Goal: Task Accomplishment & Management: Complete application form

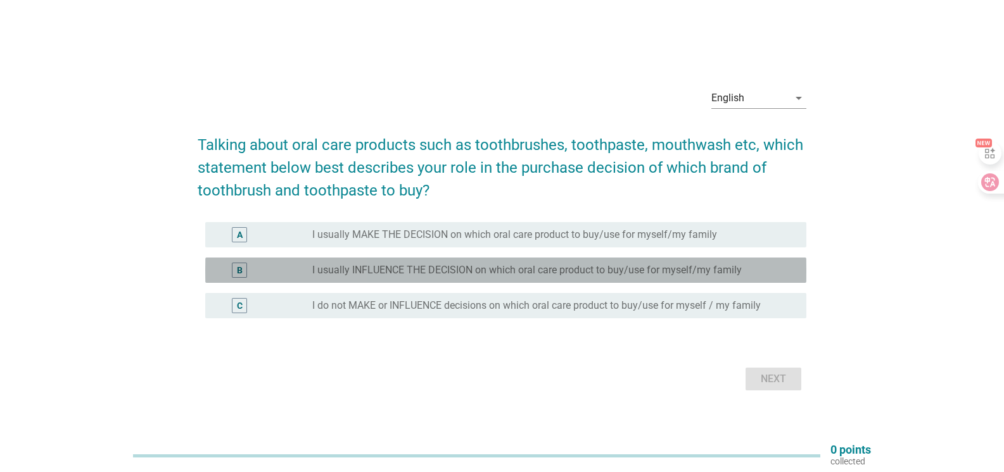
click at [241, 273] on div "B" at bounding box center [240, 270] width 6 height 13
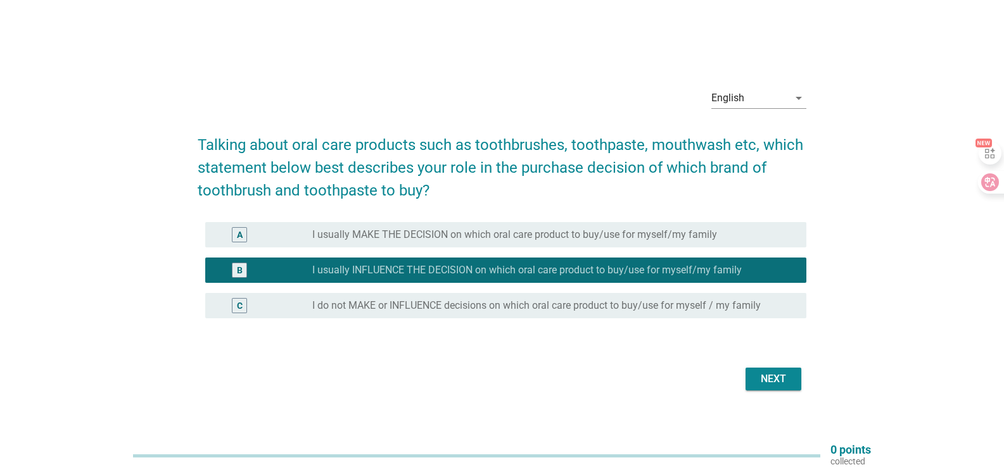
click at [773, 376] on div "Next" at bounding box center [772, 379] width 35 height 15
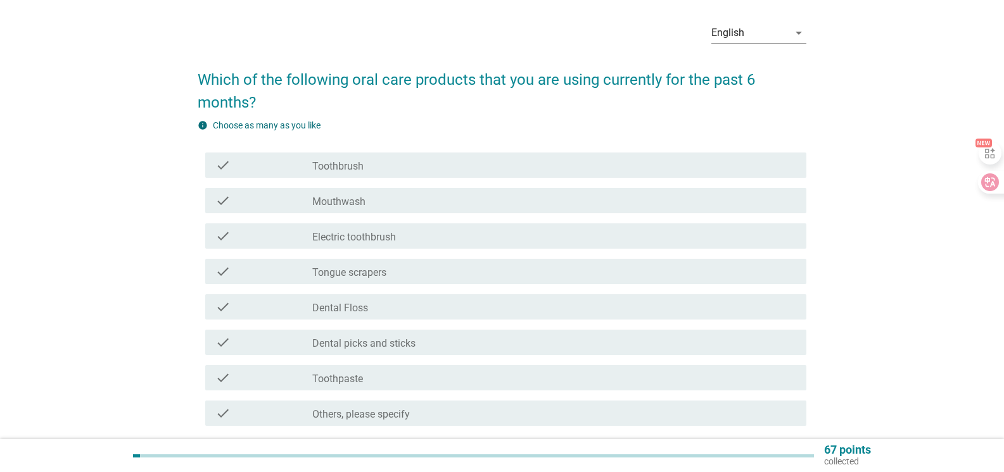
scroll to position [127, 0]
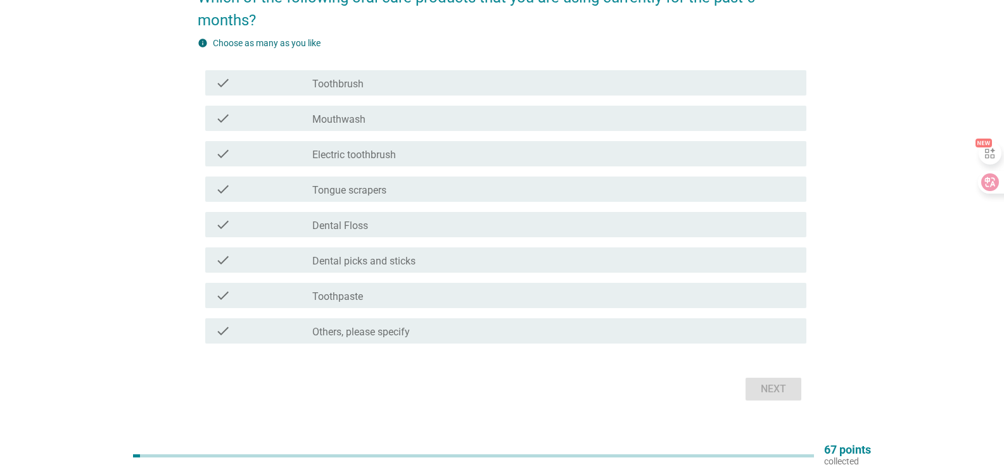
click at [253, 85] on div "check" at bounding box center [263, 82] width 97 height 15
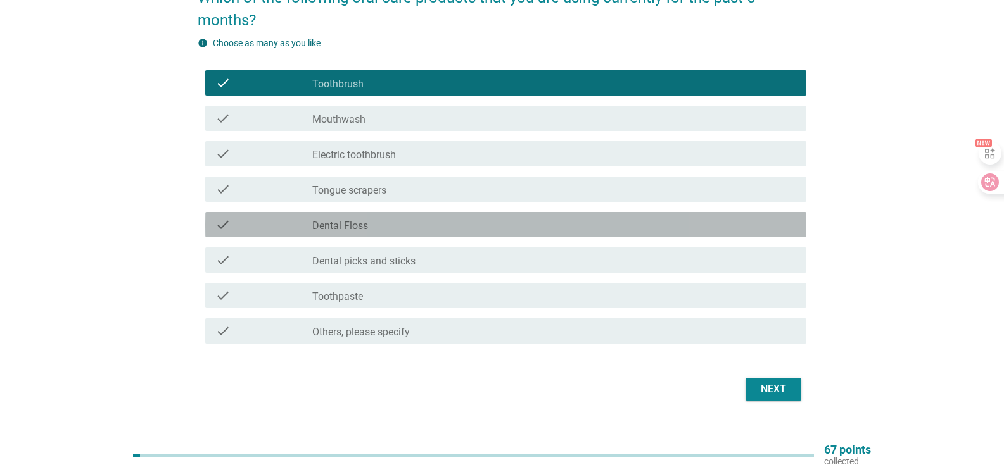
click at [265, 226] on div "check" at bounding box center [263, 224] width 97 height 15
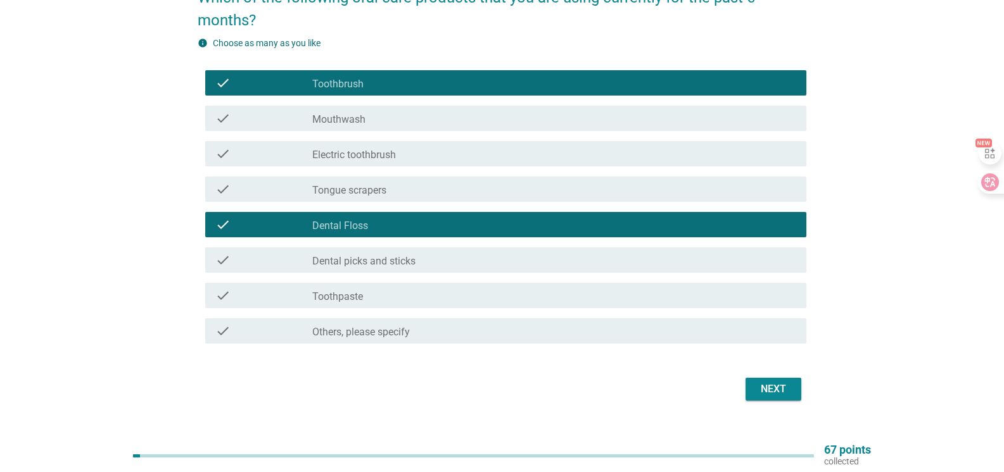
click at [268, 263] on div "check" at bounding box center [263, 260] width 97 height 15
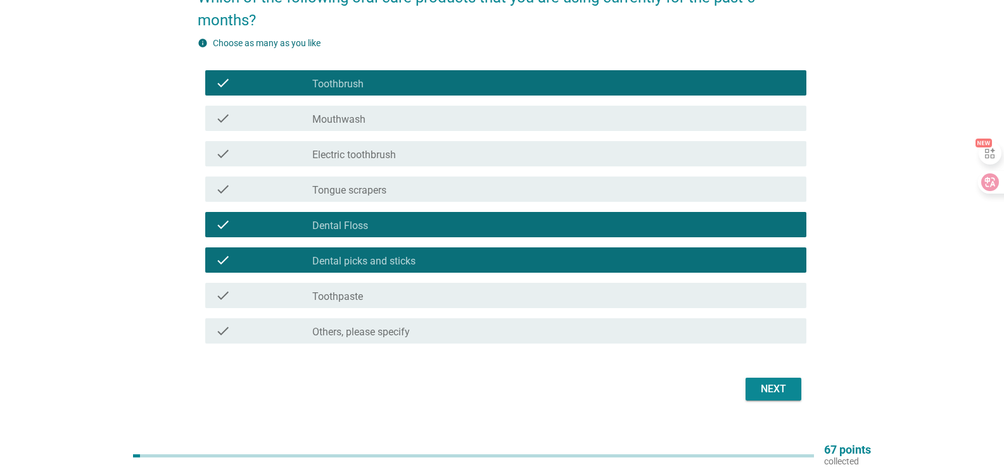
click at [275, 296] on div "check" at bounding box center [263, 295] width 97 height 15
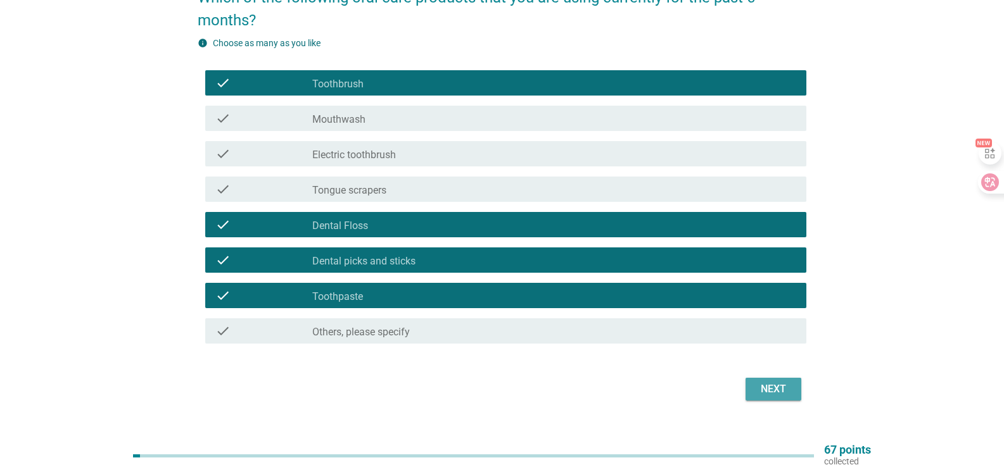
click at [781, 393] on div "Next" at bounding box center [772, 389] width 35 height 15
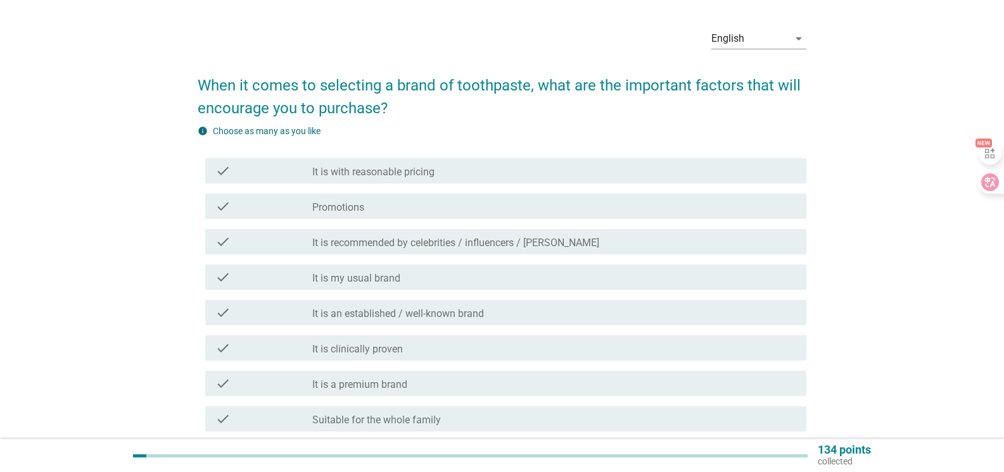
scroll to position [63, 0]
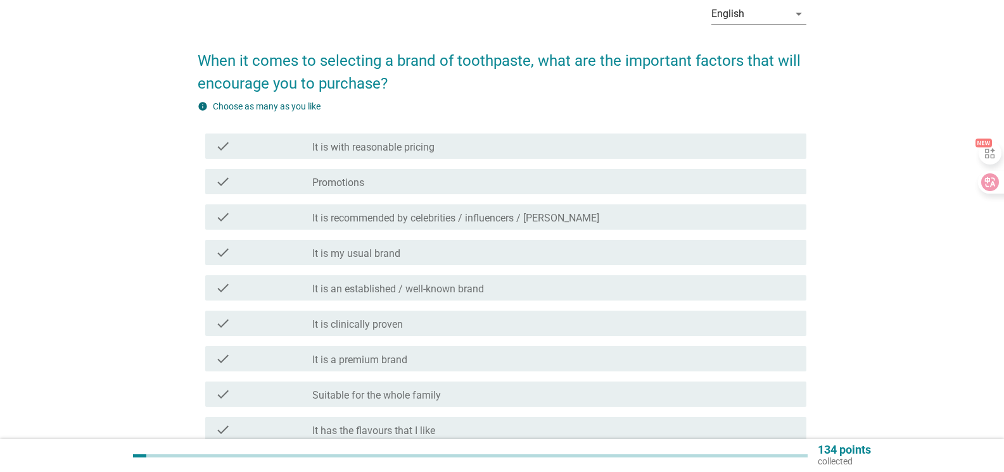
click at [316, 149] on label "It is with reasonable pricing" at bounding box center [373, 147] width 122 height 13
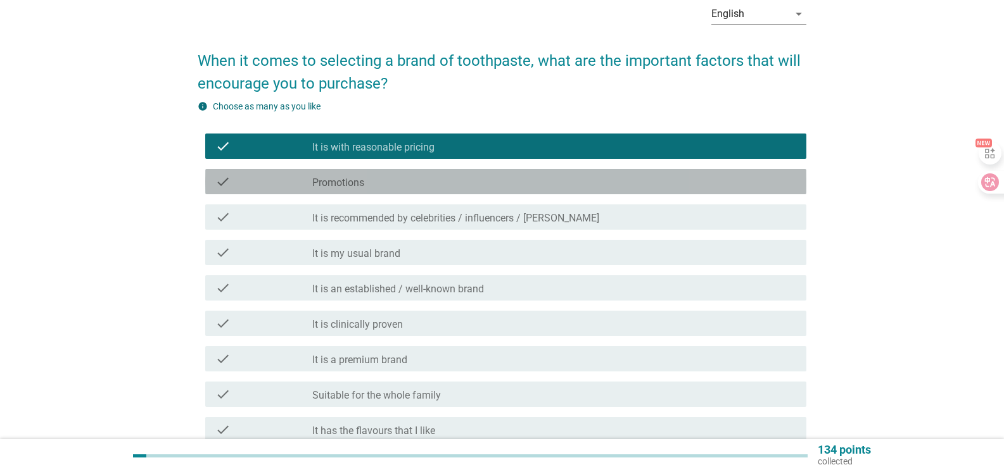
click at [320, 179] on label "Promotions" at bounding box center [338, 183] width 52 height 13
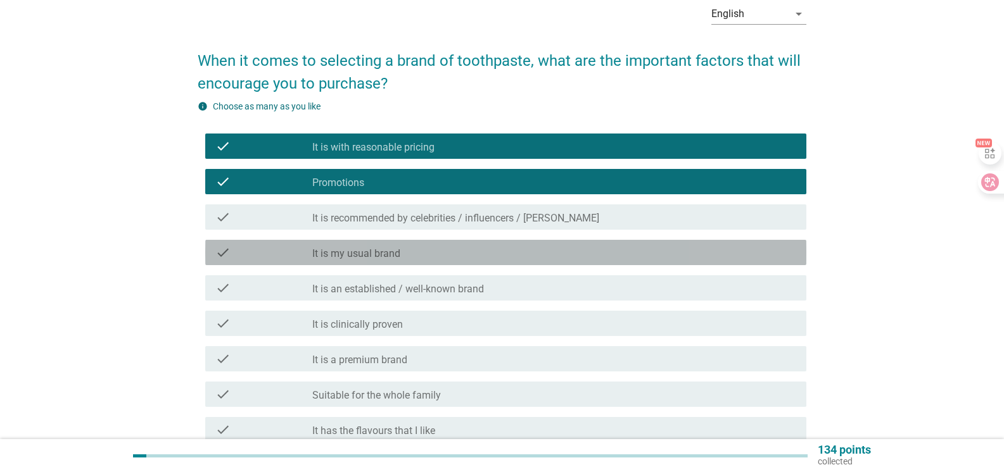
click at [316, 253] on label "It is my usual brand" at bounding box center [356, 254] width 88 height 13
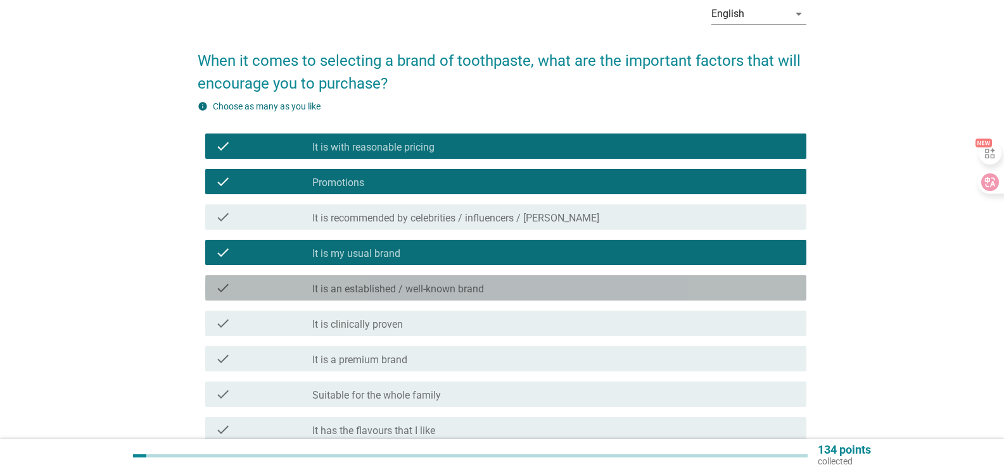
click at [316, 293] on label "It is an established / well-known brand" at bounding box center [398, 289] width 172 height 13
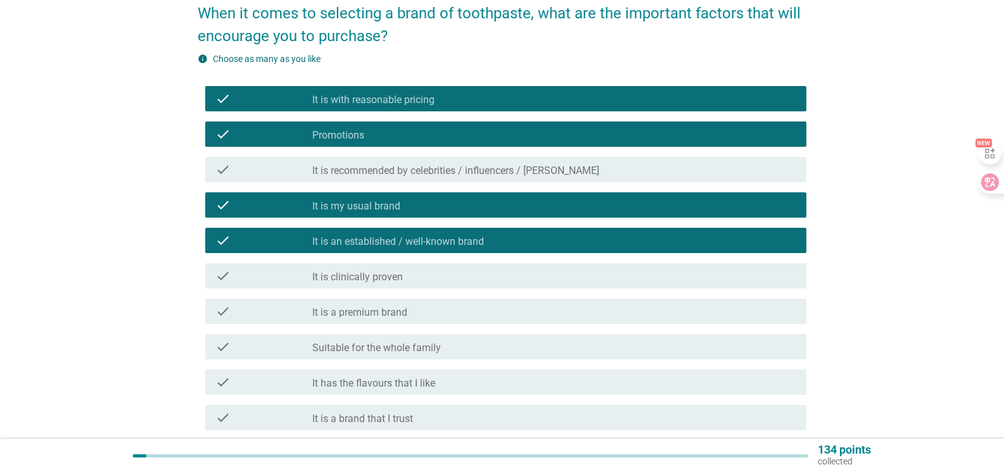
scroll to position [190, 0]
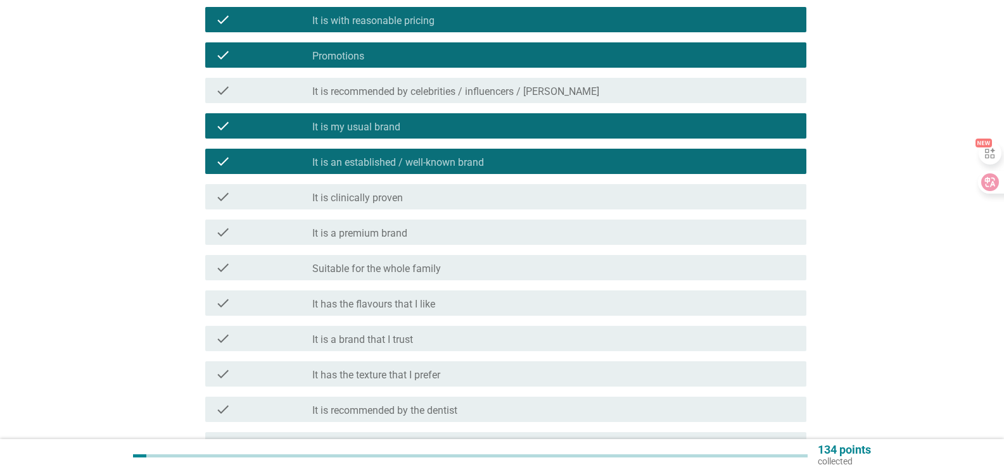
click at [320, 238] on label "It is a premium brand" at bounding box center [359, 233] width 95 height 13
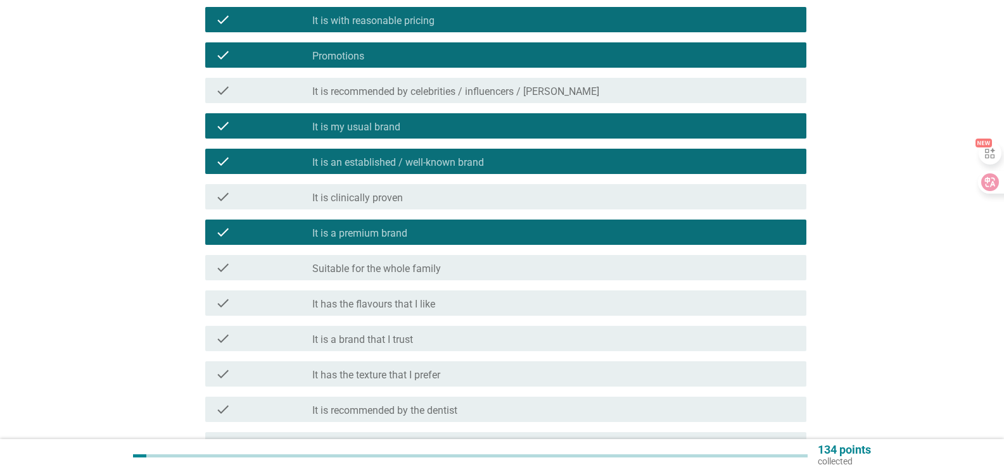
click at [317, 266] on label "Suitable for the whole family" at bounding box center [376, 269] width 129 height 13
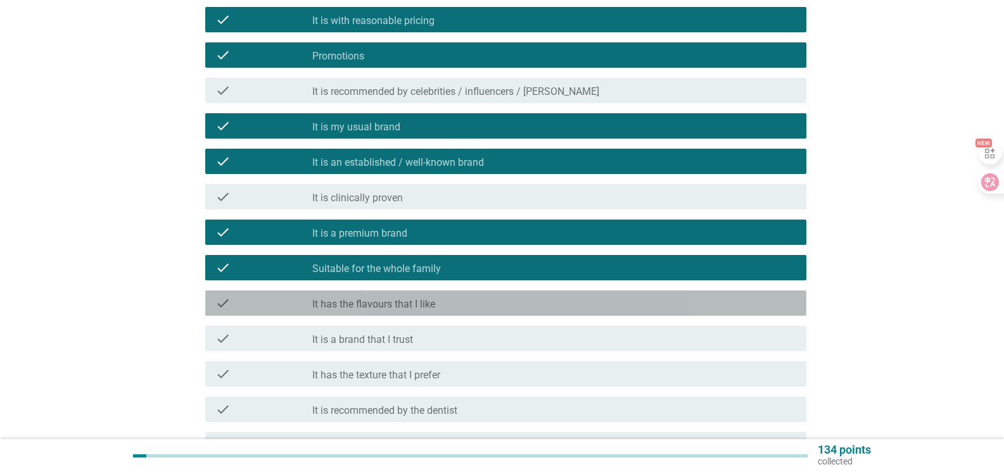
click at [308, 306] on div "check" at bounding box center [263, 303] width 97 height 15
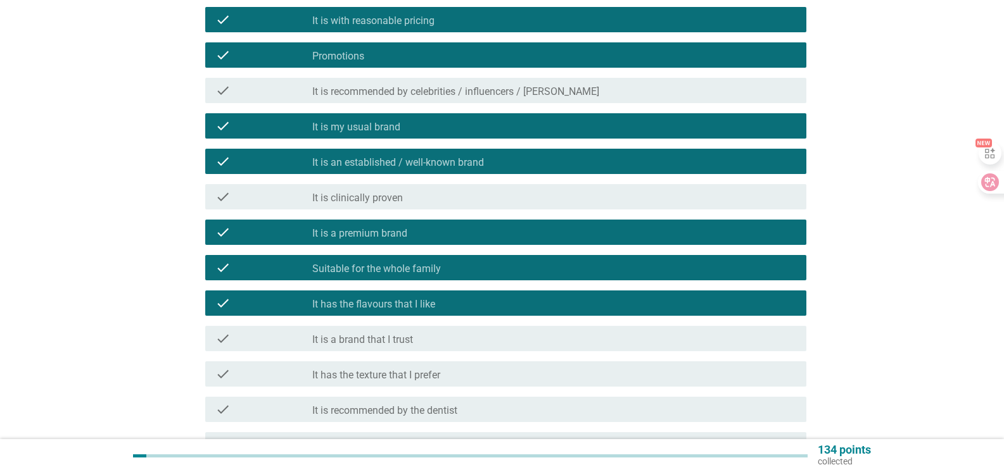
click at [303, 342] on div "check" at bounding box center [263, 338] width 97 height 15
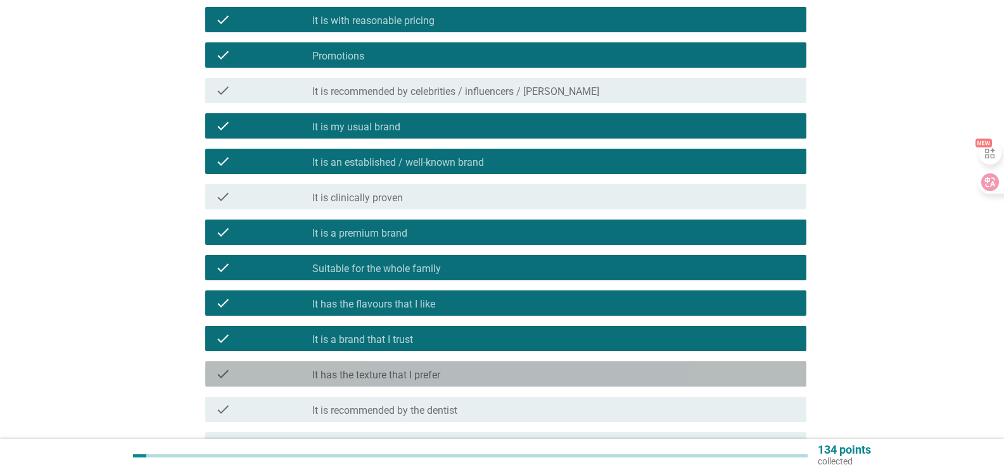
click at [314, 381] on label "It has the texture that I prefer" at bounding box center [376, 375] width 128 height 13
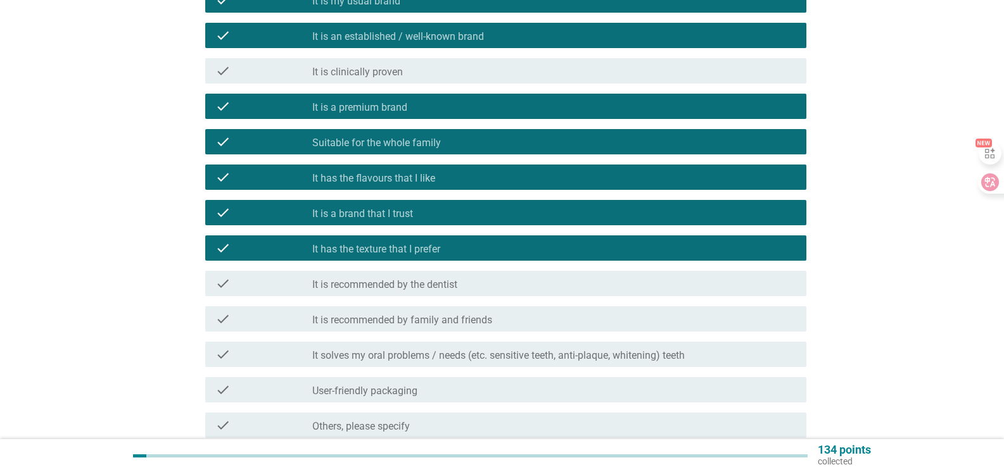
scroll to position [317, 0]
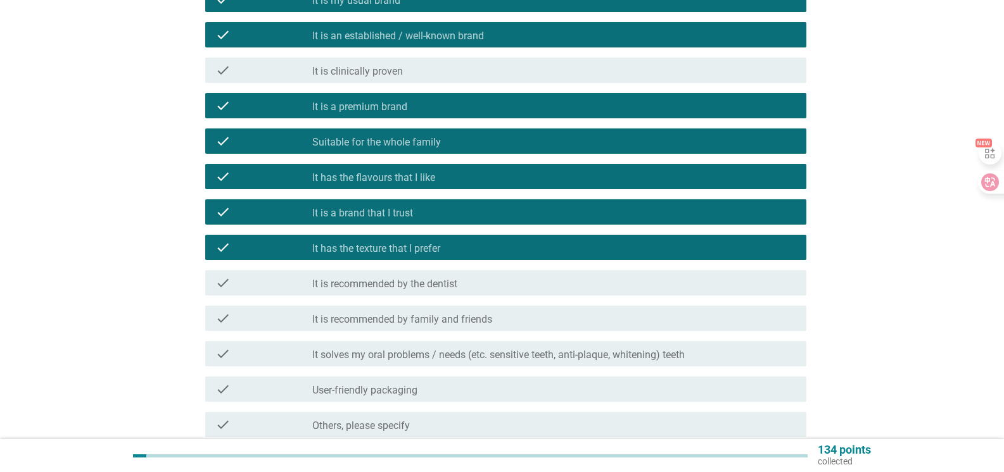
click at [460, 355] on label "It solves my oral problems / needs (etc. sensitive teeth, anti-plaque, whitenin…" at bounding box center [498, 355] width 372 height 13
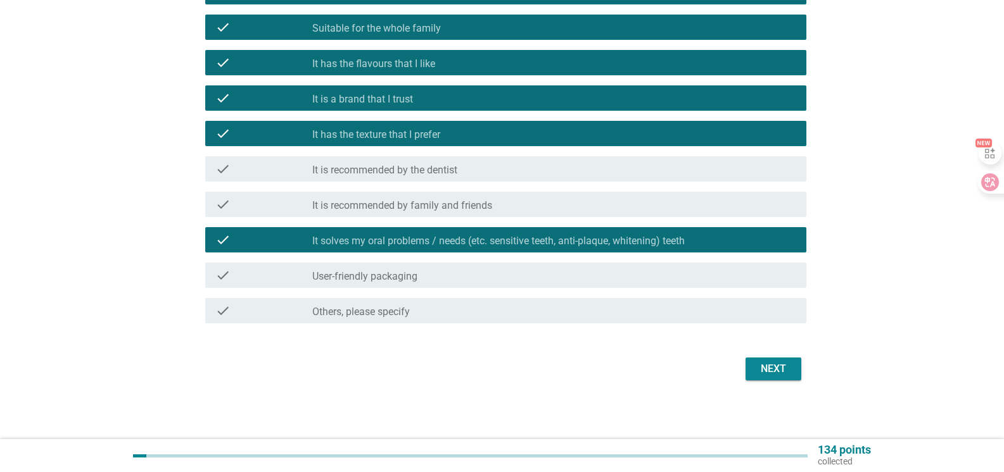
scroll to position [432, 0]
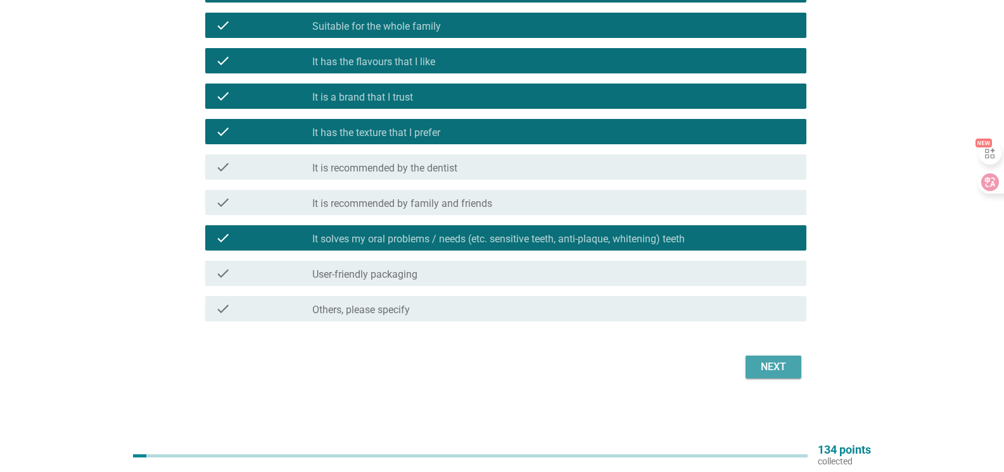
click at [769, 366] on div "Next" at bounding box center [772, 367] width 35 height 15
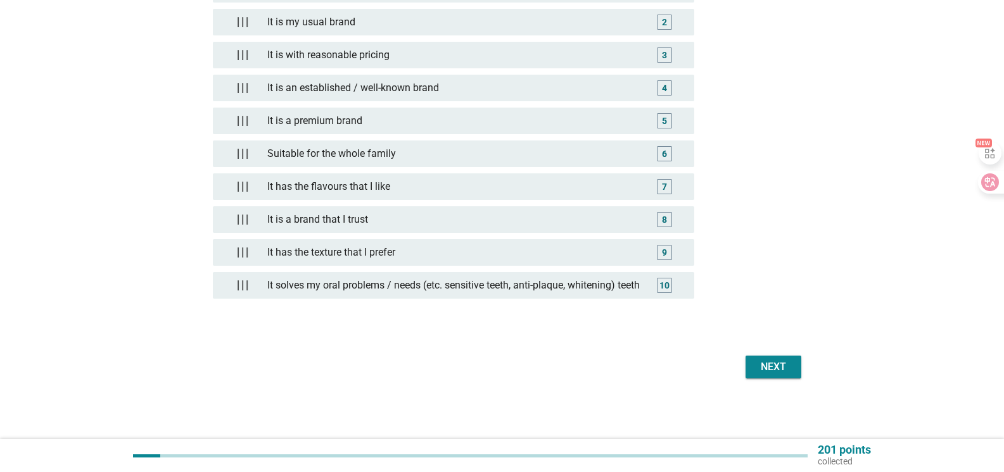
scroll to position [253, 0]
click at [772, 370] on div "Next" at bounding box center [772, 367] width 35 height 15
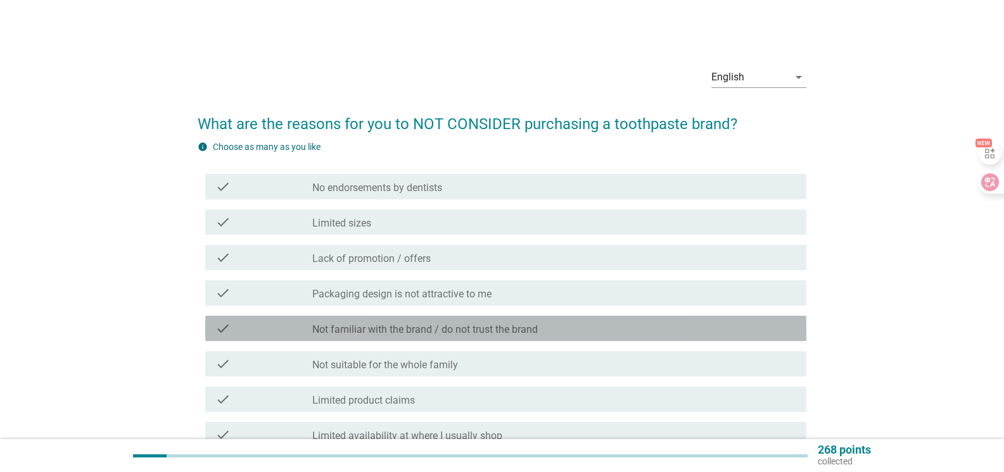
click at [515, 329] on label "Not familiar with the brand / do not trust the brand" at bounding box center [424, 330] width 225 height 13
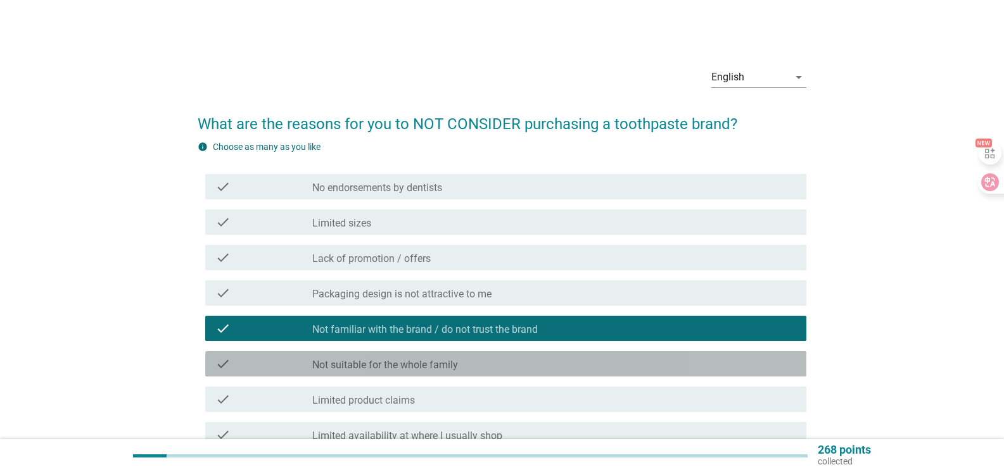
click at [501, 360] on div "check_box_outline_blank Not suitable for the whole family" at bounding box center [554, 363] width 484 height 15
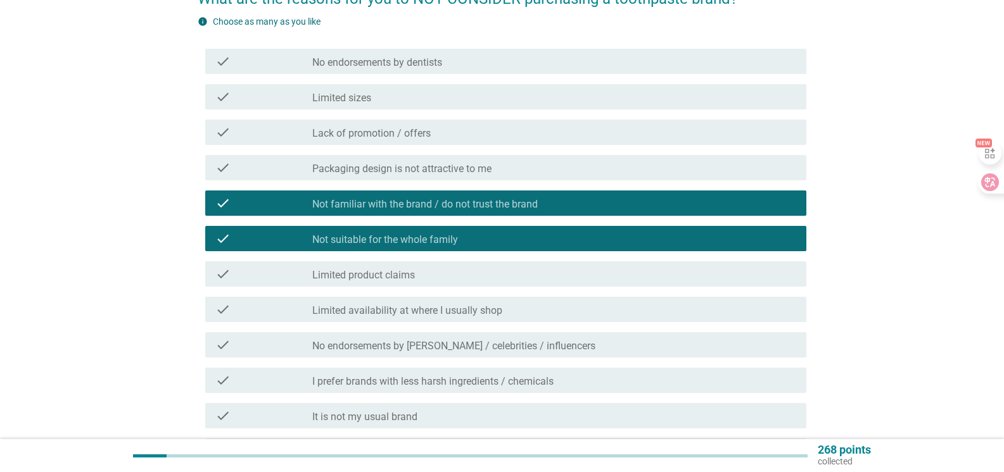
scroll to position [127, 0]
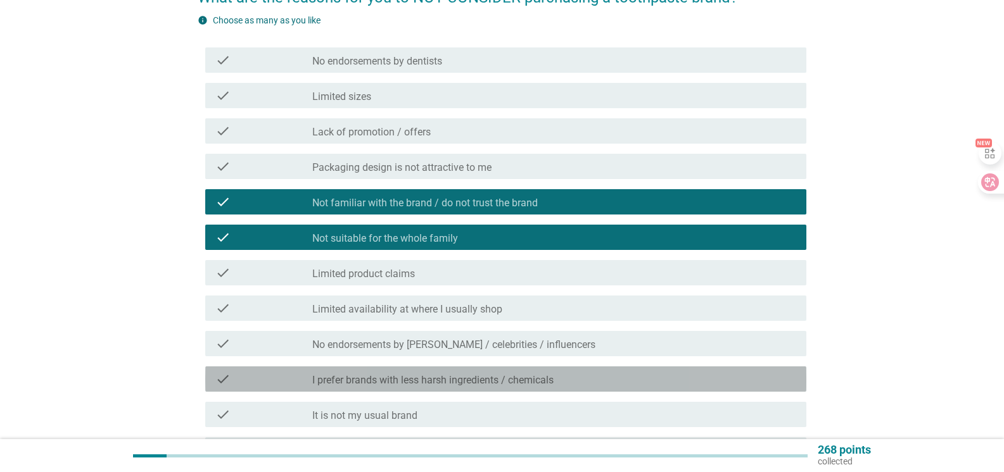
click at [500, 382] on label "I prefer brands with less harsh ingredients / chemicals" at bounding box center [432, 380] width 241 height 13
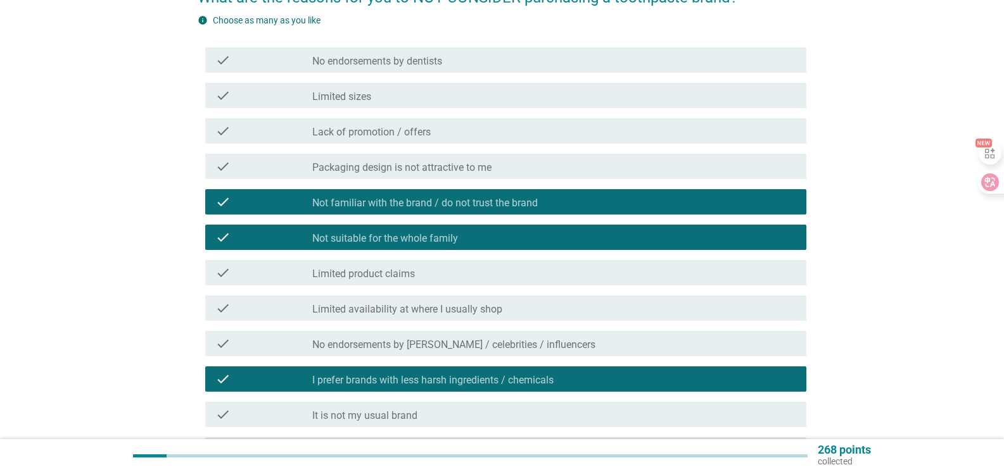
click at [501, 412] on div "check_box_outline_blank It is not my usual brand" at bounding box center [554, 414] width 484 height 15
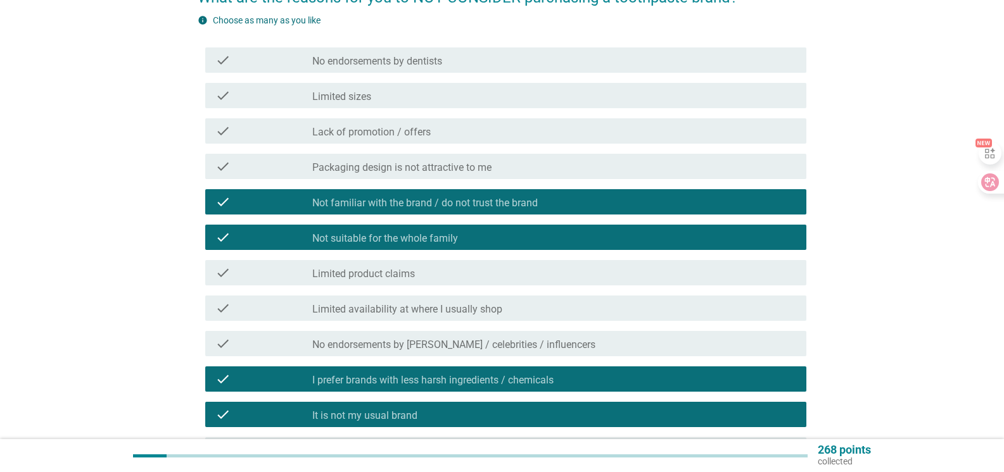
scroll to position [317, 0]
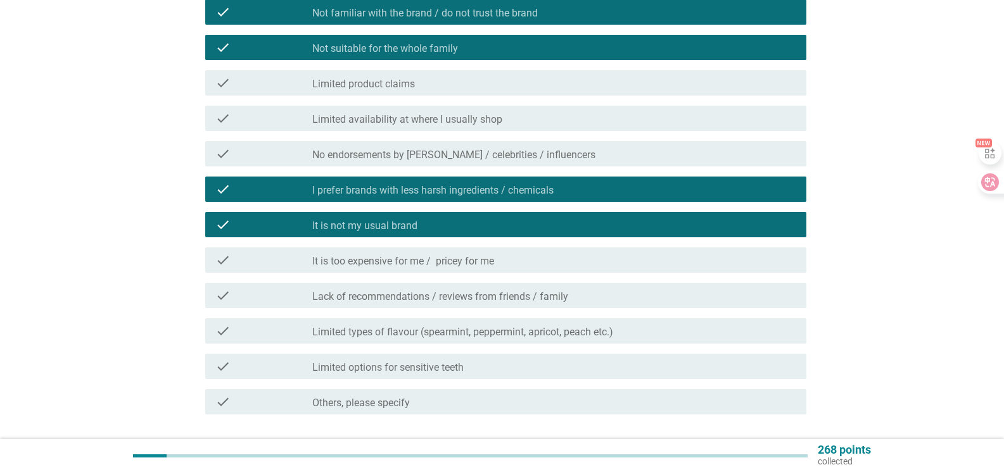
click at [524, 333] on label "Limited types of flavour (spearmint, peppermint, apricot, peach etc.)" at bounding box center [462, 332] width 301 height 13
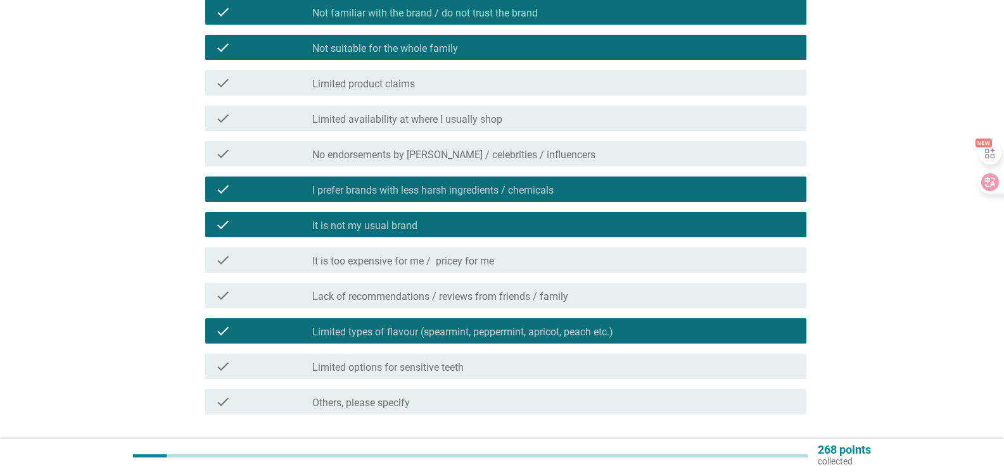
click at [522, 366] on div "check_box_outline_blank Limited options for sensitive teeth" at bounding box center [554, 366] width 484 height 15
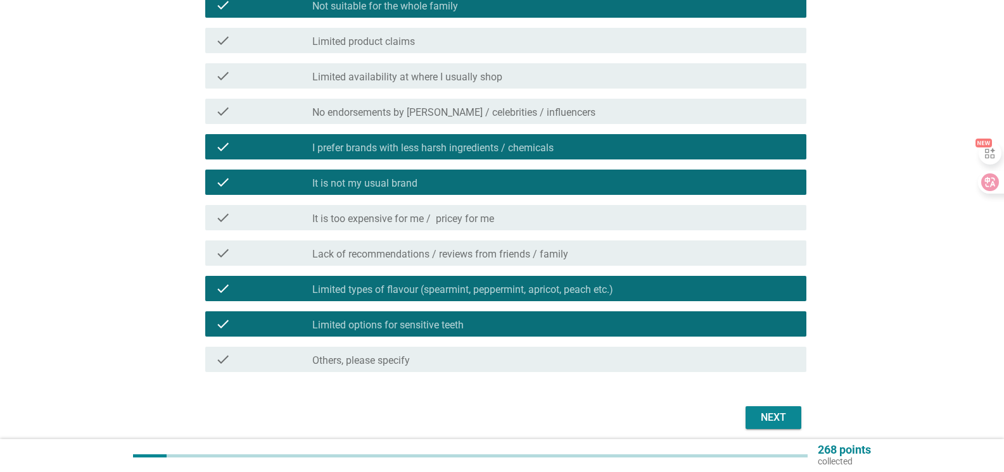
scroll to position [410, 0]
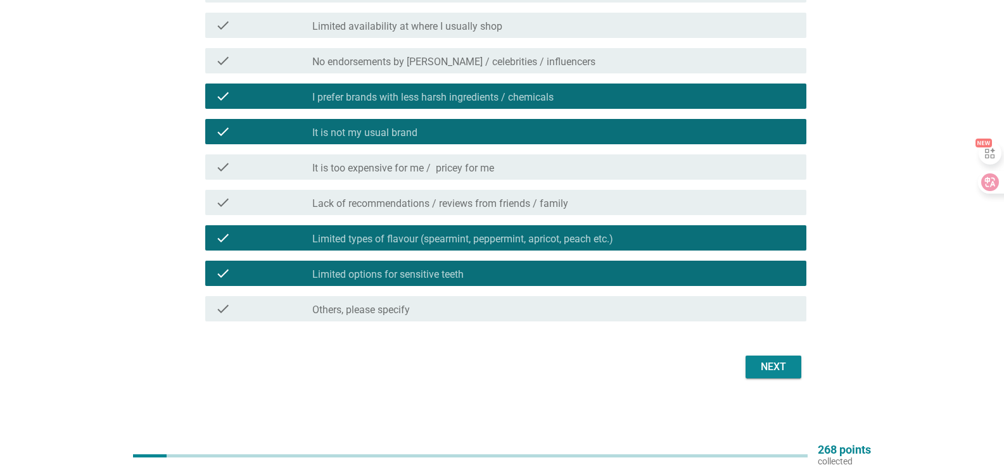
click at [779, 373] on div "Next" at bounding box center [772, 367] width 35 height 15
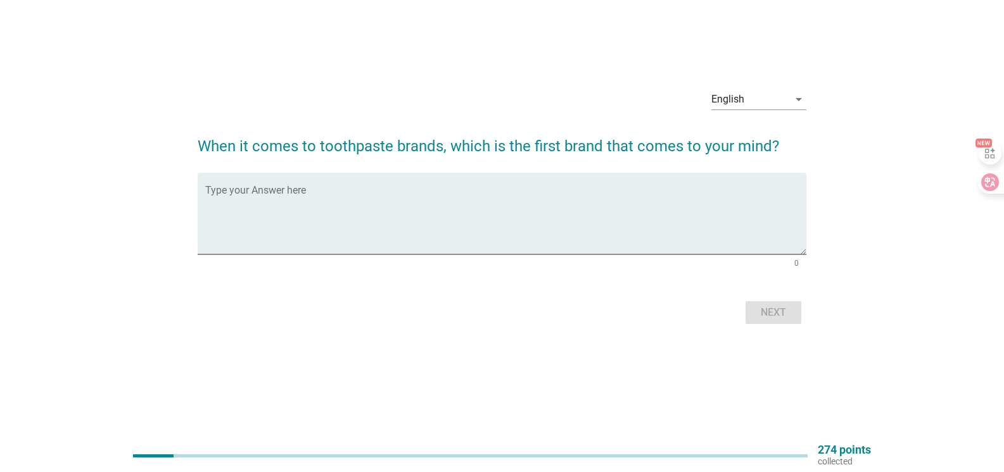
scroll to position [0, 0]
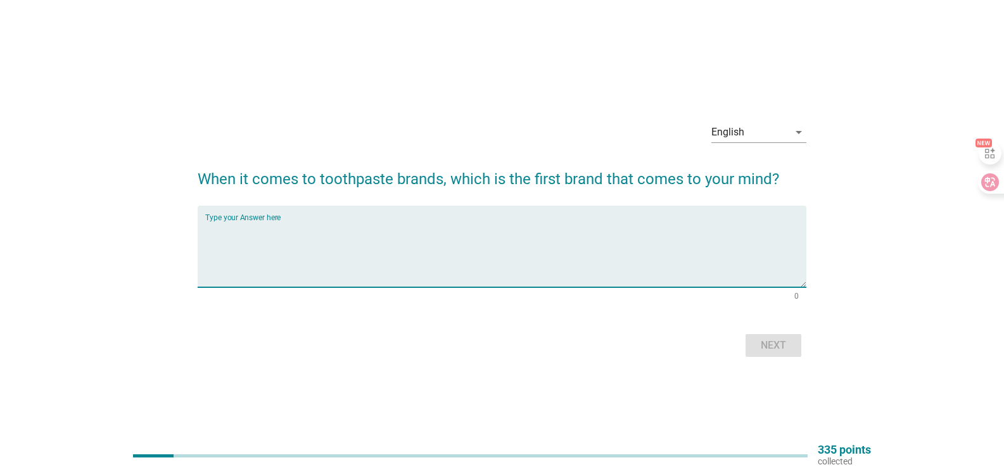
click at [447, 274] on textarea "Type your Answer here" at bounding box center [505, 254] width 601 height 66
type textarea "darlie"
click at [776, 344] on div "Next" at bounding box center [772, 345] width 35 height 15
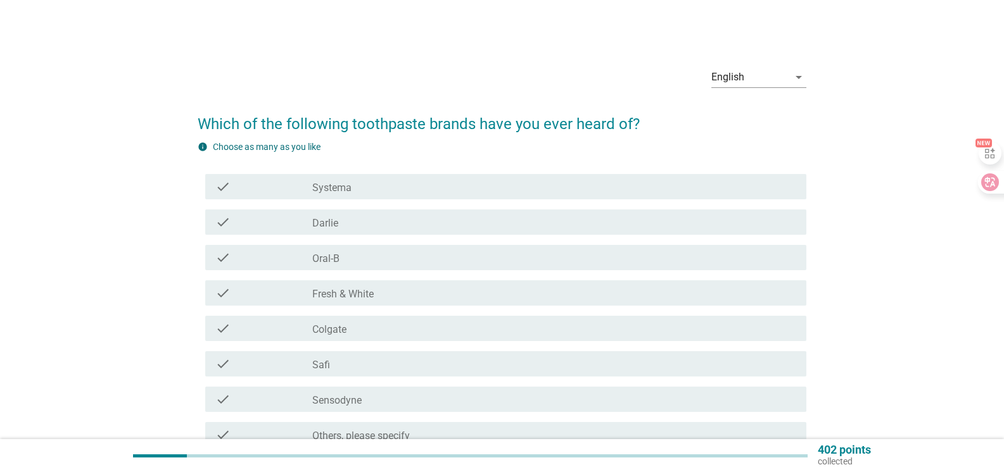
click at [405, 192] on div "check_box_outline_blank Systema" at bounding box center [554, 186] width 484 height 15
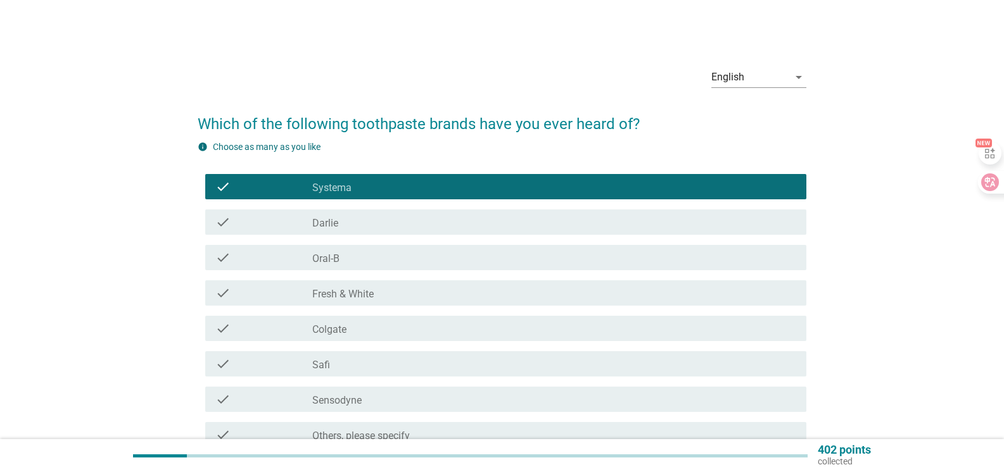
click at [401, 227] on div "check_box_outline_blank [PERSON_NAME]" at bounding box center [554, 222] width 484 height 15
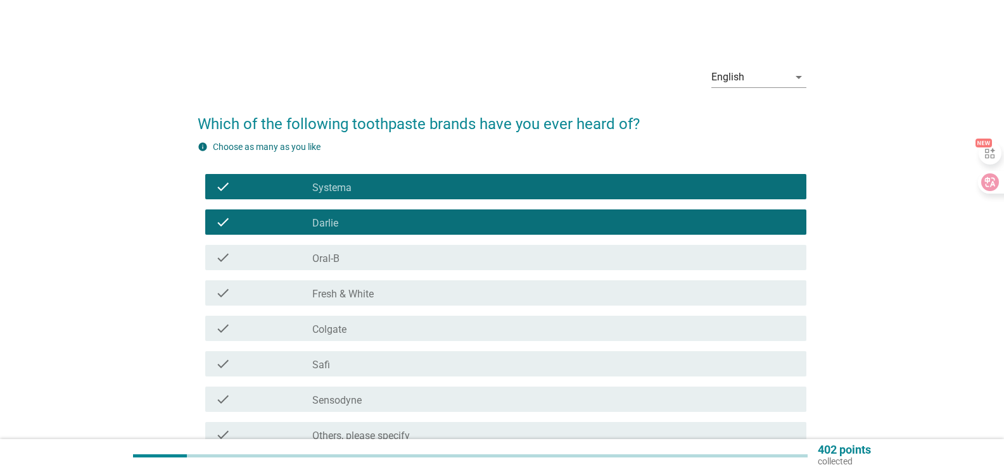
click at [406, 263] on div "check_box_outline_blank Oral-B" at bounding box center [554, 257] width 484 height 15
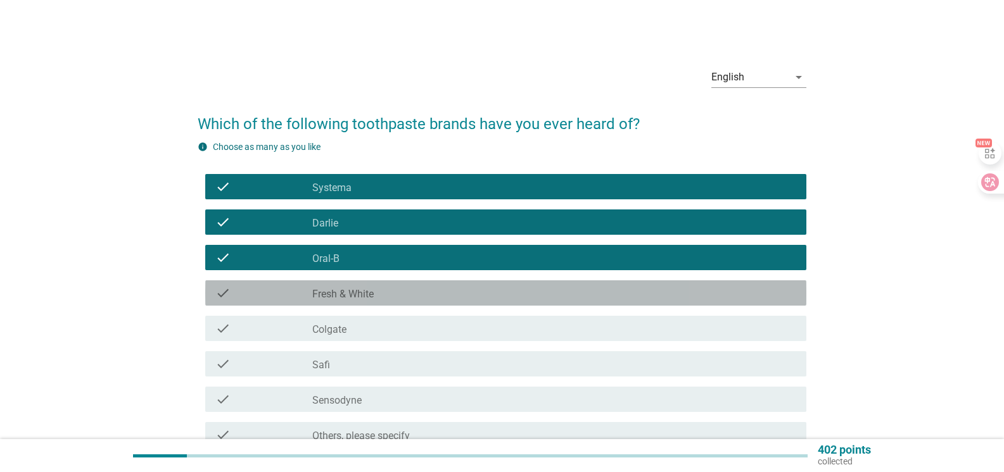
click at [415, 294] on div "check_box_outline_blank Fresh & White" at bounding box center [554, 293] width 484 height 15
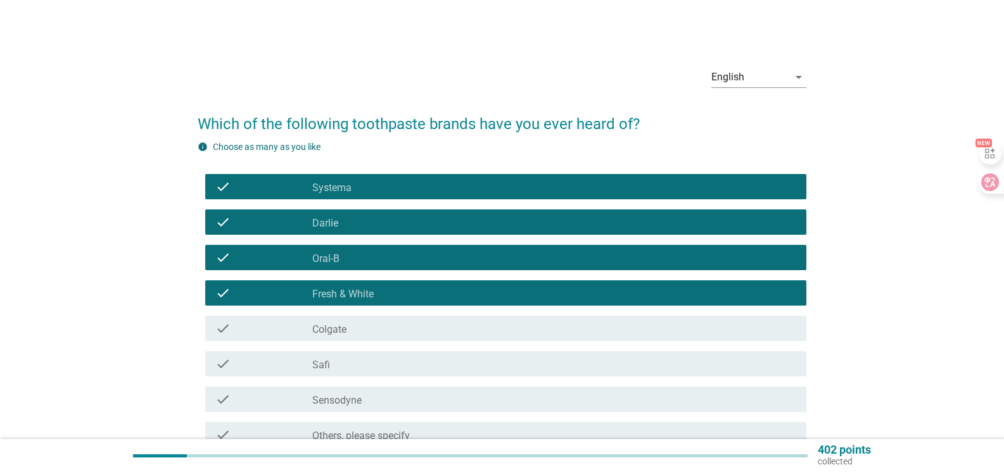
scroll to position [126, 0]
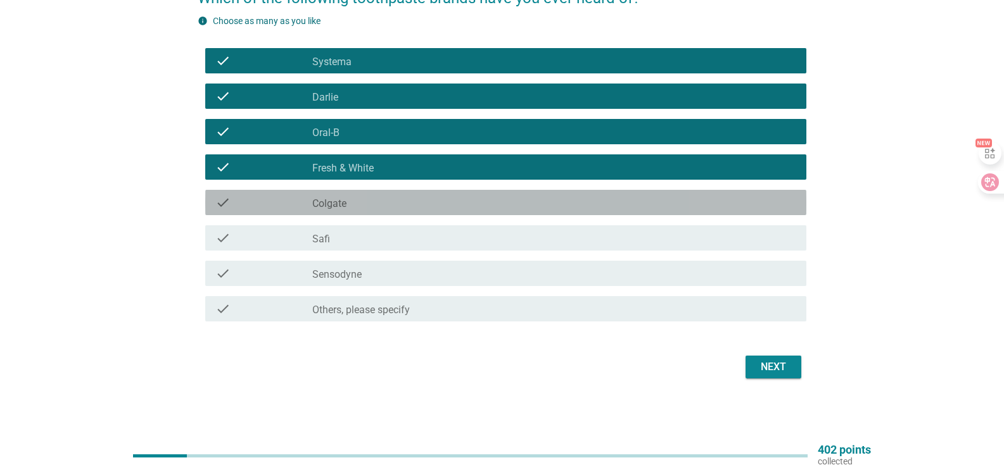
click at [393, 199] on div "check_box_outline_blank Colgate" at bounding box center [554, 202] width 484 height 15
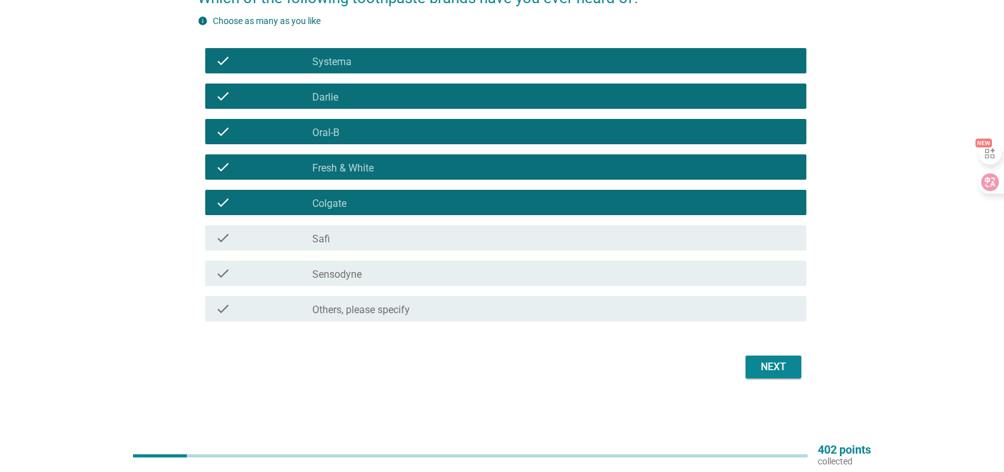
click at [396, 243] on div "check_box_outline_blank Safi" at bounding box center [554, 237] width 484 height 15
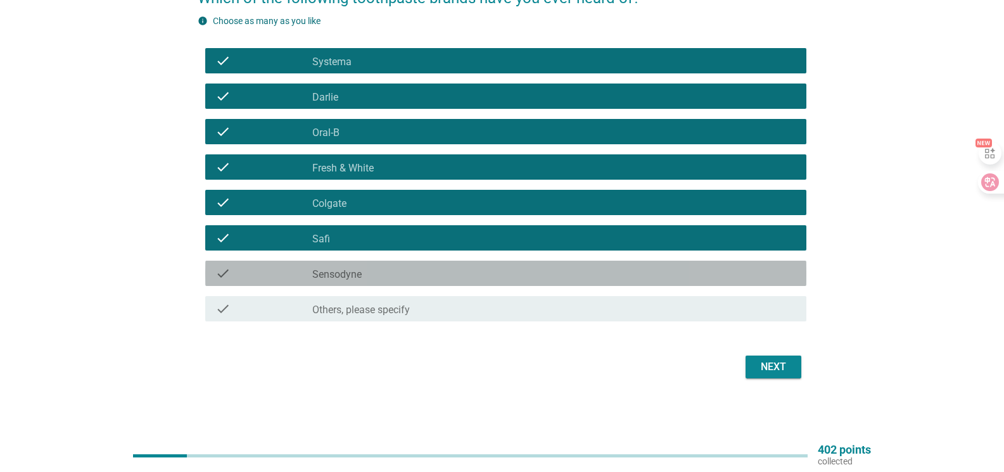
click at [407, 283] on div "check check_box_outline_blank Sensodyne" at bounding box center [505, 273] width 601 height 25
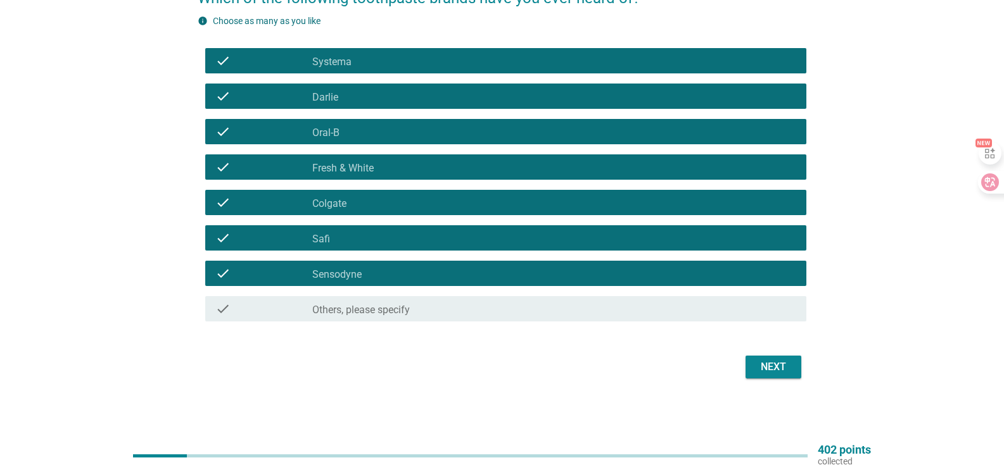
click at [771, 368] on div "Next" at bounding box center [772, 367] width 35 height 15
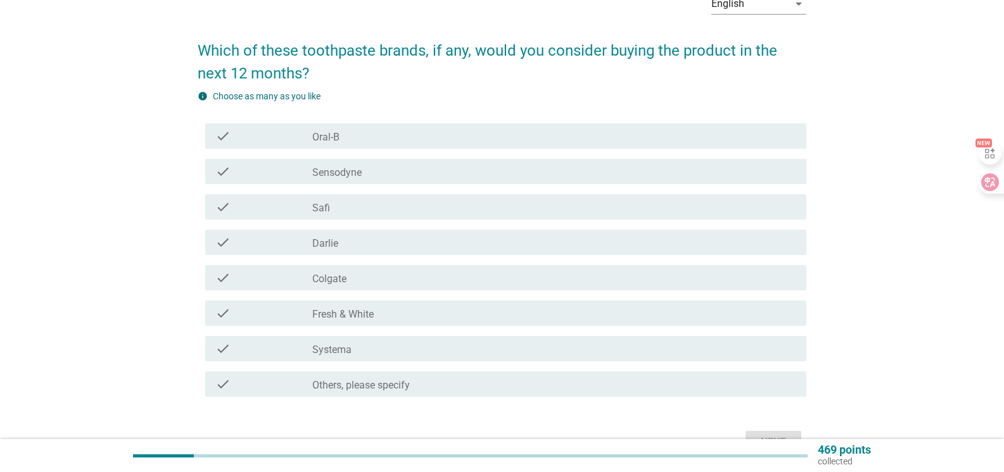
scroll to position [149, 0]
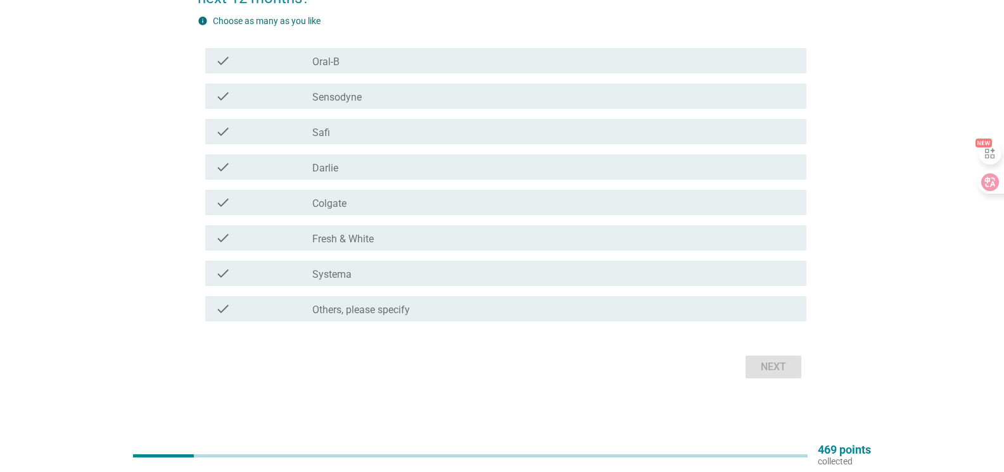
click at [350, 98] on label "Sensodyne" at bounding box center [336, 97] width 49 height 13
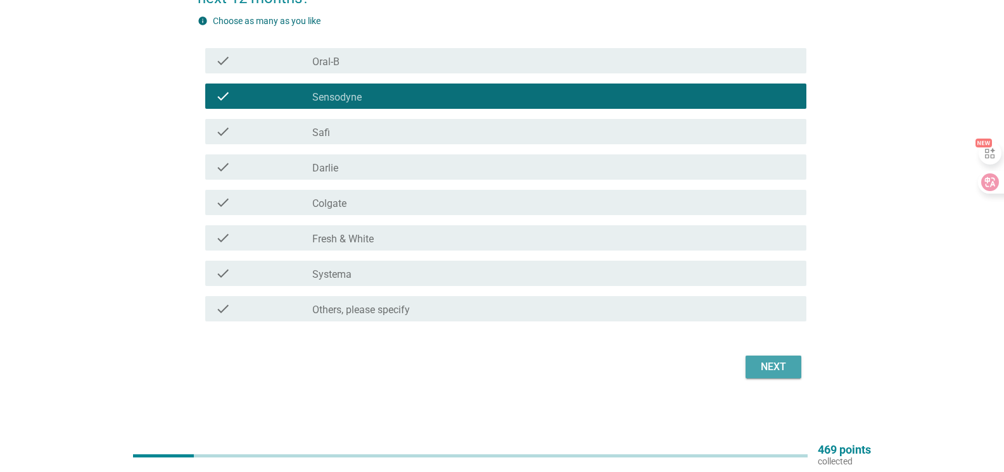
click at [765, 368] on div "Next" at bounding box center [772, 367] width 35 height 15
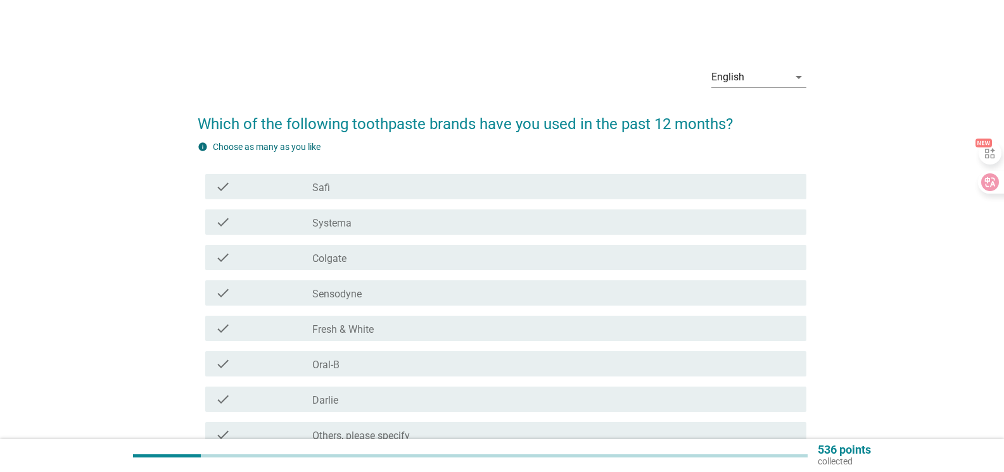
click at [367, 398] on div "check_box Darlie" at bounding box center [554, 399] width 484 height 15
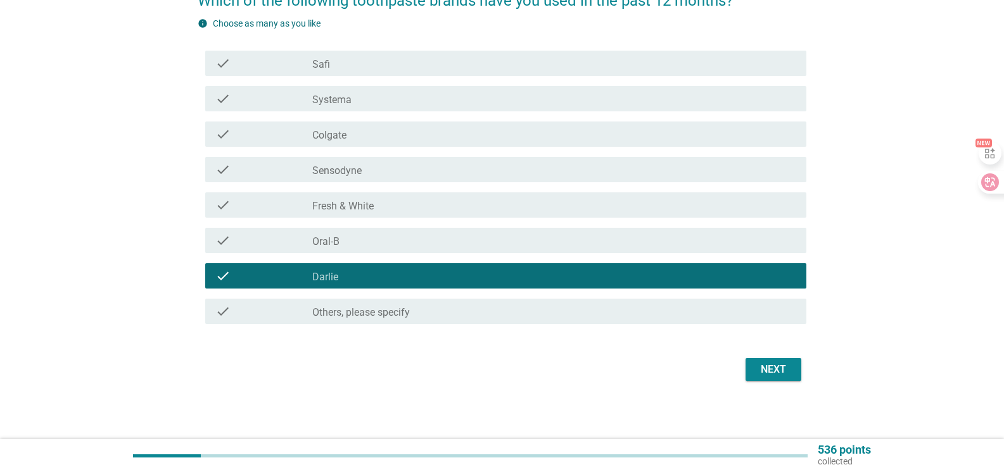
scroll to position [126, 0]
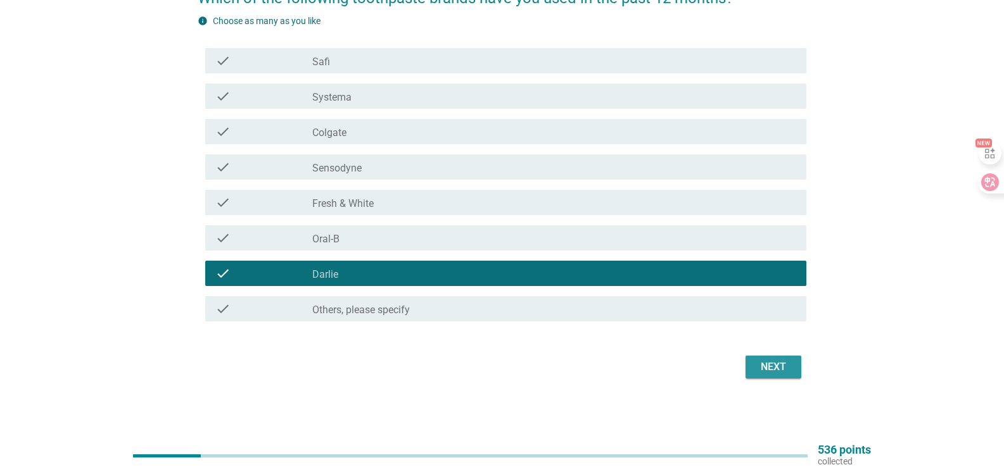
click at [771, 363] on div "Next" at bounding box center [772, 367] width 35 height 15
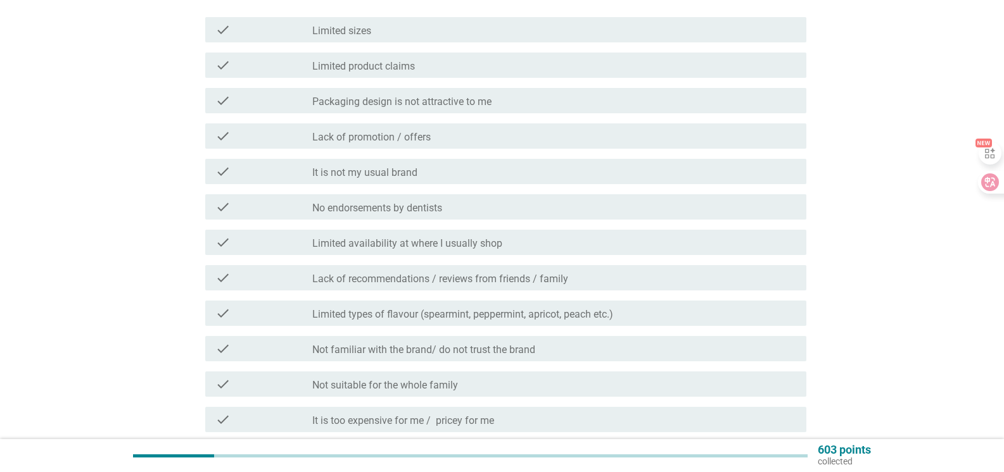
scroll to position [190, 0]
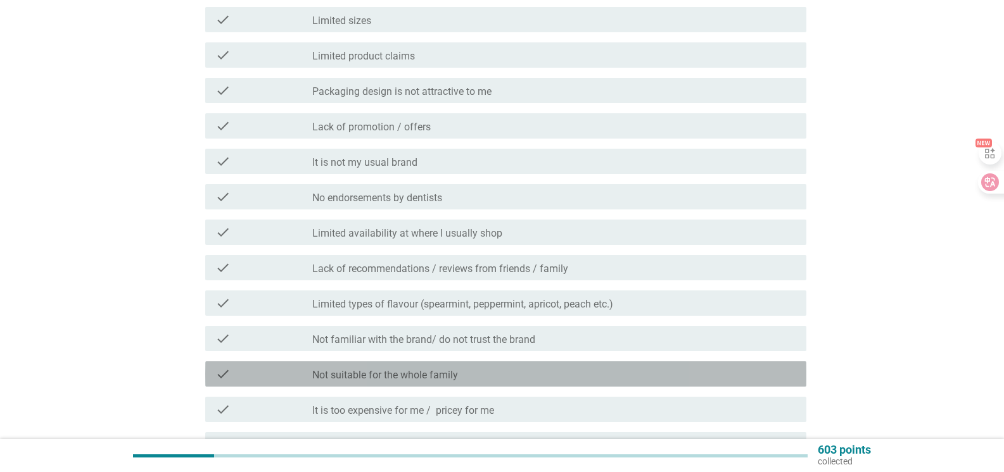
click at [542, 368] on div "check_box_outline_blank Not suitable for the whole family" at bounding box center [554, 374] width 484 height 15
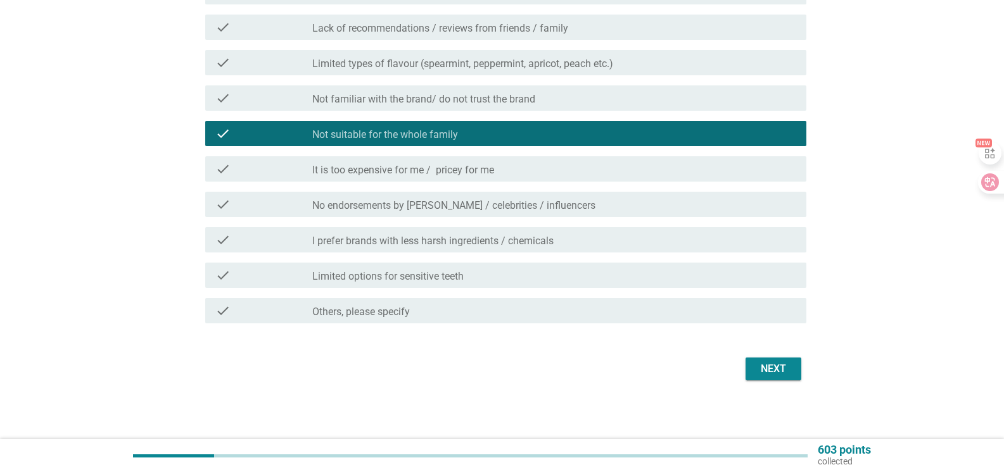
scroll to position [432, 0]
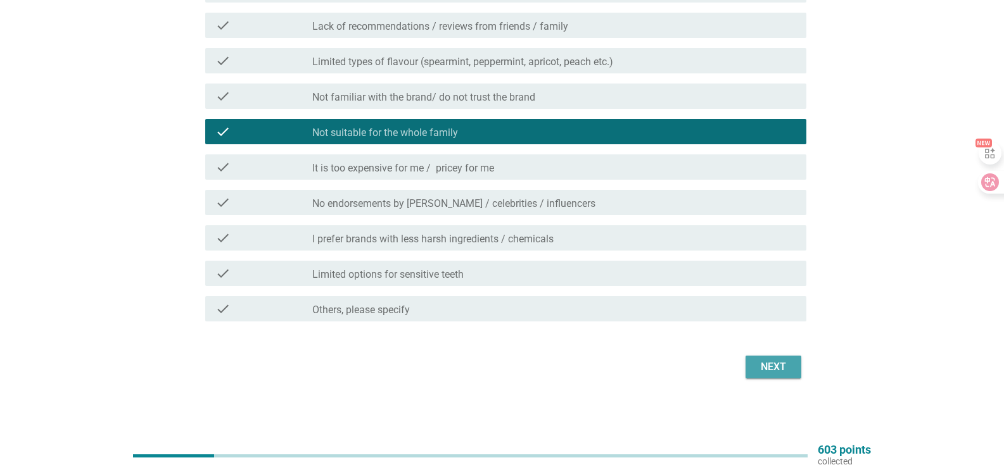
click at [781, 370] on div "Next" at bounding box center [772, 367] width 35 height 15
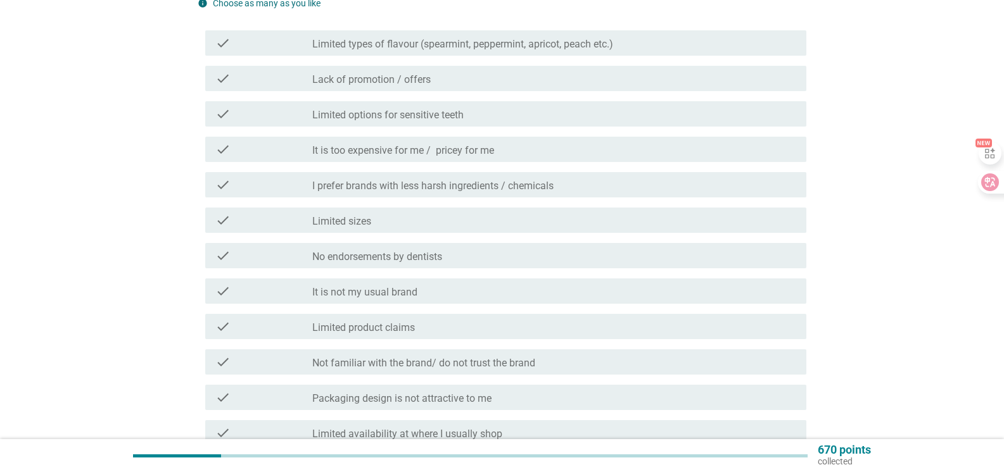
scroll to position [190, 0]
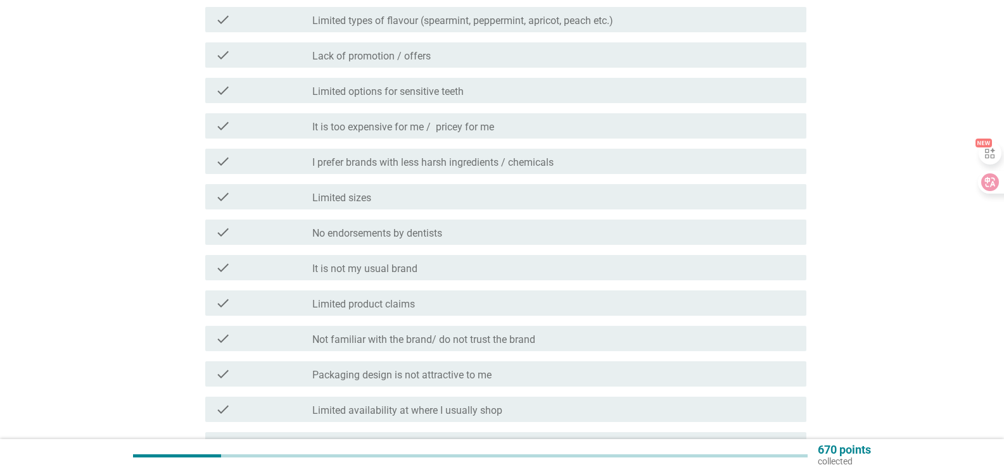
click at [522, 337] on label "Not familiar with the brand/ do not trust the brand" at bounding box center [423, 340] width 223 height 13
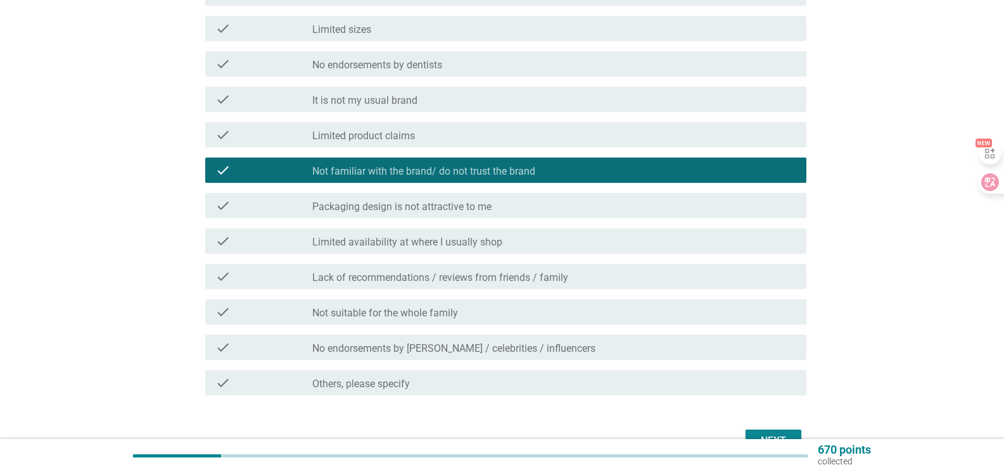
scroll to position [380, 0]
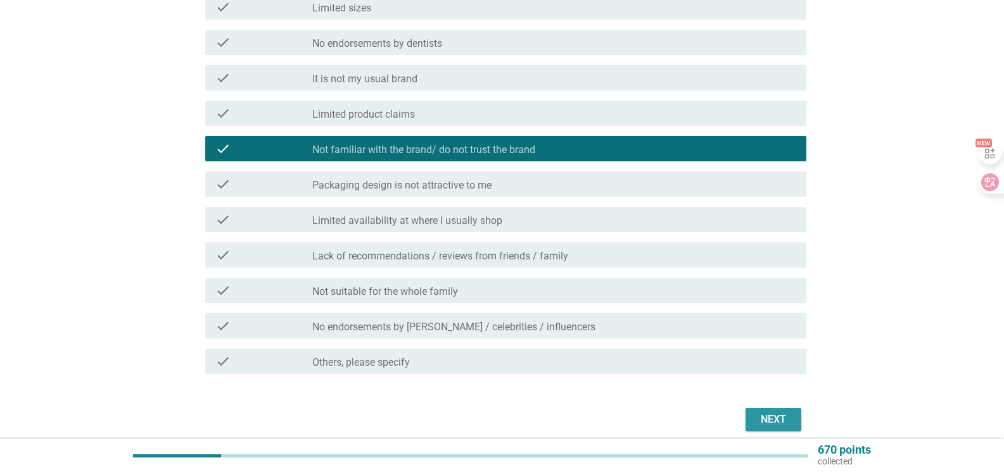
click at [771, 418] on div "Next" at bounding box center [772, 419] width 35 height 15
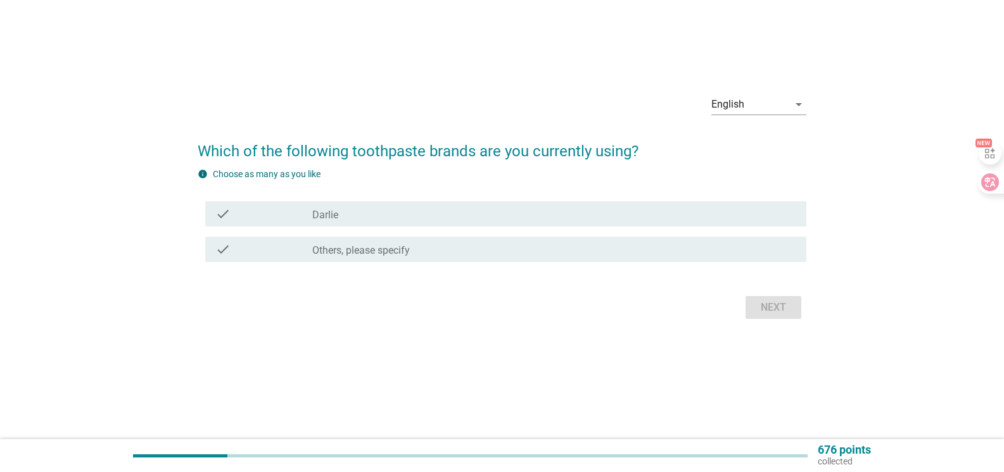
scroll to position [0, 0]
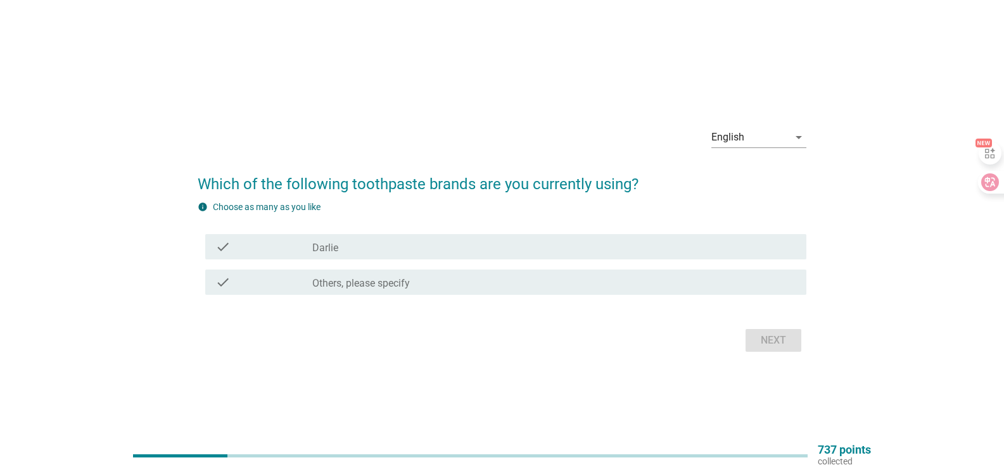
click at [363, 241] on div "check_box_outline_blank [PERSON_NAME]" at bounding box center [554, 246] width 484 height 15
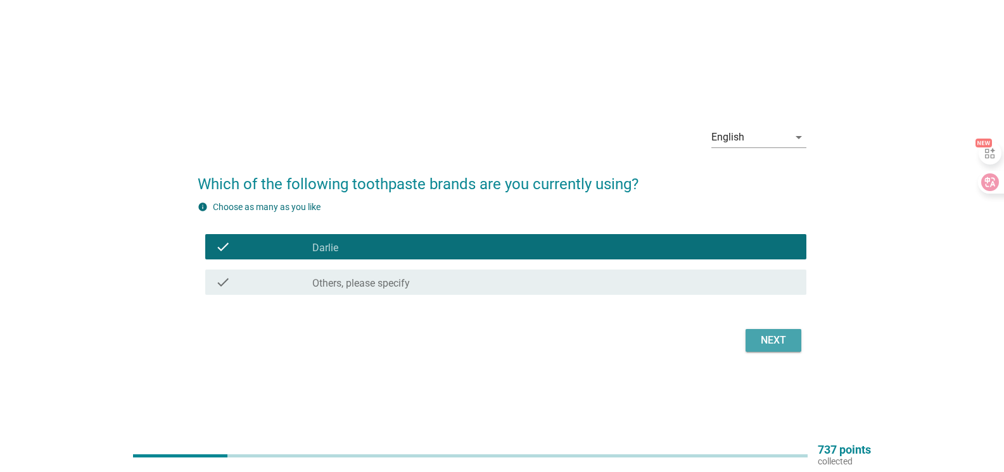
click at [773, 337] on div "Next" at bounding box center [772, 340] width 35 height 15
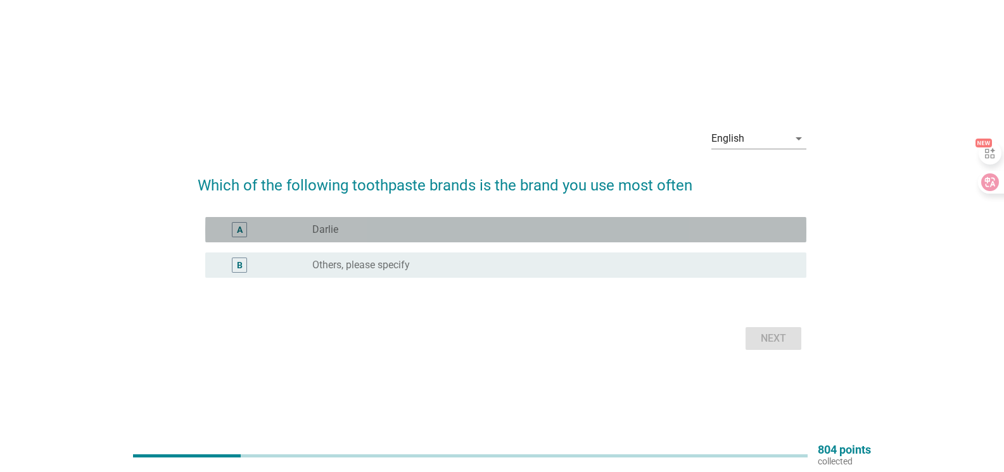
click at [440, 230] on div "radio_button_unchecked [PERSON_NAME]" at bounding box center [549, 229] width 474 height 13
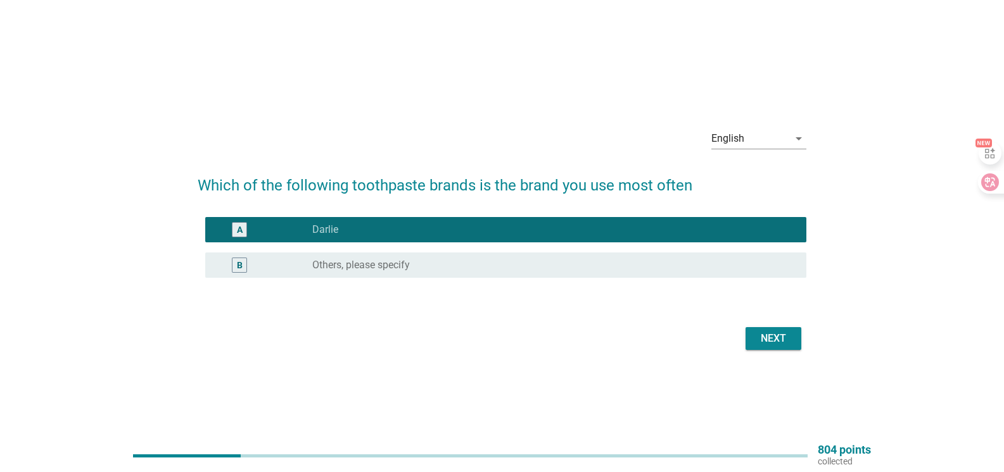
click at [776, 345] on div "Next" at bounding box center [772, 338] width 35 height 15
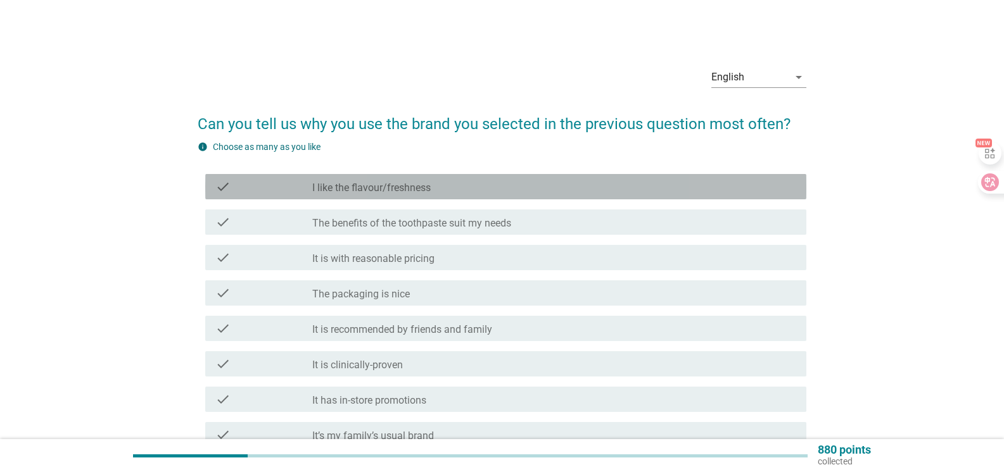
click at [407, 192] on label "I like the flavour/freshness" at bounding box center [371, 188] width 118 height 13
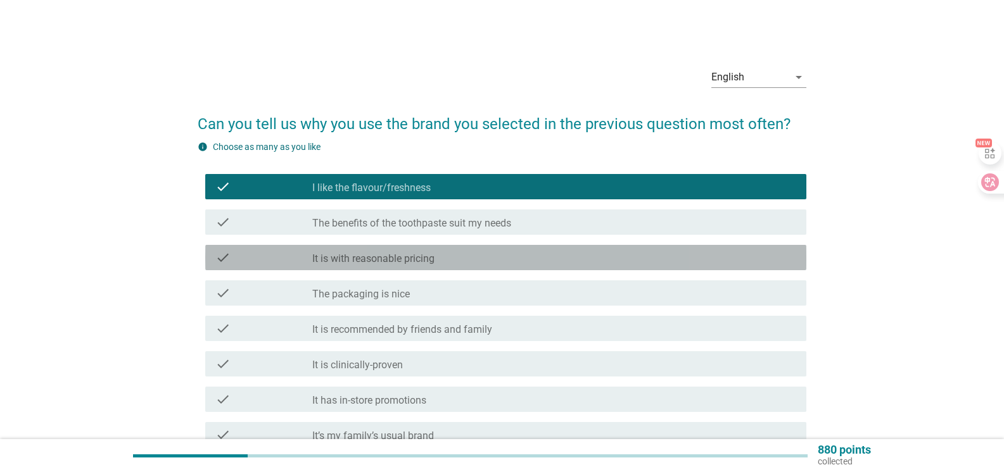
click at [450, 253] on div "check_box_outline_blank It is with reasonable pricing" at bounding box center [554, 257] width 484 height 15
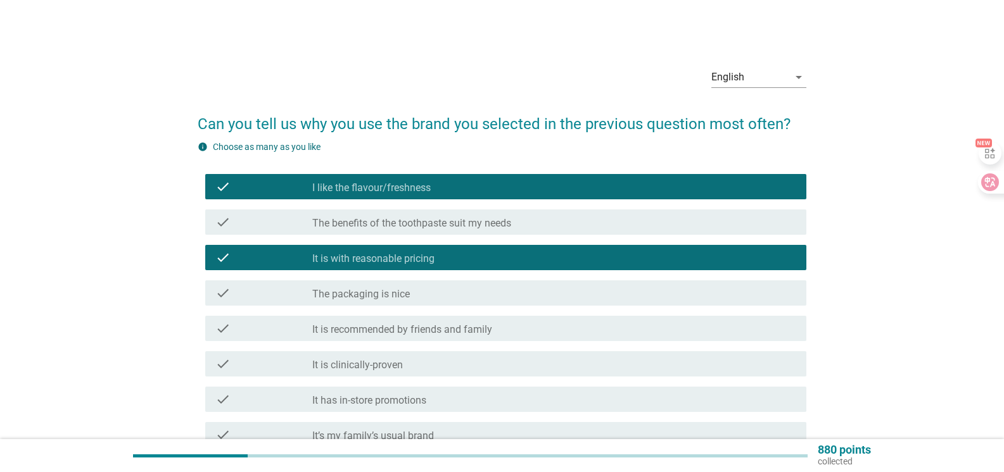
scroll to position [63, 0]
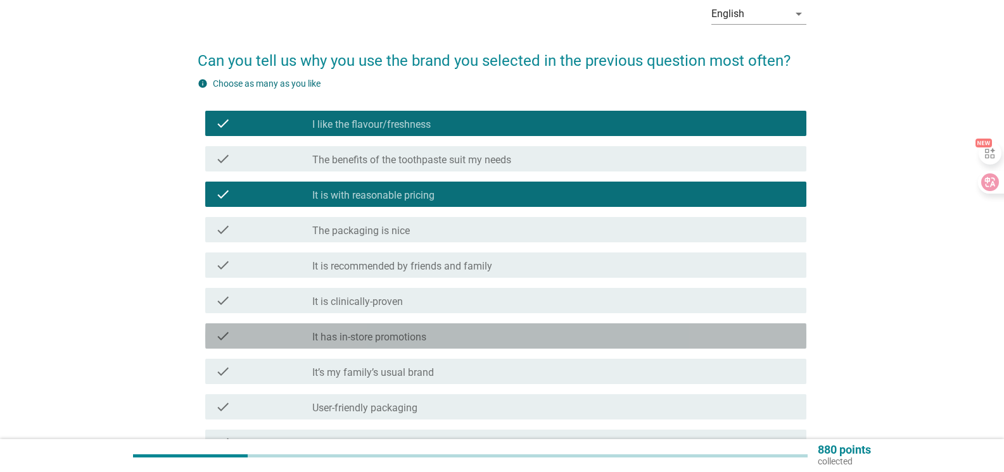
click at [452, 340] on div "check_box_outline_blank It has in-store promotions" at bounding box center [554, 336] width 484 height 15
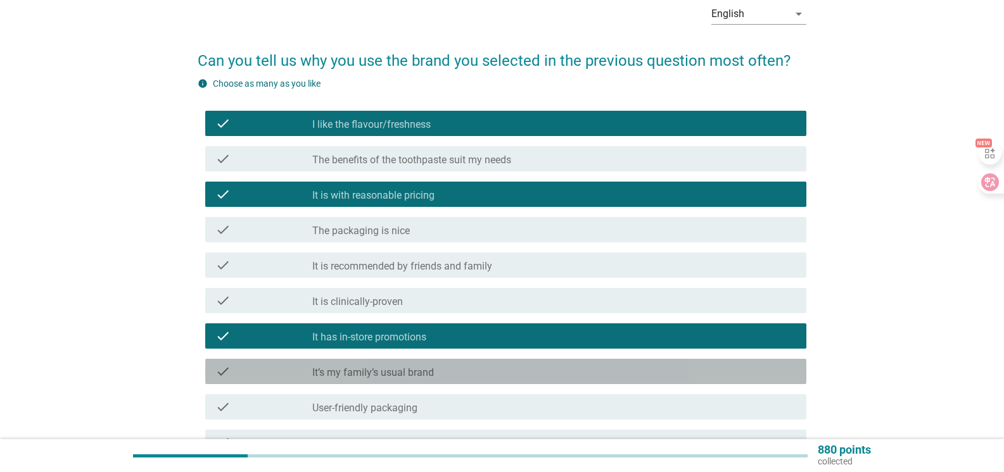
click at [453, 370] on div "check_box_outline_blank It’s my family’s usual brand" at bounding box center [554, 371] width 484 height 15
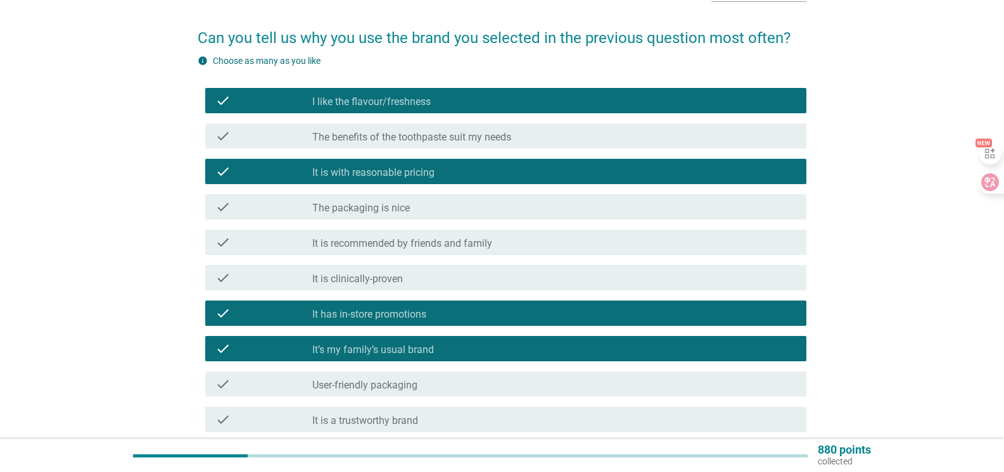
scroll to position [127, 0]
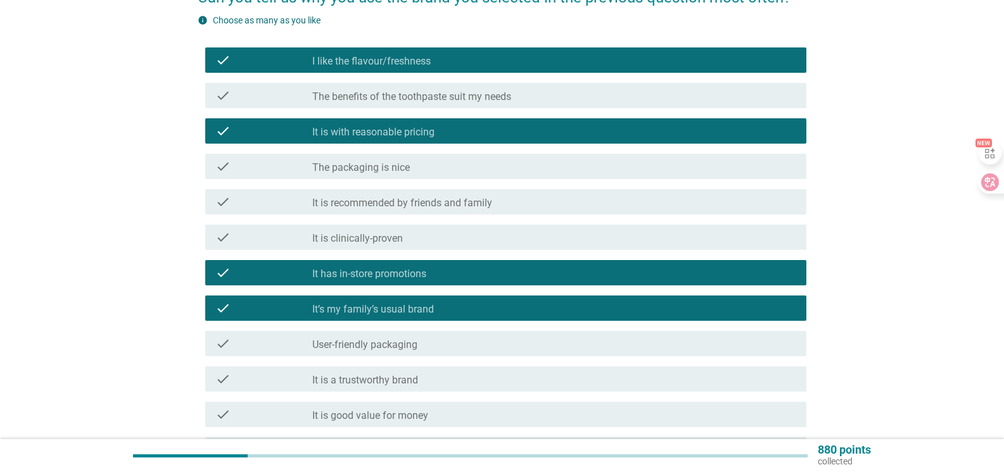
click at [456, 346] on div "check_box_outline_blank User-friendly packaging" at bounding box center [554, 343] width 484 height 15
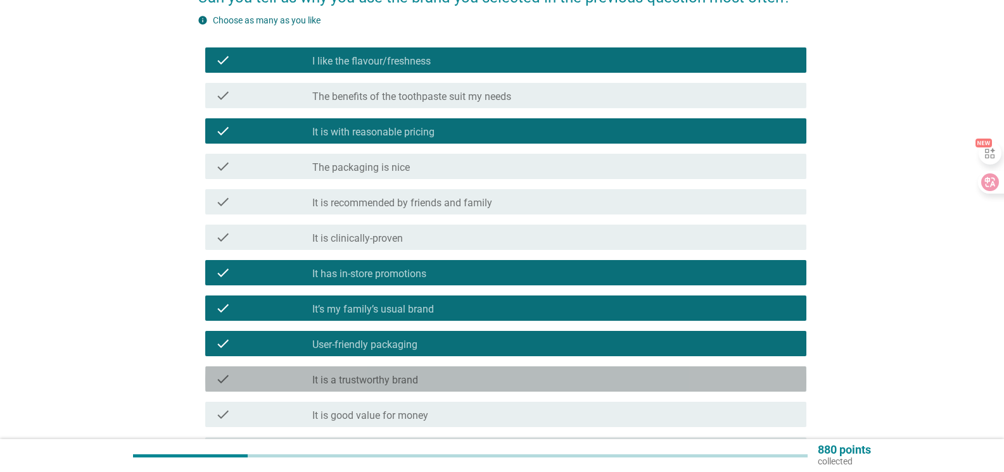
click at [458, 377] on div "check_box_outline_blank It is a trustworthy brand" at bounding box center [554, 379] width 484 height 15
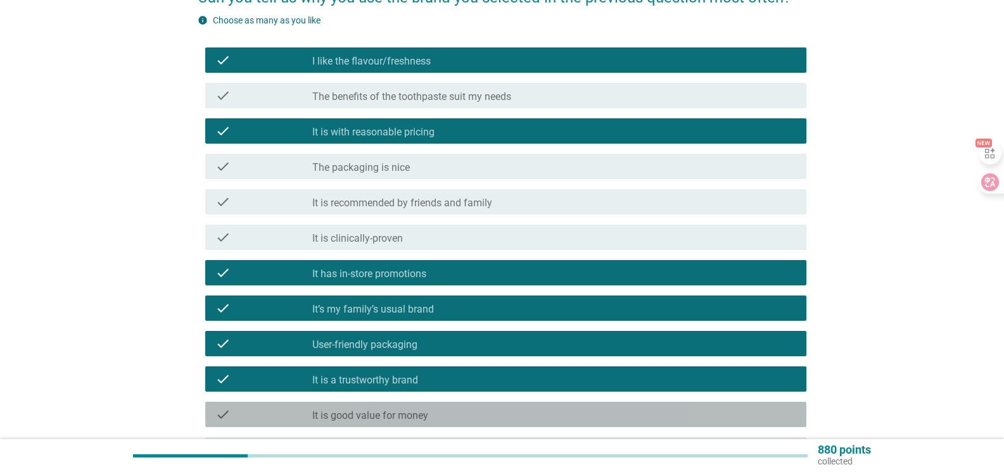
click at [455, 412] on div "check_box_outline_blank It is good value for money" at bounding box center [554, 414] width 484 height 15
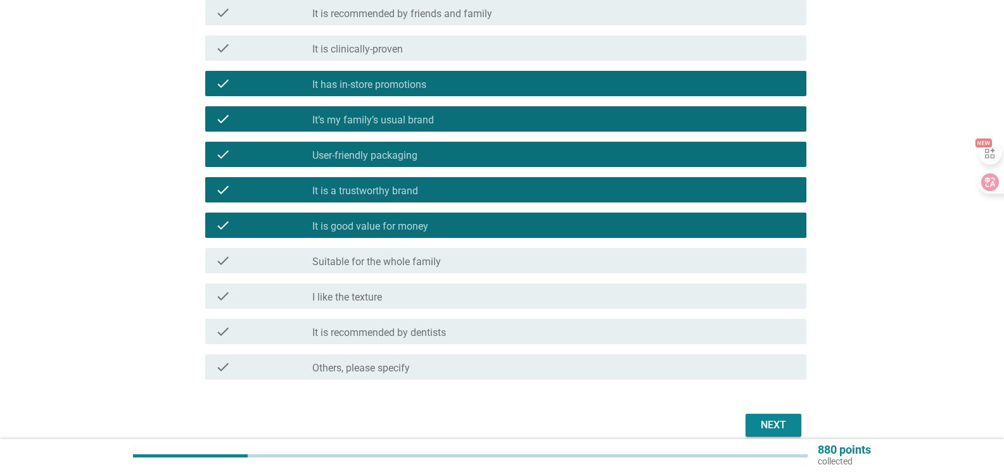
scroll to position [317, 0]
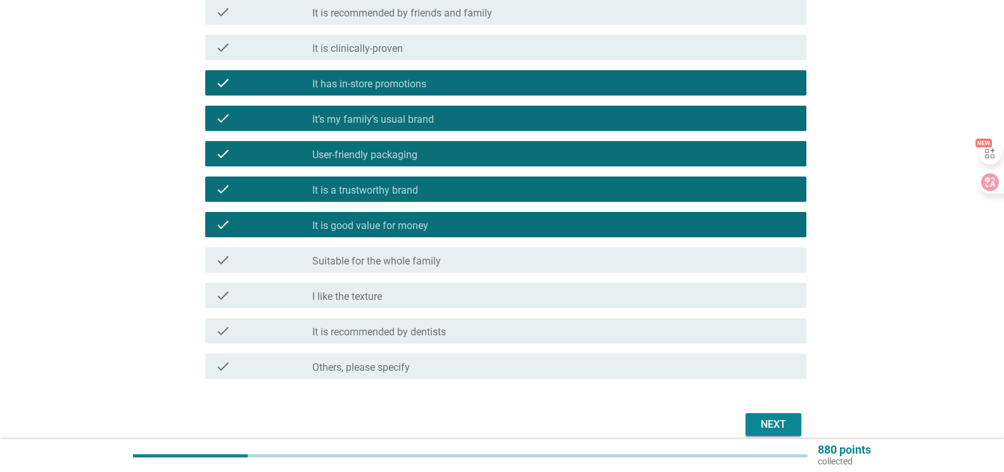
click at [475, 262] on div "check_box_outline_blank Suitable for the whole family" at bounding box center [554, 260] width 484 height 15
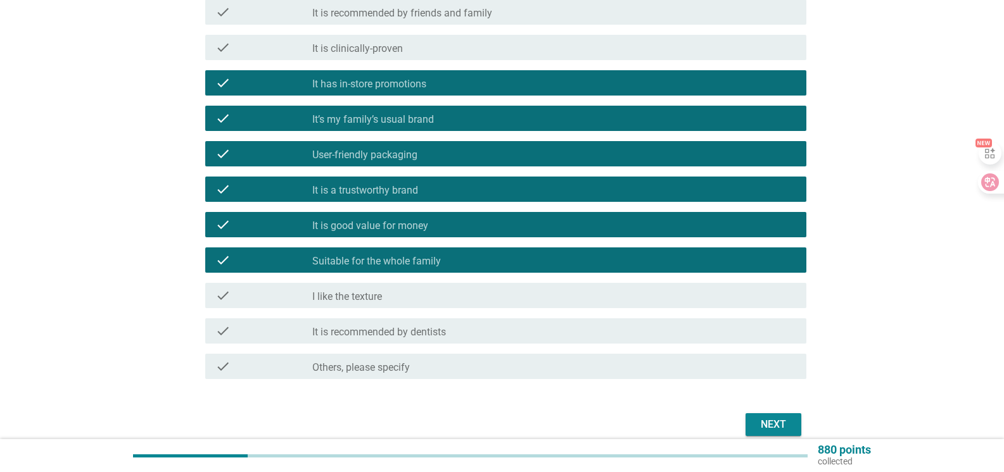
click at [470, 293] on div "check_box_outline_blank I like the texture" at bounding box center [554, 295] width 484 height 15
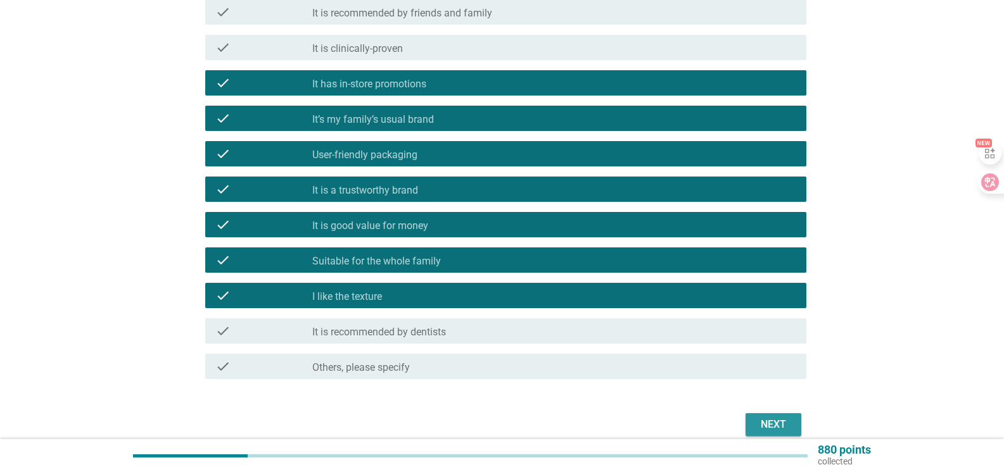
click at [771, 418] on button "Next" at bounding box center [773, 424] width 56 height 23
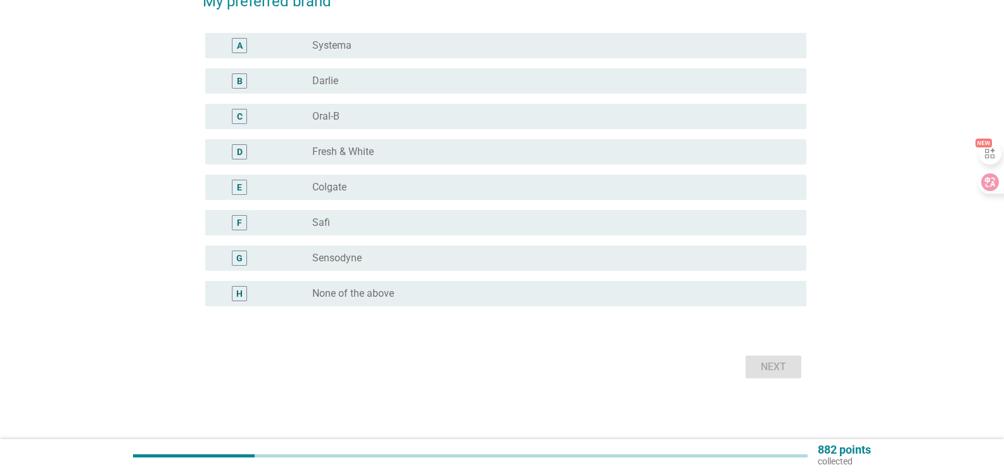
scroll to position [0, 0]
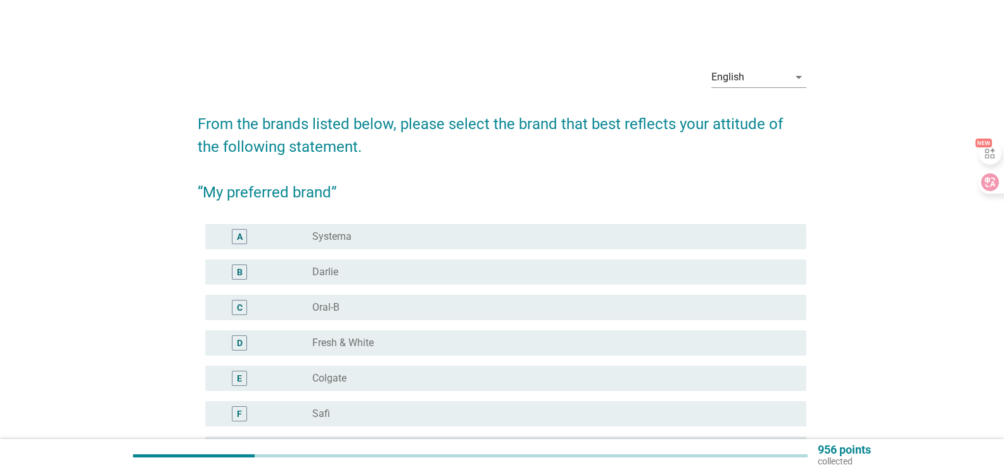
click at [338, 277] on div "radio_button_unchecked [PERSON_NAME]" at bounding box center [549, 272] width 474 height 13
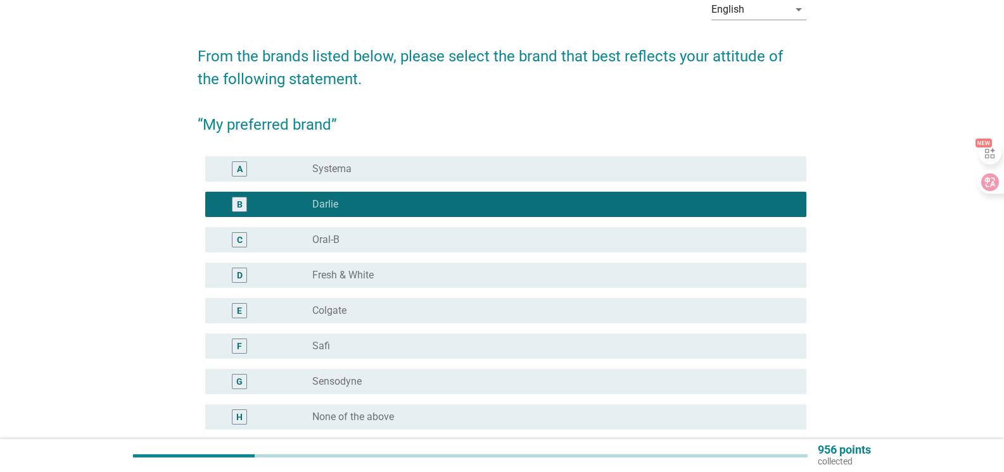
scroll to position [190, 0]
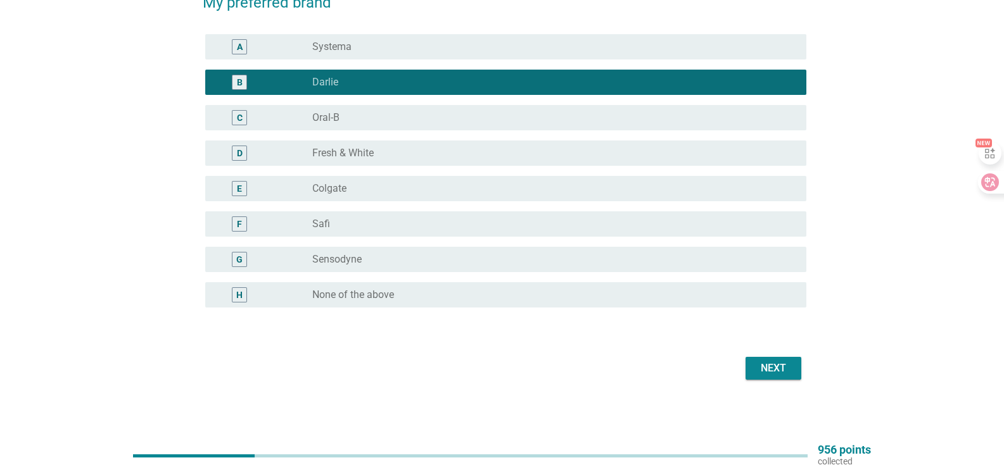
click at [772, 365] on div "Next" at bounding box center [772, 368] width 35 height 15
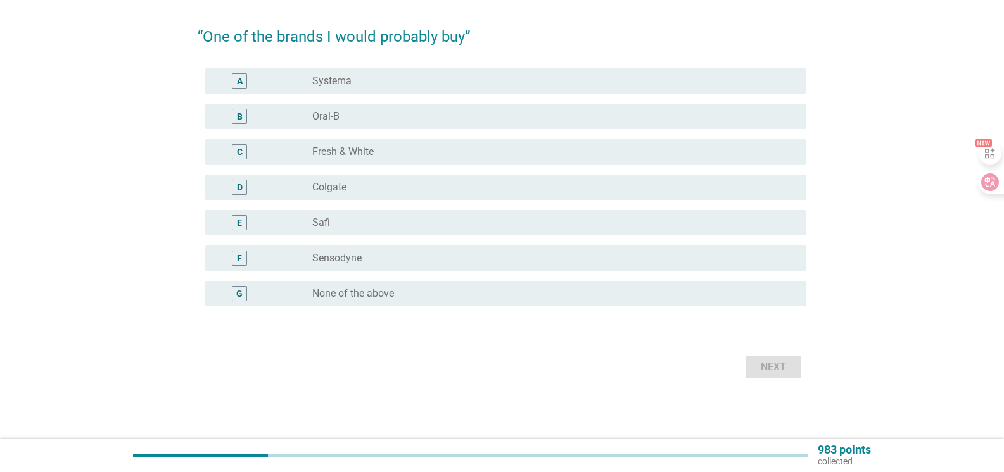
scroll to position [0, 0]
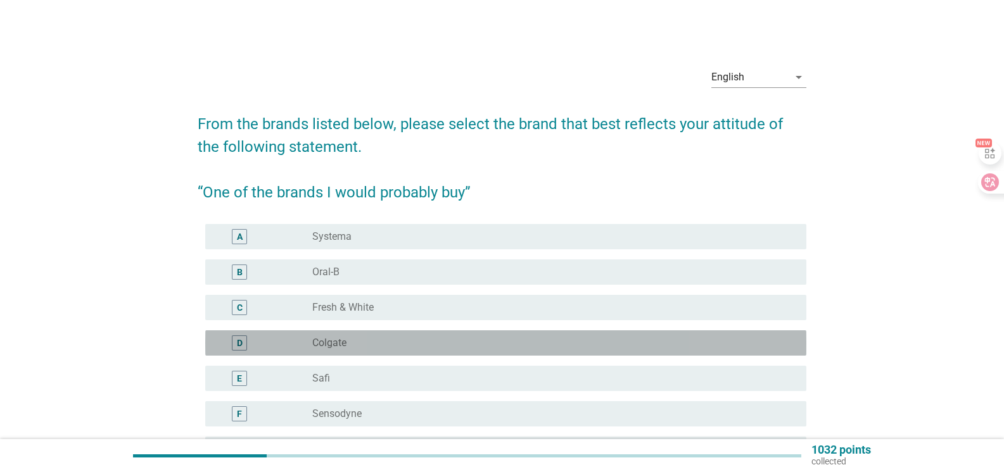
click at [419, 336] on div "radio_button_unchecked Colgate" at bounding box center [554, 343] width 484 height 15
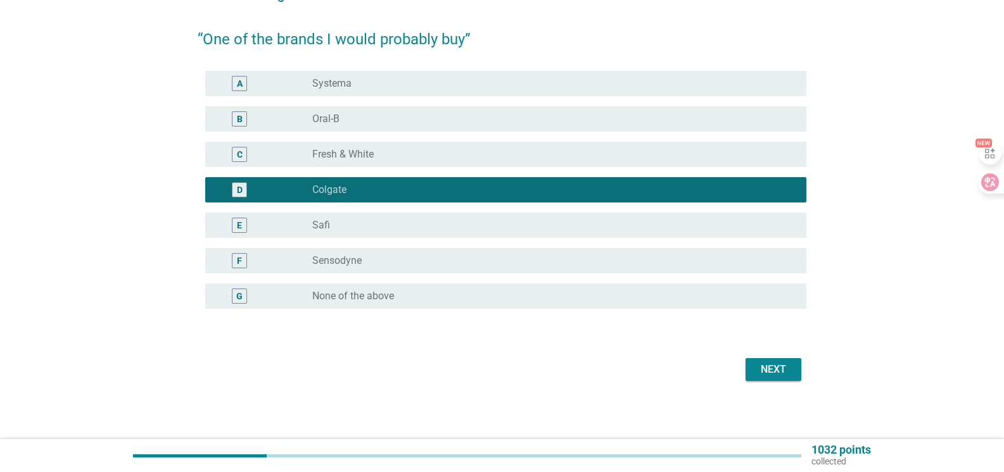
scroll to position [156, 0]
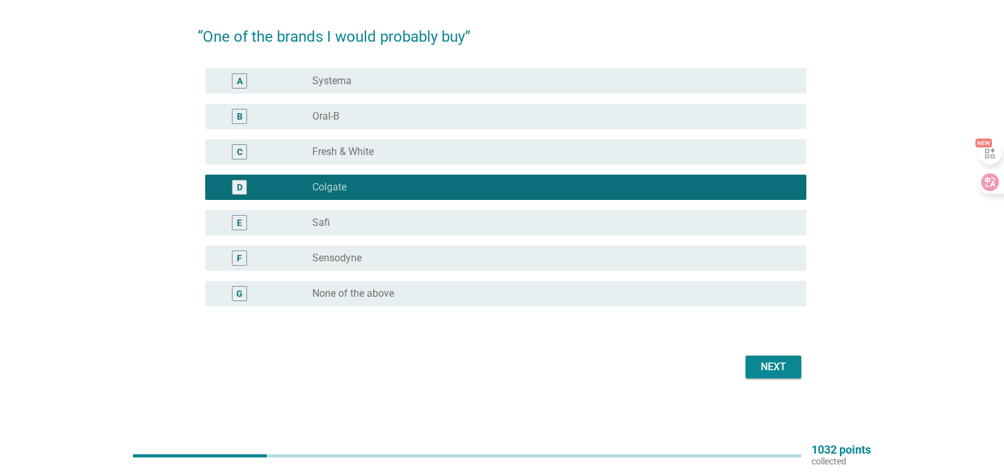
click at [766, 372] on div "Next" at bounding box center [772, 367] width 35 height 15
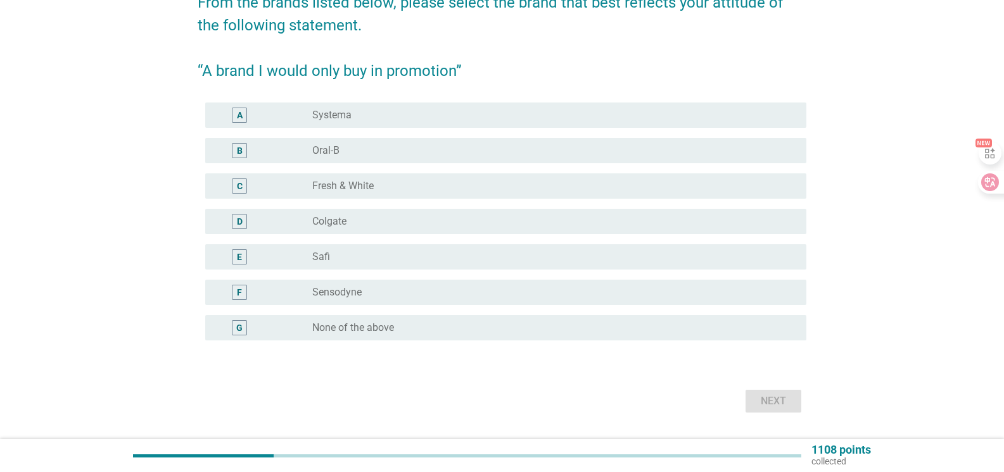
scroll to position [127, 0]
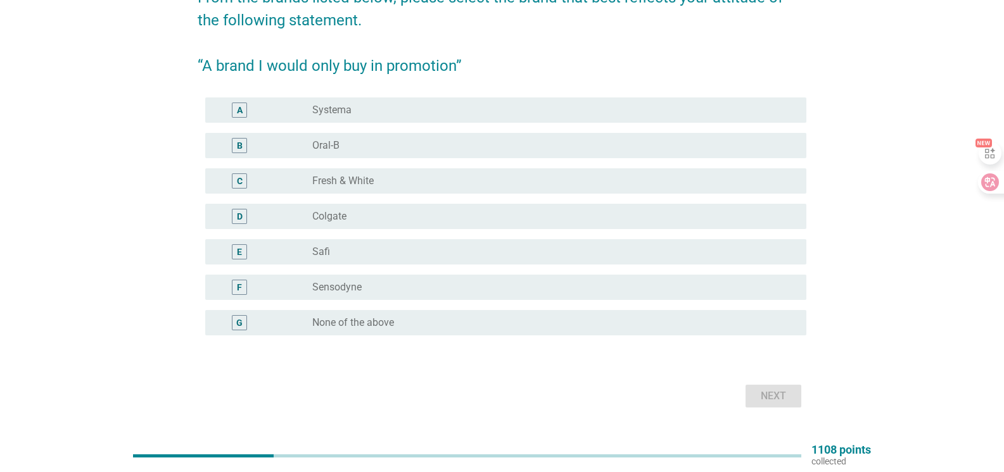
click at [380, 292] on div "radio_button_unchecked Sensodyne" at bounding box center [549, 287] width 474 height 13
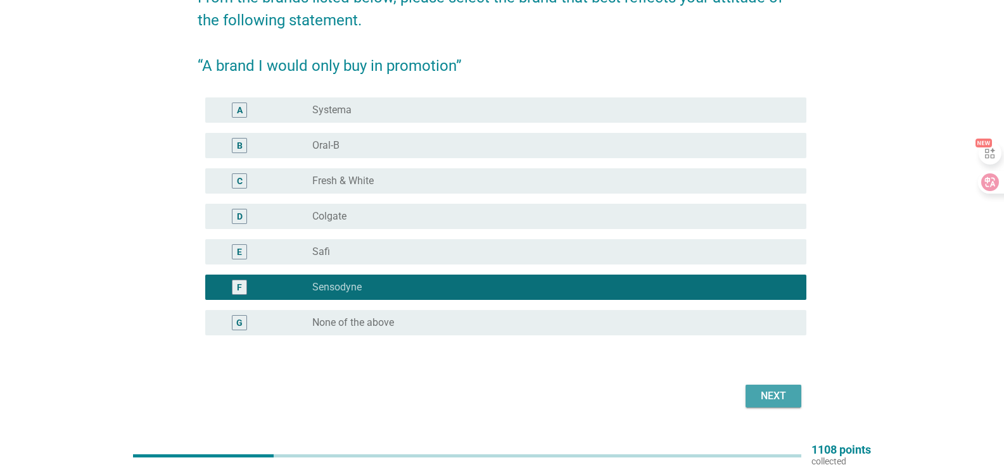
click at [771, 400] on div "Next" at bounding box center [772, 396] width 35 height 15
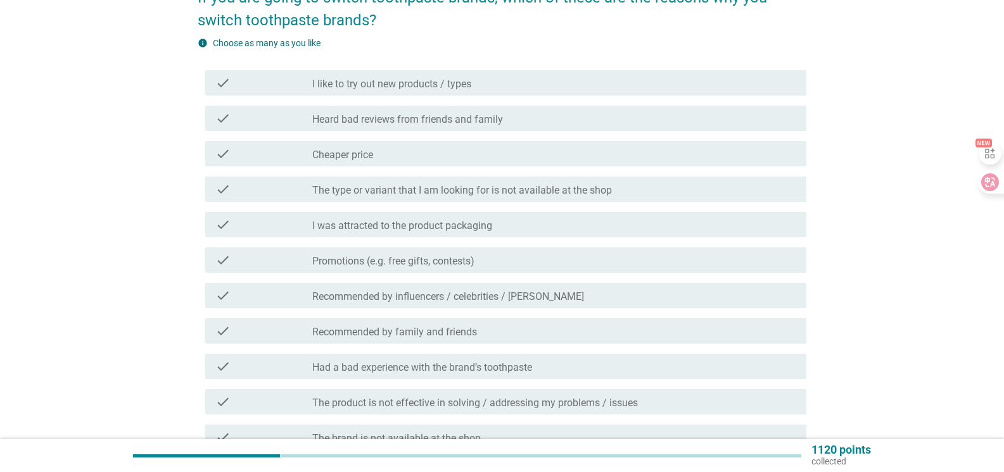
scroll to position [0, 0]
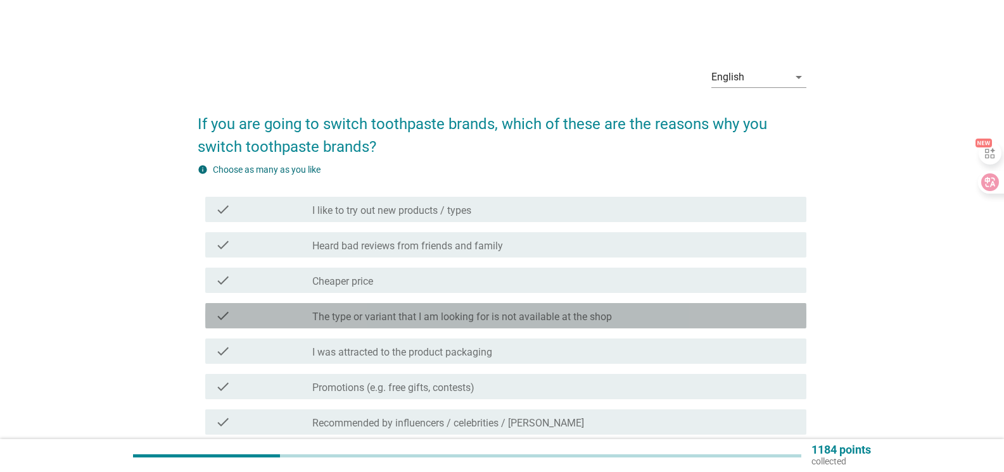
click at [522, 319] on label "The type or variant that I am looking for is not available at the shop" at bounding box center [461, 317] width 299 height 13
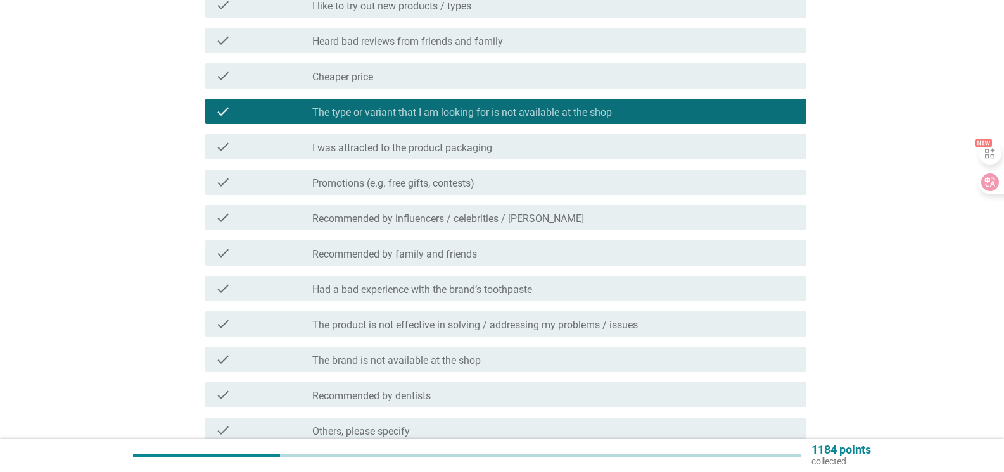
scroll to position [326, 0]
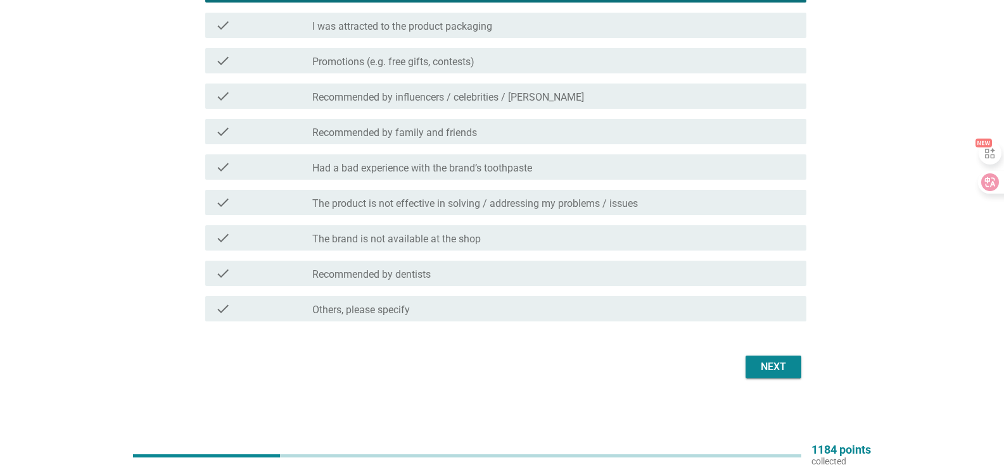
click at [766, 367] on div "Next" at bounding box center [772, 367] width 35 height 15
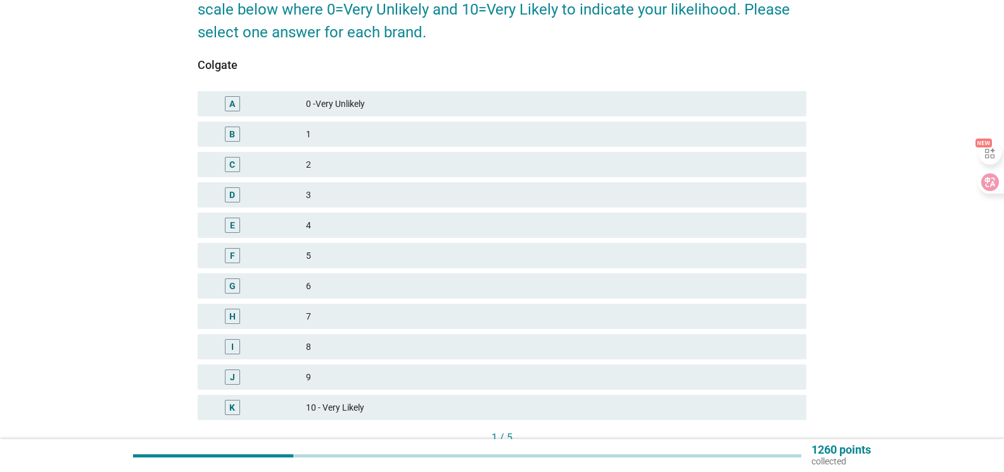
scroll to position [63, 0]
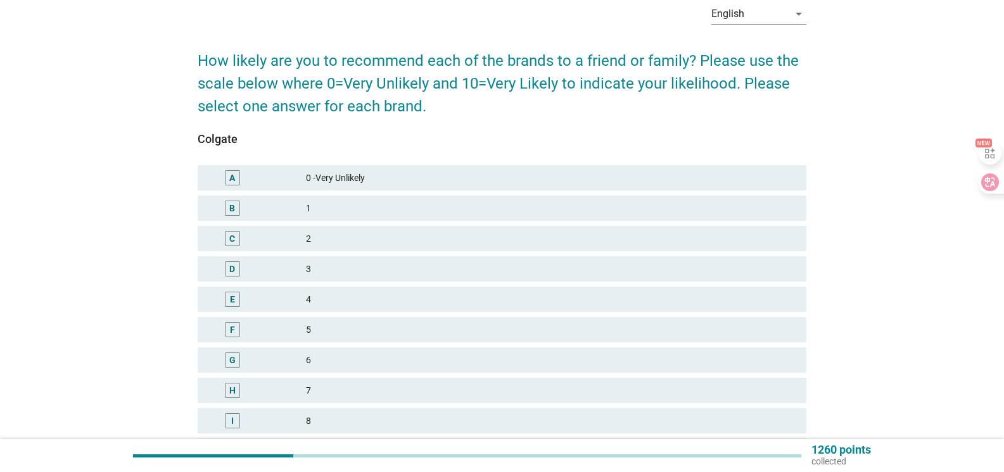
click at [384, 321] on div "F 5" at bounding box center [502, 329] width 608 height 25
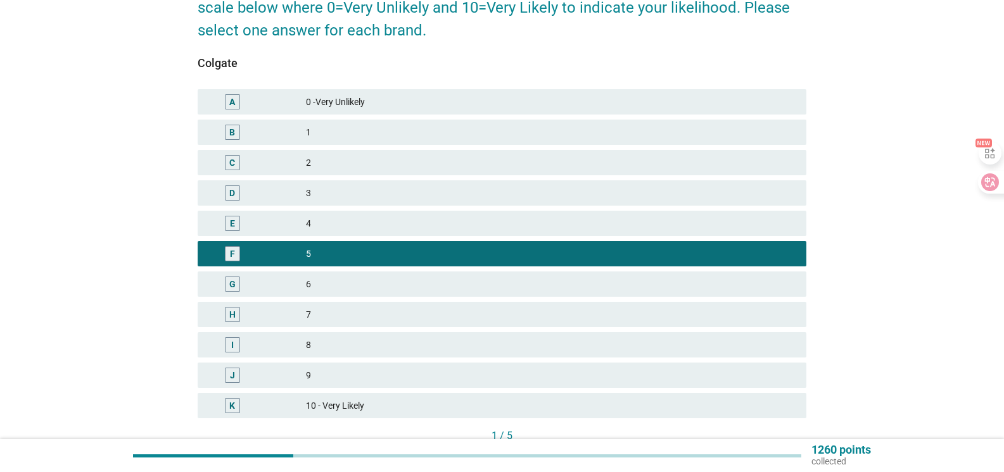
scroll to position [226, 0]
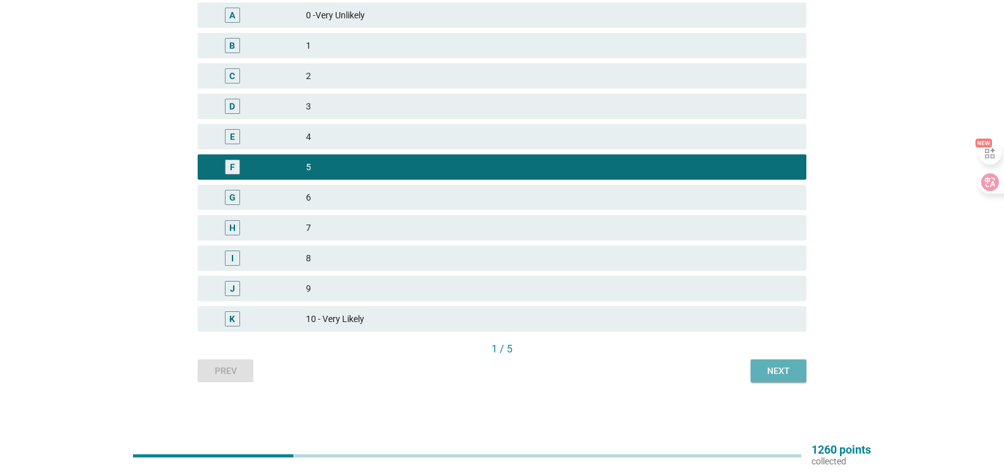
click at [786, 376] on div "Next" at bounding box center [777, 371] width 35 height 13
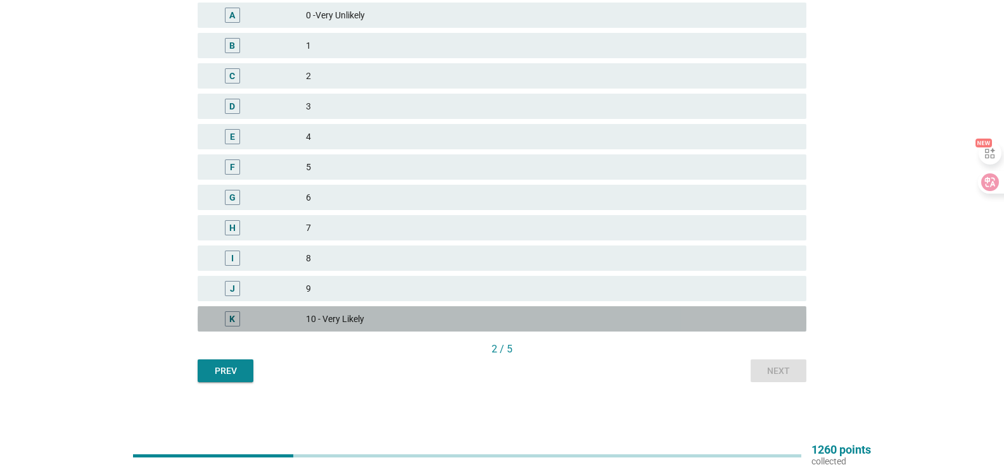
click at [456, 317] on div "10 - Very Likely" at bounding box center [551, 319] width 490 height 15
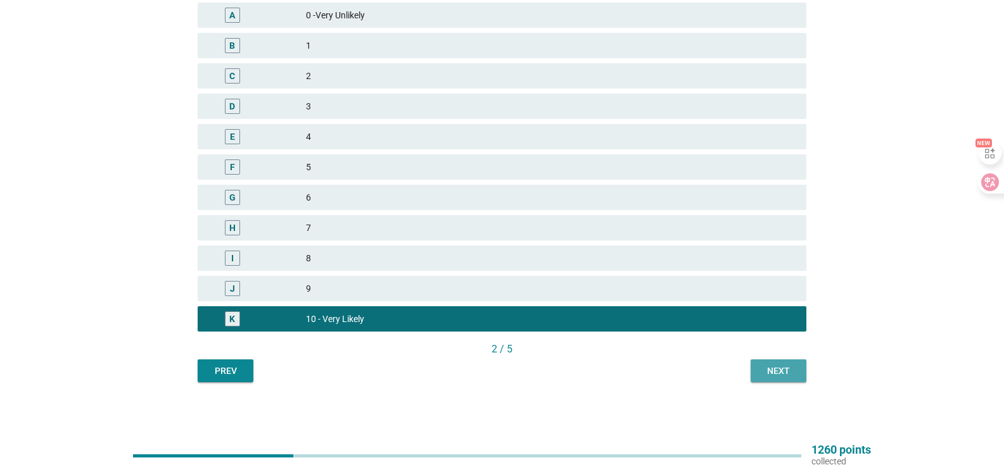
click at [781, 370] on div "Next" at bounding box center [777, 371] width 35 height 13
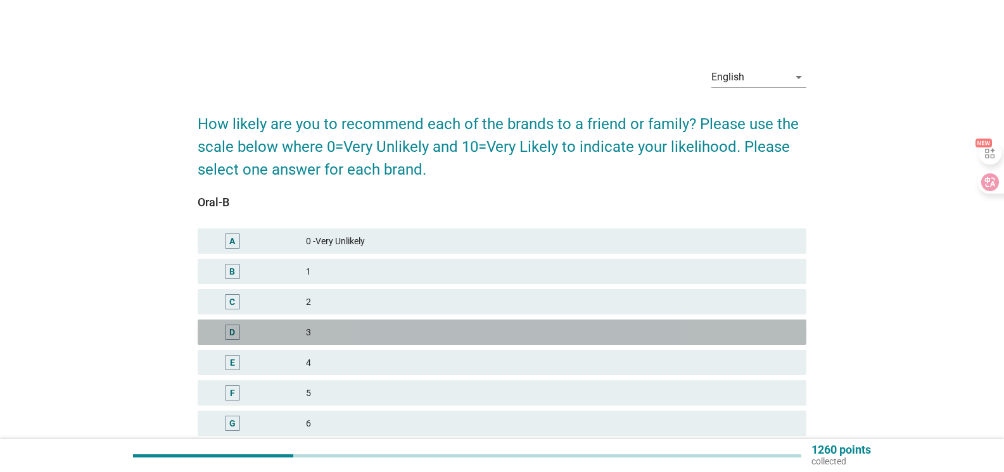
click at [381, 329] on div "3" at bounding box center [551, 332] width 490 height 15
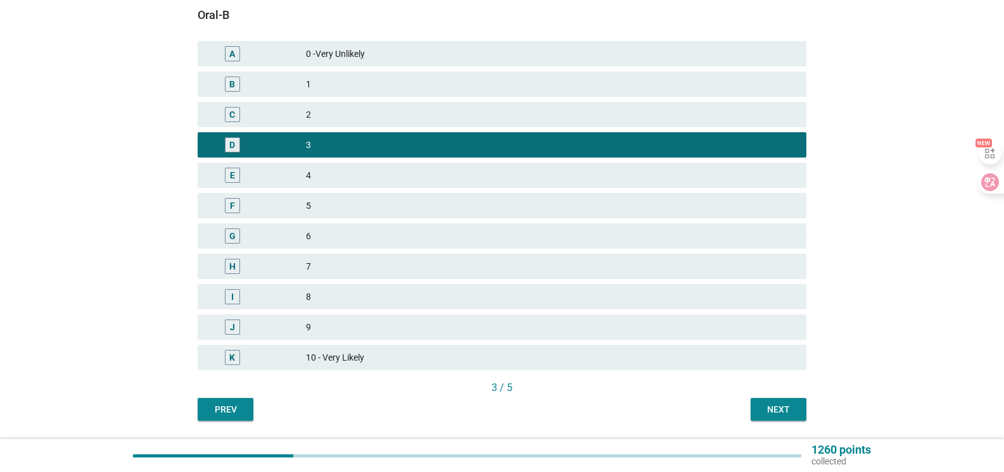
scroll to position [190, 0]
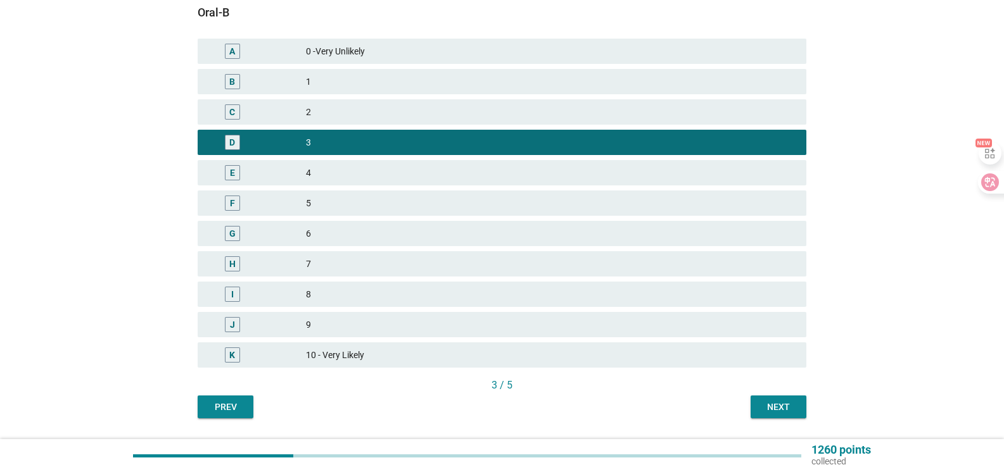
click at [779, 408] on div "Next" at bounding box center [777, 407] width 35 height 13
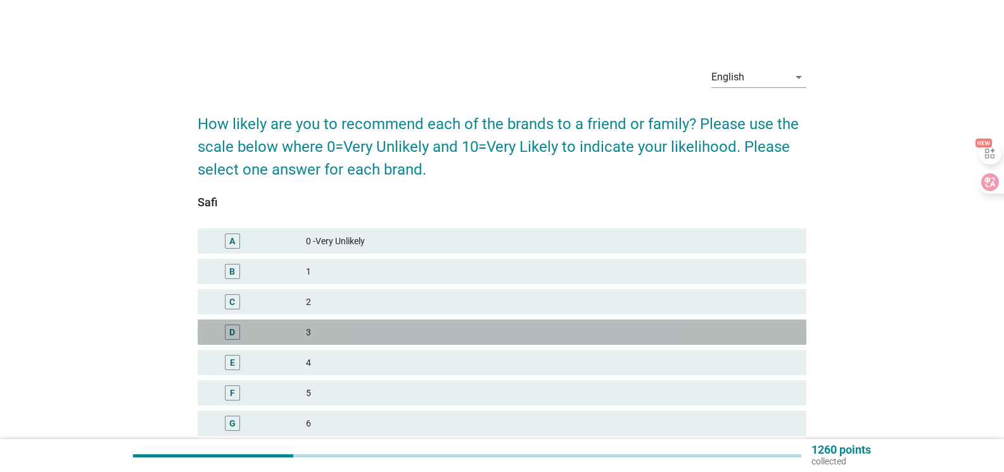
click at [373, 322] on div "D 3" at bounding box center [502, 332] width 608 height 25
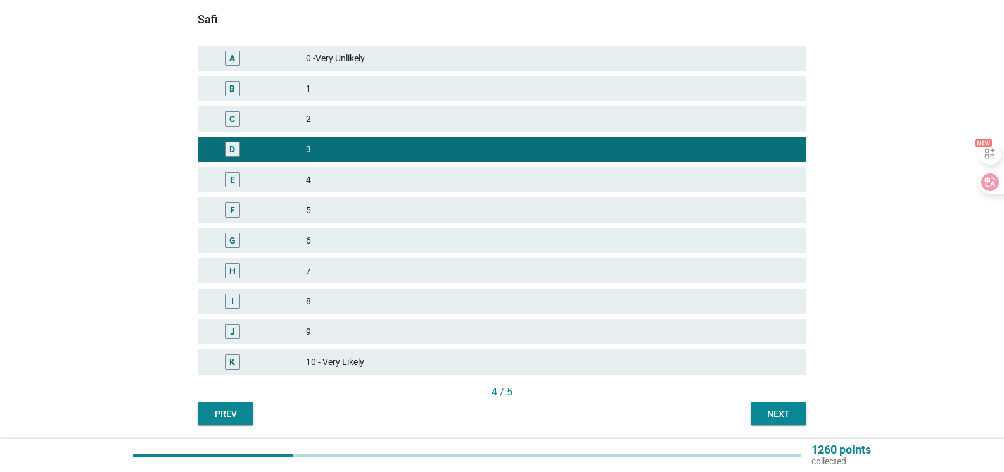
scroll to position [190, 0]
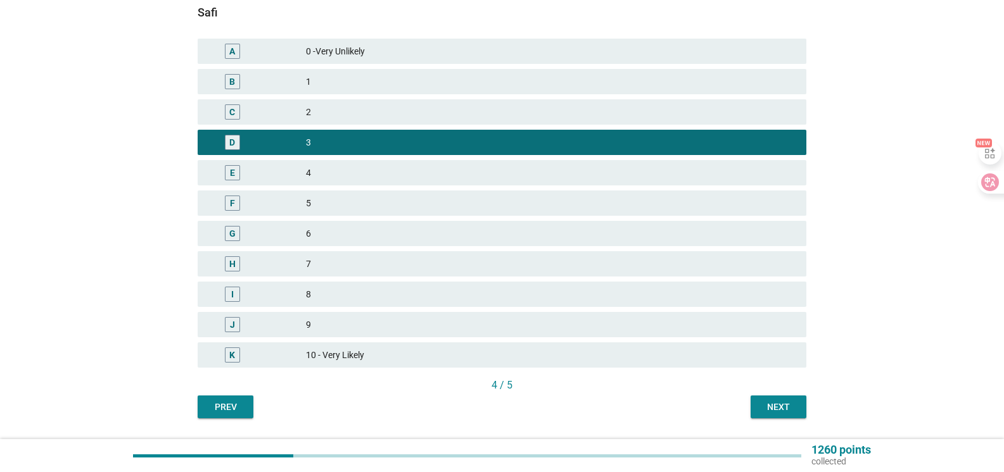
click at [773, 406] on div "Next" at bounding box center [777, 407] width 35 height 13
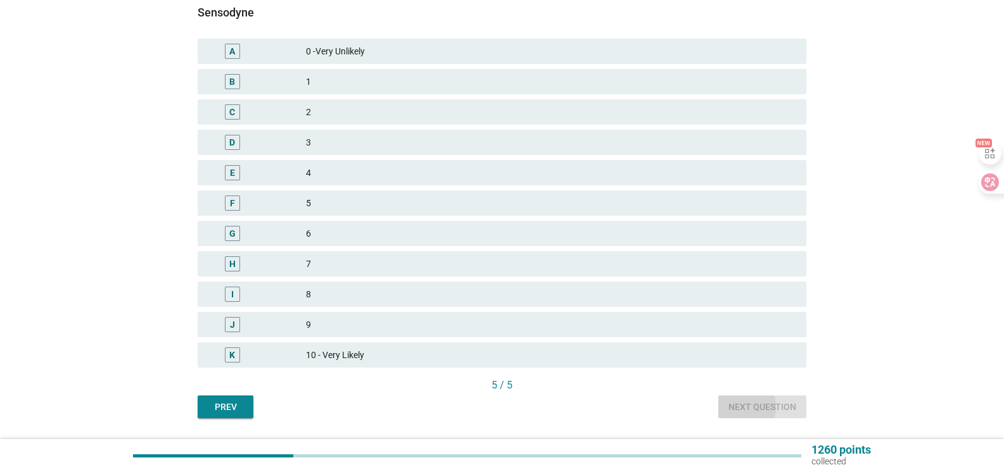
scroll to position [0, 0]
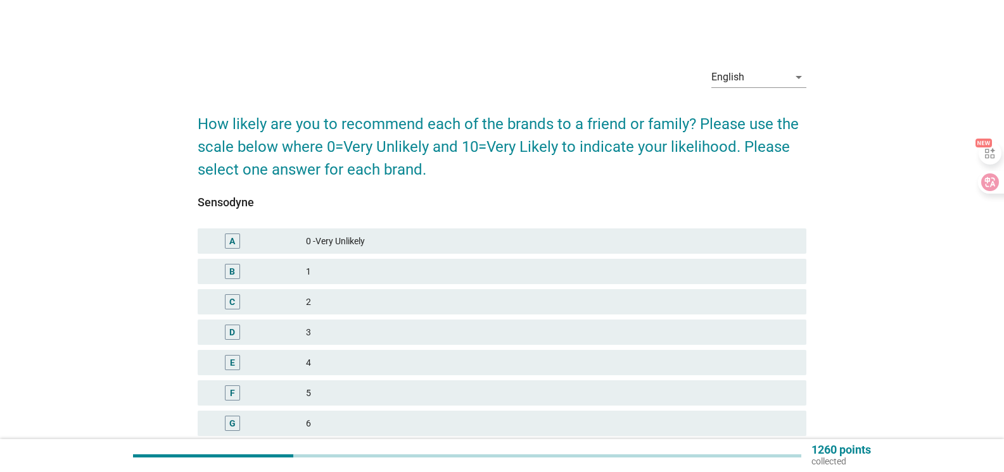
click at [324, 384] on div "F 5" at bounding box center [502, 393] width 608 height 25
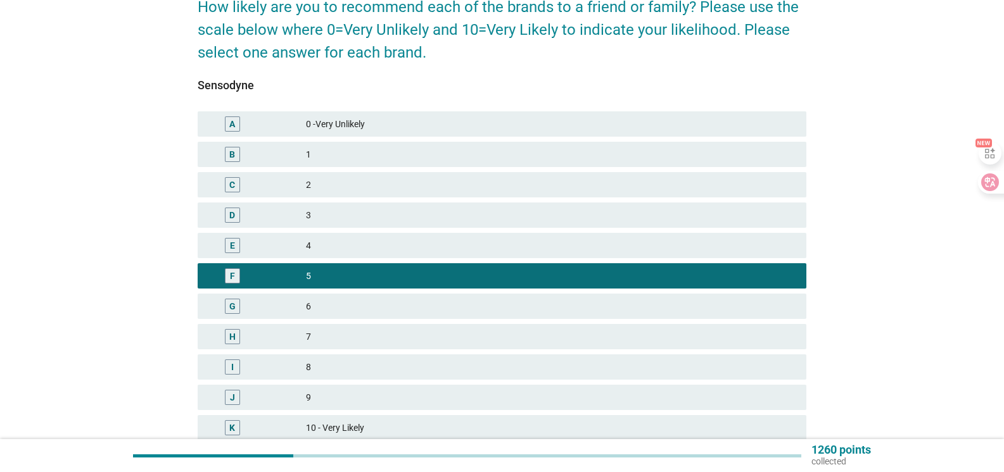
scroll to position [226, 0]
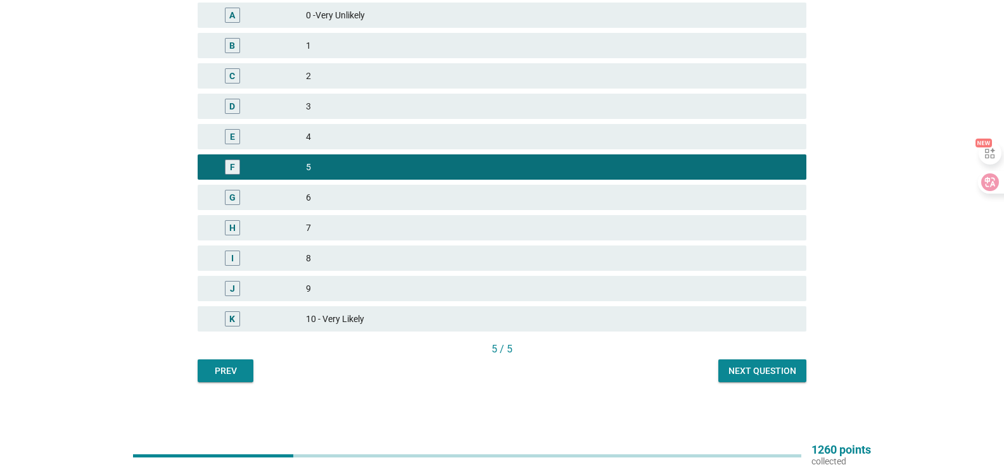
click at [784, 375] on div "Next question" at bounding box center [762, 371] width 68 height 13
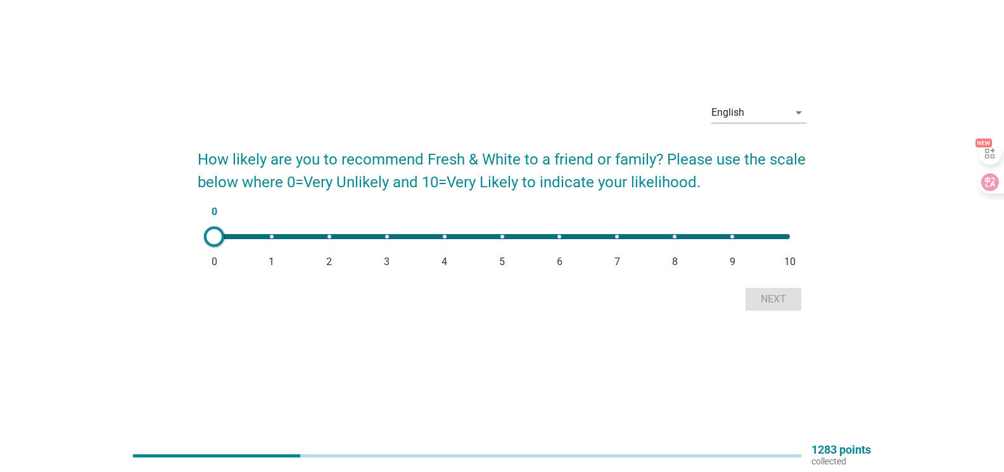
scroll to position [0, 0]
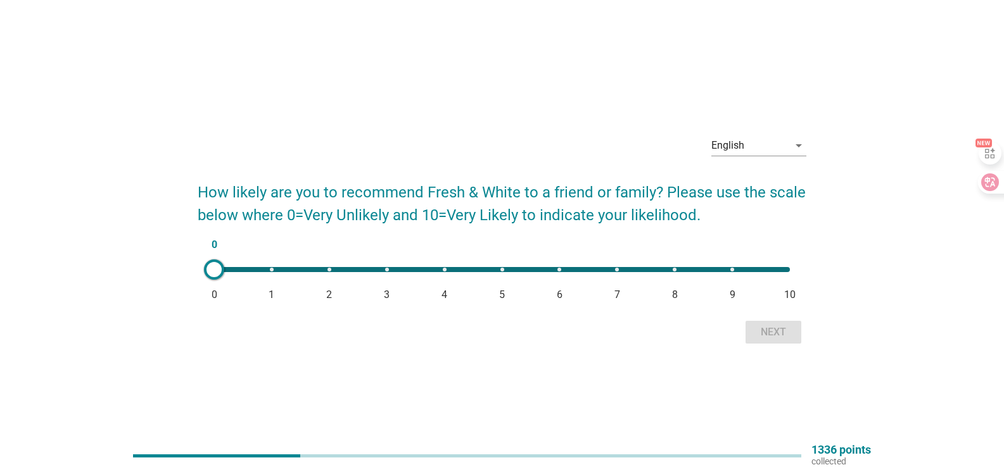
click at [497, 279] on div "0 0 1 2 3 4 5 6 7 8 9 10" at bounding box center [502, 269] width 596 height 25
type input "5"
click at [772, 328] on div "Next" at bounding box center [772, 332] width 35 height 15
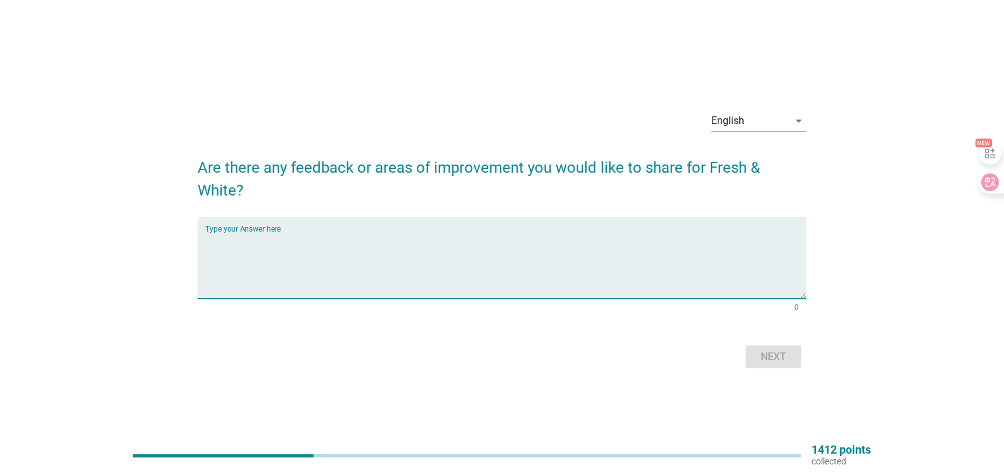
click at [383, 293] on textarea "Type your Answer here" at bounding box center [505, 265] width 601 height 66
type textarea "no"
click at [776, 355] on div "Next" at bounding box center [772, 356] width 35 height 15
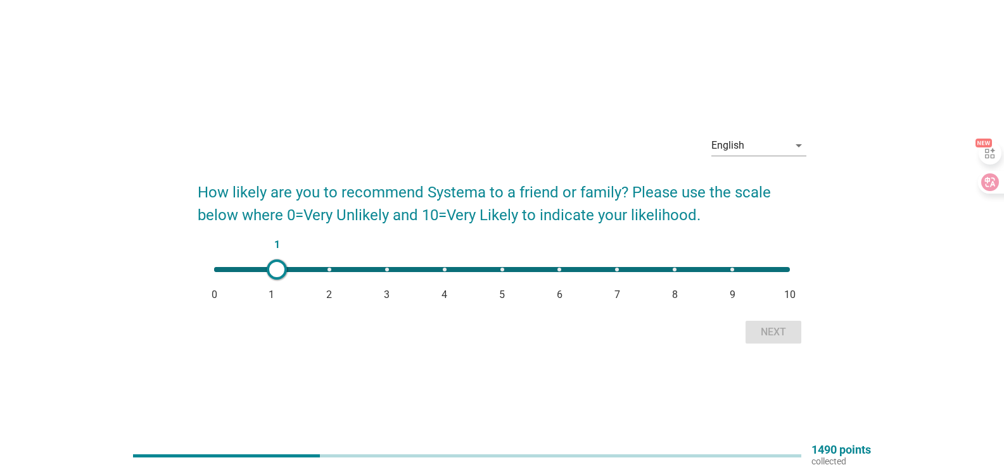
type input "2"
drag, startPoint x: 218, startPoint y: 266, endPoint x: 322, endPoint y: 277, distance: 104.5
click at [322, 277] on div at bounding box center [322, 270] width 20 height 20
click at [769, 334] on div "Next" at bounding box center [772, 332] width 35 height 15
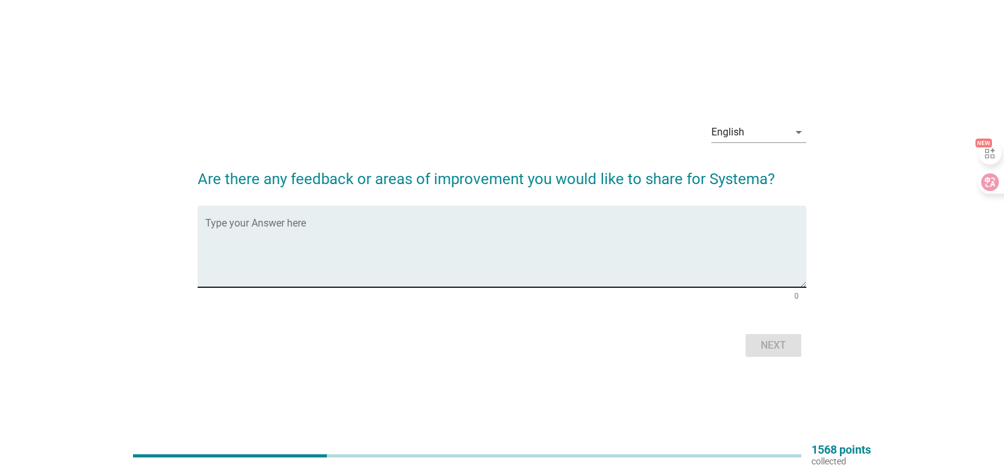
click at [358, 268] on textarea "Type your Answer here" at bounding box center [505, 254] width 601 height 66
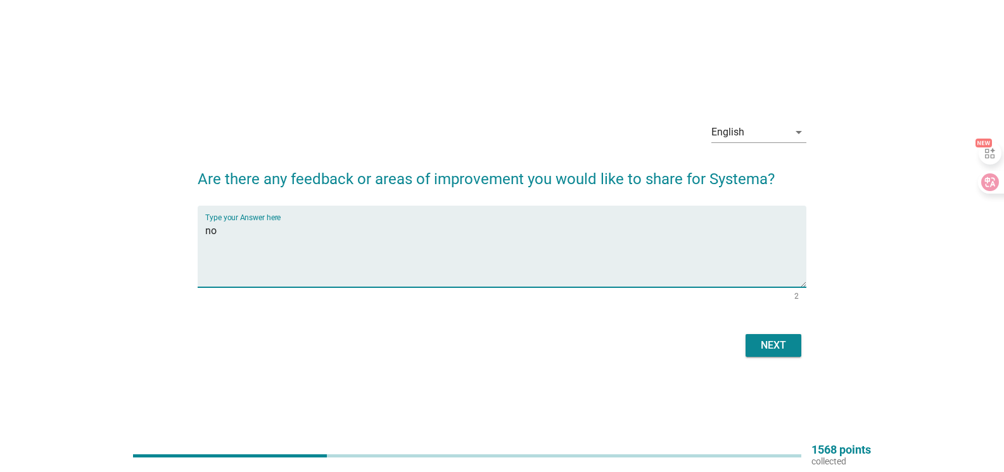
type textarea "no"
click at [771, 344] on div "Next" at bounding box center [772, 345] width 35 height 15
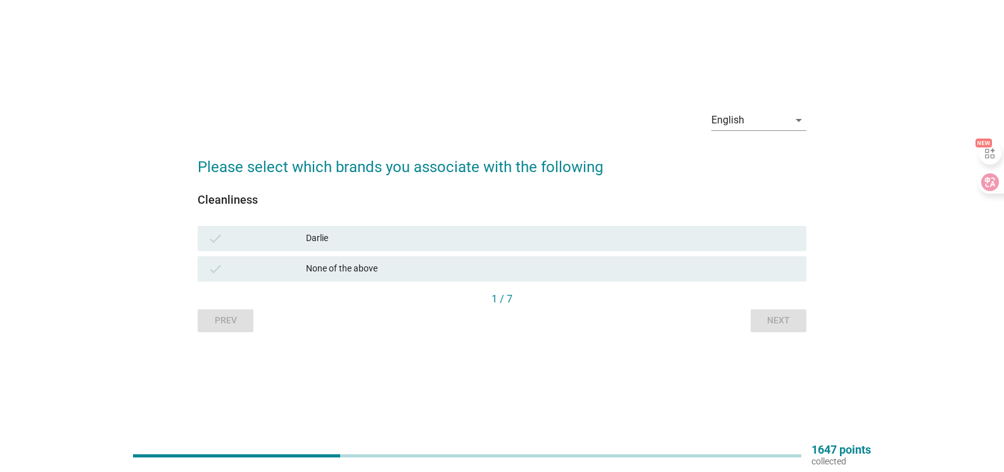
scroll to position [33, 0]
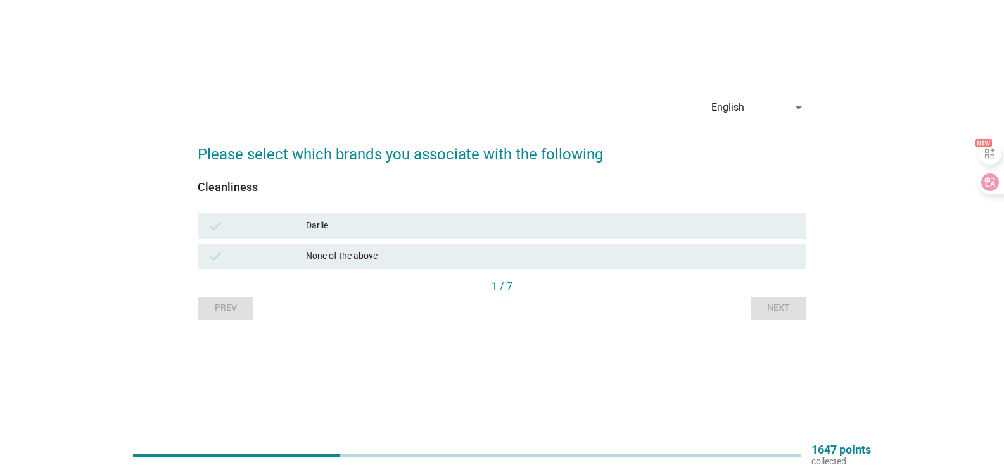
click at [415, 226] on div "Darlie" at bounding box center [551, 225] width 490 height 15
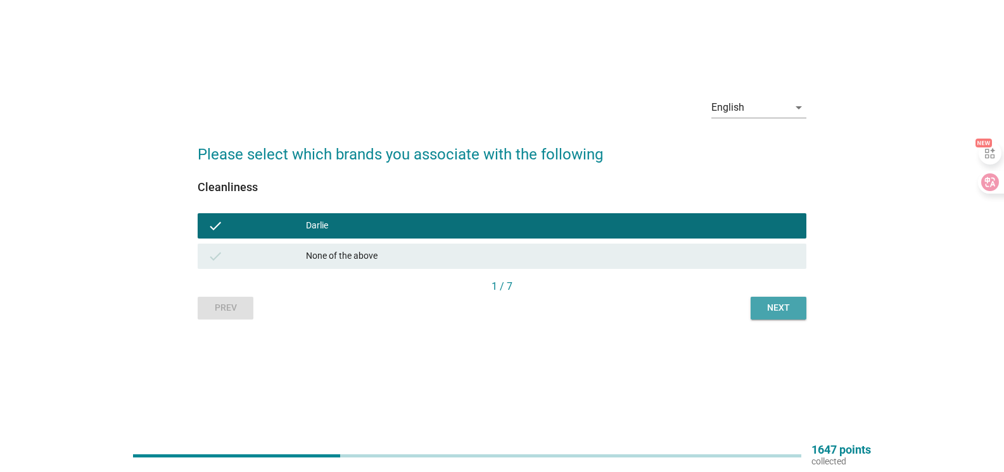
click at [769, 307] on div "Next" at bounding box center [777, 307] width 35 height 13
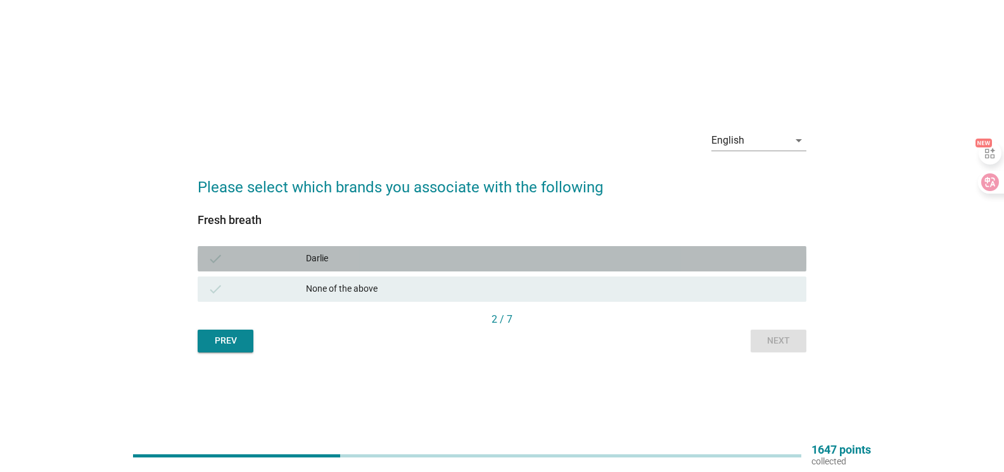
click at [382, 262] on div "Darlie" at bounding box center [551, 258] width 490 height 15
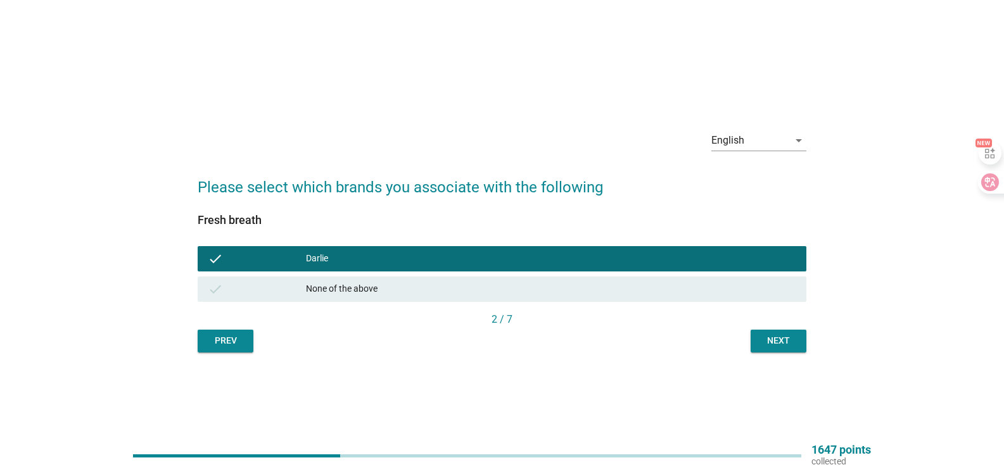
click at [791, 341] on div "Next" at bounding box center [777, 340] width 35 height 13
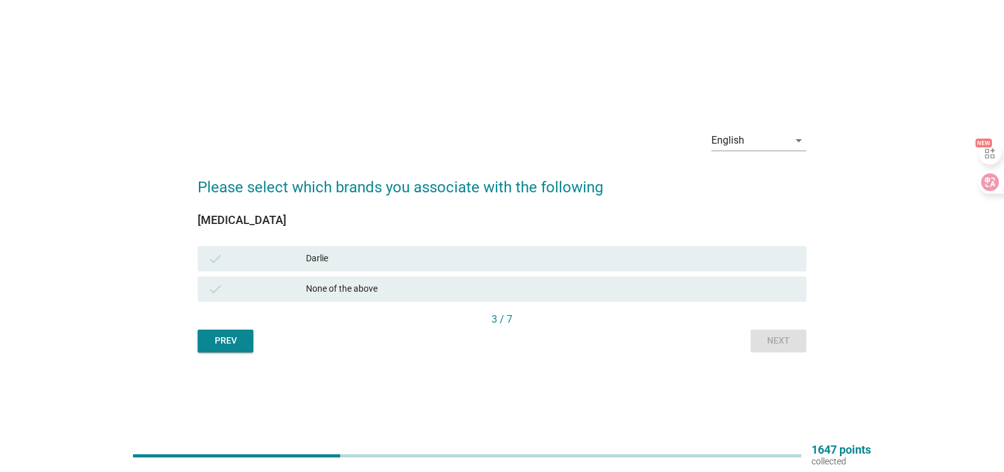
click at [384, 258] on div "Darlie" at bounding box center [551, 258] width 490 height 15
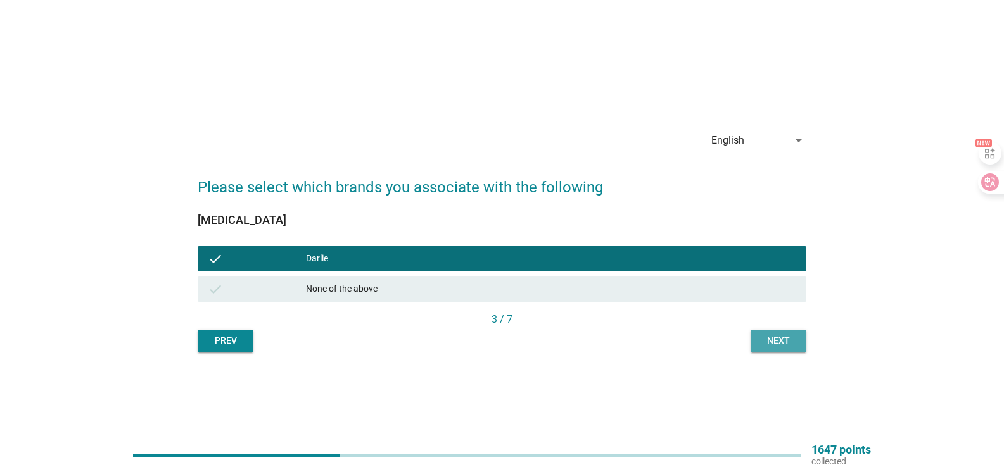
click at [764, 339] on div "Next" at bounding box center [777, 340] width 35 height 13
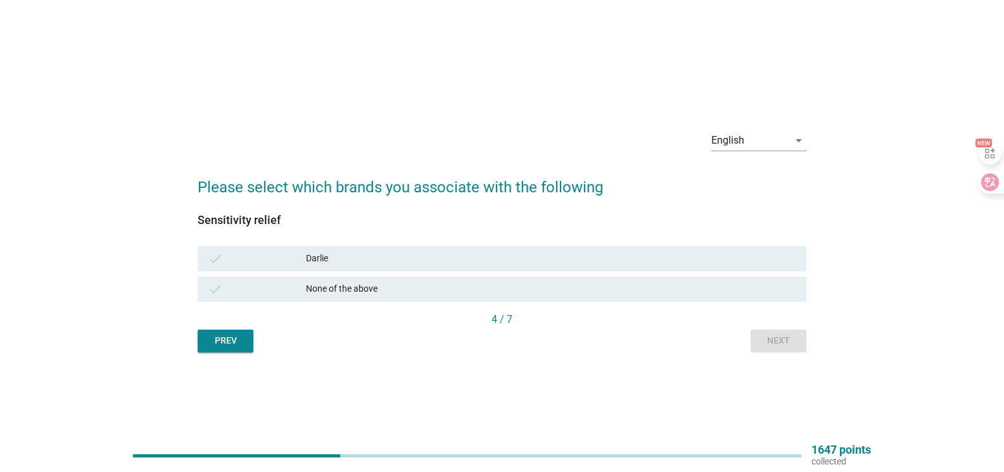
click at [219, 346] on div "Prev" at bounding box center [225, 340] width 35 height 13
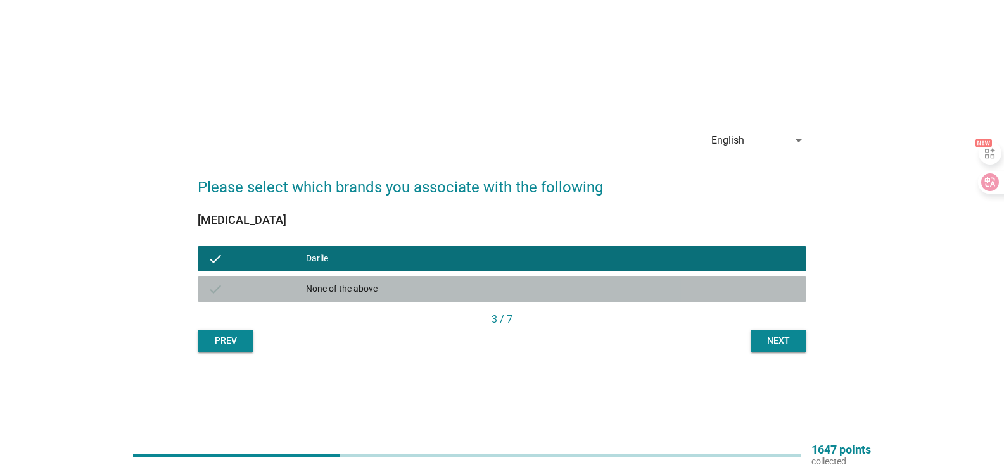
click at [357, 291] on div "None of the above" at bounding box center [551, 289] width 490 height 15
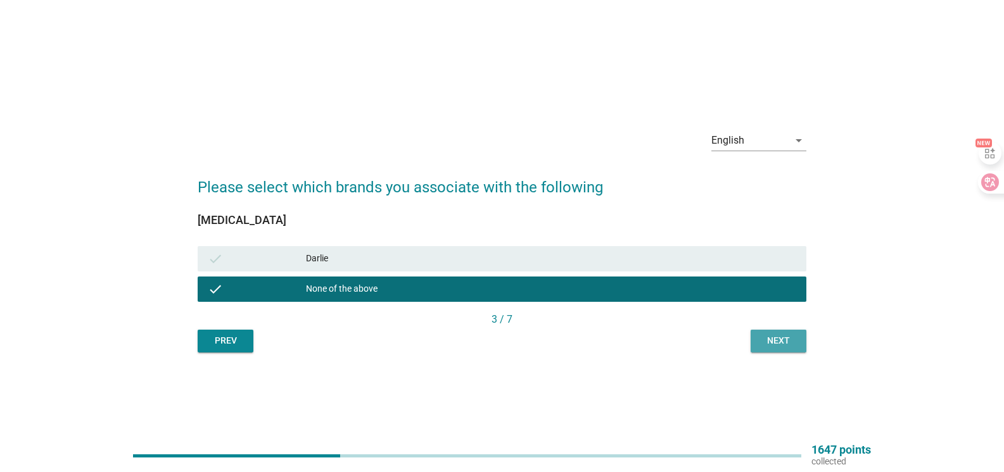
click at [779, 339] on div "Next" at bounding box center [777, 340] width 35 height 13
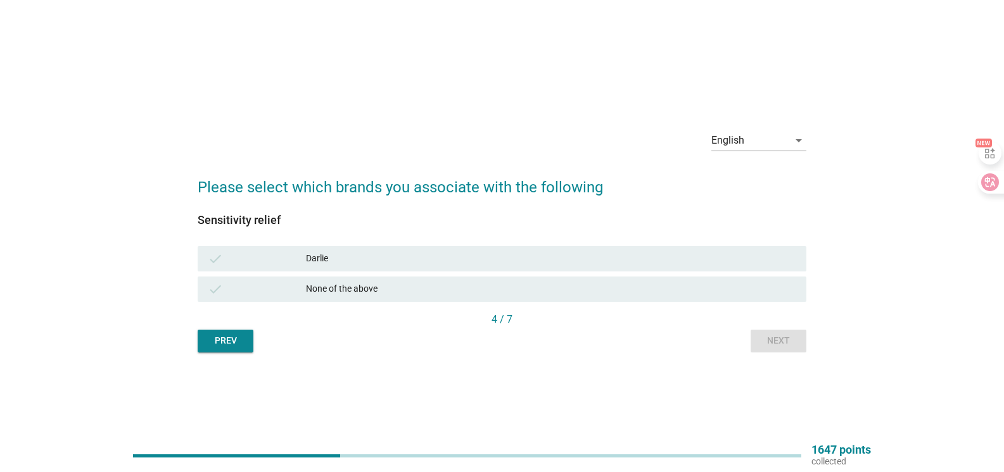
click at [381, 262] on div "Darlie" at bounding box center [551, 258] width 490 height 15
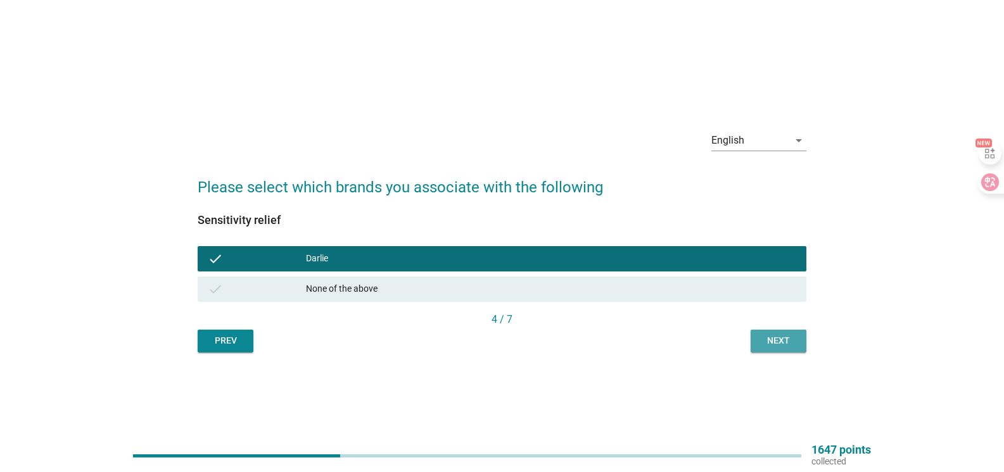
click at [774, 343] on div "Next" at bounding box center [777, 340] width 35 height 13
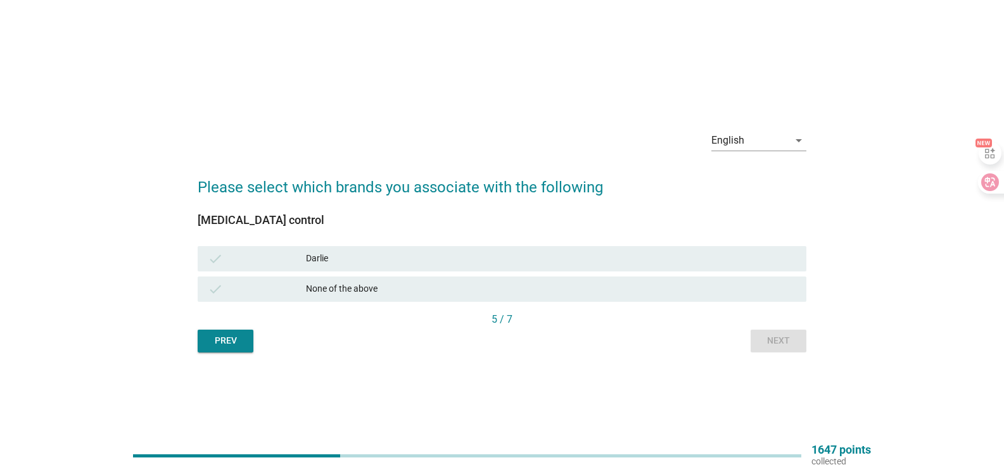
click at [344, 249] on div "check [PERSON_NAME]" at bounding box center [502, 258] width 608 height 25
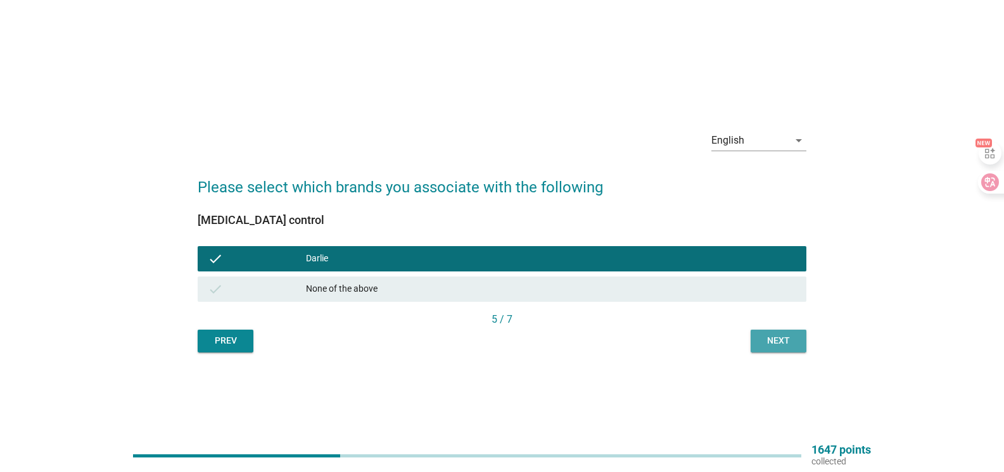
click at [772, 340] on div "Next" at bounding box center [777, 340] width 35 height 13
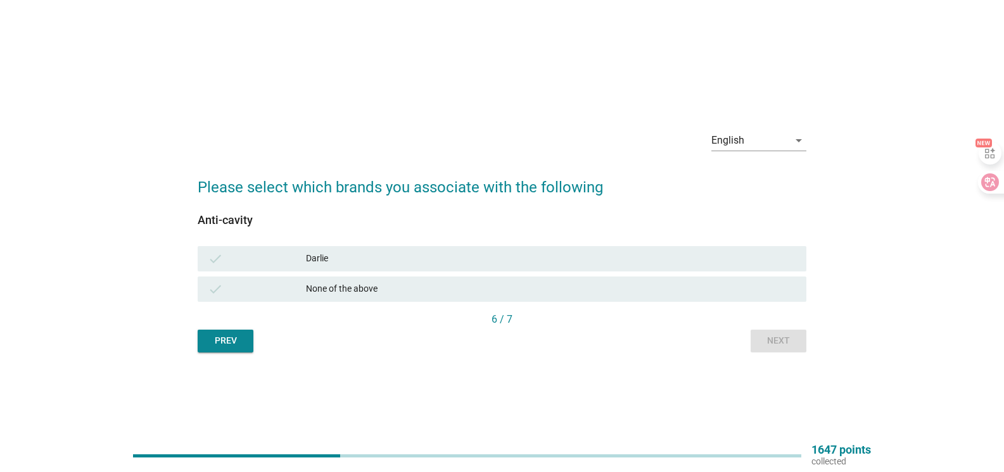
click at [356, 258] on div "Darlie" at bounding box center [551, 258] width 490 height 15
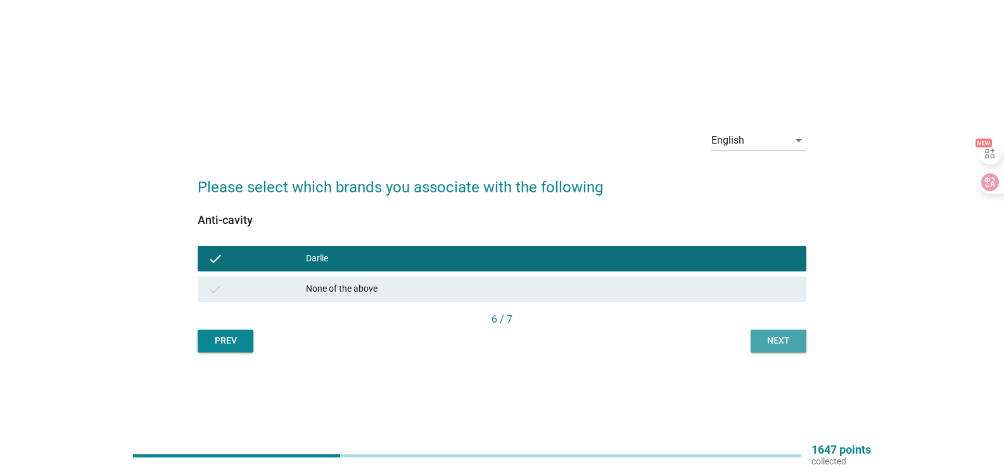
click at [777, 339] on div "Next" at bounding box center [777, 340] width 35 height 13
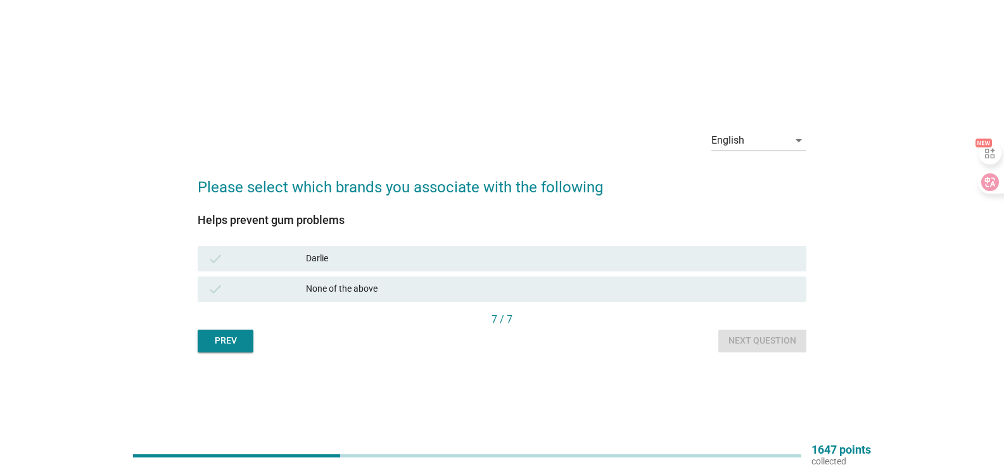
click at [353, 261] on div "Darlie" at bounding box center [551, 258] width 490 height 15
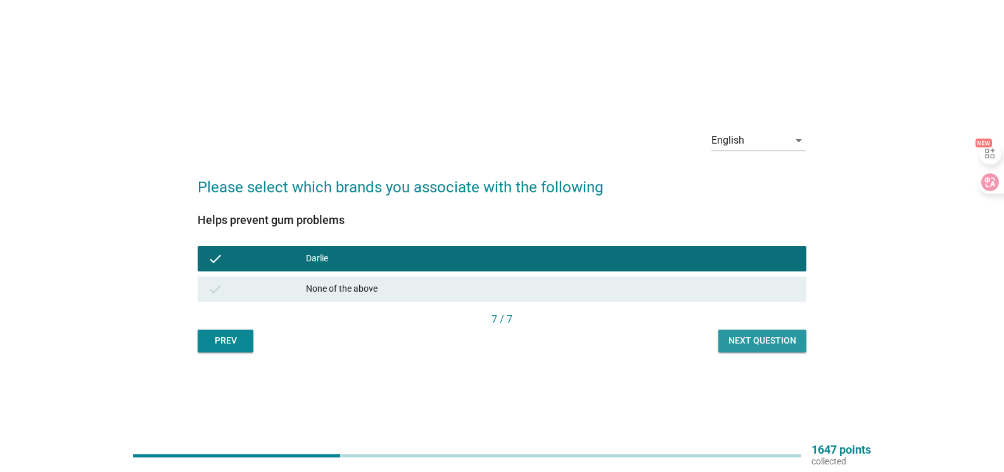
click at [739, 339] on div "Next question" at bounding box center [762, 340] width 68 height 13
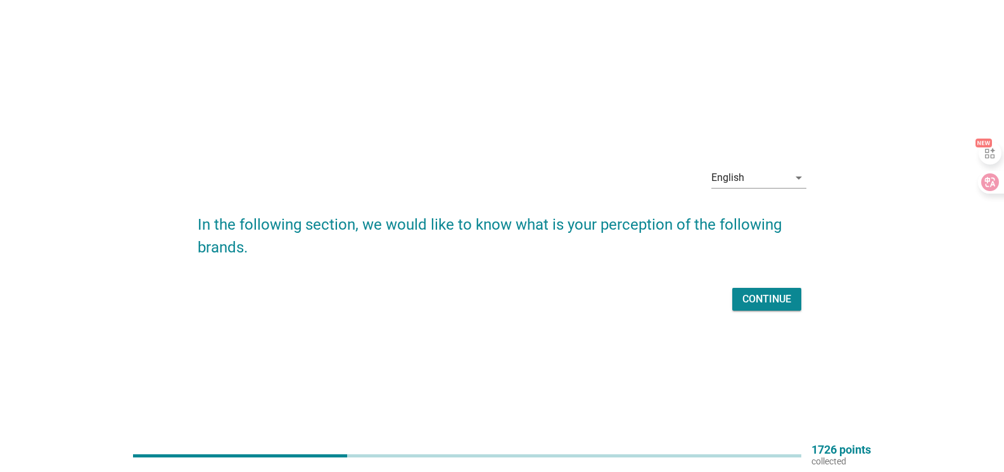
click at [767, 304] on div "Continue" at bounding box center [766, 299] width 49 height 15
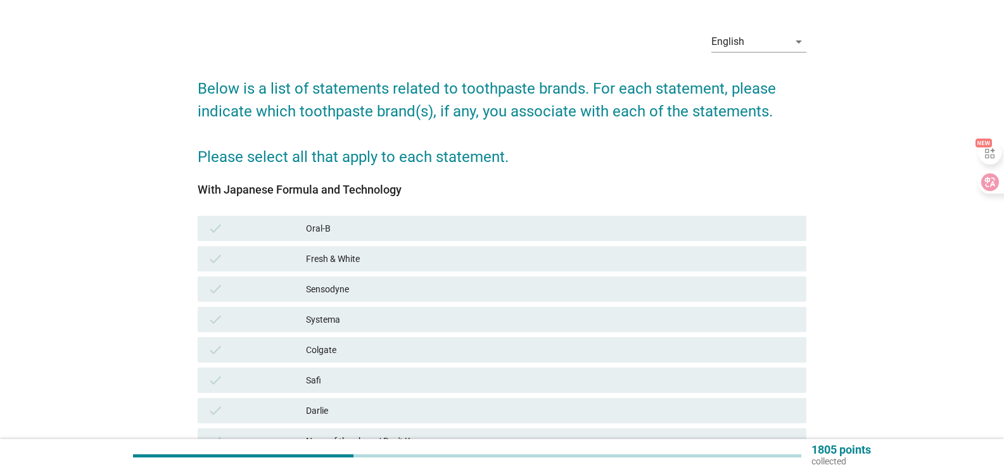
scroll to position [63, 0]
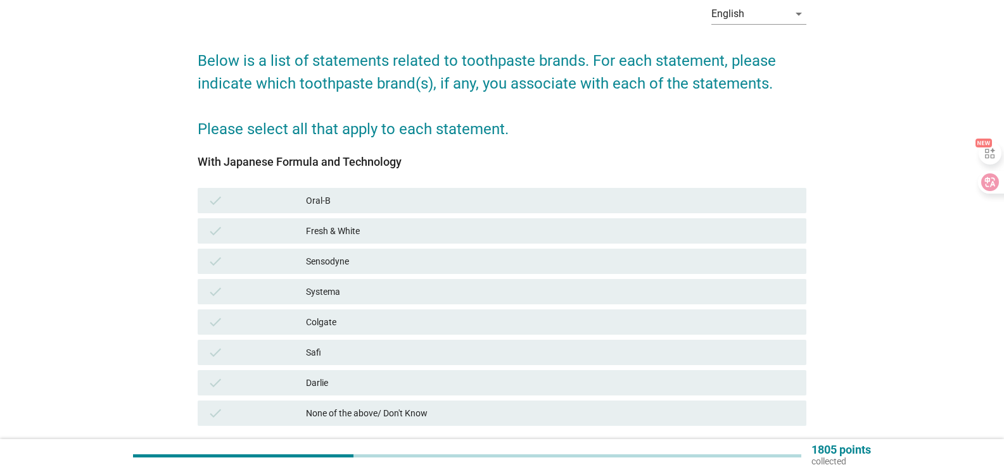
click at [364, 375] on div "check [PERSON_NAME]" at bounding box center [502, 382] width 608 height 25
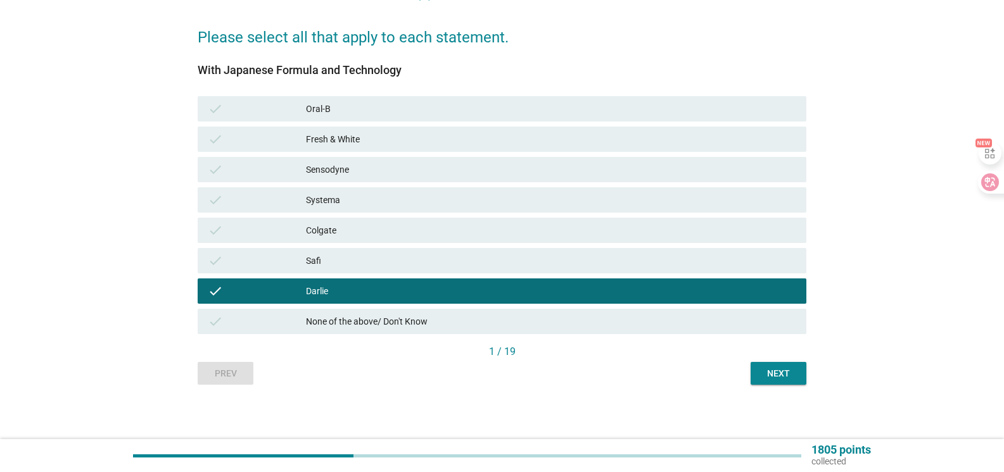
scroll to position [158, 0]
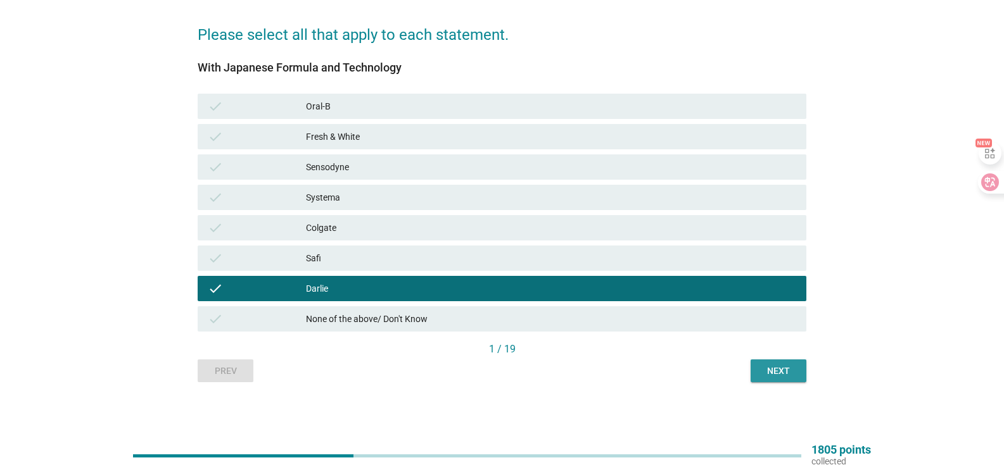
click at [772, 367] on div "Next" at bounding box center [777, 371] width 35 height 13
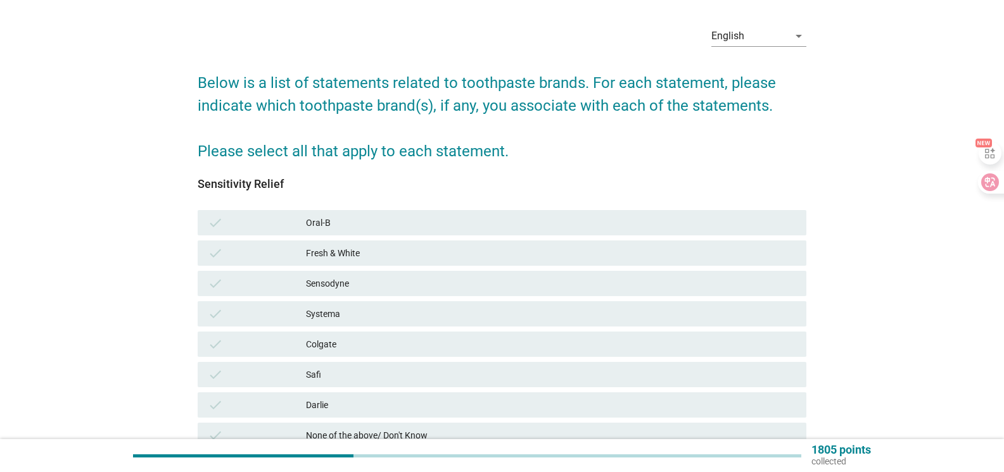
scroll to position [63, 0]
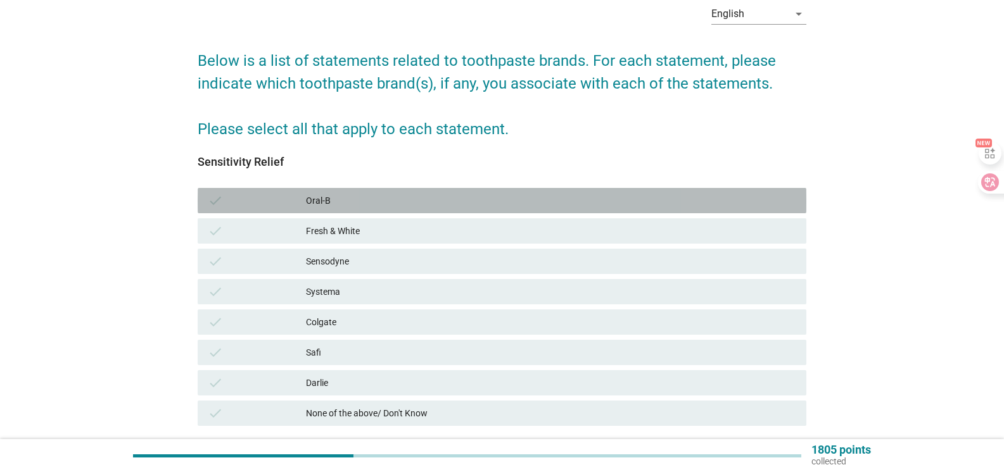
click at [350, 198] on div "Oral-B" at bounding box center [551, 200] width 490 height 15
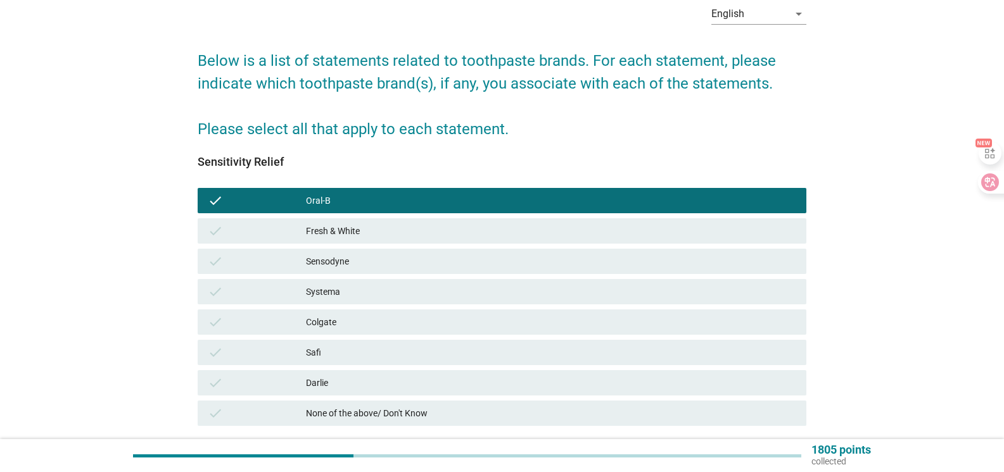
click at [351, 229] on div "Fresh & White" at bounding box center [551, 230] width 490 height 15
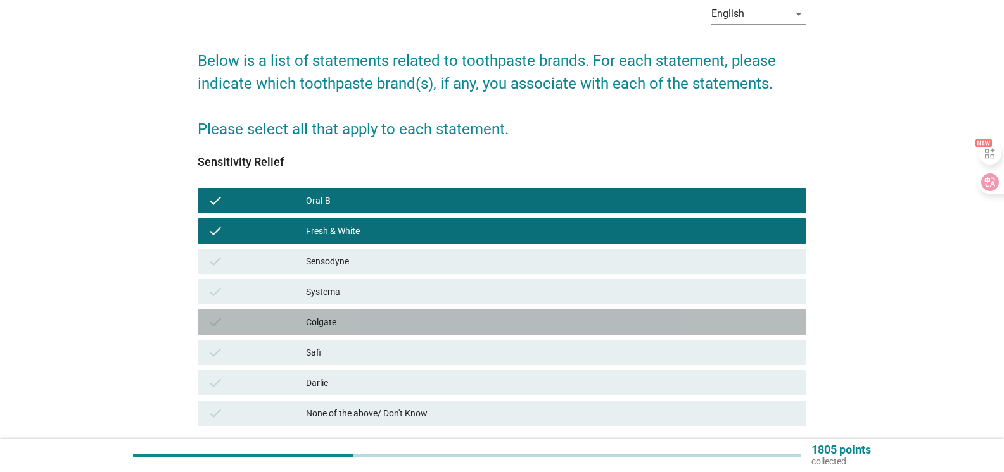
click at [355, 324] on div "Colgate" at bounding box center [551, 322] width 490 height 15
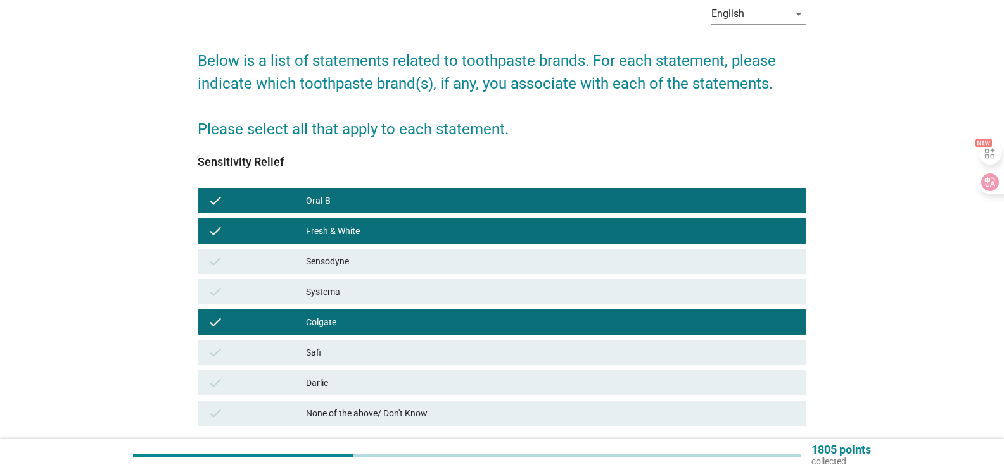
click at [358, 387] on div "Darlie" at bounding box center [551, 382] width 490 height 15
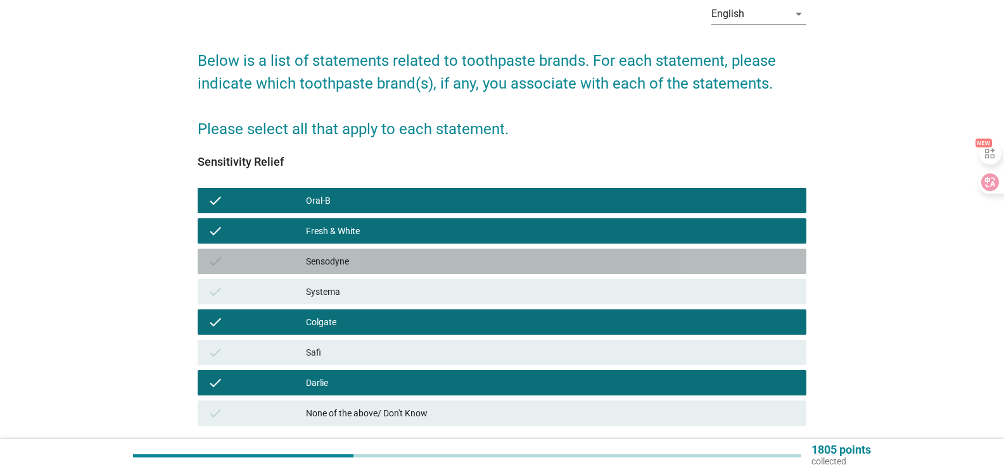
click at [448, 259] on div "Sensodyne" at bounding box center [551, 261] width 490 height 15
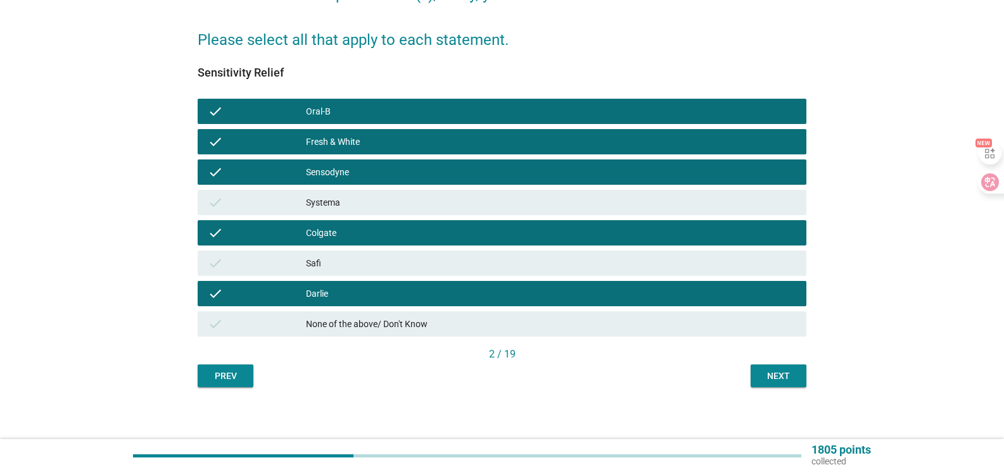
scroll to position [158, 0]
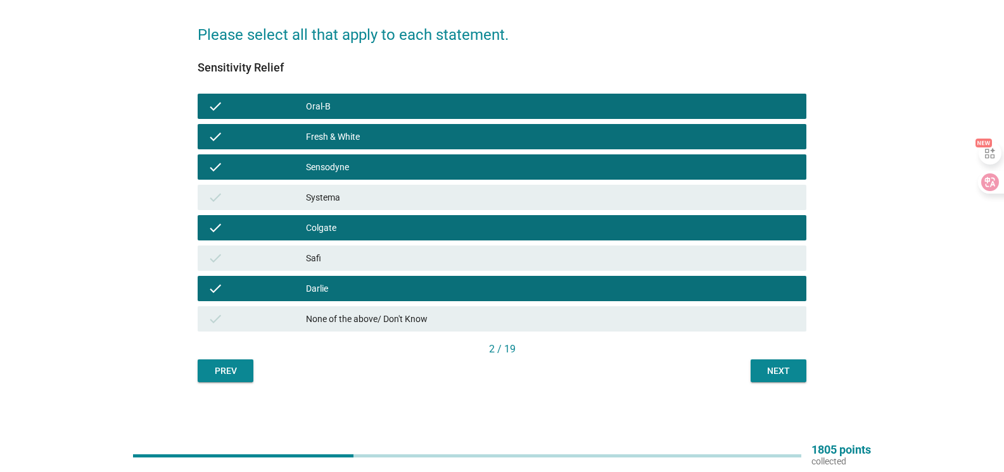
click at [781, 371] on div "Next" at bounding box center [777, 371] width 35 height 13
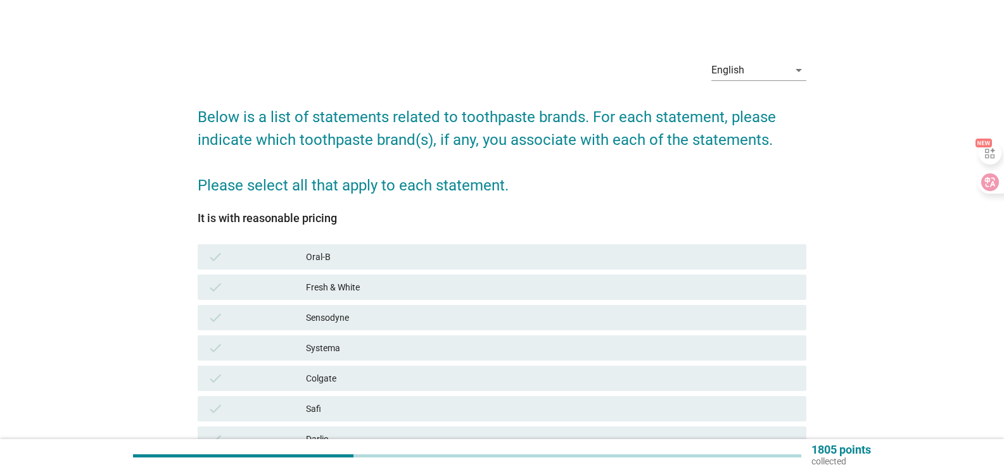
scroll to position [127, 0]
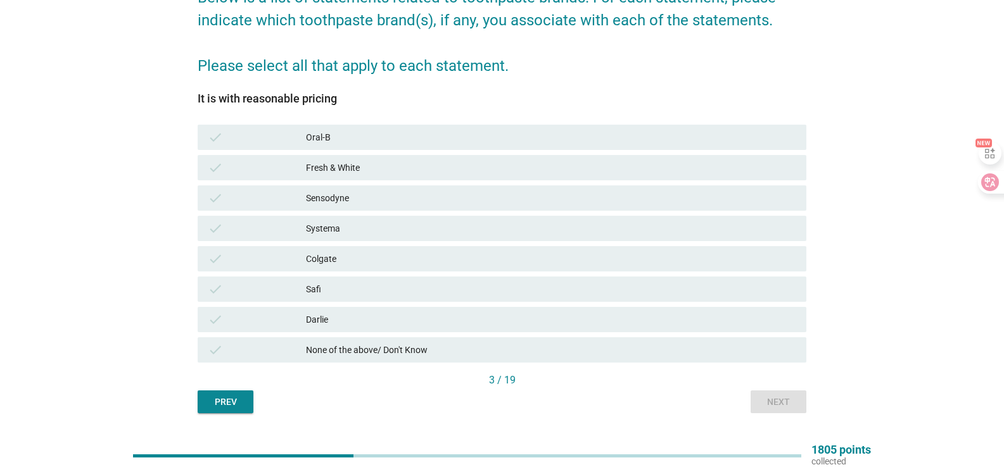
click at [354, 169] on div "Fresh & White" at bounding box center [551, 167] width 490 height 15
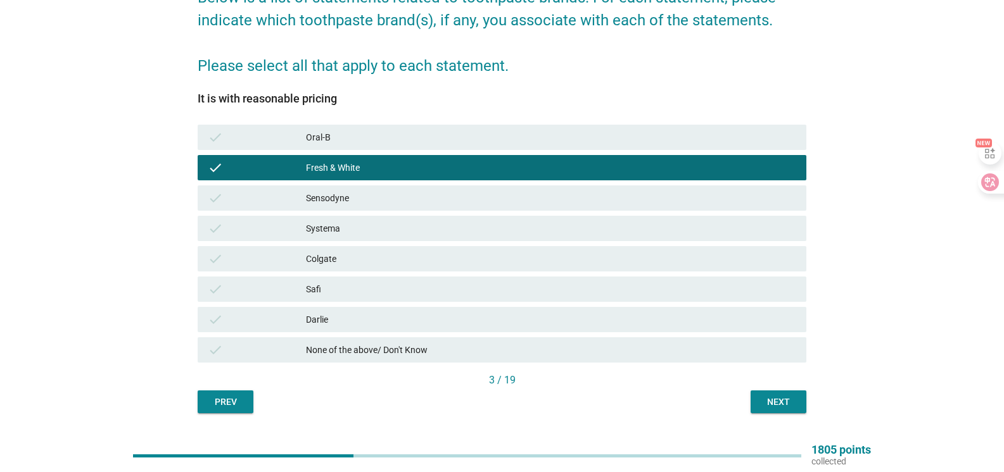
click at [357, 261] on div "Colgate" at bounding box center [551, 258] width 490 height 15
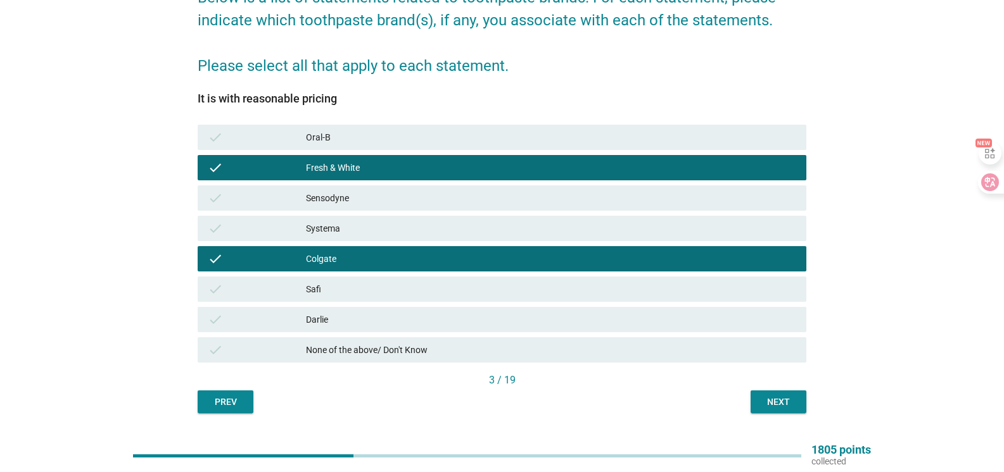
click at [348, 318] on div "Darlie" at bounding box center [551, 319] width 490 height 15
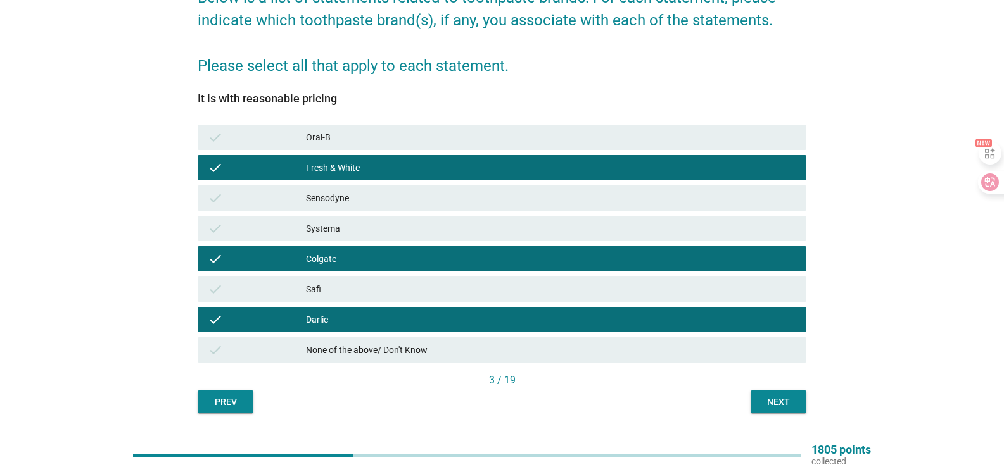
click at [778, 406] on div "Next" at bounding box center [777, 402] width 35 height 13
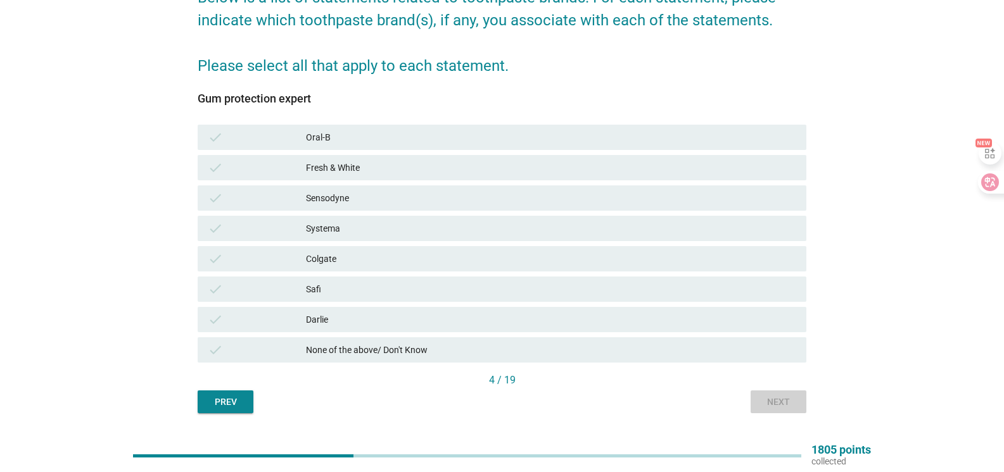
scroll to position [0, 0]
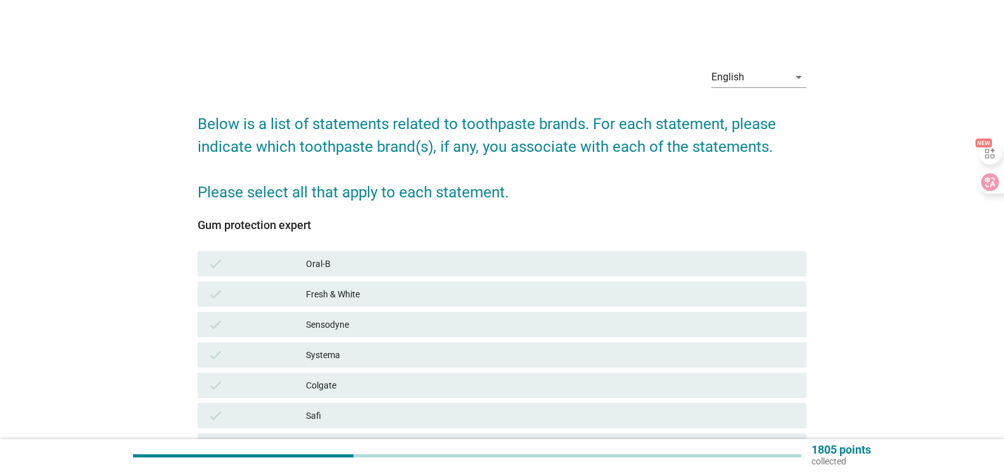
click at [346, 266] on div "Oral-B" at bounding box center [551, 263] width 490 height 15
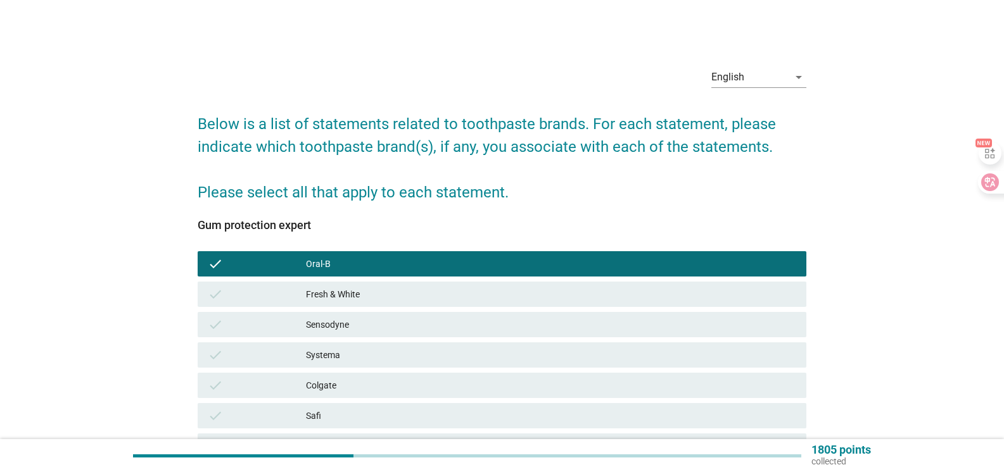
click at [356, 295] on div "Fresh & White" at bounding box center [551, 294] width 490 height 15
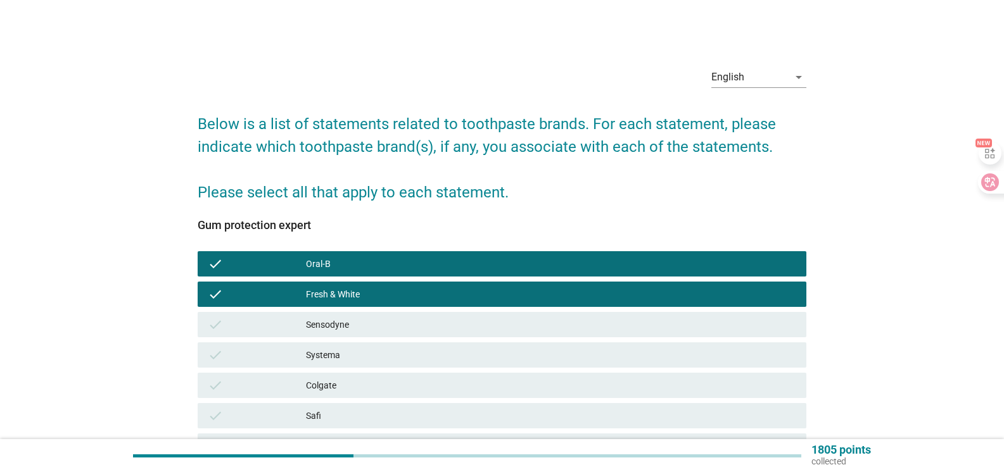
click at [358, 318] on div "Sensodyne" at bounding box center [551, 324] width 490 height 15
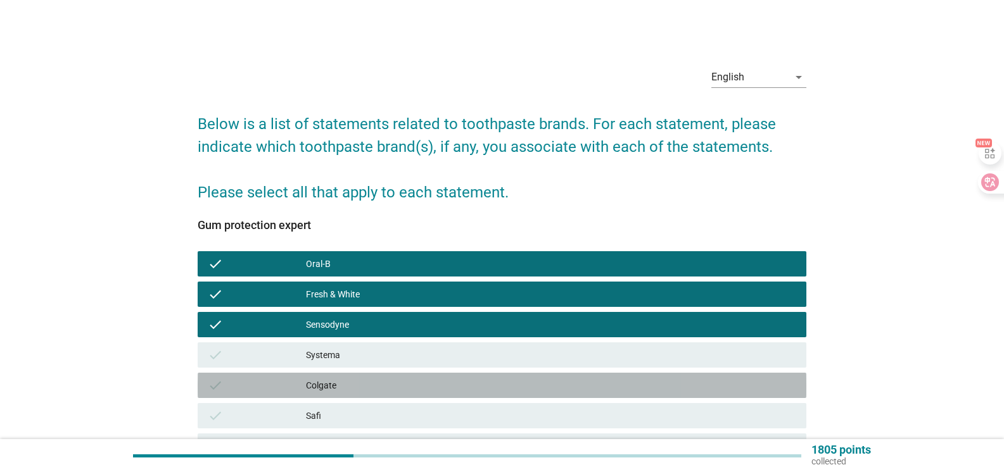
click at [360, 388] on div "Colgate" at bounding box center [551, 385] width 490 height 15
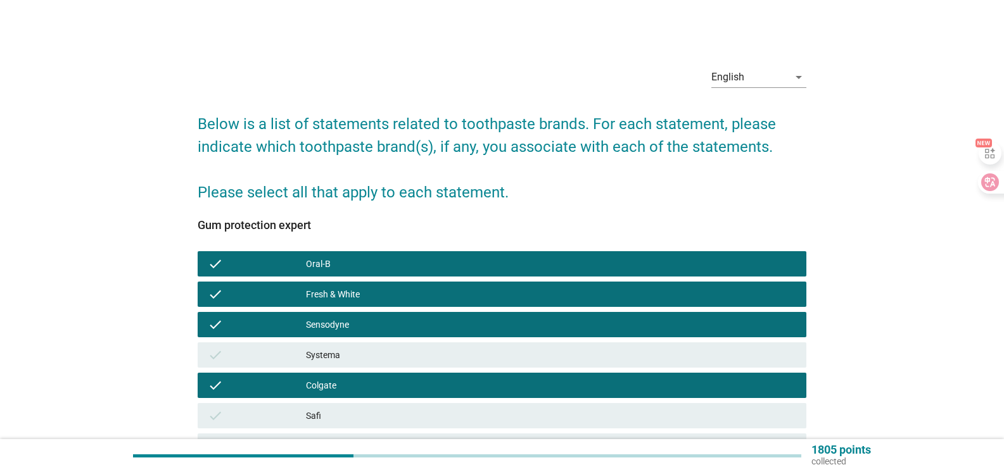
scroll to position [158, 0]
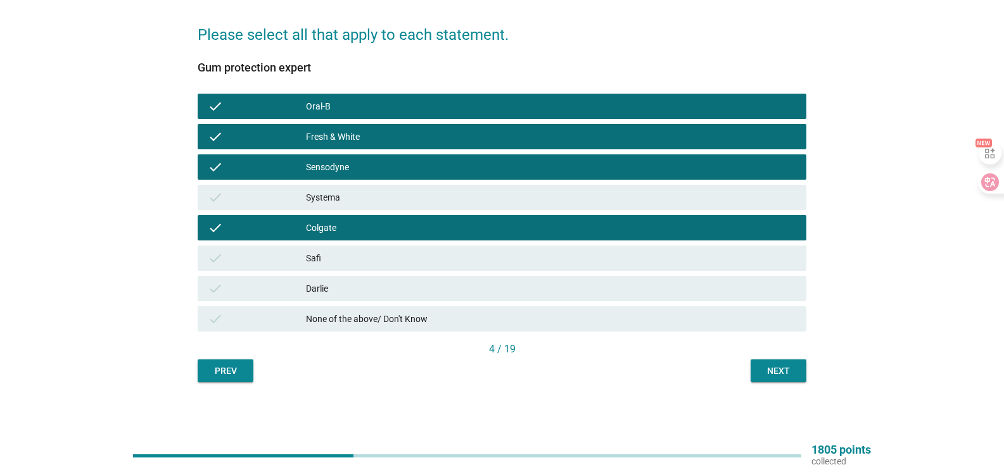
click at [355, 286] on div "Darlie" at bounding box center [551, 288] width 490 height 15
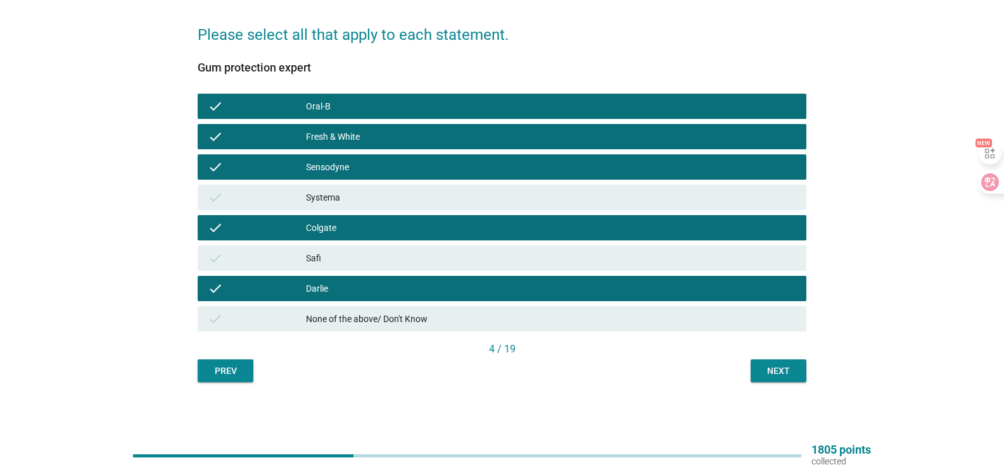
click at [775, 367] on div "Next" at bounding box center [777, 371] width 35 height 13
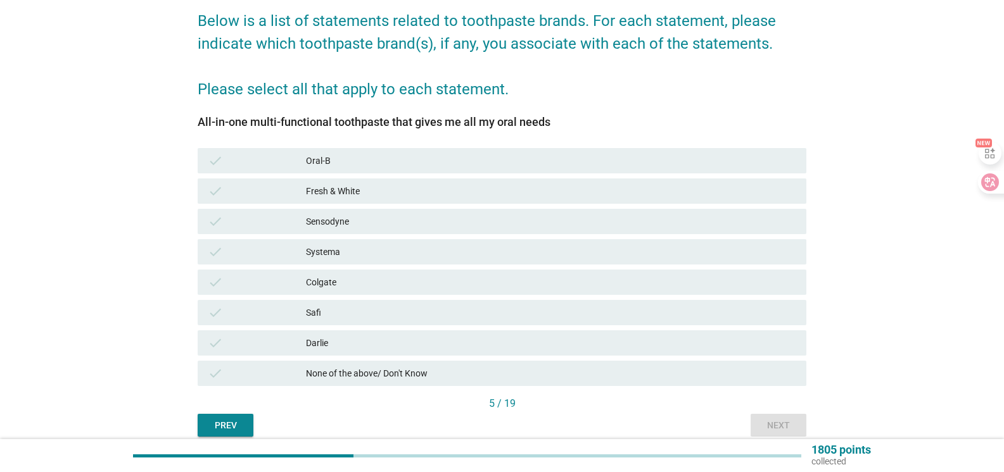
scroll to position [127, 0]
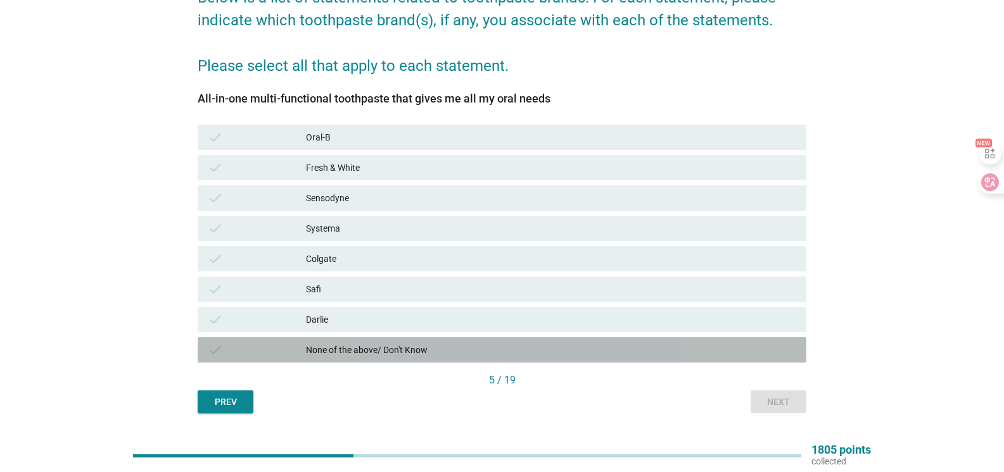
click at [399, 351] on div "None of the above/ Don't Know" at bounding box center [551, 350] width 490 height 15
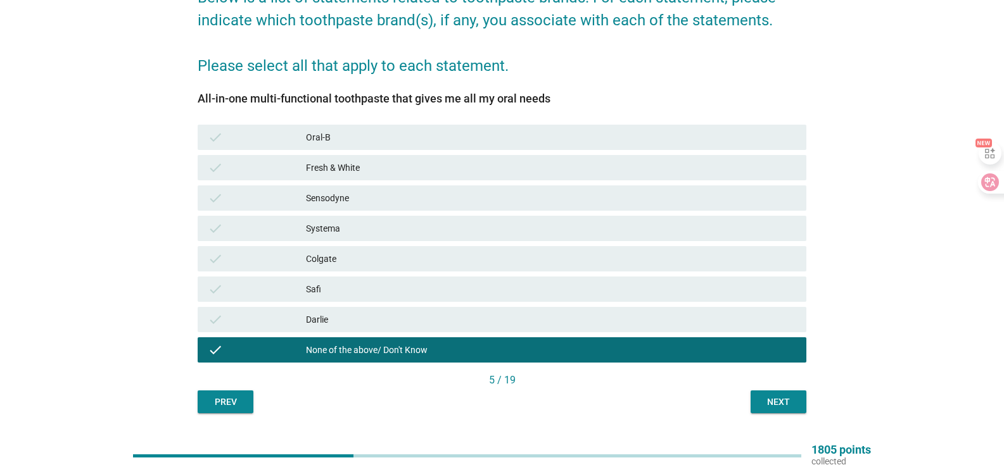
click at [767, 397] on div "Next" at bounding box center [777, 402] width 35 height 13
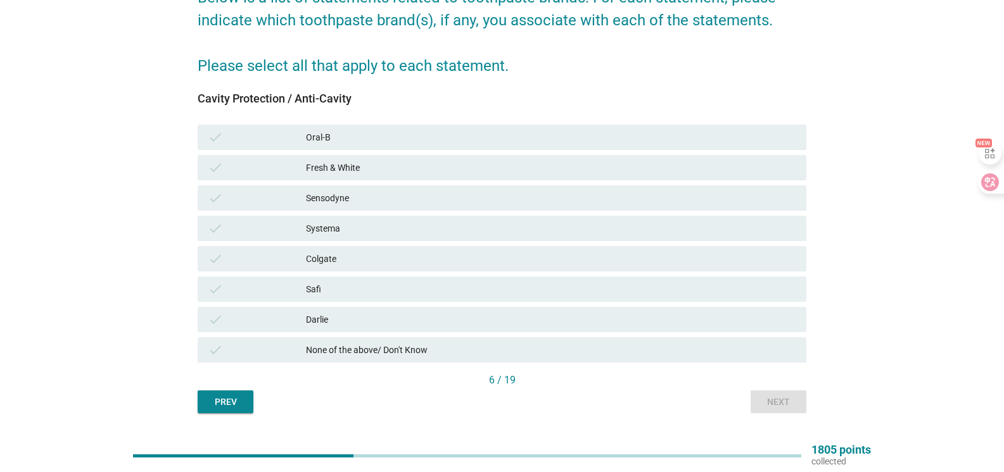
click at [398, 350] on div "None of the above/ Don't Know" at bounding box center [551, 350] width 490 height 15
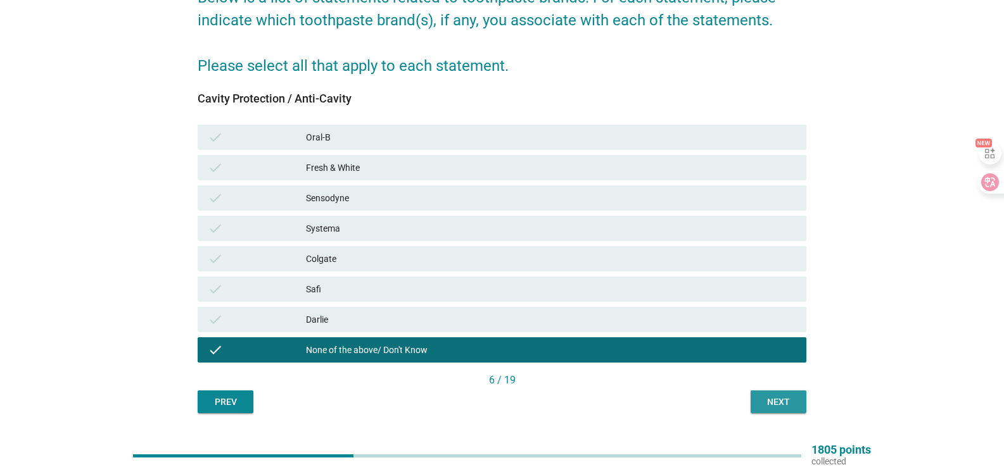
click at [770, 400] on div "Next" at bounding box center [777, 402] width 35 height 13
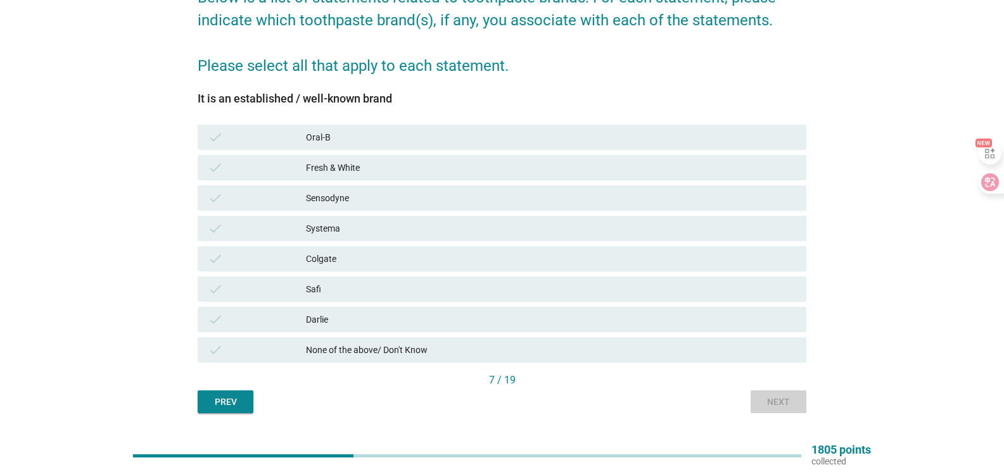
scroll to position [0, 0]
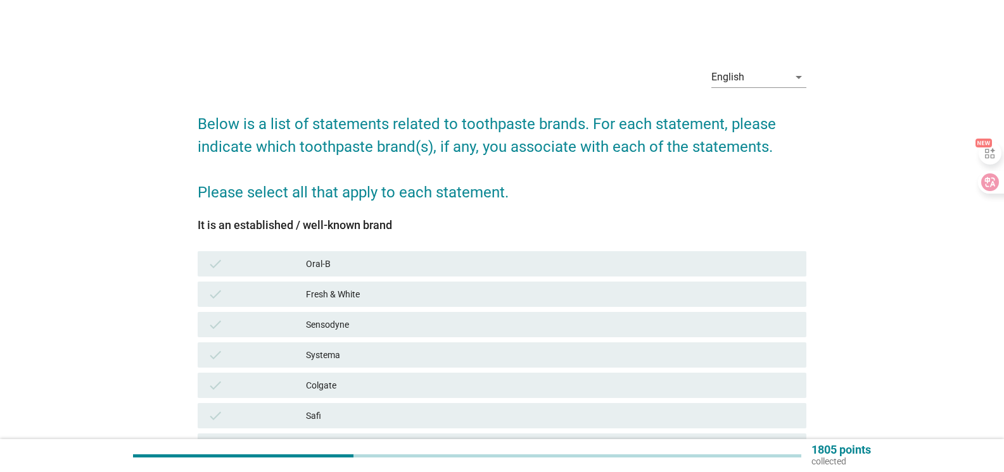
click at [378, 296] on div "Fresh & White" at bounding box center [551, 294] width 490 height 15
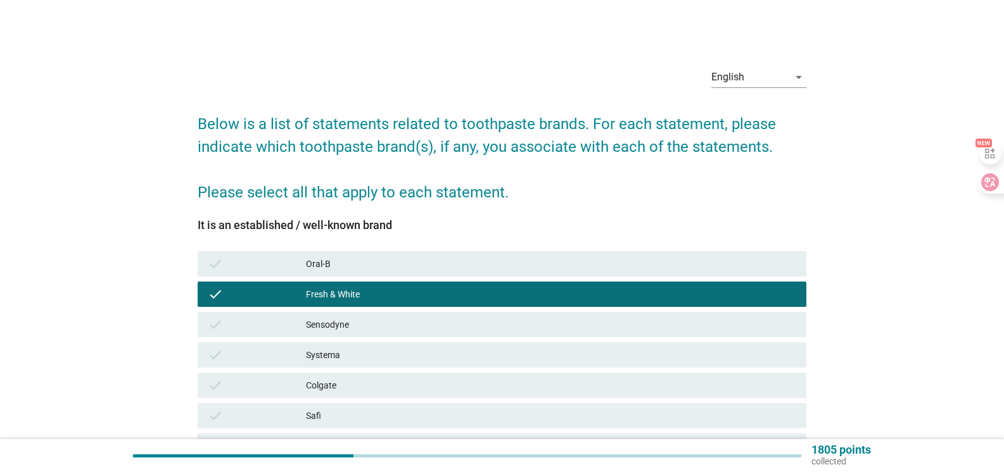
click at [372, 382] on div "Colgate" at bounding box center [551, 385] width 490 height 15
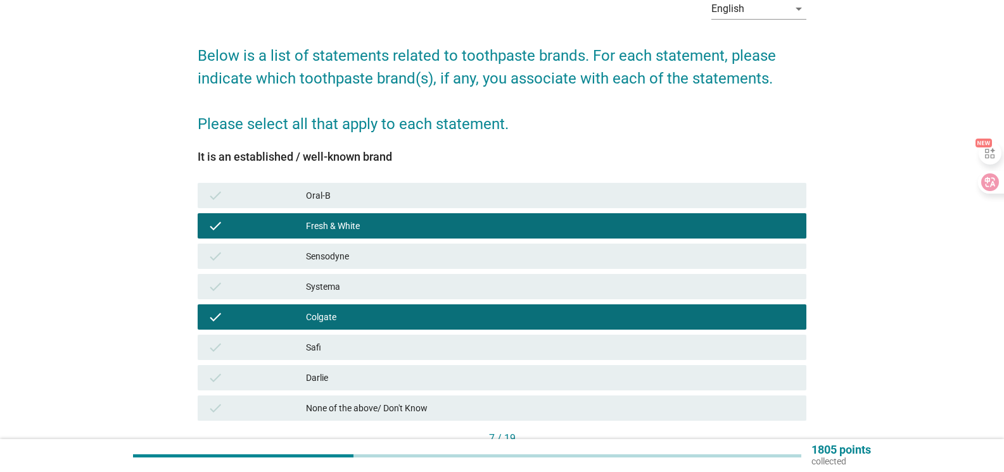
scroll to position [158, 0]
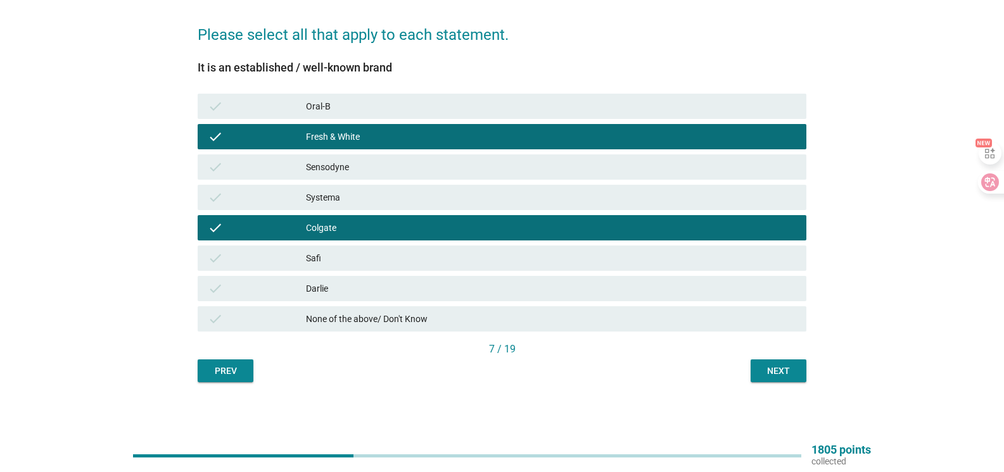
click at [358, 285] on div "Darlie" at bounding box center [551, 288] width 490 height 15
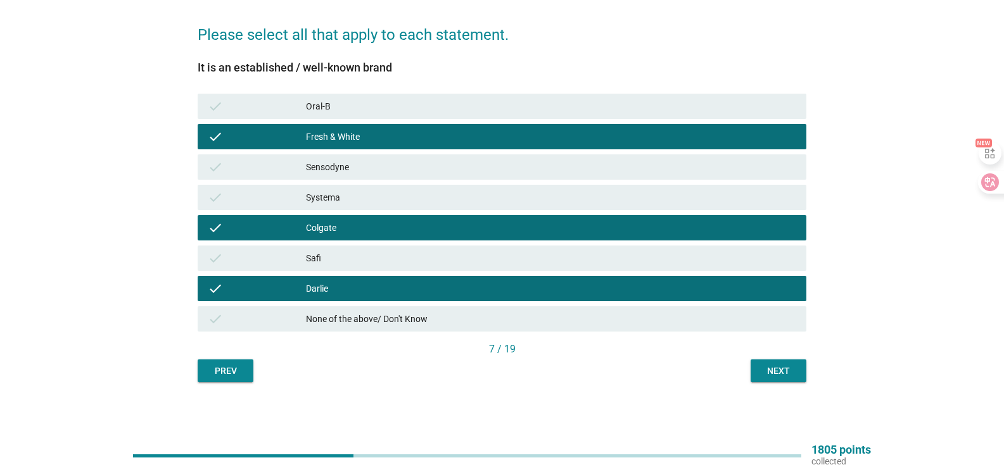
drag, startPoint x: 345, startPoint y: 106, endPoint x: 356, endPoint y: 113, distance: 13.0
click at [346, 106] on div "Oral-B" at bounding box center [551, 106] width 490 height 15
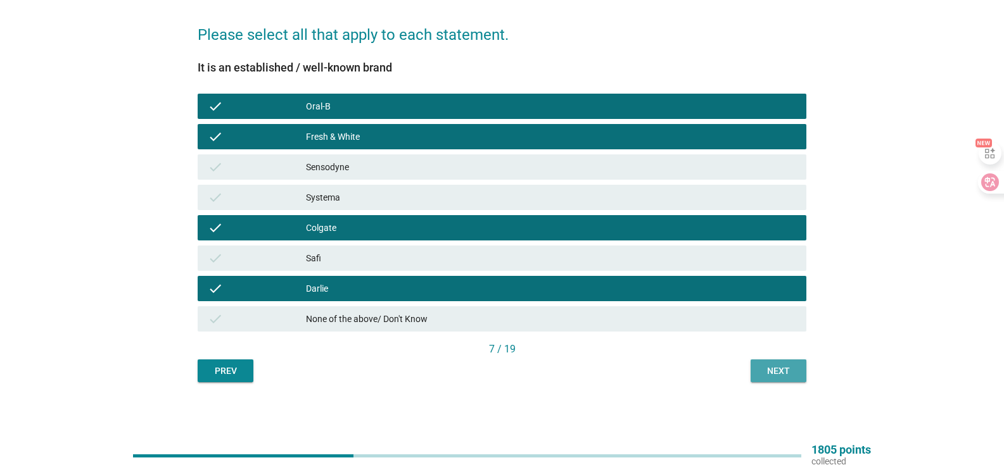
click at [769, 365] on div "Next" at bounding box center [777, 371] width 35 height 13
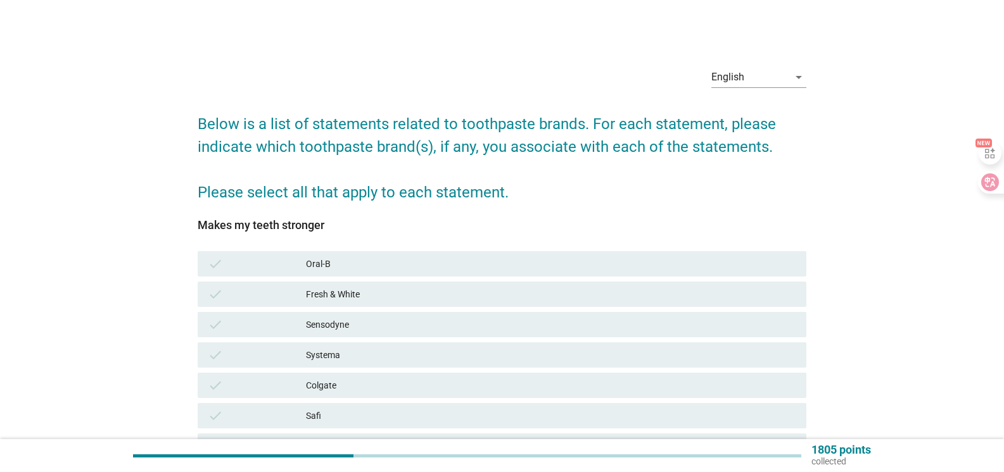
click at [391, 270] on div "Oral-B" at bounding box center [551, 263] width 490 height 15
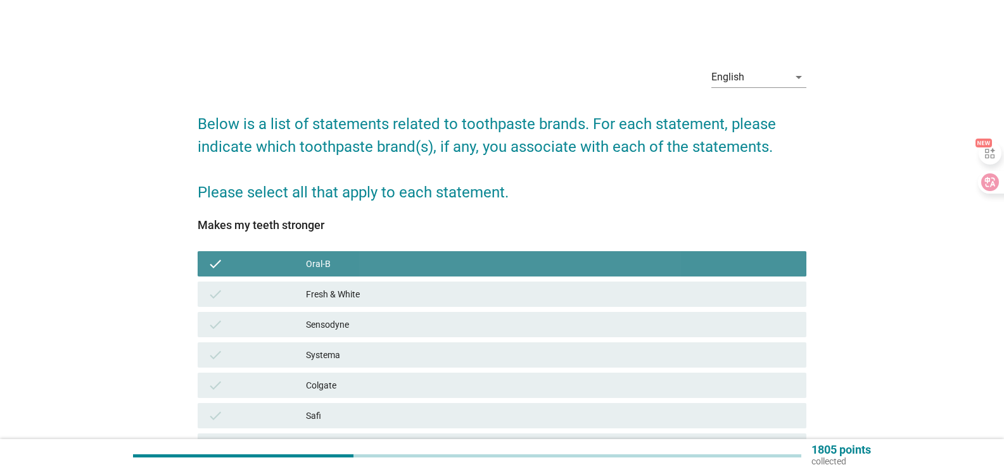
click at [391, 270] on div "Oral-B" at bounding box center [551, 263] width 490 height 15
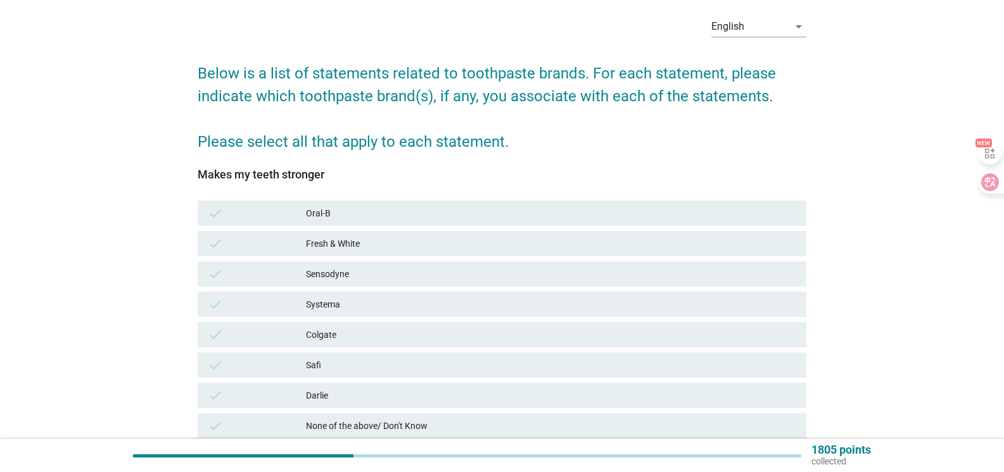
scroll to position [127, 0]
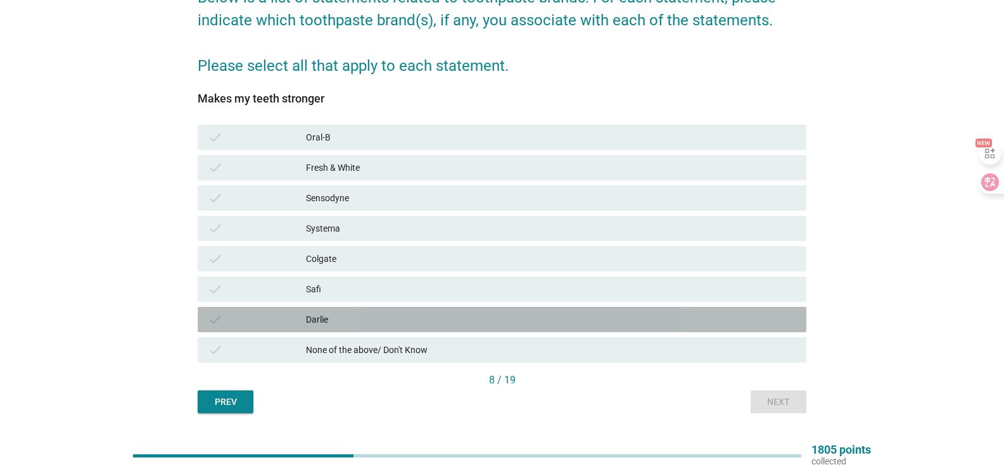
click at [356, 314] on div "Darlie" at bounding box center [551, 319] width 490 height 15
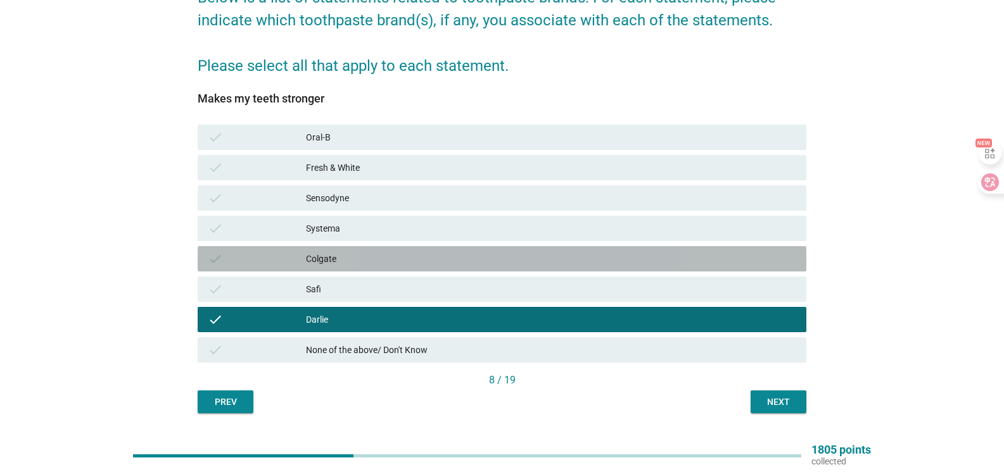
click at [379, 260] on div "Colgate" at bounding box center [551, 258] width 490 height 15
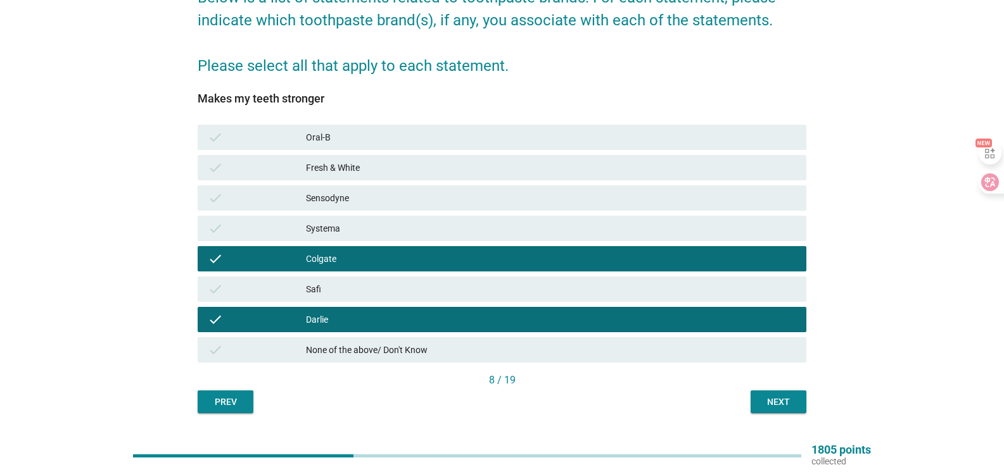
click at [427, 175] on div "Fresh & White" at bounding box center [551, 167] width 490 height 15
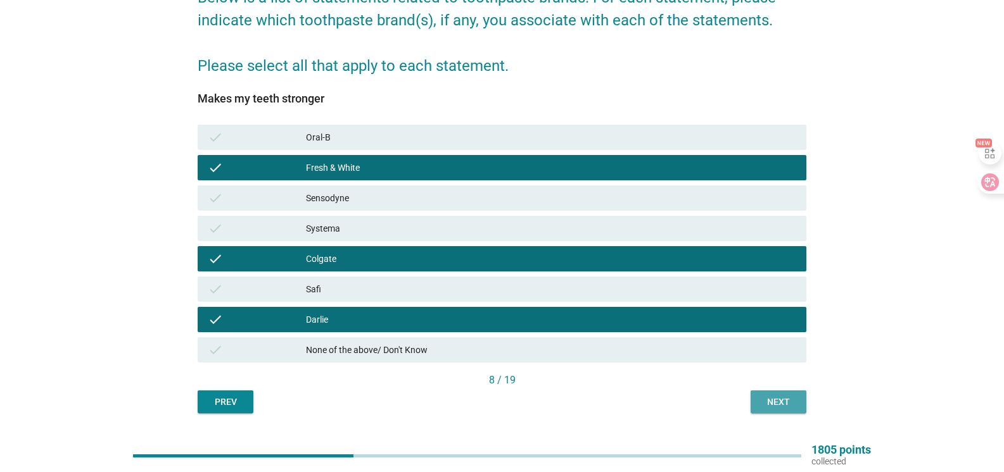
click at [780, 400] on div "Next" at bounding box center [777, 402] width 35 height 13
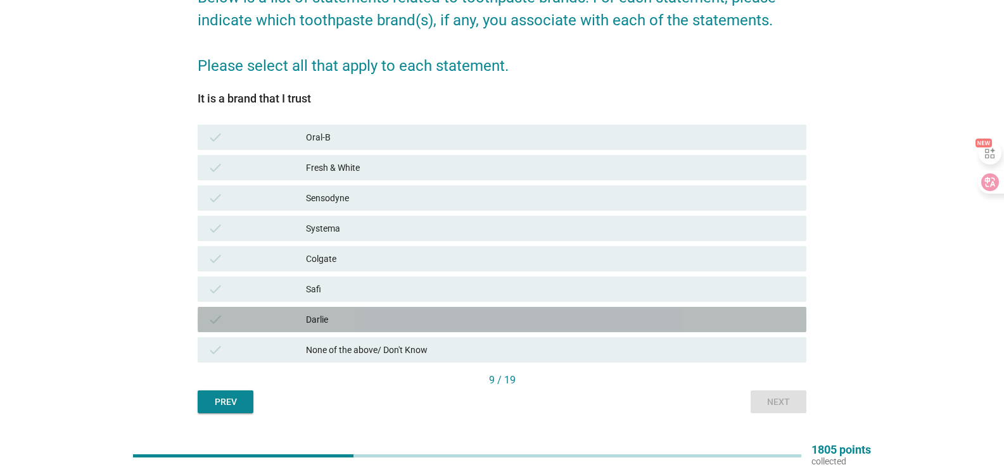
click at [334, 320] on div "Darlie" at bounding box center [551, 319] width 490 height 15
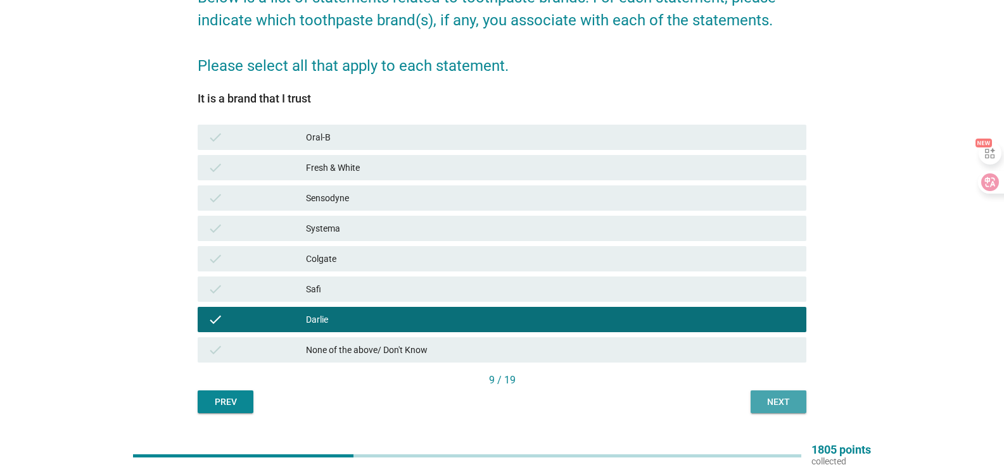
click at [782, 394] on button "Next" at bounding box center [778, 402] width 56 height 23
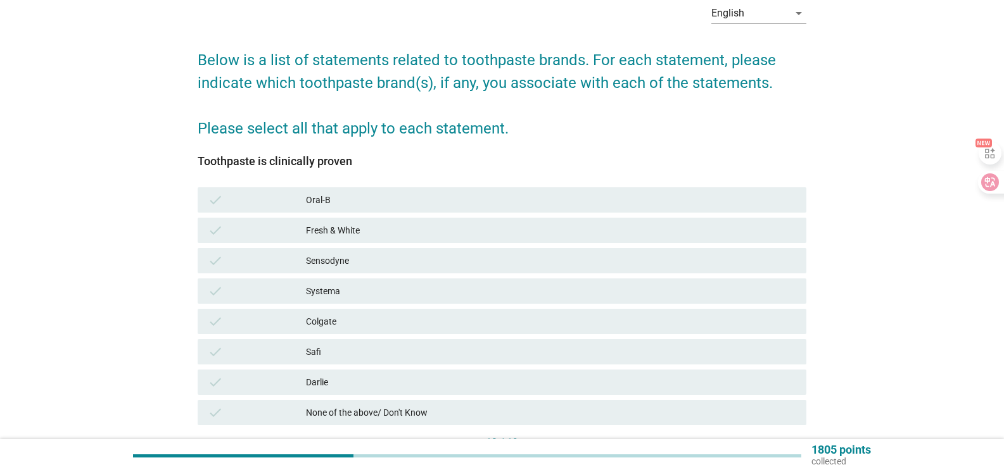
scroll to position [158, 0]
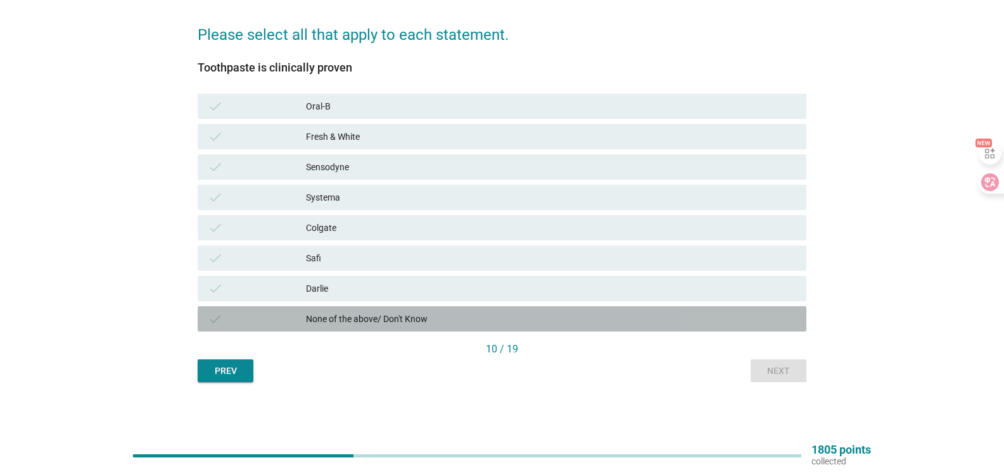
click at [386, 320] on div "None of the above/ Don't Know" at bounding box center [551, 319] width 490 height 15
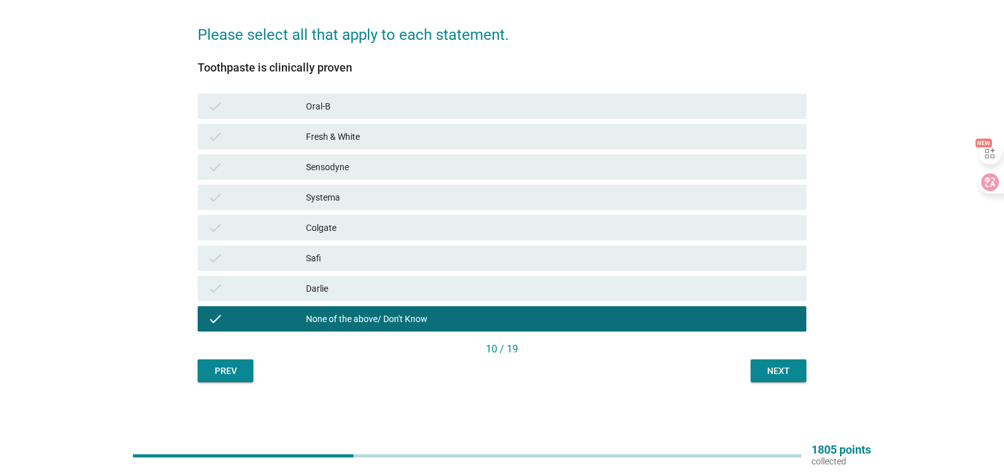
click at [783, 367] on div "Next" at bounding box center [777, 371] width 35 height 13
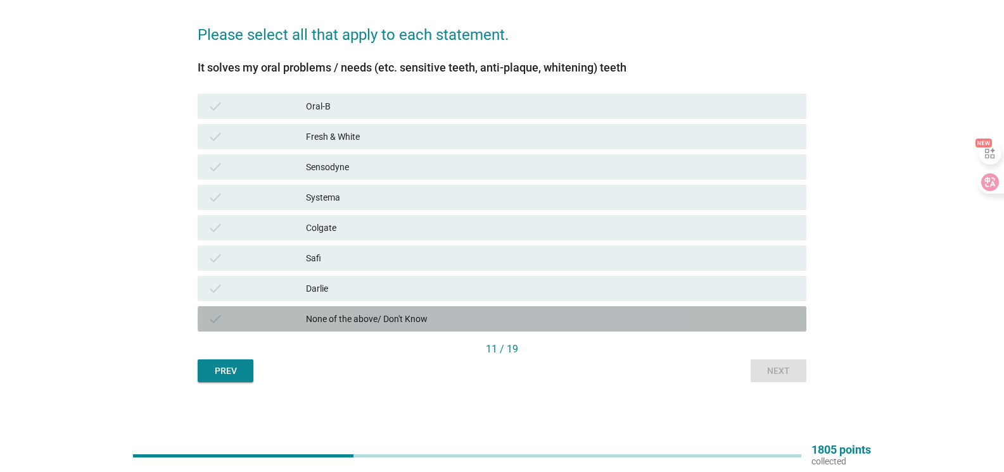
click at [370, 317] on div "None of the above/ Don't Know" at bounding box center [551, 319] width 490 height 15
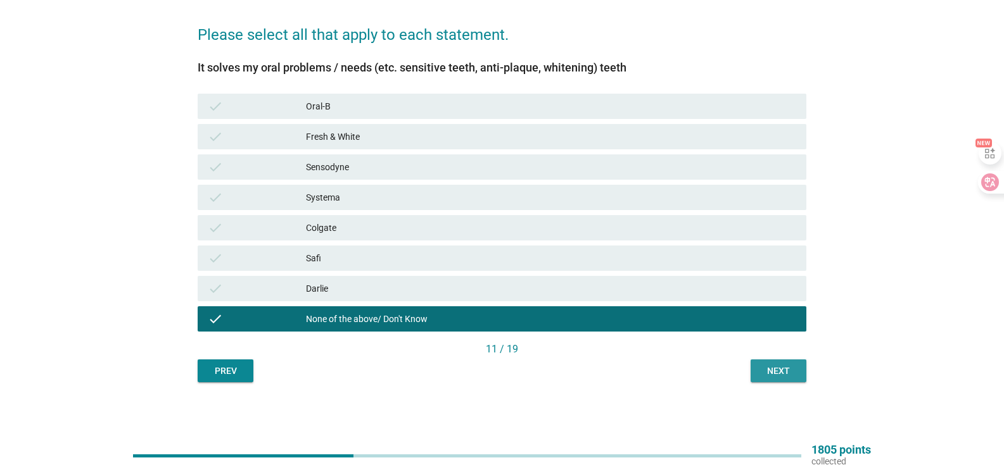
click at [796, 374] on button "Next" at bounding box center [778, 371] width 56 height 23
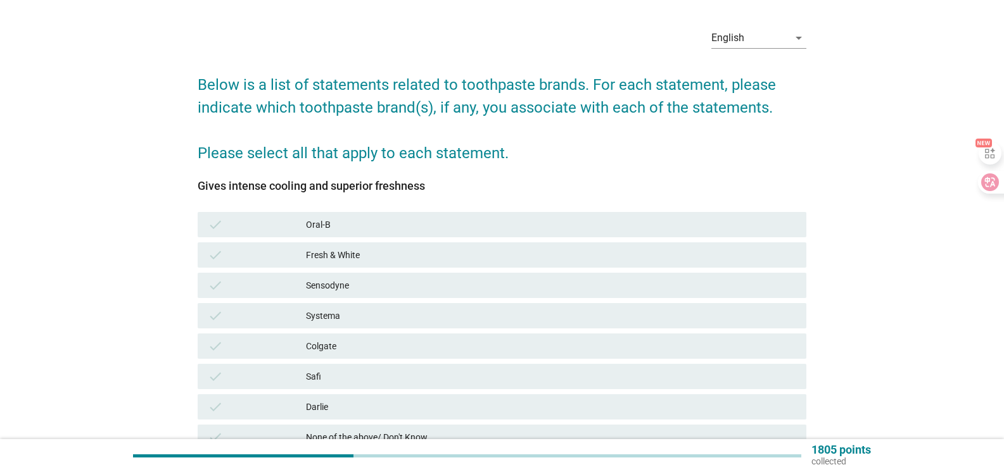
scroll to position [63, 0]
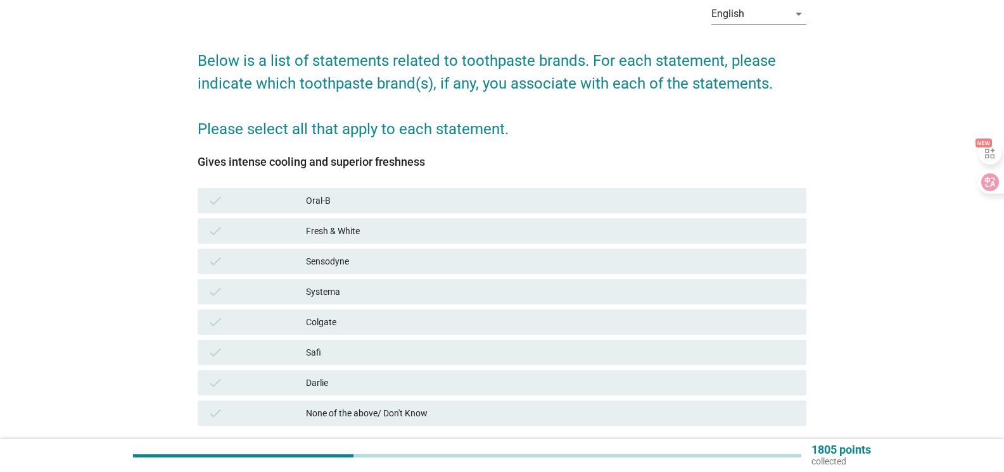
click at [362, 382] on div "Darlie" at bounding box center [551, 382] width 490 height 15
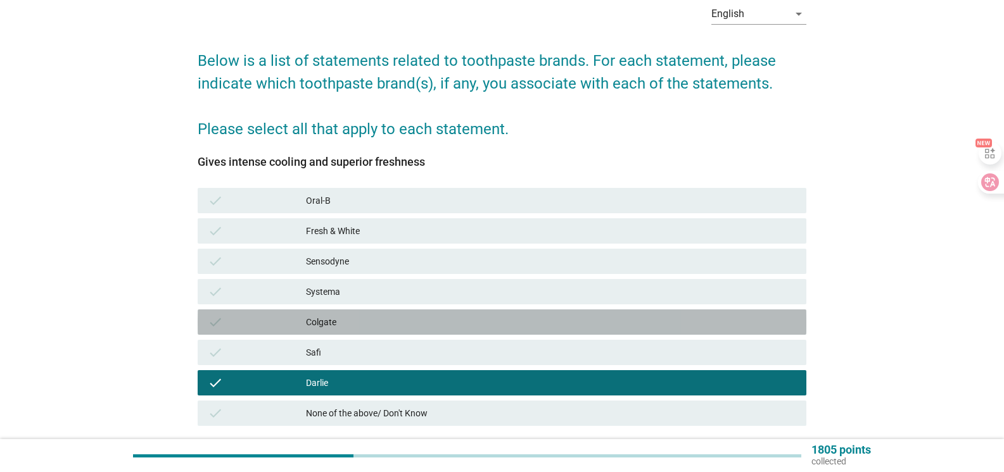
click at [361, 316] on div "Colgate" at bounding box center [551, 322] width 490 height 15
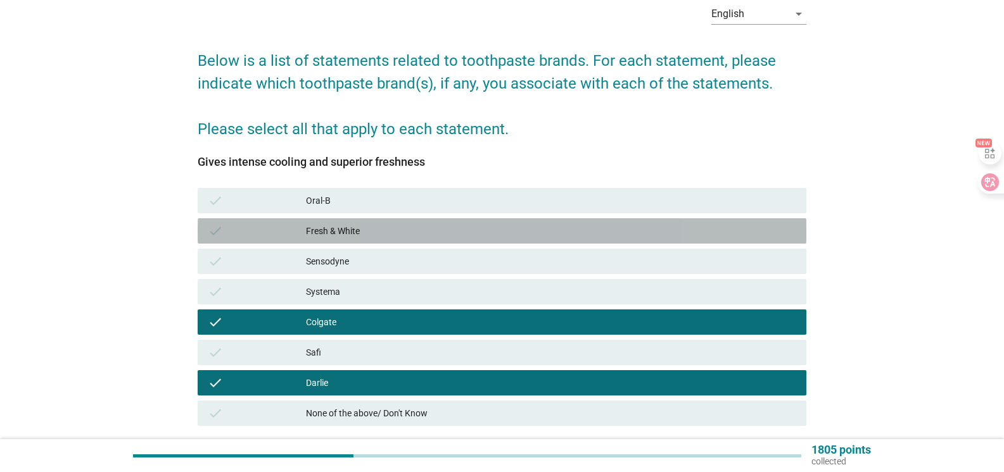
click at [384, 232] on div "Fresh & White" at bounding box center [551, 230] width 490 height 15
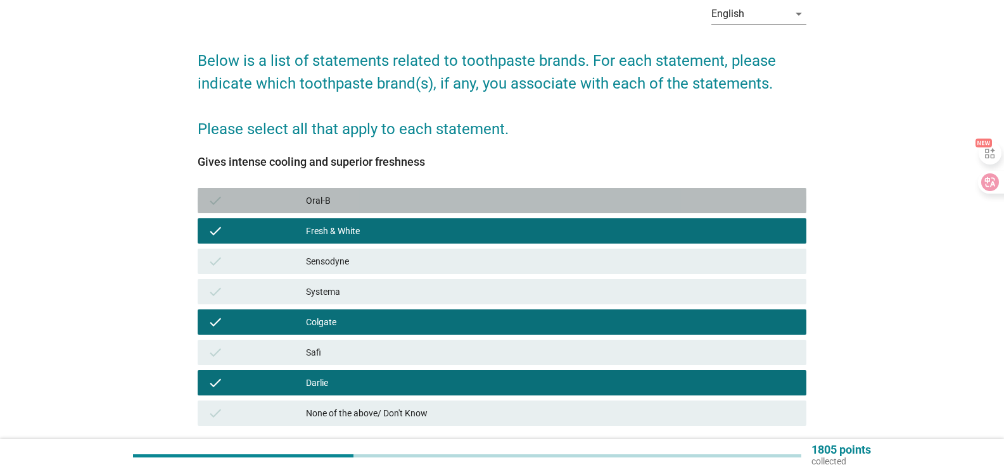
click at [386, 205] on div "Oral-B" at bounding box center [551, 200] width 490 height 15
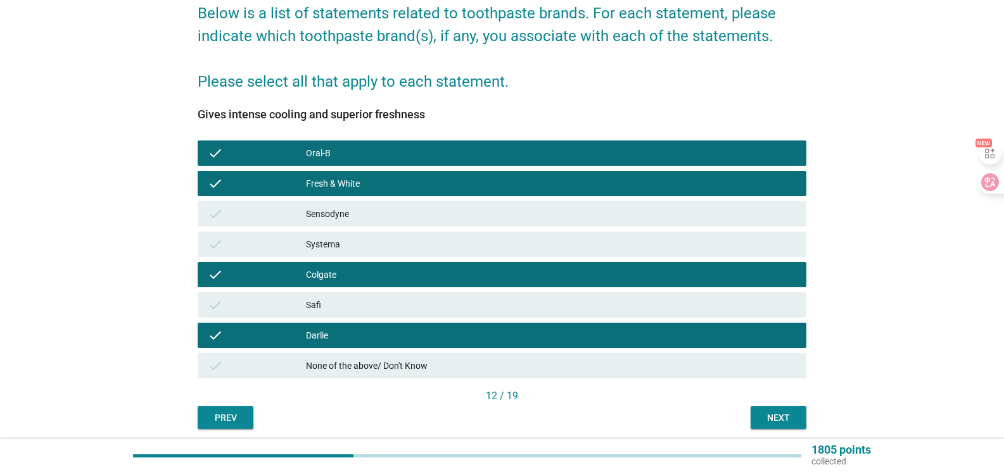
scroll to position [158, 0]
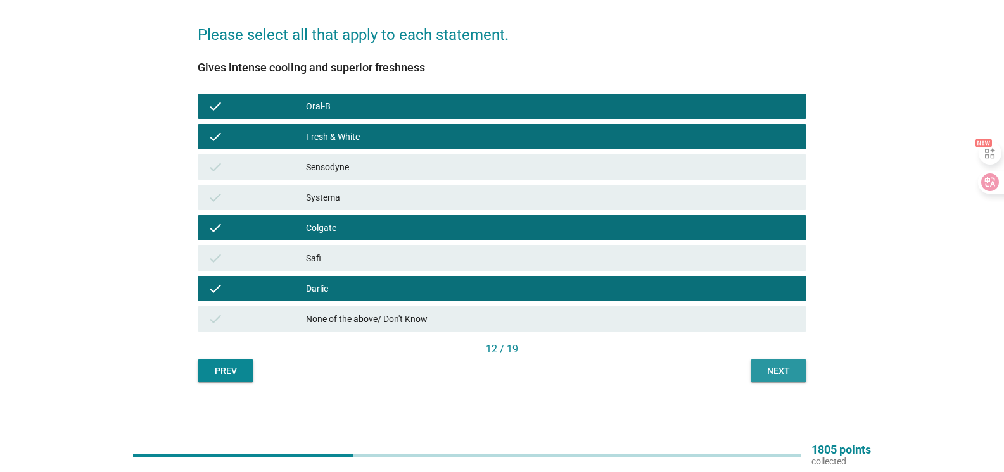
click at [776, 368] on div "Next" at bounding box center [777, 371] width 35 height 13
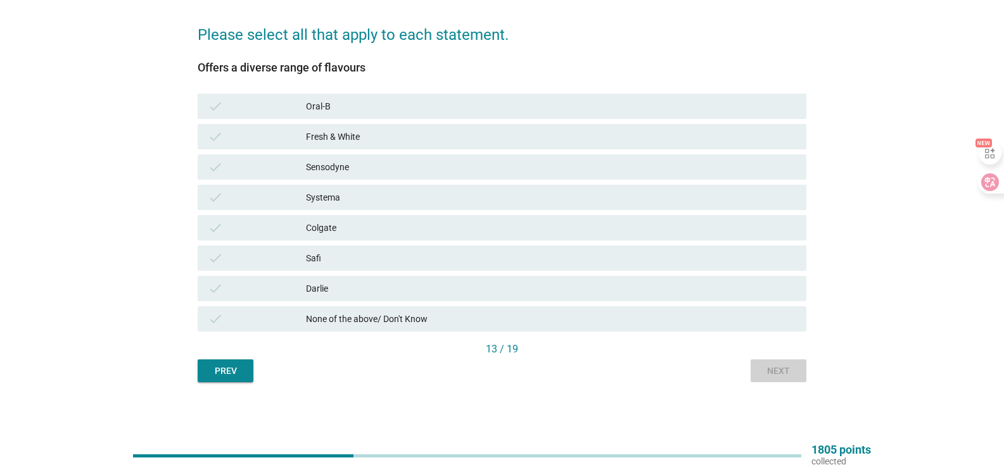
scroll to position [0, 0]
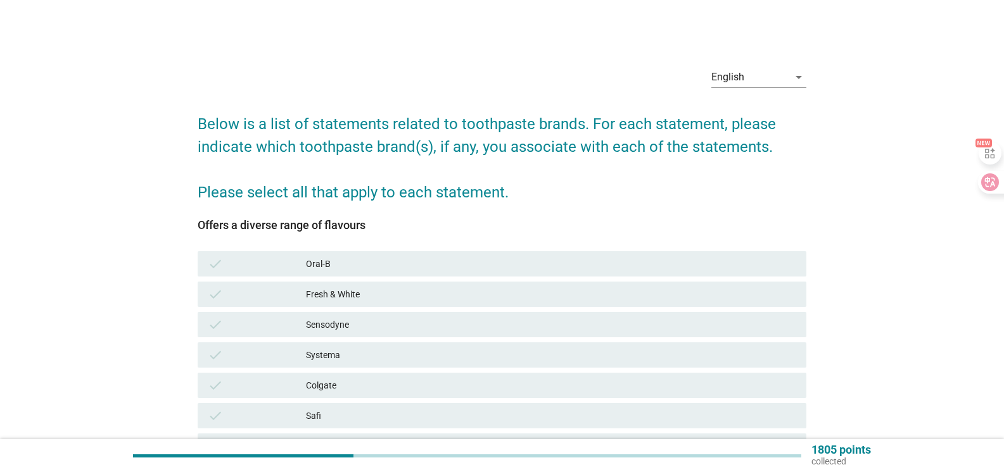
click at [349, 298] on div "Fresh & White" at bounding box center [551, 294] width 490 height 15
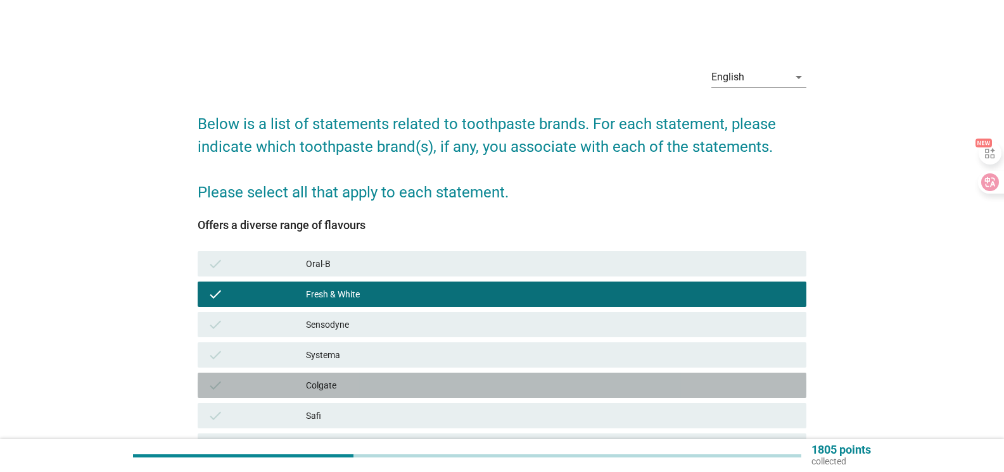
click at [352, 385] on div "Colgate" at bounding box center [551, 385] width 490 height 15
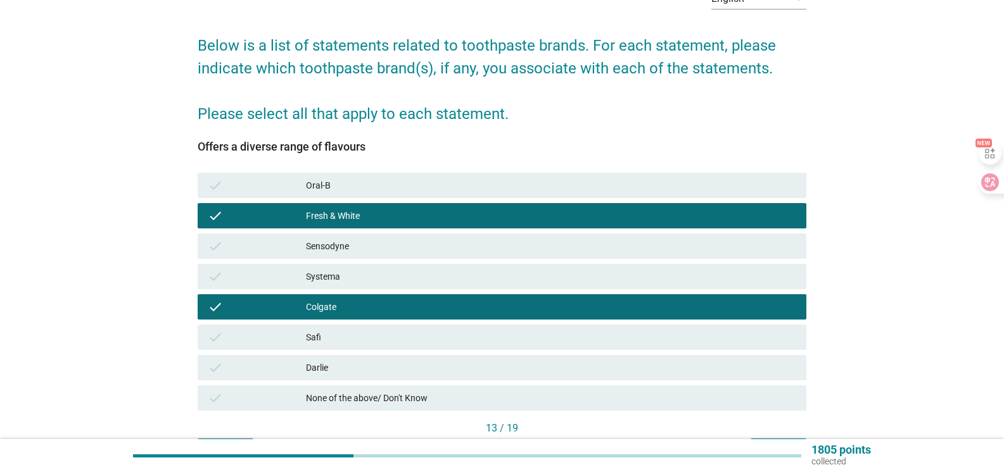
scroll to position [158, 0]
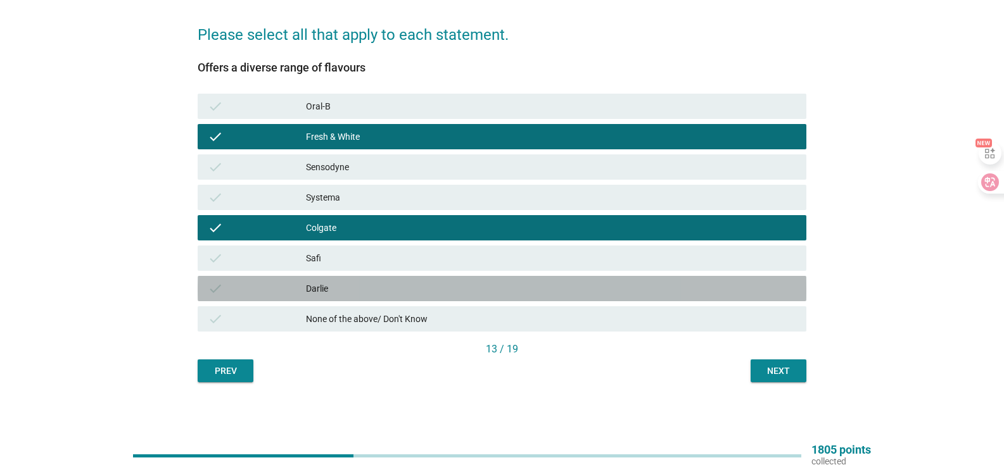
click at [371, 293] on div "Darlie" at bounding box center [551, 288] width 490 height 15
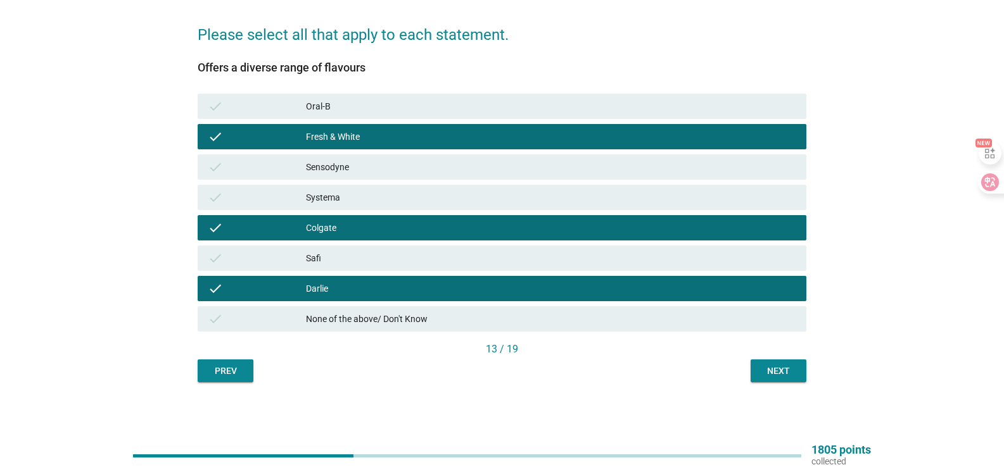
click at [771, 372] on div "Next" at bounding box center [777, 371] width 35 height 13
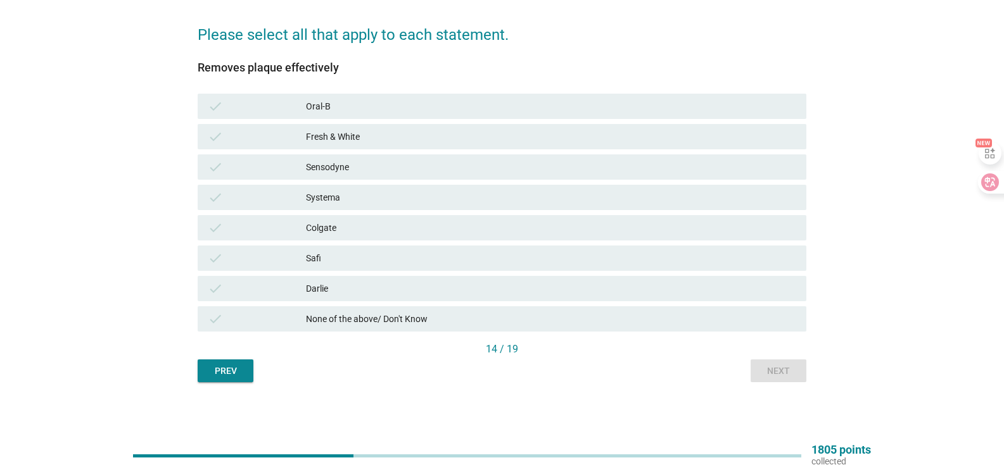
click at [417, 320] on div "None of the above/ Don't Know" at bounding box center [551, 319] width 490 height 15
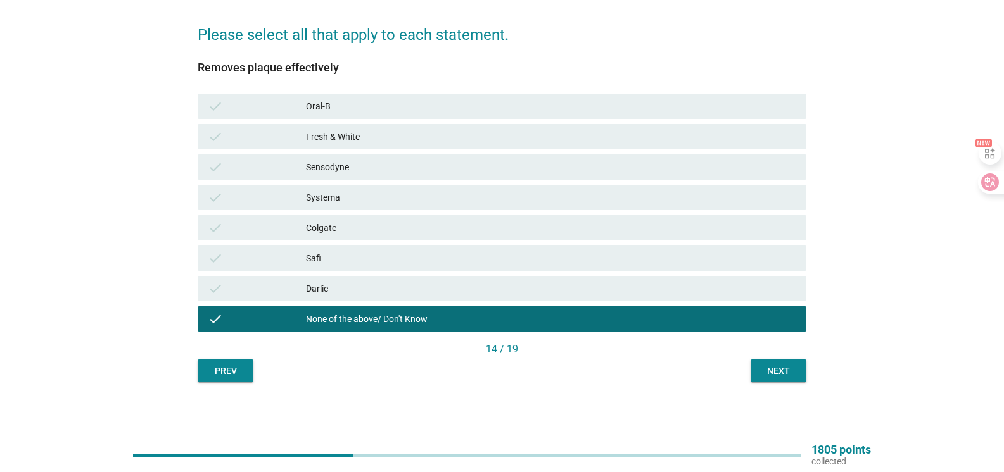
click at [784, 372] on div "Next" at bounding box center [777, 371] width 35 height 13
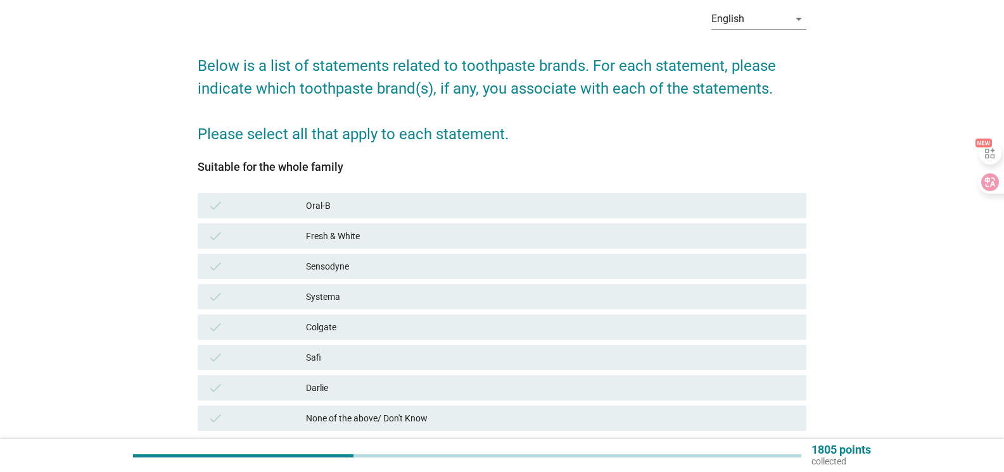
scroll to position [127, 0]
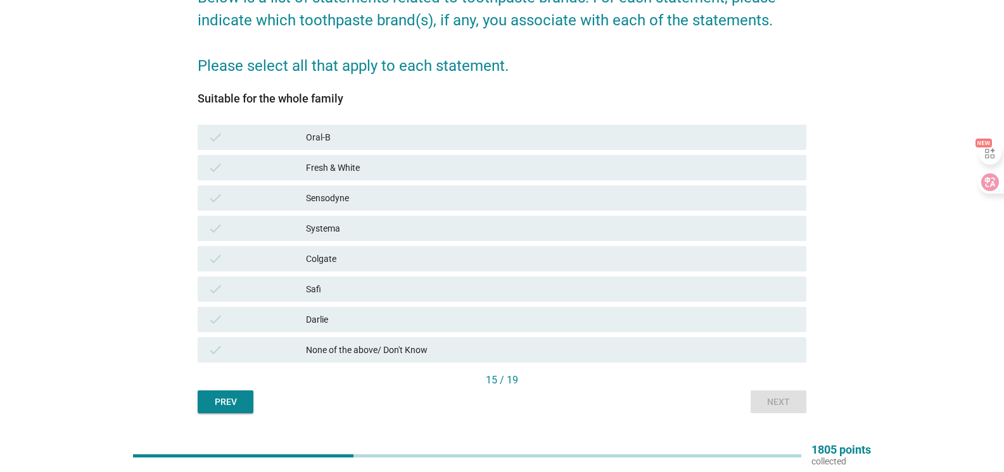
click at [342, 317] on div "Darlie" at bounding box center [551, 319] width 490 height 15
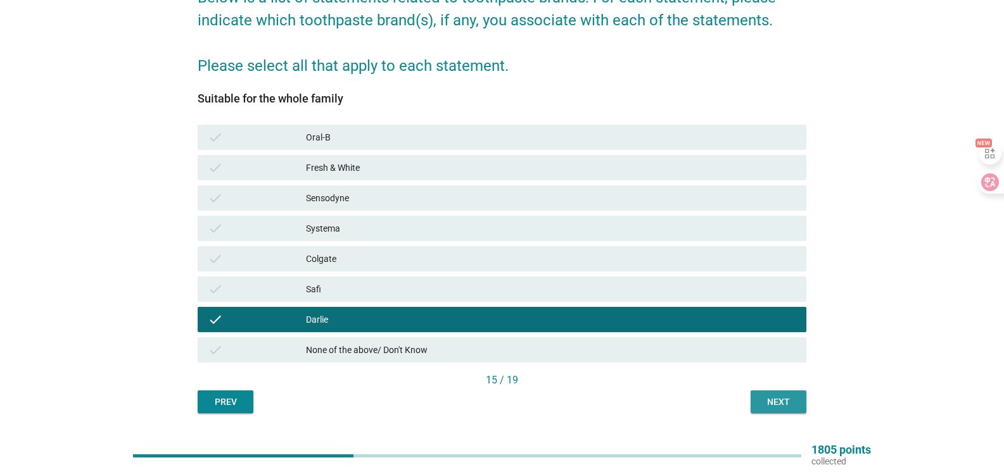
click at [777, 406] on div "Next" at bounding box center [777, 402] width 35 height 13
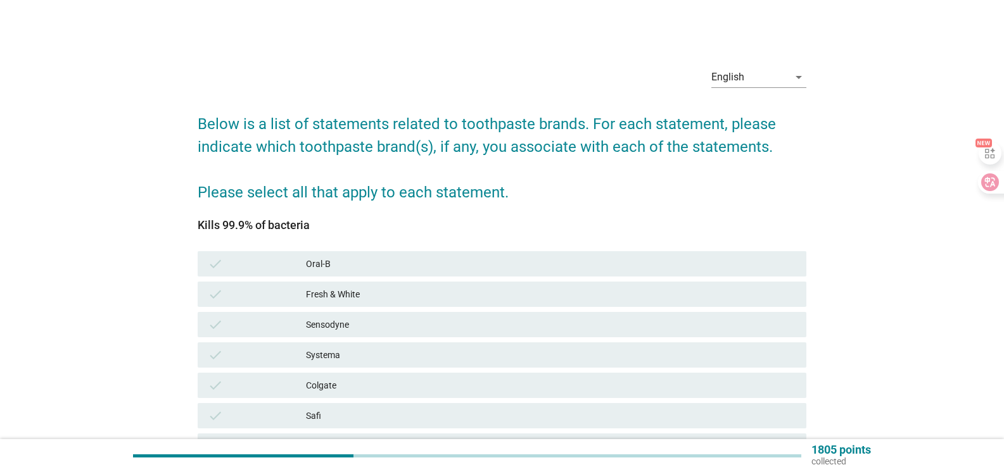
scroll to position [63, 0]
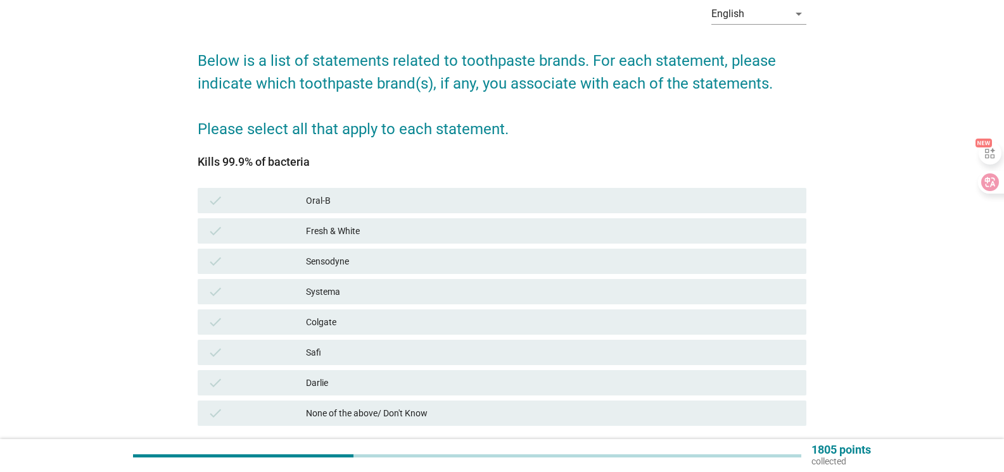
click at [408, 411] on div "None of the above/ Don't Know" at bounding box center [551, 413] width 490 height 15
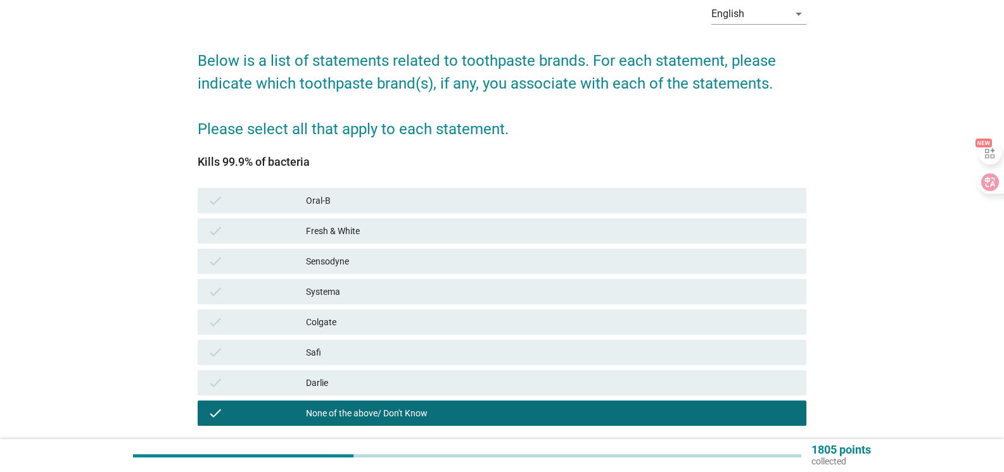
scroll to position [158, 0]
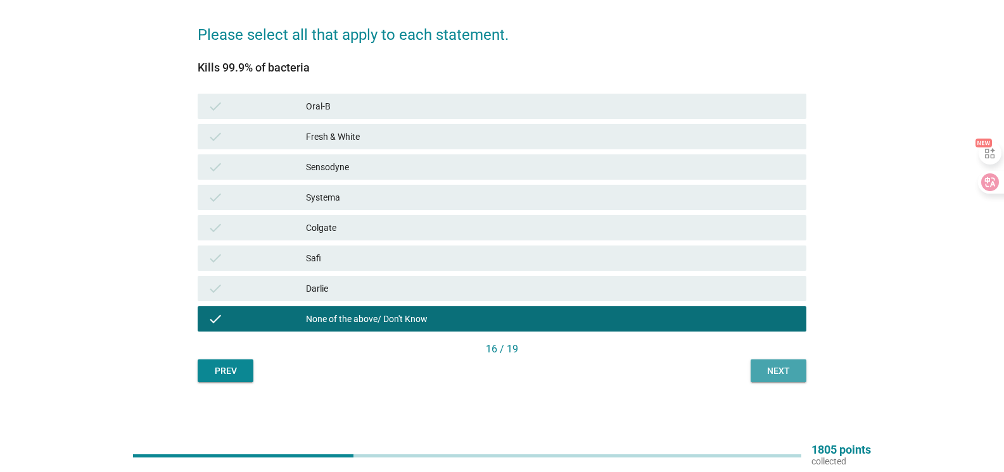
click at [772, 369] on div "Next" at bounding box center [777, 371] width 35 height 13
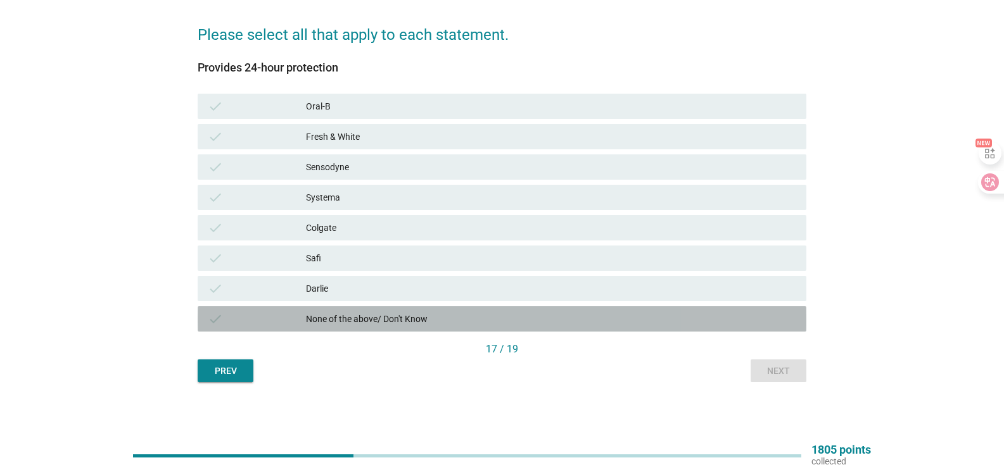
click at [376, 315] on div "None of the above/ Don't Know" at bounding box center [551, 319] width 490 height 15
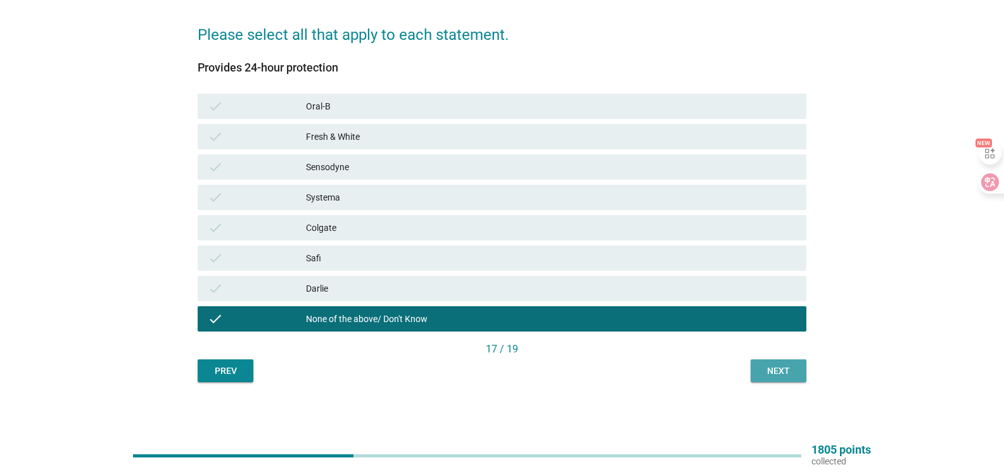
click at [772, 371] on div "Next" at bounding box center [777, 371] width 35 height 13
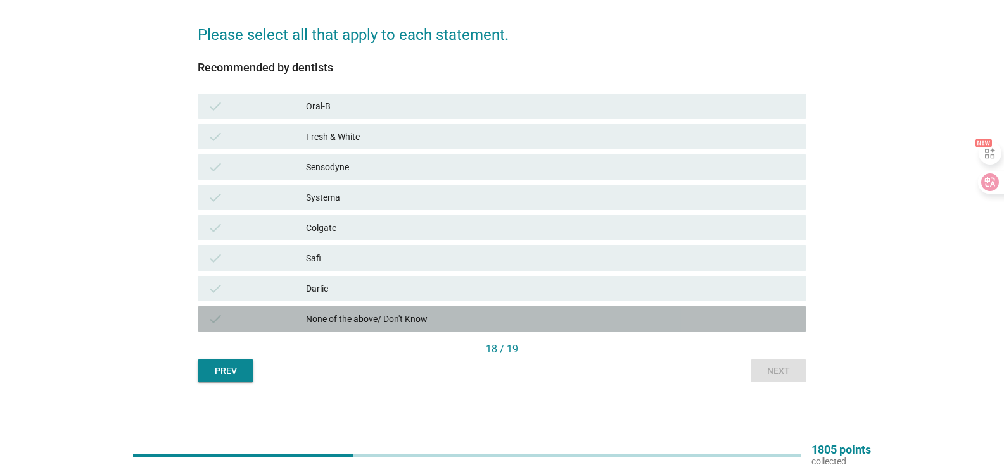
click at [400, 320] on div "None of the above/ Don't Know" at bounding box center [551, 319] width 490 height 15
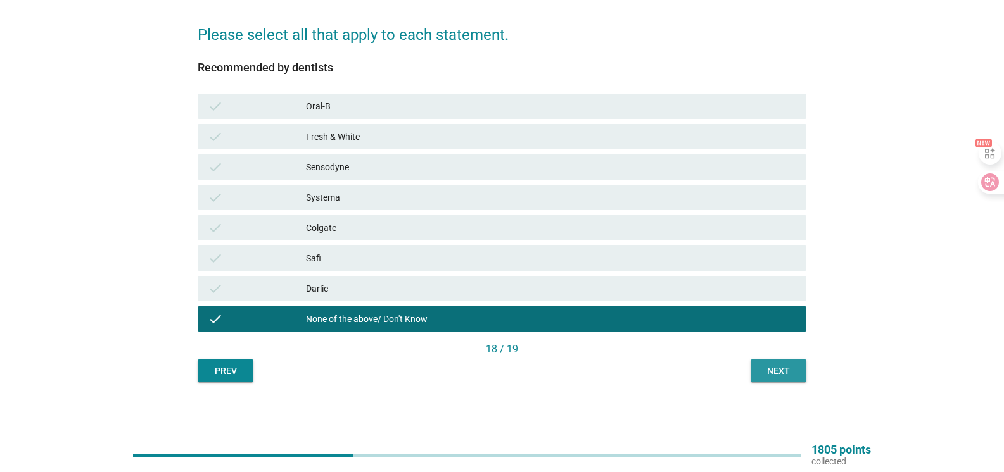
click at [770, 369] on div "Next" at bounding box center [777, 371] width 35 height 13
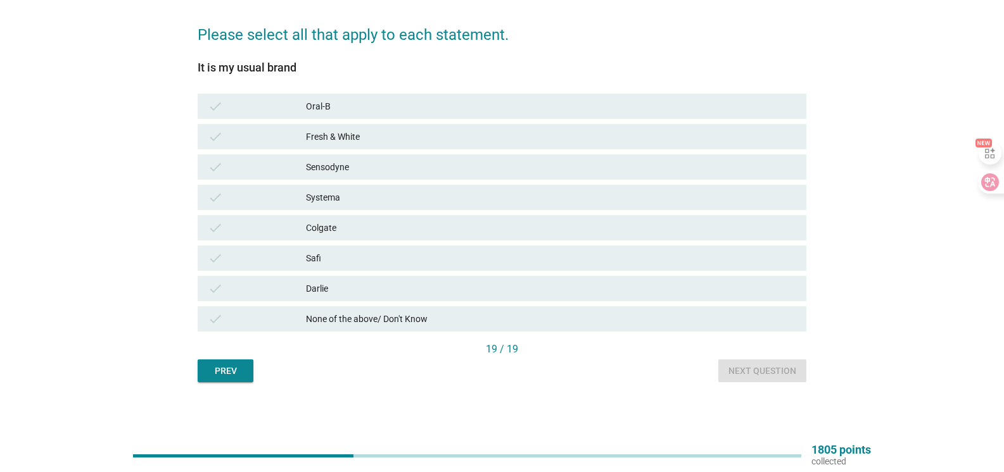
click at [331, 284] on div "Darlie" at bounding box center [551, 288] width 490 height 15
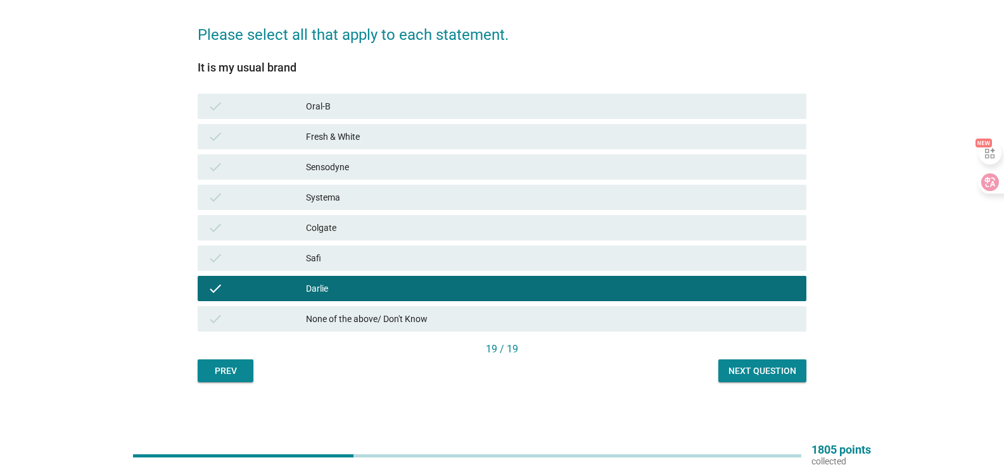
click at [776, 370] on div "Next question" at bounding box center [762, 371] width 68 height 13
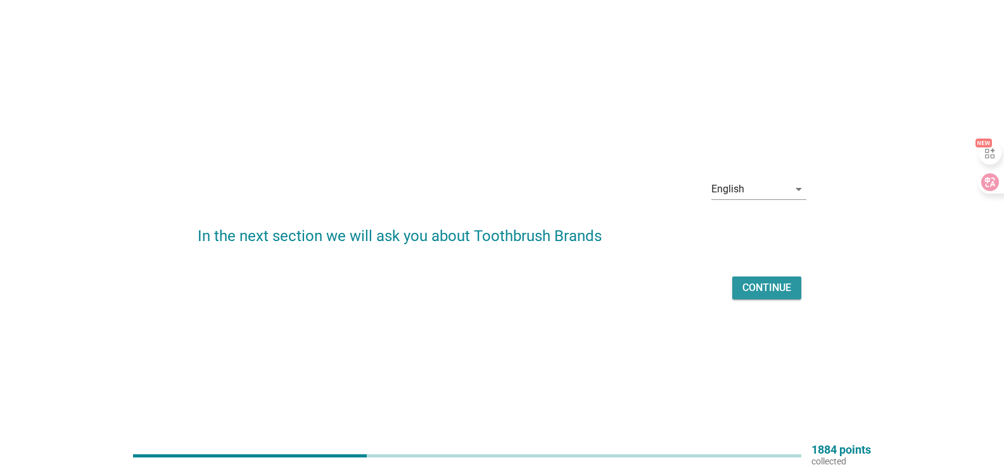
click at [760, 286] on div "Continue" at bounding box center [766, 287] width 49 height 15
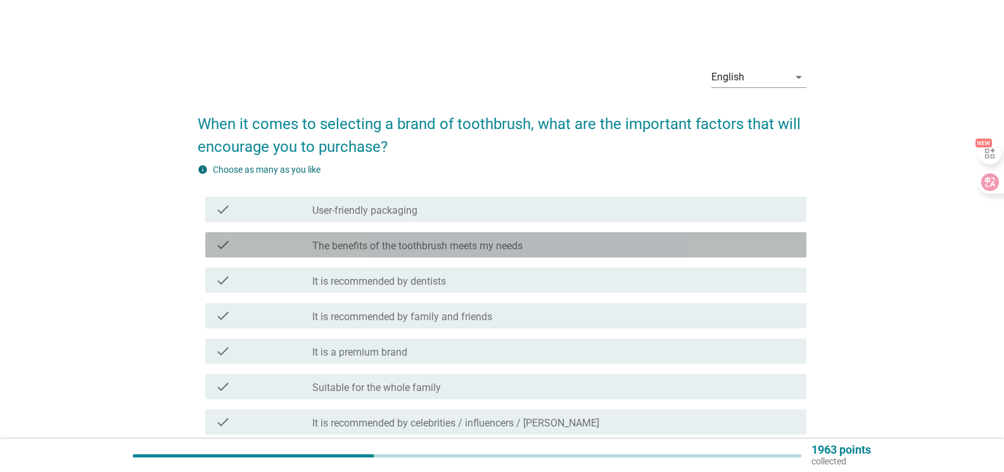
click at [530, 248] on div "check_box_outline_blank The benefits of the toothbrush meets my needs" at bounding box center [554, 244] width 484 height 15
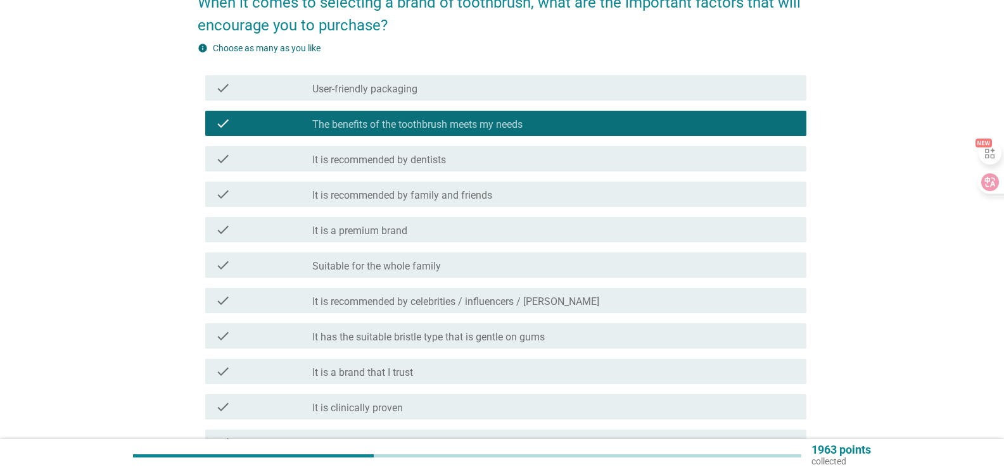
scroll to position [127, 0]
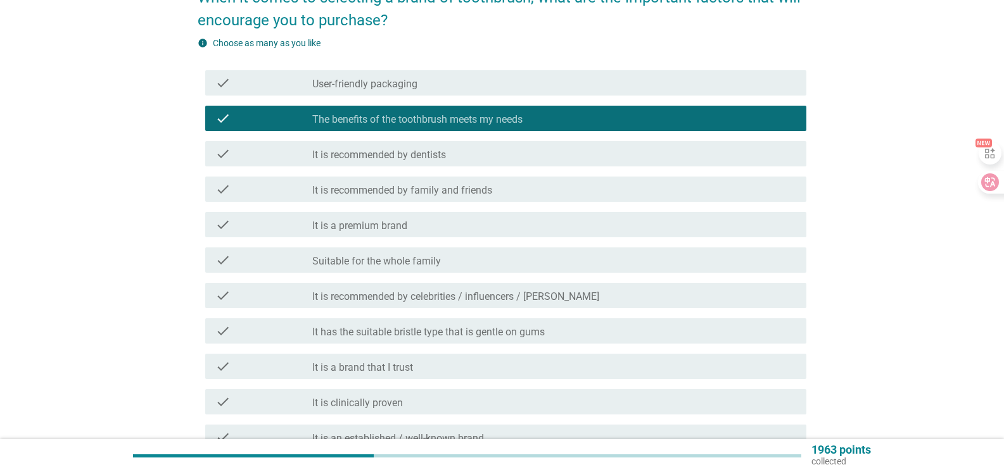
click at [474, 267] on div "check_box_outline_blank Suitable for the whole family" at bounding box center [554, 260] width 484 height 15
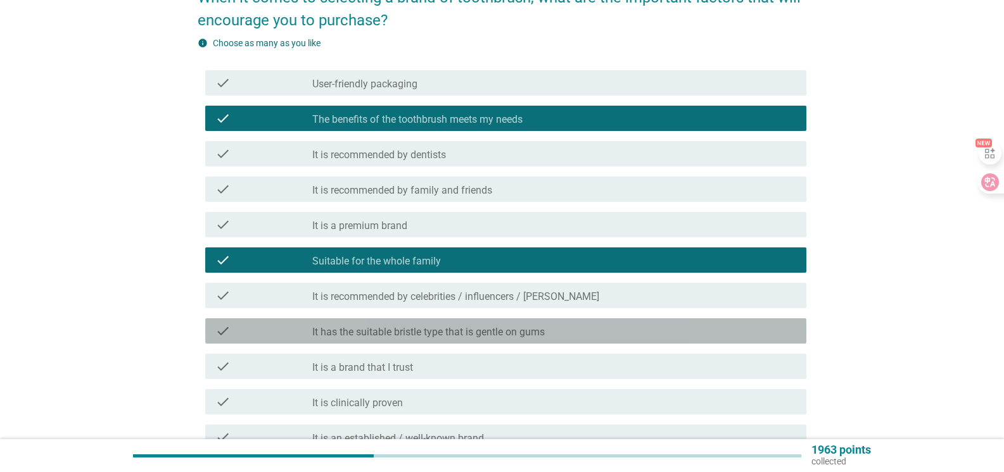
click at [544, 334] on label "It has the suitable bristle type that is gentle on gums" at bounding box center [428, 332] width 232 height 13
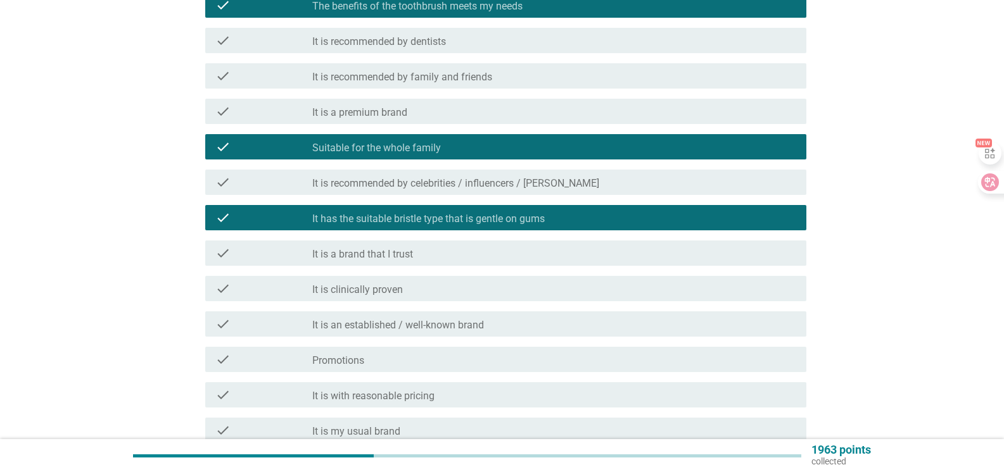
scroll to position [253, 0]
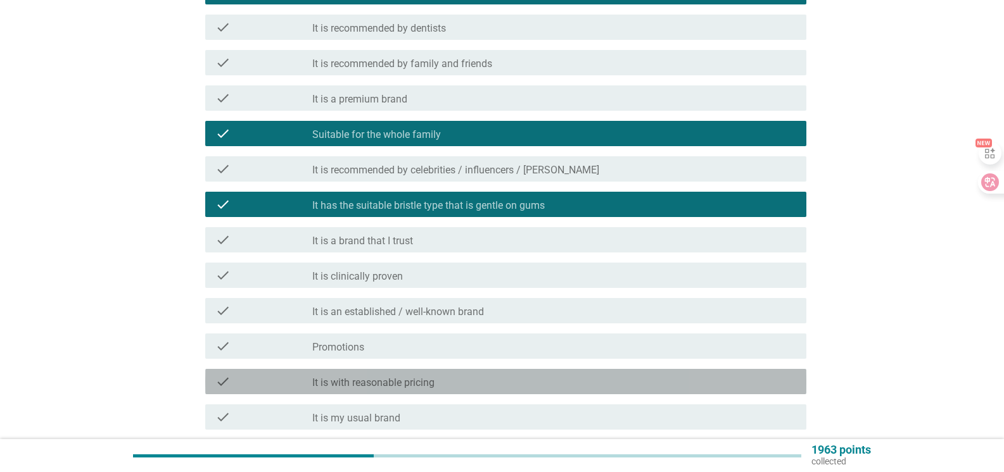
click at [494, 382] on div "check_box_outline_blank It is with reasonable pricing" at bounding box center [554, 381] width 484 height 15
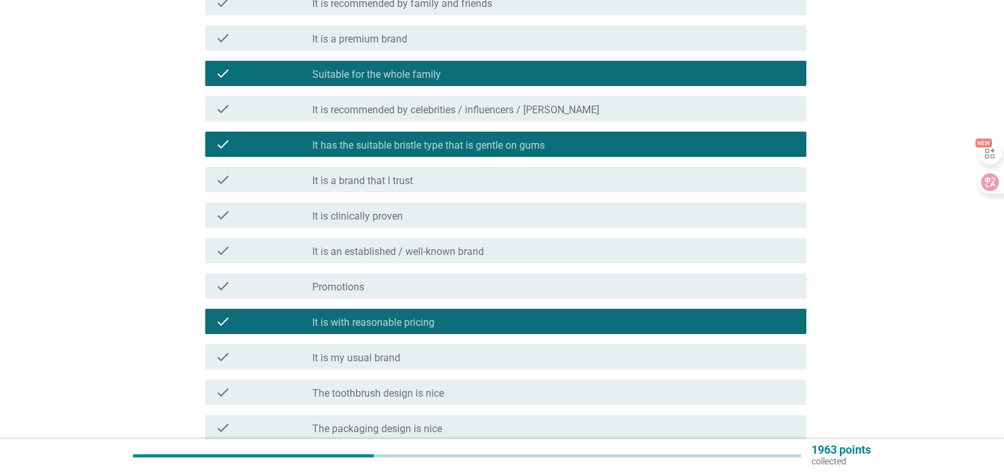
scroll to position [380, 0]
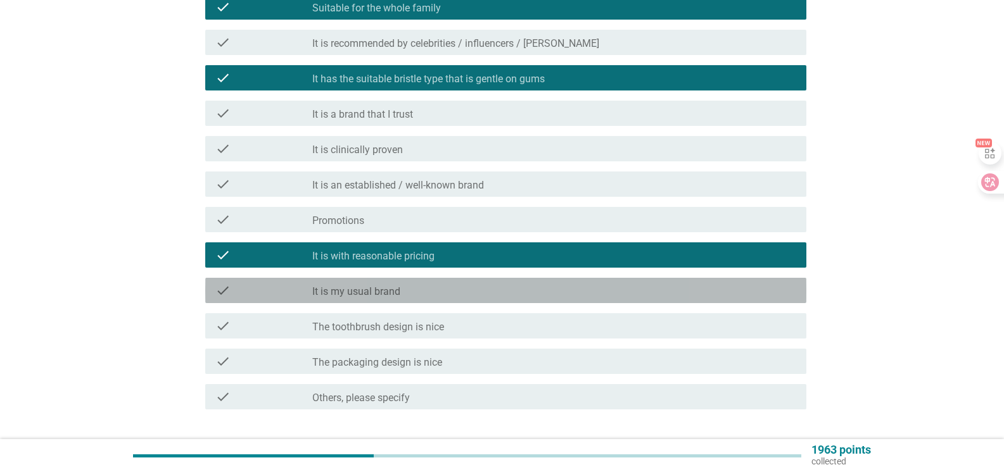
click at [483, 287] on div "check_box_outline_blank It is my usual brand" at bounding box center [554, 290] width 484 height 15
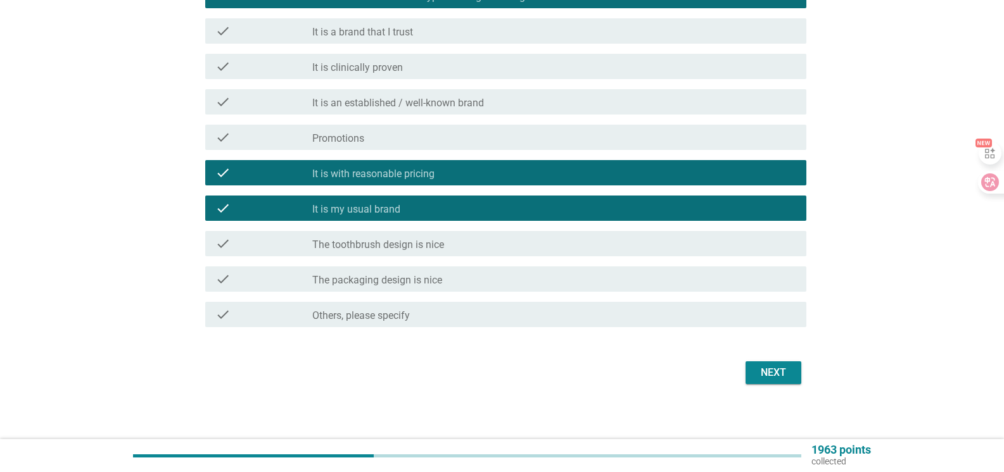
scroll to position [468, 0]
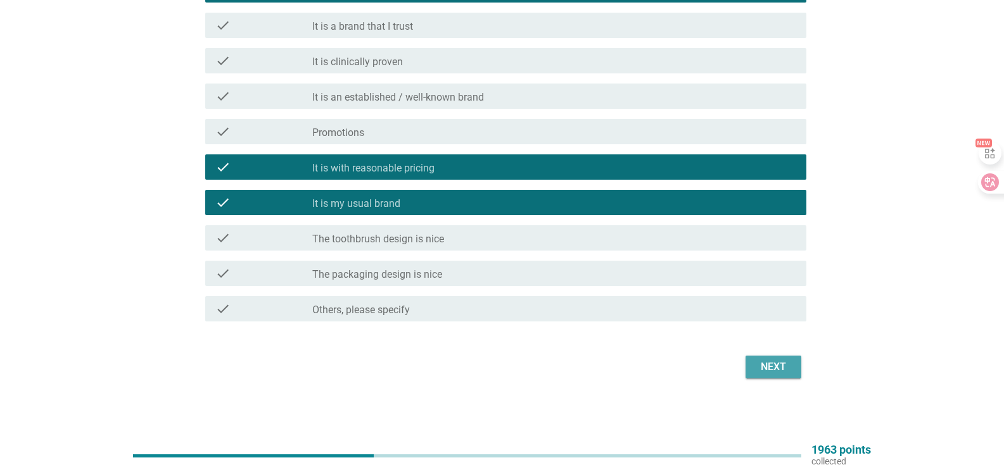
click at [784, 361] on div "Next" at bounding box center [772, 367] width 35 height 15
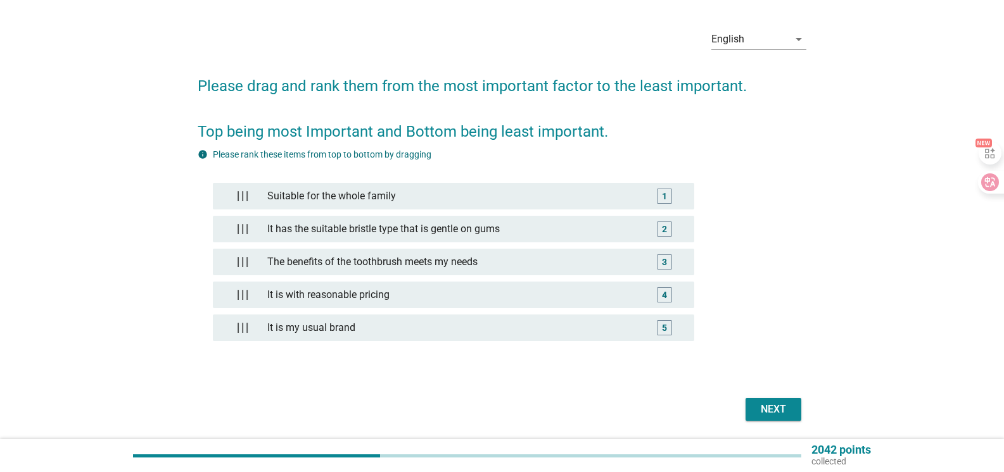
scroll to position [80, 0]
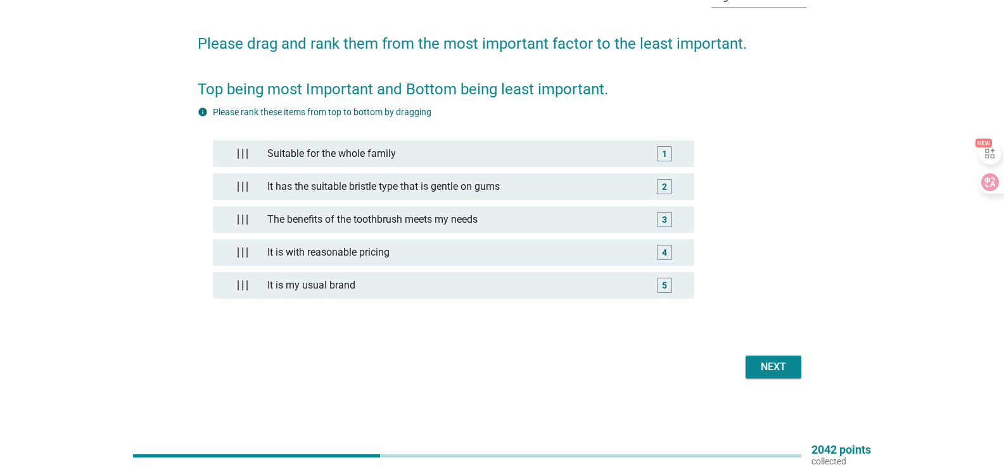
click at [768, 368] on div "Next" at bounding box center [772, 367] width 35 height 15
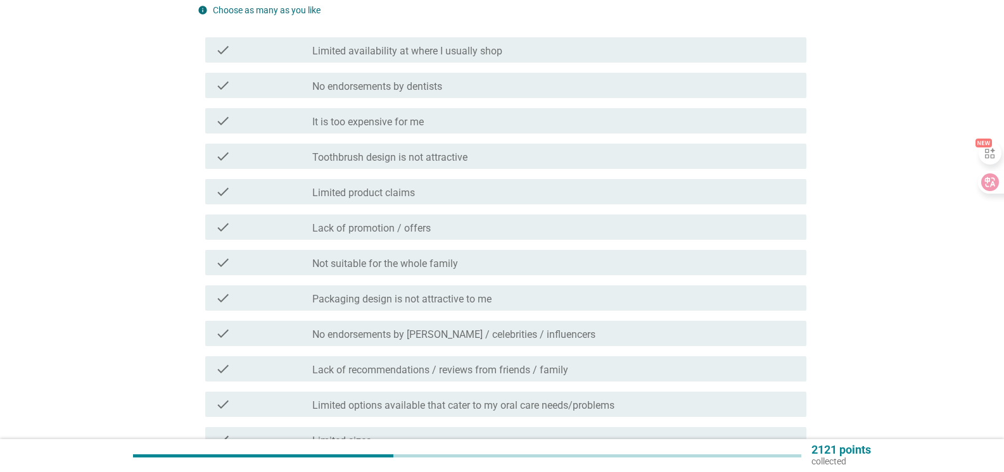
scroll to position [127, 0]
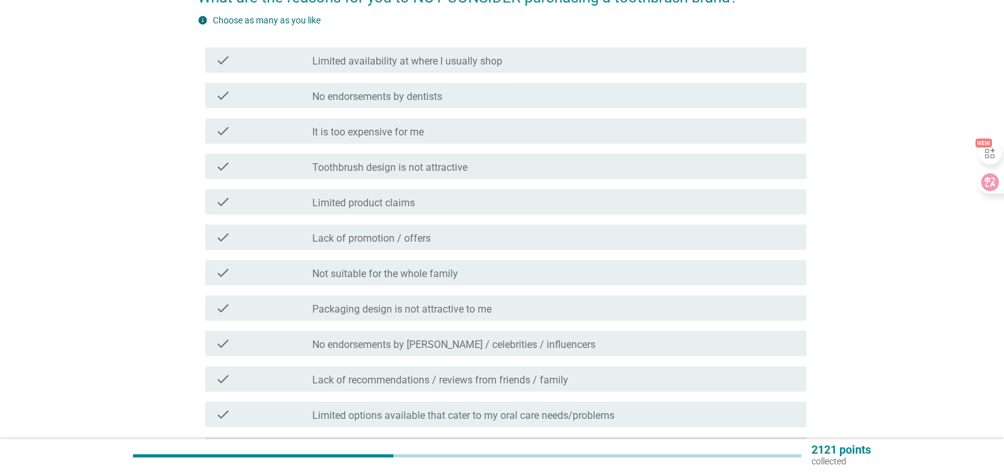
click at [445, 270] on label "Not suitable for the whole family" at bounding box center [385, 274] width 146 height 13
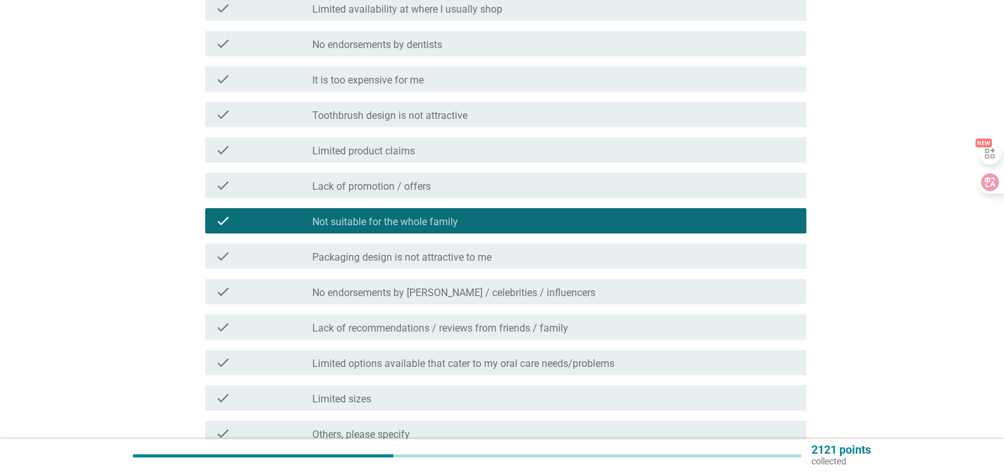
scroll to position [303, 0]
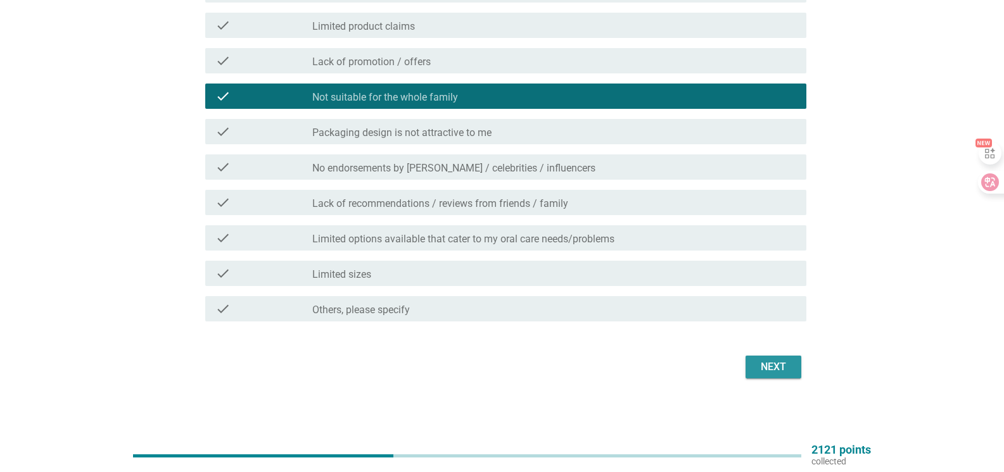
click at [769, 365] on div "Next" at bounding box center [772, 367] width 35 height 15
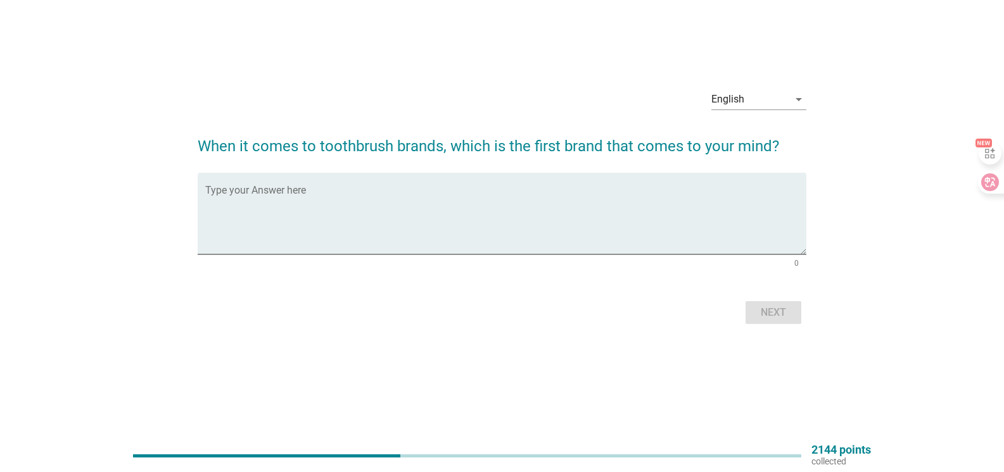
scroll to position [0, 0]
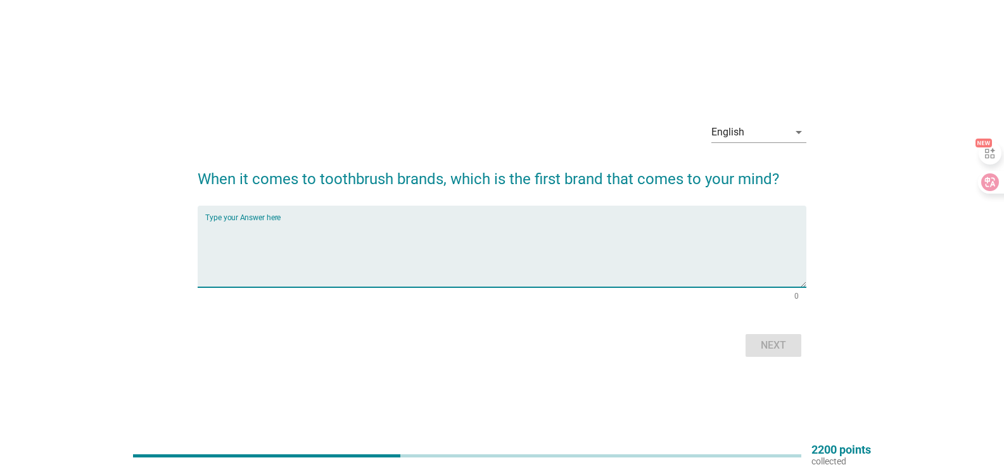
click at [351, 239] on textarea "Type your Answer here" at bounding box center [505, 254] width 601 height 66
type textarea "darlie"
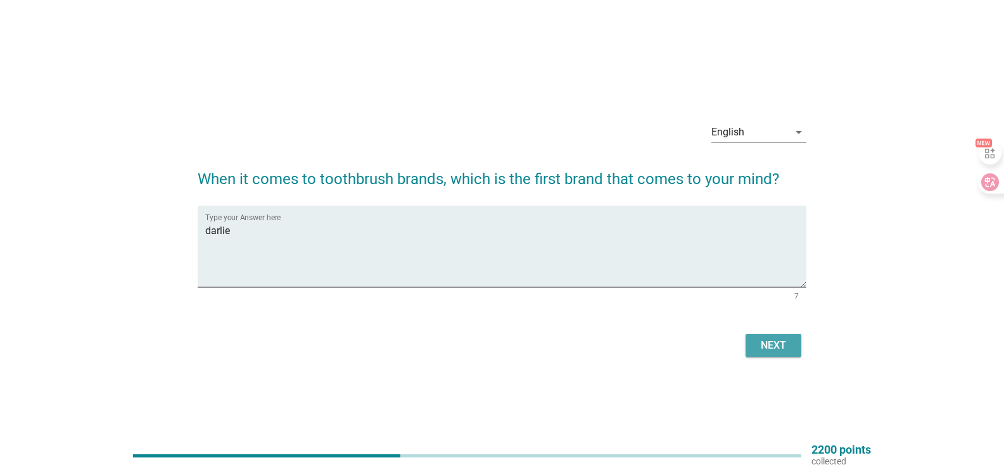
click at [776, 348] on div "Next" at bounding box center [772, 345] width 35 height 15
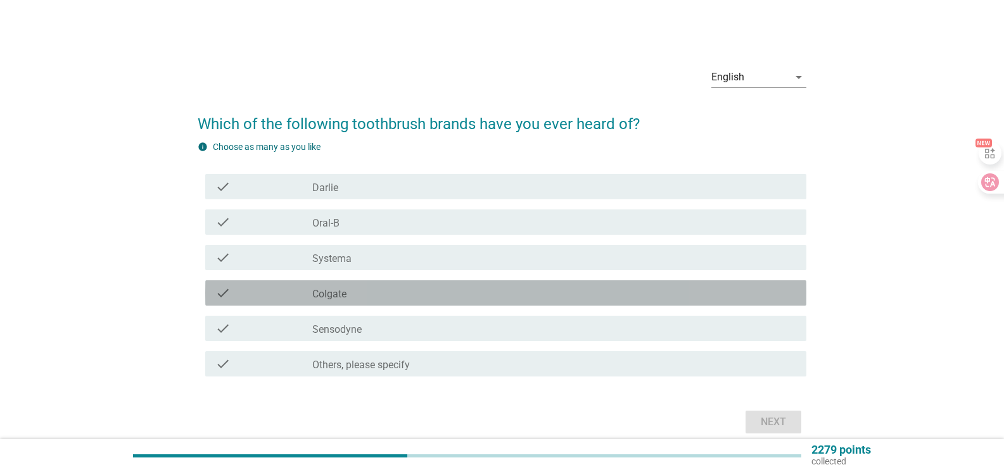
click at [360, 296] on div "check_box_outline_blank Colgate" at bounding box center [554, 293] width 484 height 15
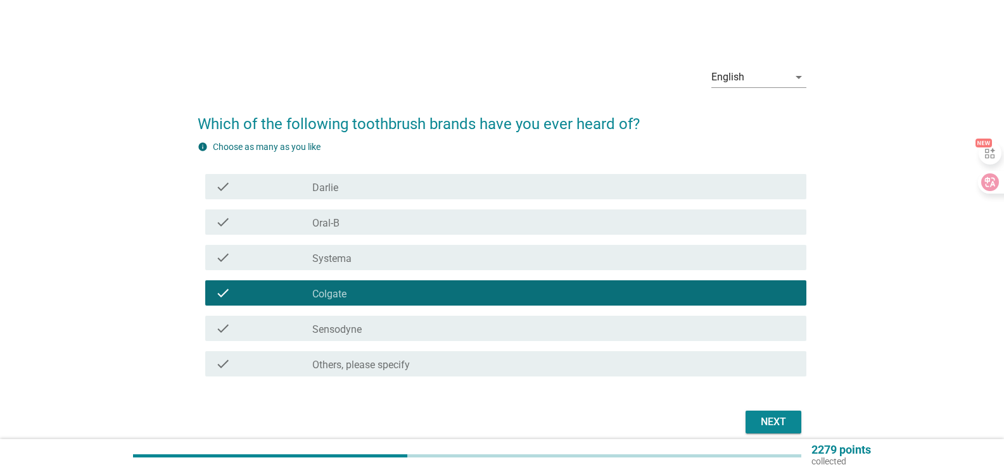
click at [362, 222] on div "check_box_outline_blank Oral-B" at bounding box center [554, 222] width 484 height 15
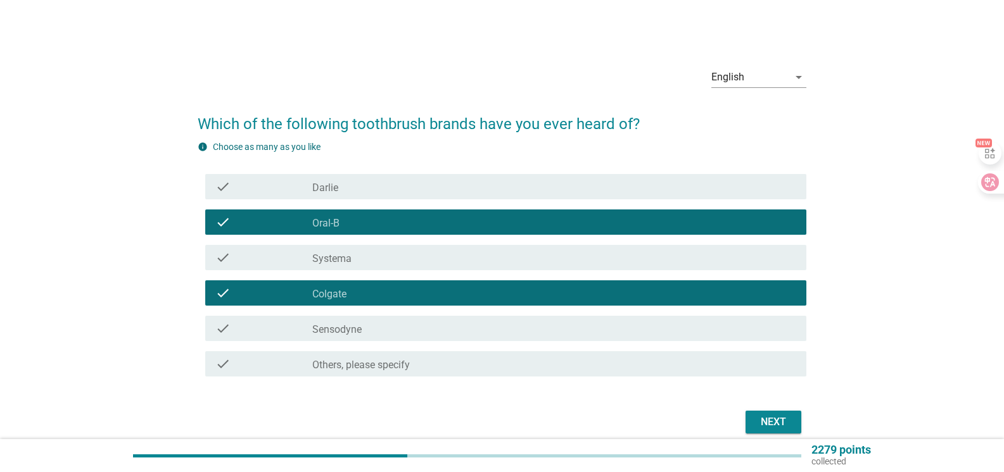
click at [363, 175] on div "check check_box_outline_blank [PERSON_NAME]" at bounding box center [505, 186] width 601 height 25
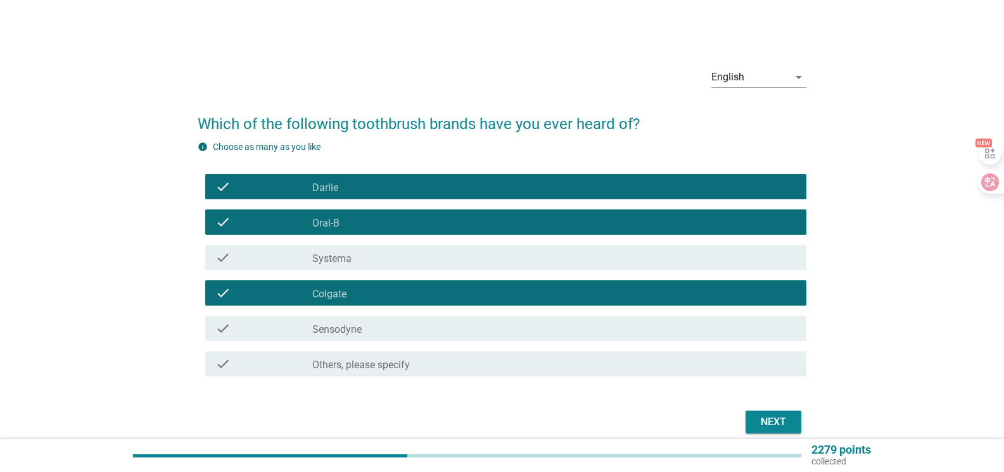
click at [777, 420] on div "Next" at bounding box center [772, 422] width 35 height 15
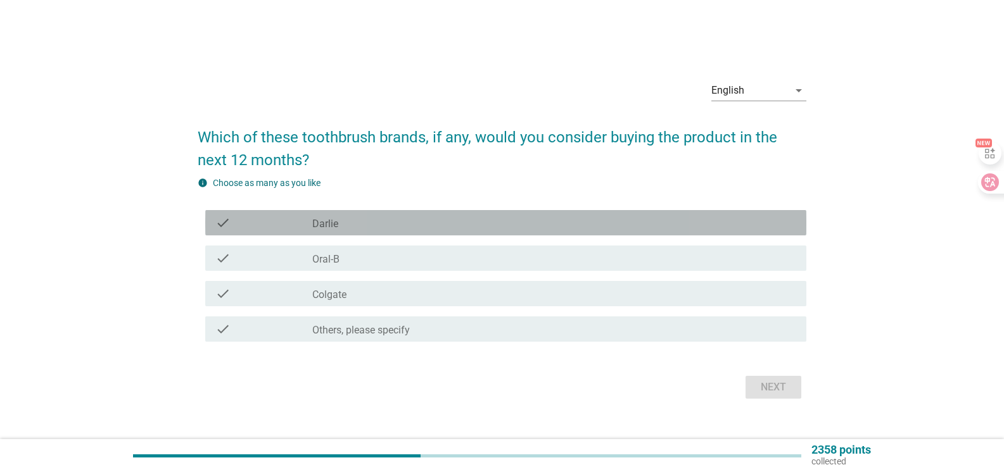
click at [342, 227] on div "check_box_outline_blank [PERSON_NAME]" at bounding box center [554, 222] width 484 height 15
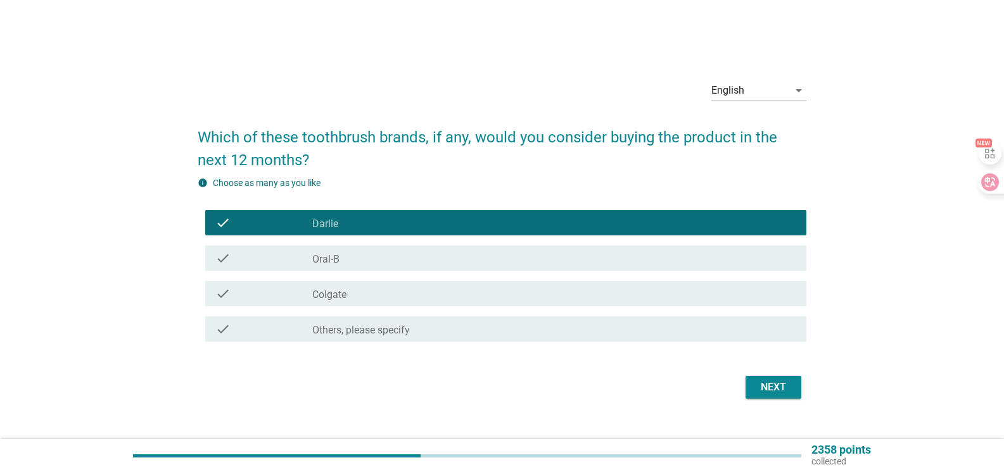
click at [464, 261] on div "check_box_outline_blank Oral-B" at bounding box center [554, 258] width 484 height 15
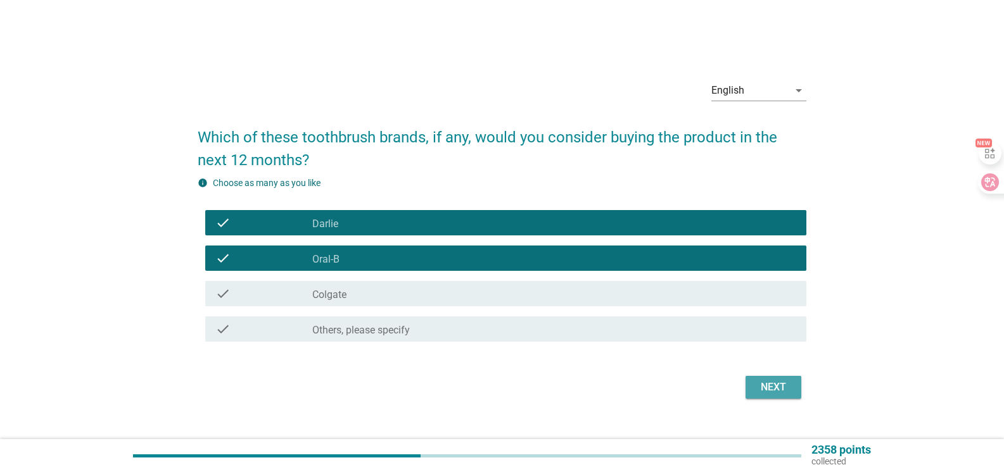
click at [767, 389] on div "Next" at bounding box center [772, 387] width 35 height 15
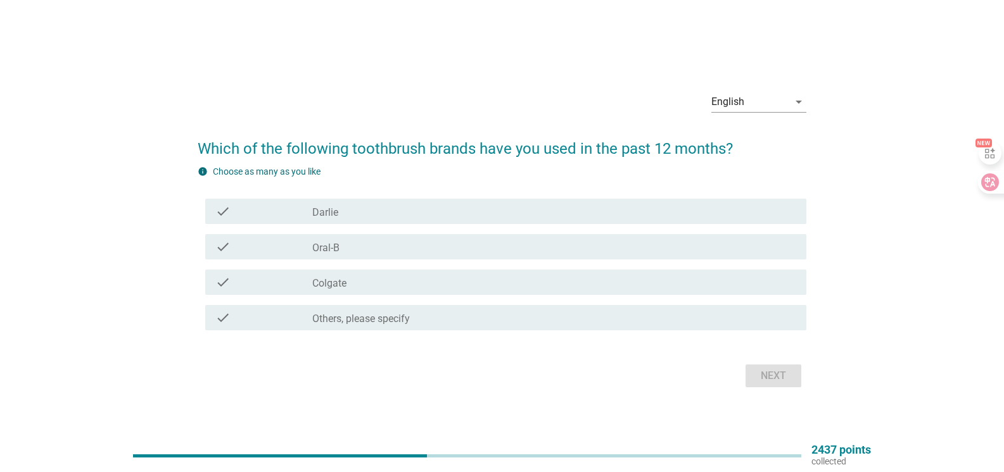
click at [389, 219] on div "check check_box_outline_blank [PERSON_NAME]" at bounding box center [505, 211] width 601 height 25
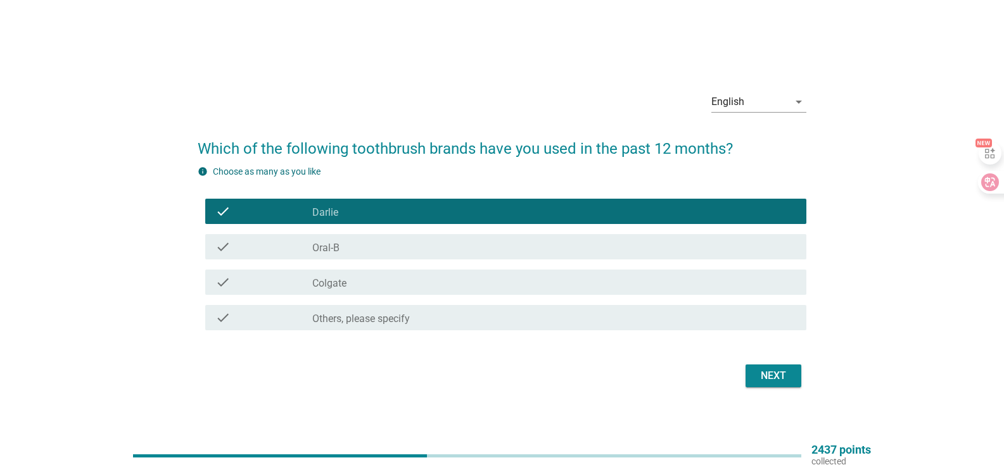
click at [769, 377] on div "Next" at bounding box center [772, 375] width 35 height 15
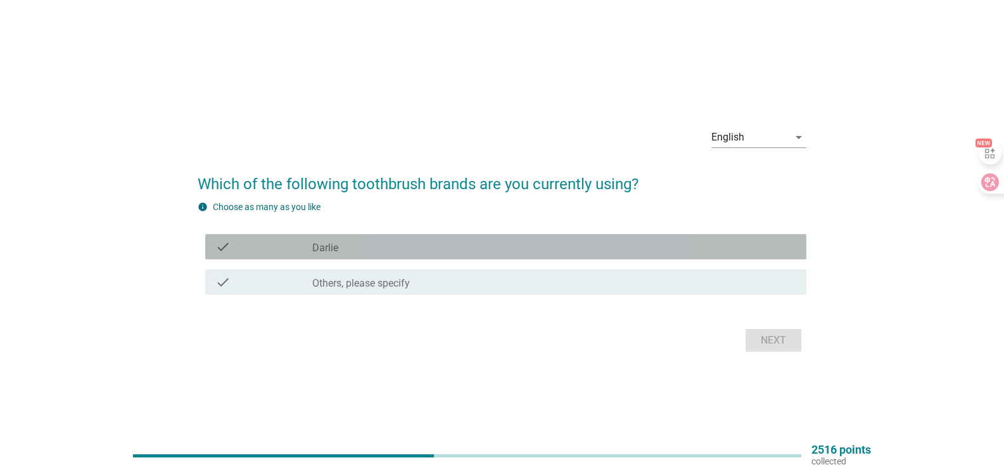
click at [410, 248] on div "check_box_outline_blank [PERSON_NAME]" at bounding box center [554, 246] width 484 height 15
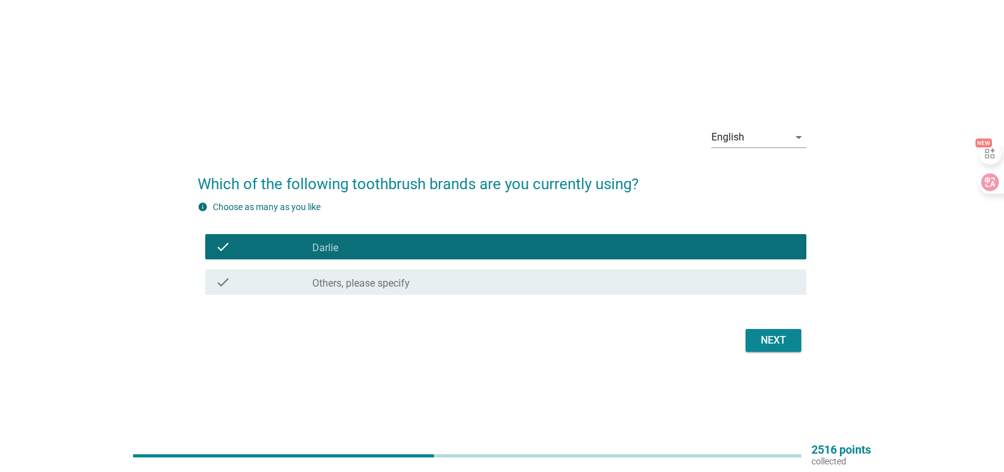
click at [784, 343] on div "Next" at bounding box center [772, 340] width 35 height 15
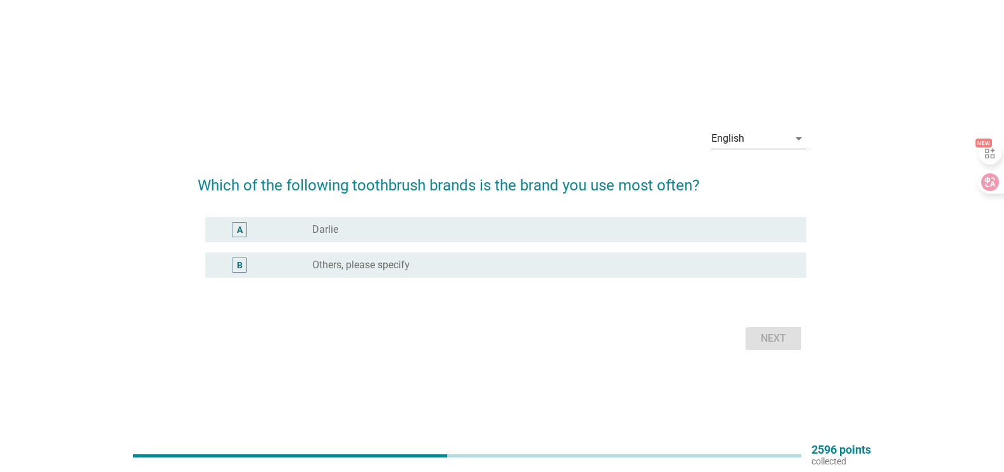
click at [439, 239] on div "A radio_button_unchecked [PERSON_NAME]" at bounding box center [505, 229] width 601 height 25
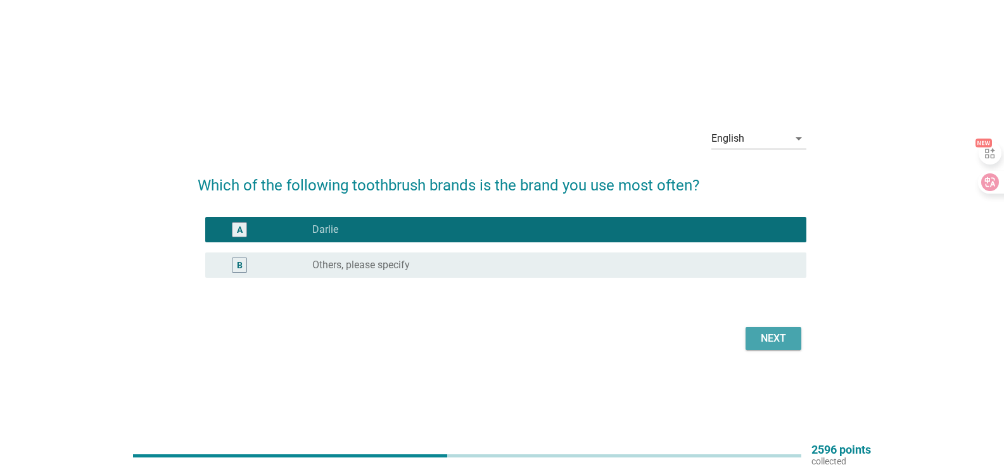
click at [773, 344] on div "Next" at bounding box center [772, 338] width 35 height 15
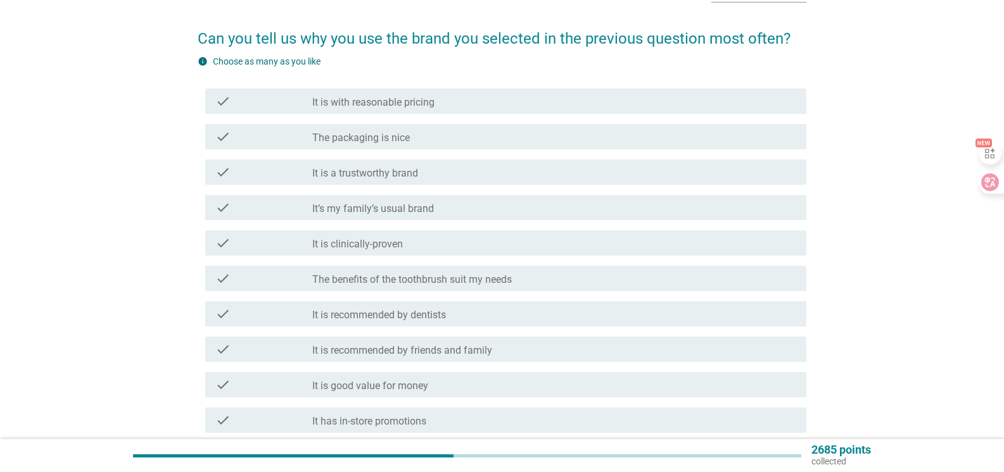
scroll to position [232, 0]
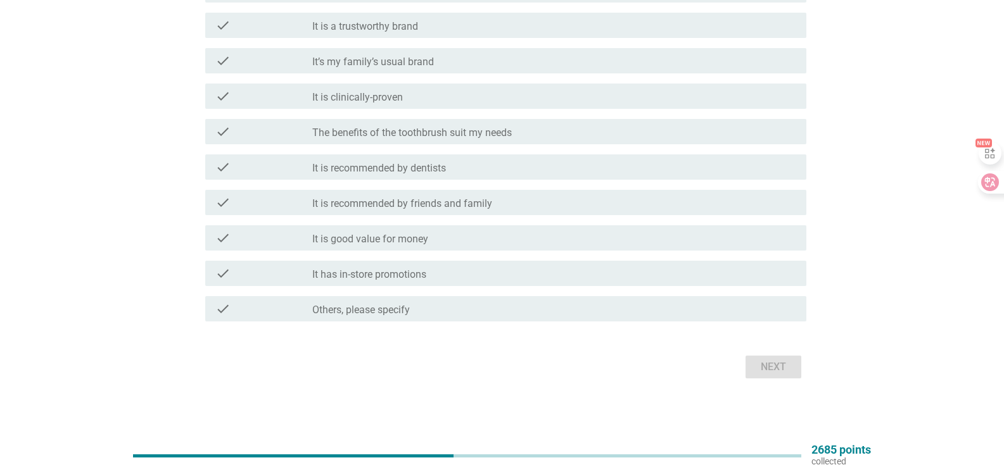
click at [434, 238] on div "check_box_outline_blank It is good value for money" at bounding box center [554, 237] width 484 height 15
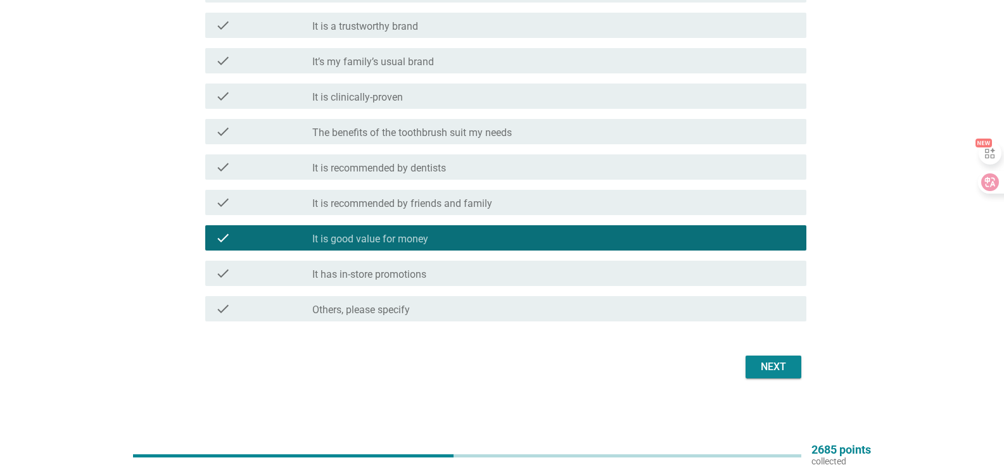
click at [782, 374] on div "Next" at bounding box center [772, 367] width 35 height 15
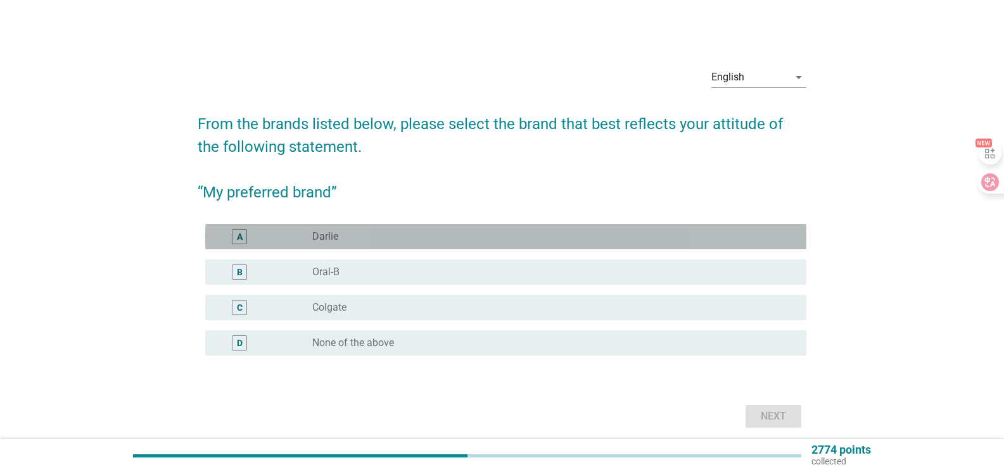
click at [339, 237] on div "radio_button_unchecked [PERSON_NAME]" at bounding box center [549, 236] width 474 height 13
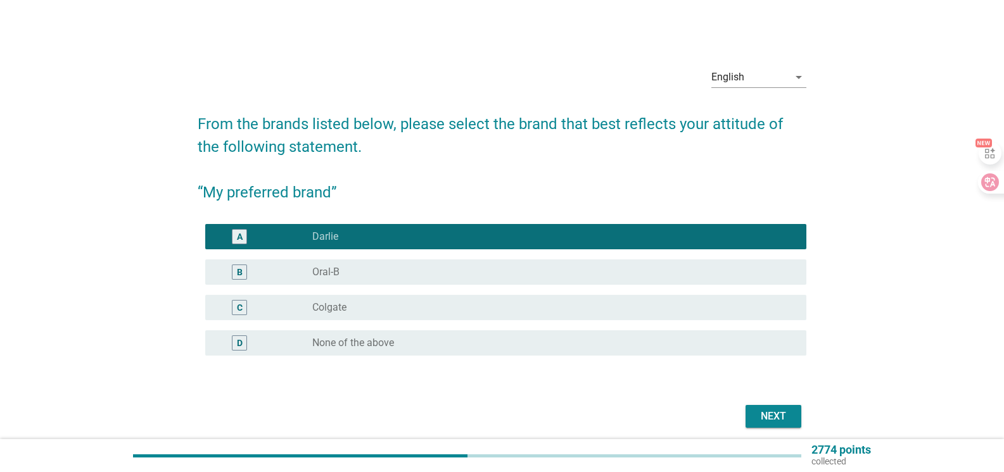
click at [769, 416] on div "Next" at bounding box center [772, 416] width 35 height 15
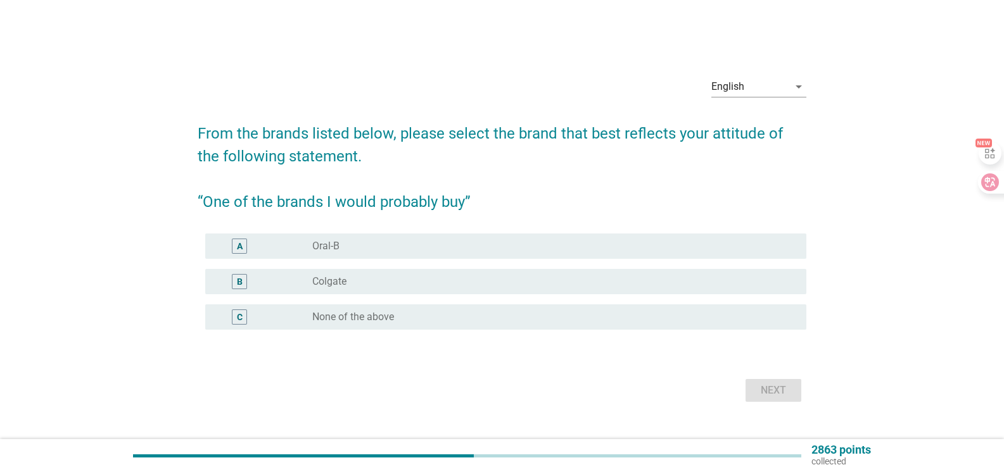
click at [374, 246] on div "radio_button_unchecked Oral-B" at bounding box center [549, 246] width 474 height 13
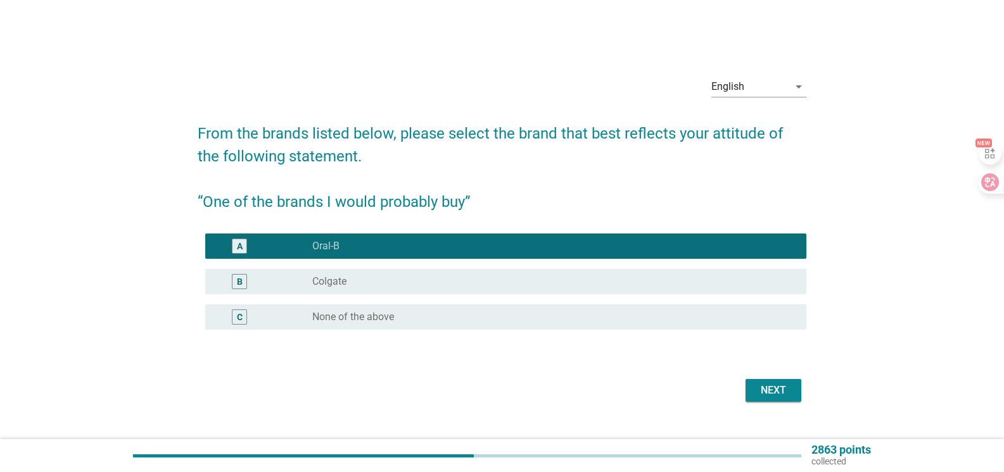
click at [776, 393] on div "Next" at bounding box center [772, 390] width 35 height 15
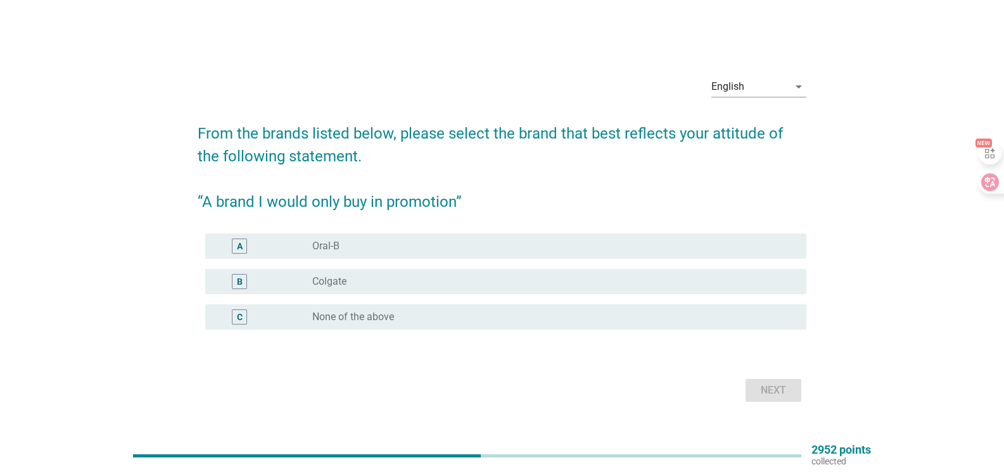
click at [341, 234] on div "A radio_button_unchecked Oral-B" at bounding box center [502, 246] width 608 height 35
click at [339, 243] on label "Oral-B" at bounding box center [325, 246] width 27 height 13
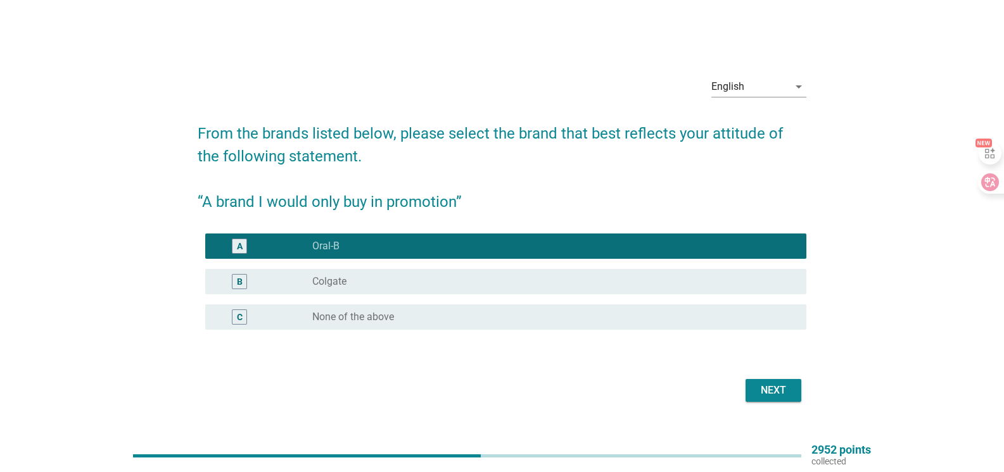
click at [774, 391] on div "Next" at bounding box center [772, 390] width 35 height 15
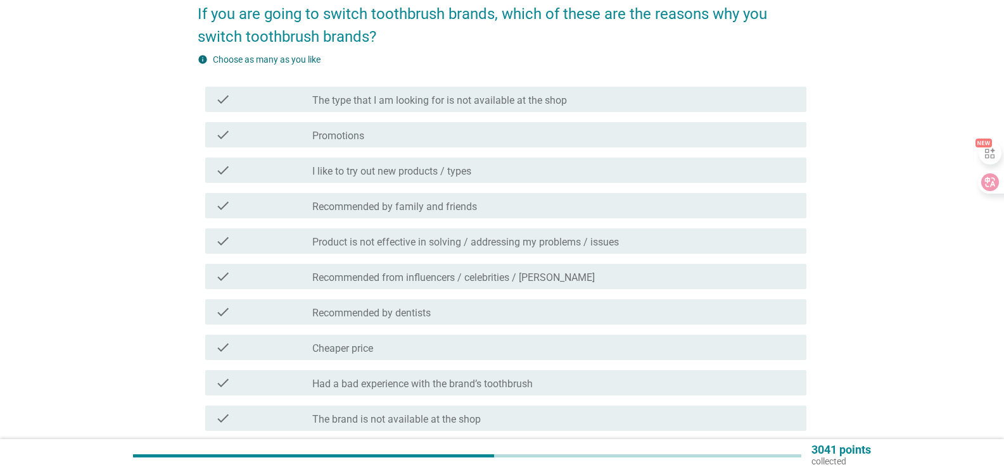
scroll to position [253, 0]
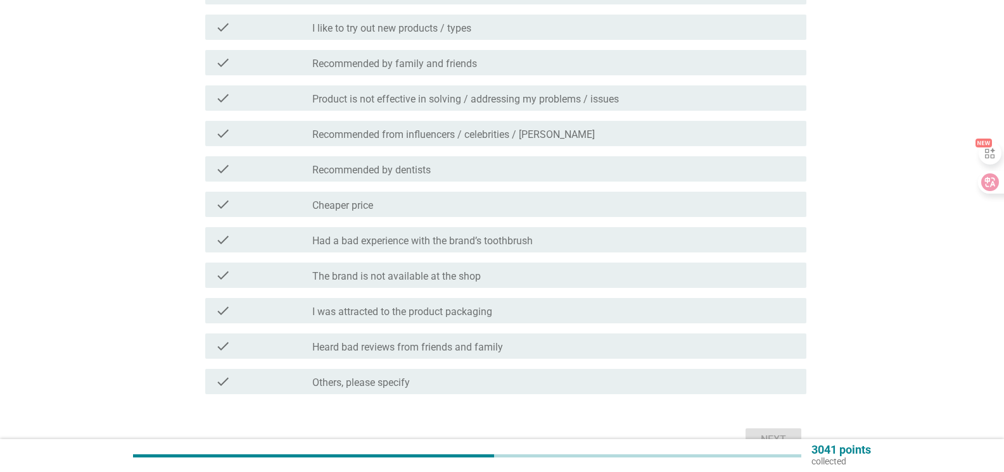
click at [448, 278] on label "The brand is not available at the shop" at bounding box center [396, 276] width 168 height 13
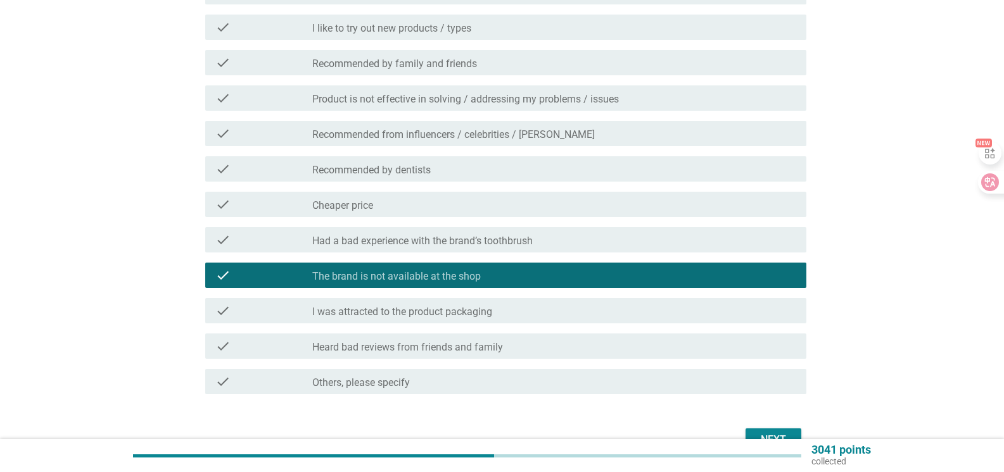
click at [769, 431] on button "Next" at bounding box center [773, 440] width 56 height 23
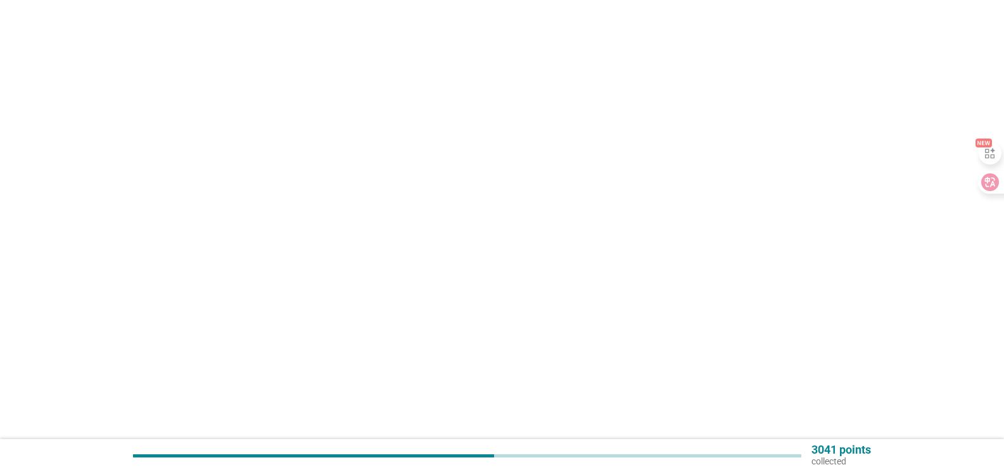
scroll to position [0, 0]
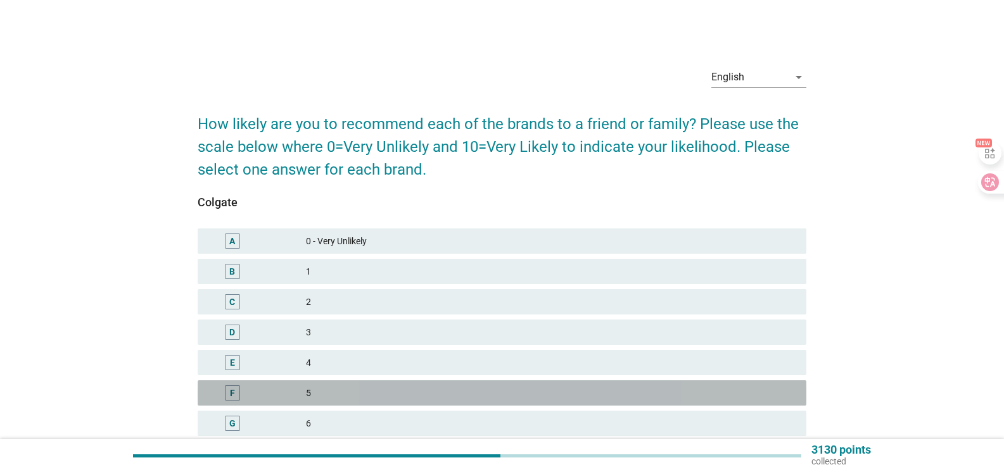
click at [318, 387] on div "5" at bounding box center [551, 393] width 490 height 15
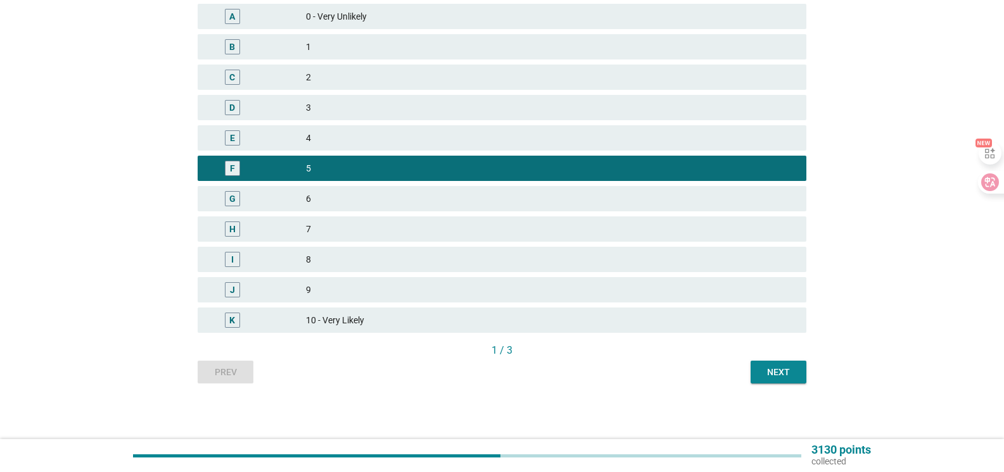
scroll to position [226, 0]
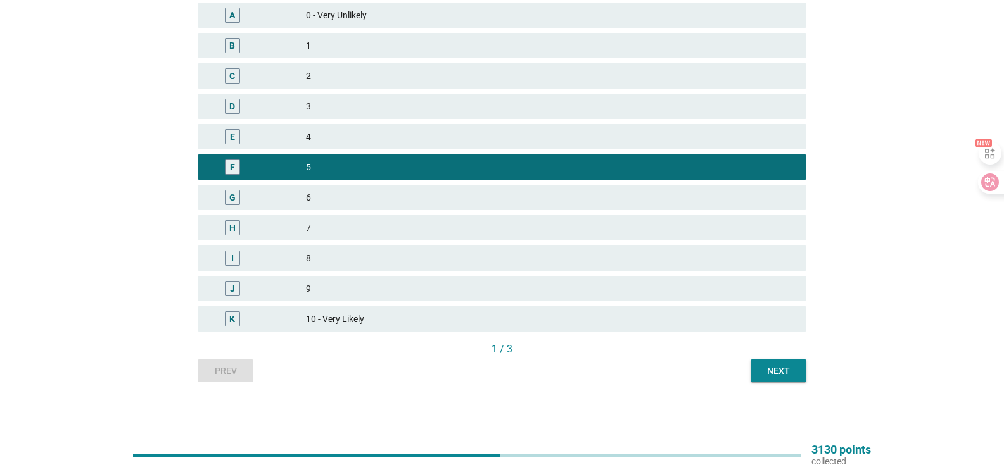
click at [784, 371] on div "Next" at bounding box center [777, 371] width 35 height 13
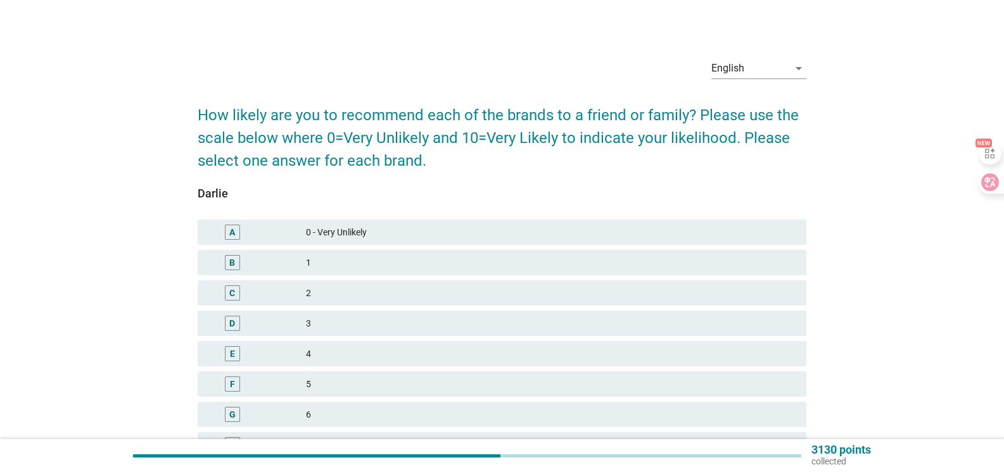
scroll to position [190, 0]
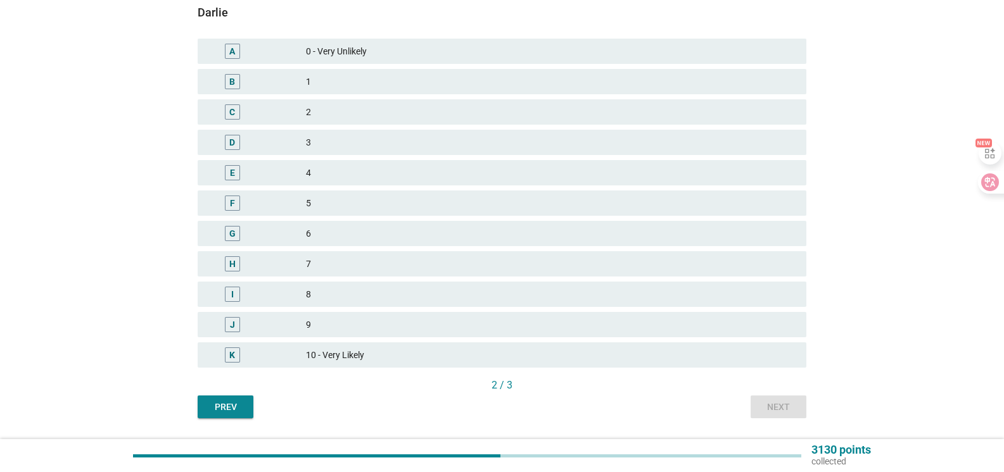
click at [369, 357] on div "10 - Very Likely" at bounding box center [551, 355] width 490 height 15
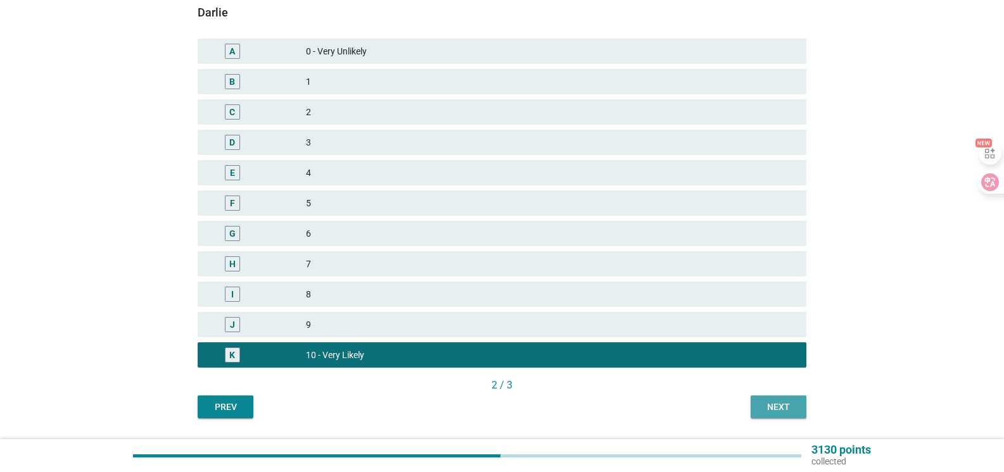
click at [779, 404] on div "Next" at bounding box center [777, 407] width 35 height 13
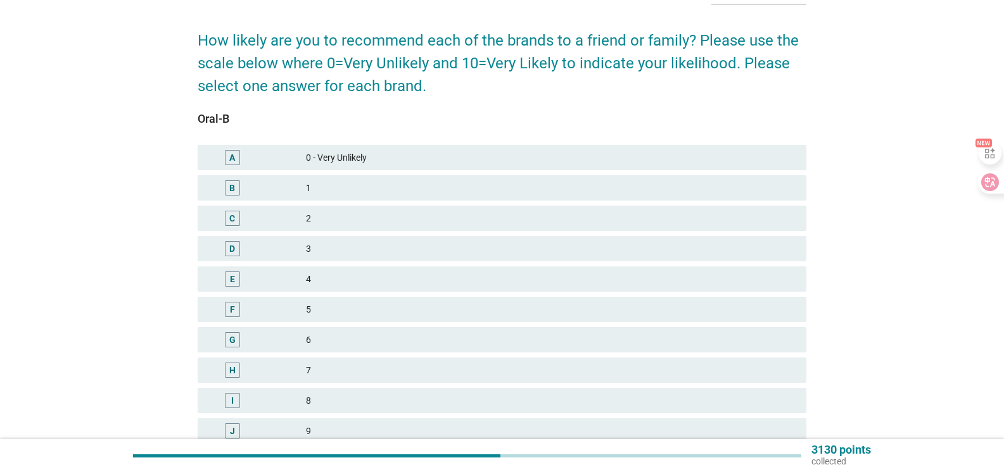
scroll to position [226, 0]
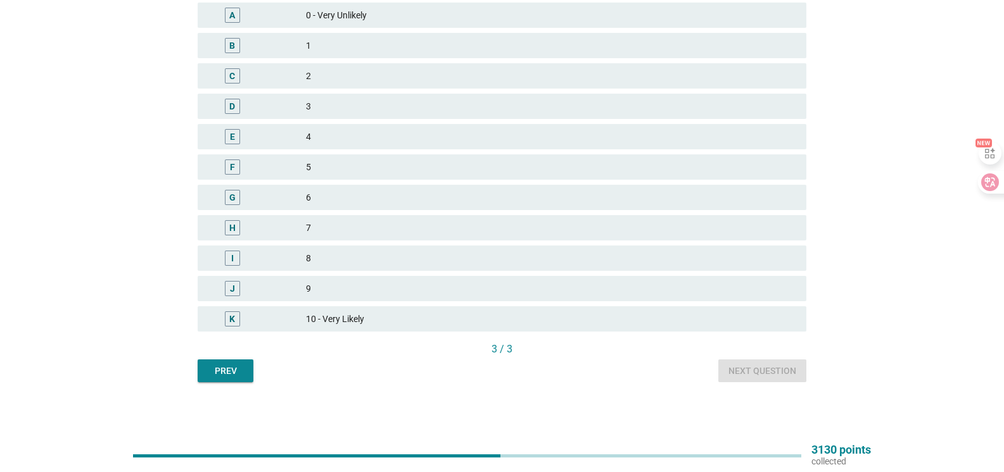
click at [417, 311] on div "K 10 - Very Likely" at bounding box center [502, 318] width 608 height 25
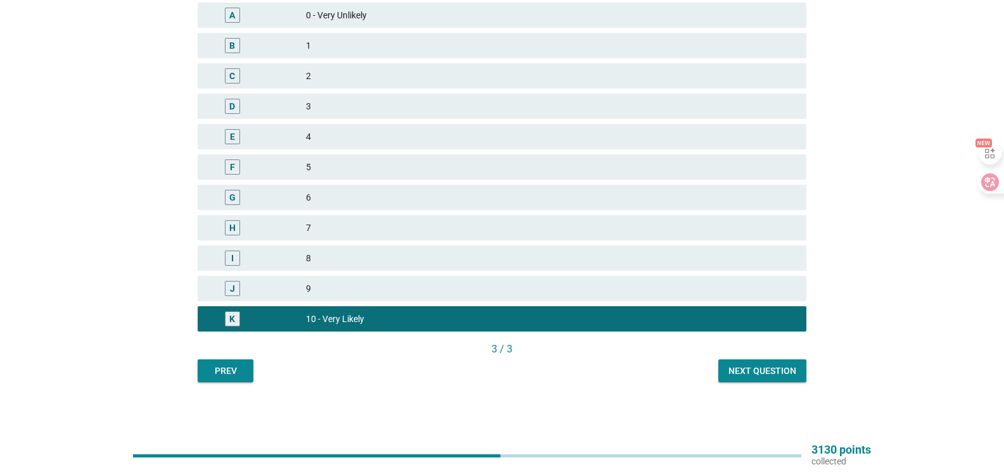
click at [765, 366] on div "Next question" at bounding box center [762, 371] width 68 height 13
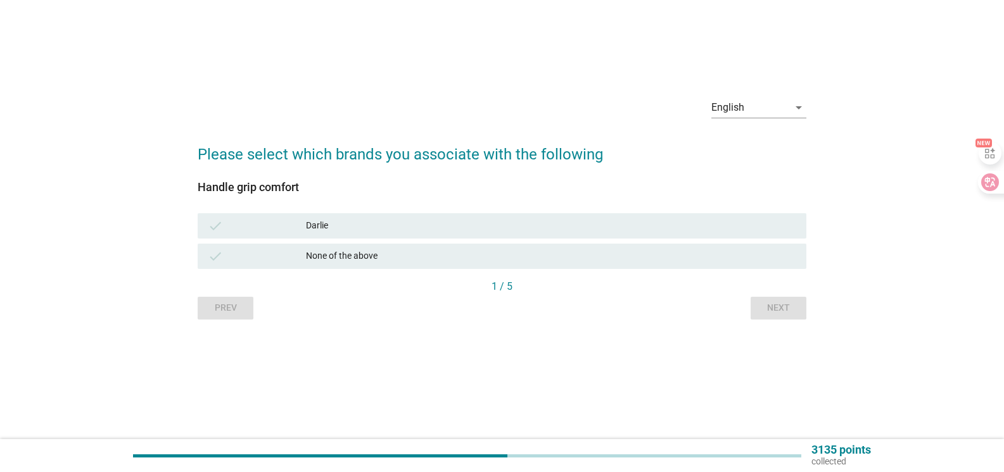
scroll to position [0, 0]
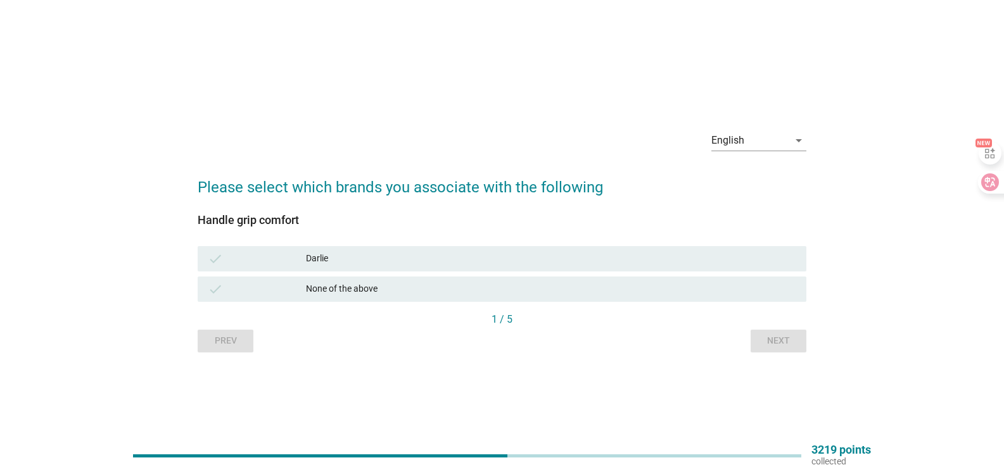
click at [494, 273] on div "check [PERSON_NAME]" at bounding box center [502, 259] width 614 height 30
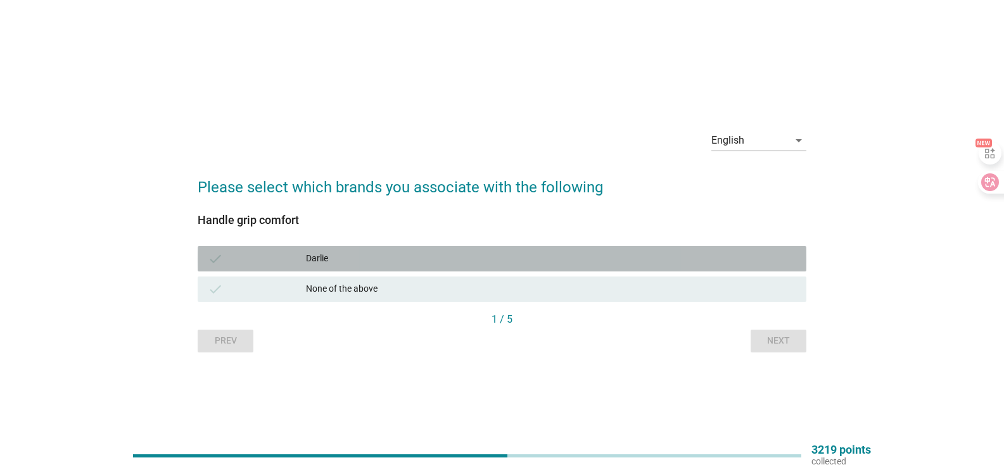
click at [493, 263] on div "Darlie" at bounding box center [551, 258] width 490 height 15
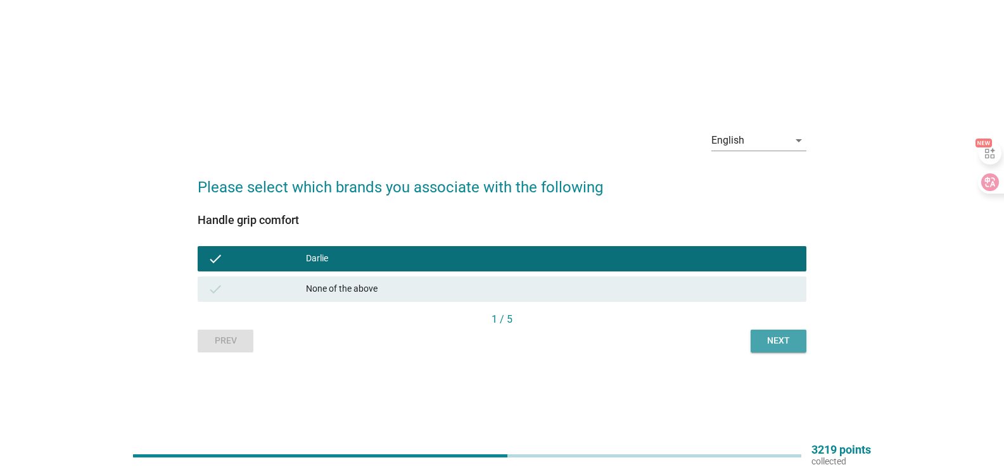
click at [771, 332] on button "Next" at bounding box center [778, 341] width 56 height 23
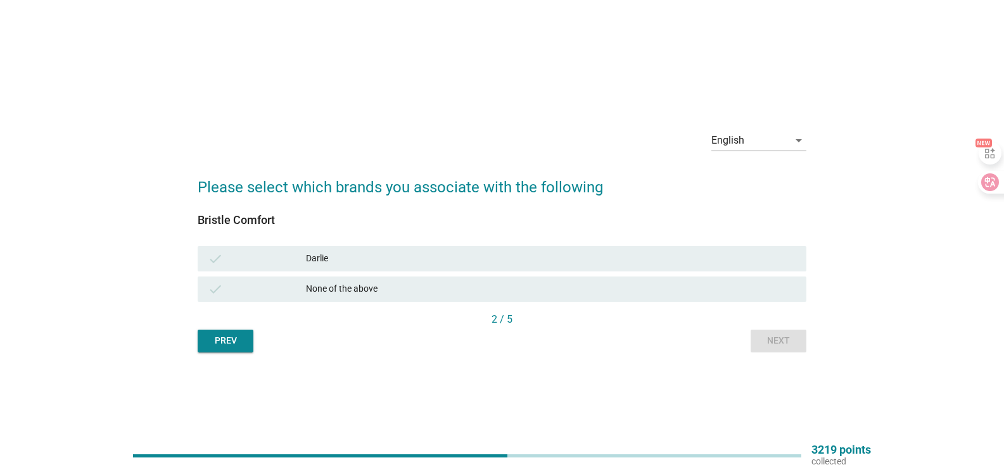
click at [529, 266] on div "Darlie" at bounding box center [551, 258] width 490 height 15
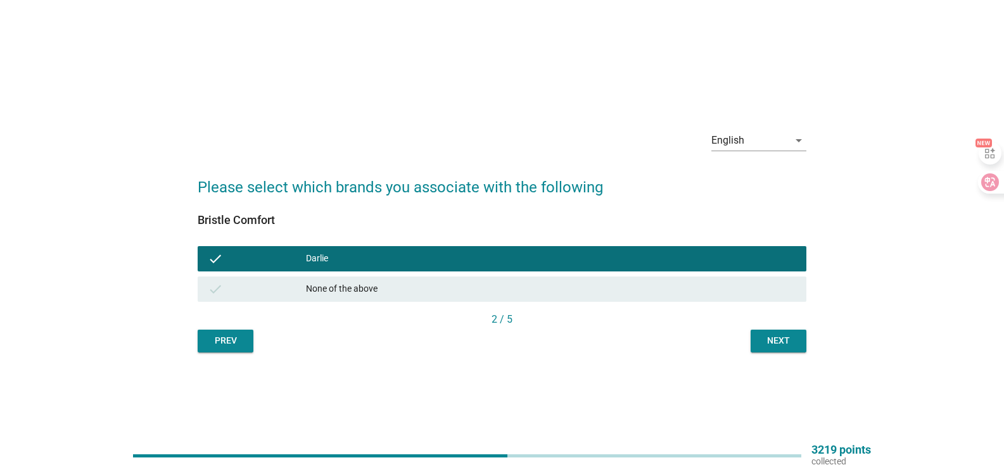
click at [781, 343] on div "Next" at bounding box center [777, 340] width 35 height 13
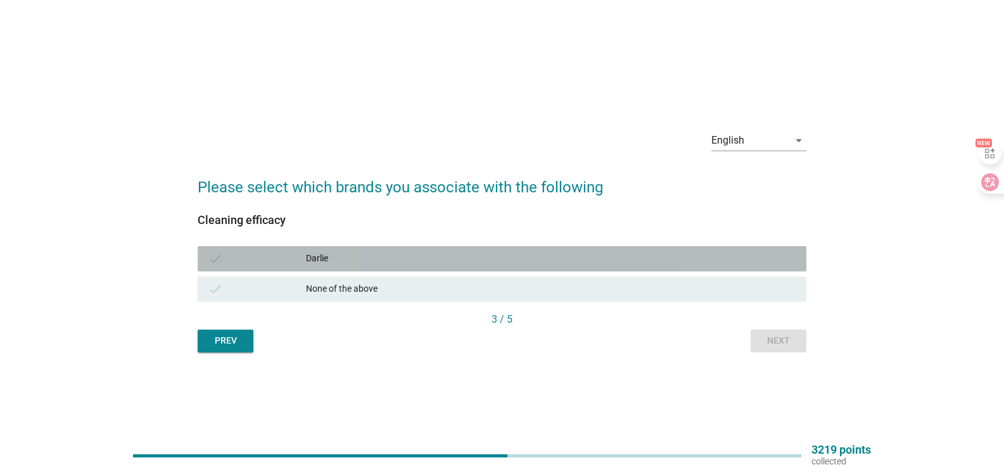
click at [481, 256] on div "Darlie" at bounding box center [551, 258] width 490 height 15
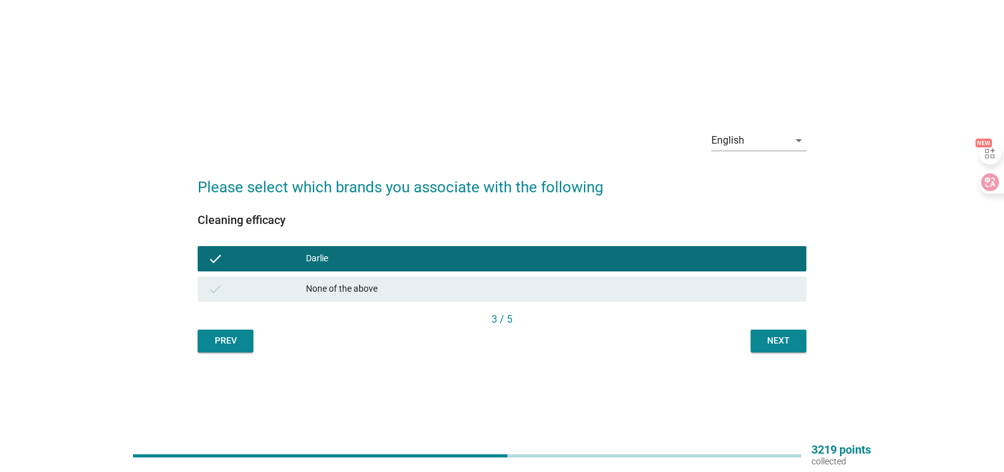
click at [766, 341] on div "Next" at bounding box center [777, 340] width 35 height 13
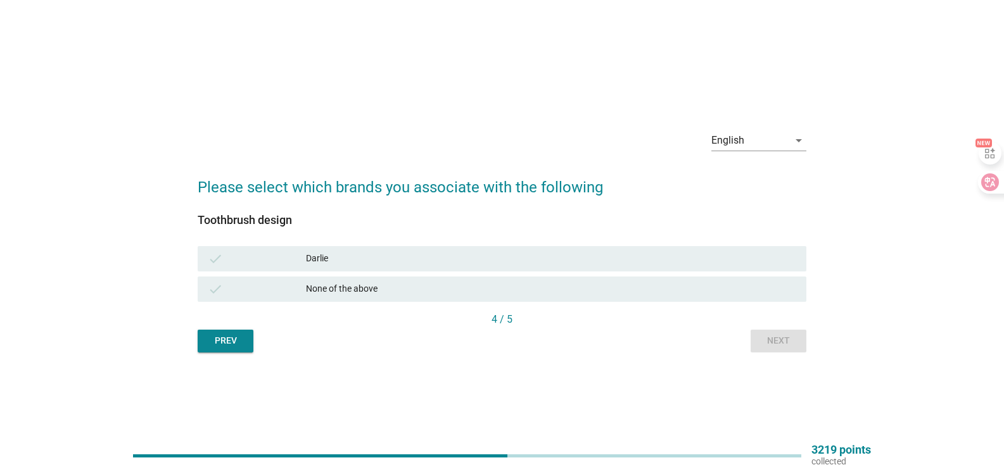
click at [367, 263] on div "Darlie" at bounding box center [551, 258] width 490 height 15
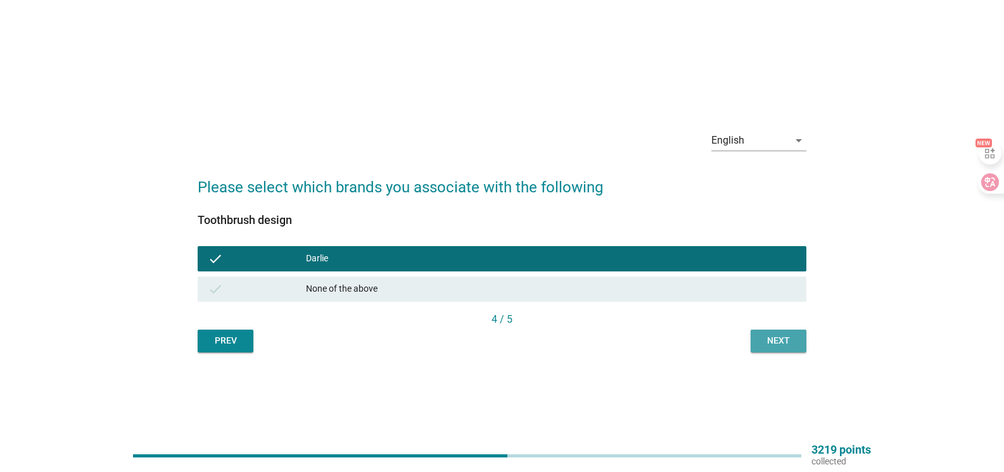
click at [771, 333] on button "Next" at bounding box center [778, 341] width 56 height 23
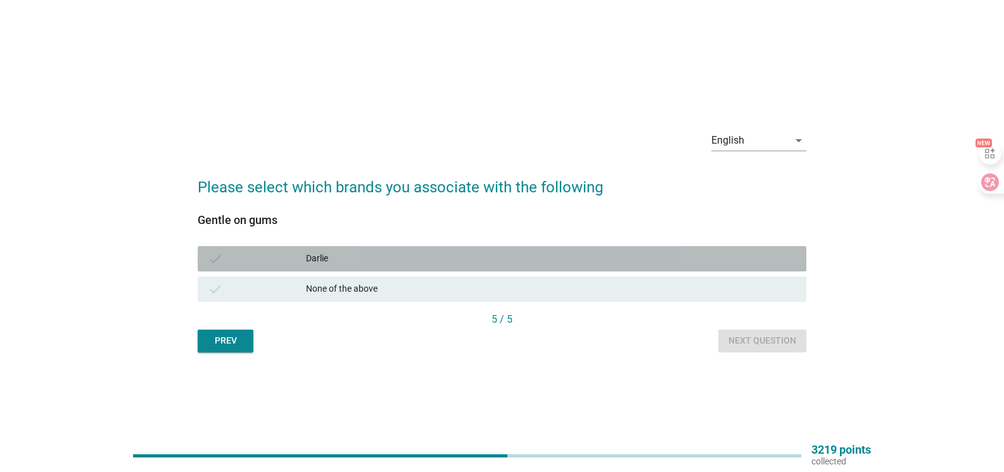
click at [402, 265] on div "Darlie" at bounding box center [551, 258] width 490 height 15
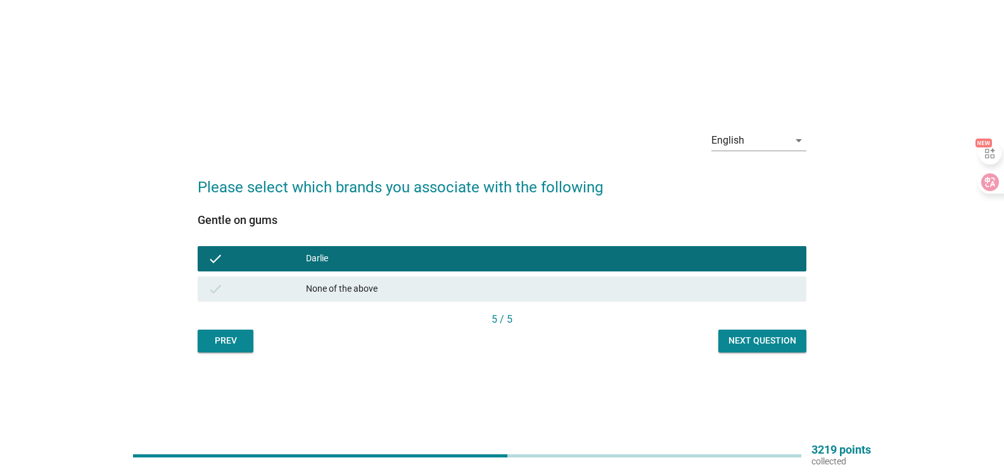
click at [780, 350] on button "Next question" at bounding box center [762, 341] width 88 height 23
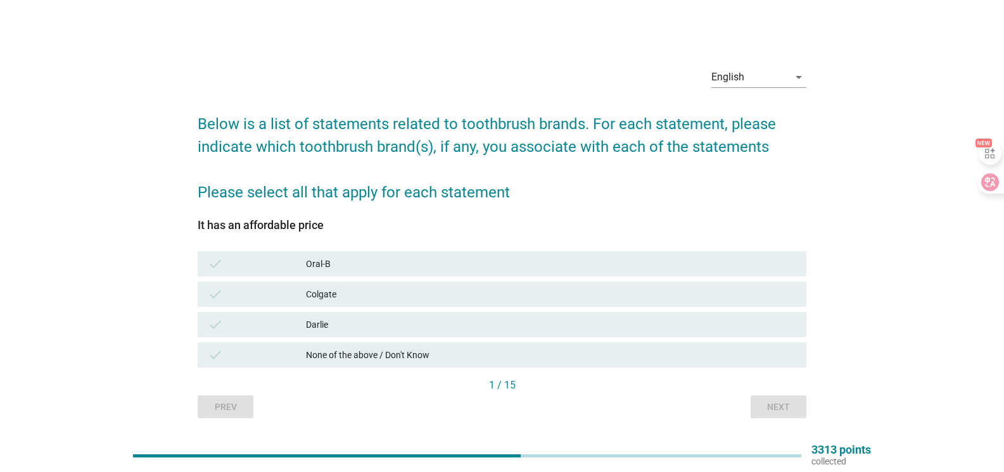
click at [361, 328] on div "Darlie" at bounding box center [551, 324] width 490 height 15
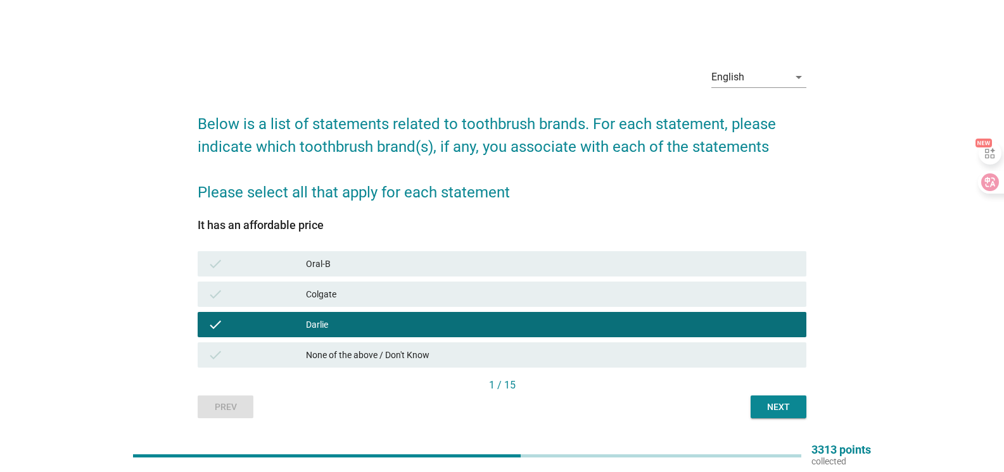
click at [778, 403] on div "Next" at bounding box center [777, 407] width 35 height 13
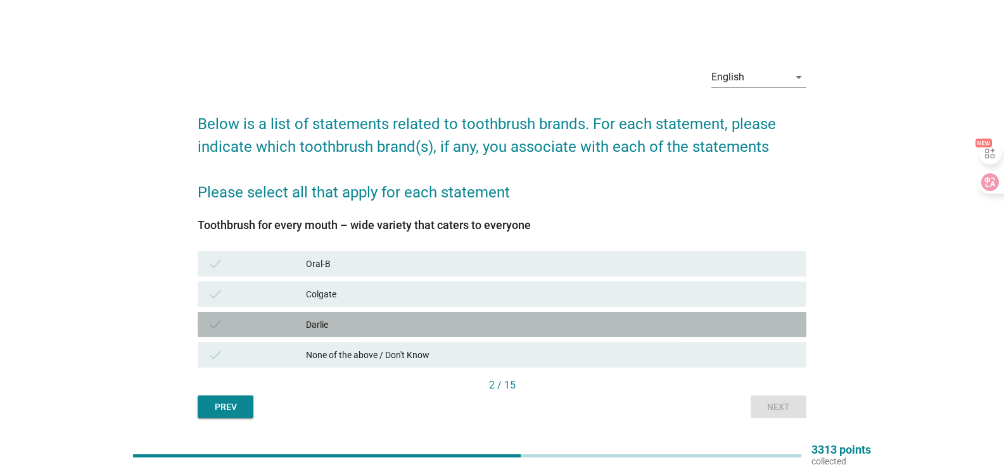
click at [393, 316] on div "check [PERSON_NAME]" at bounding box center [502, 324] width 608 height 25
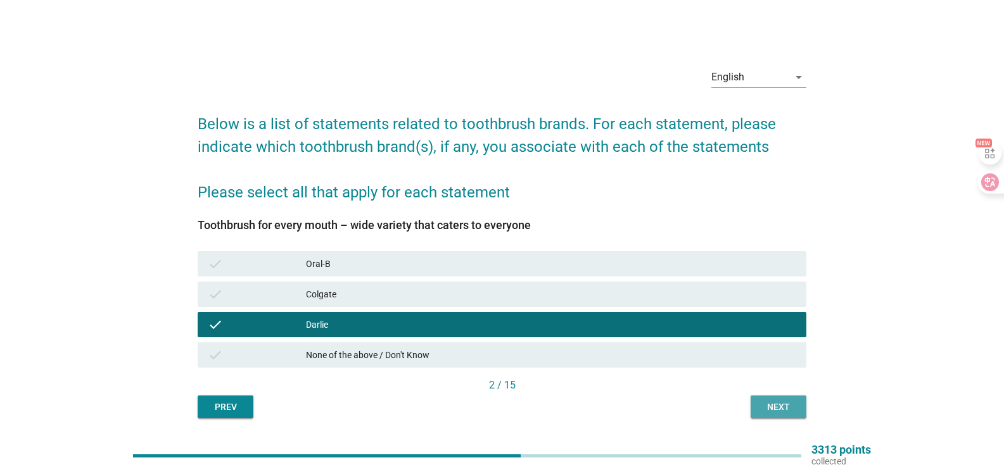
click at [782, 404] on div "Next" at bounding box center [777, 407] width 35 height 13
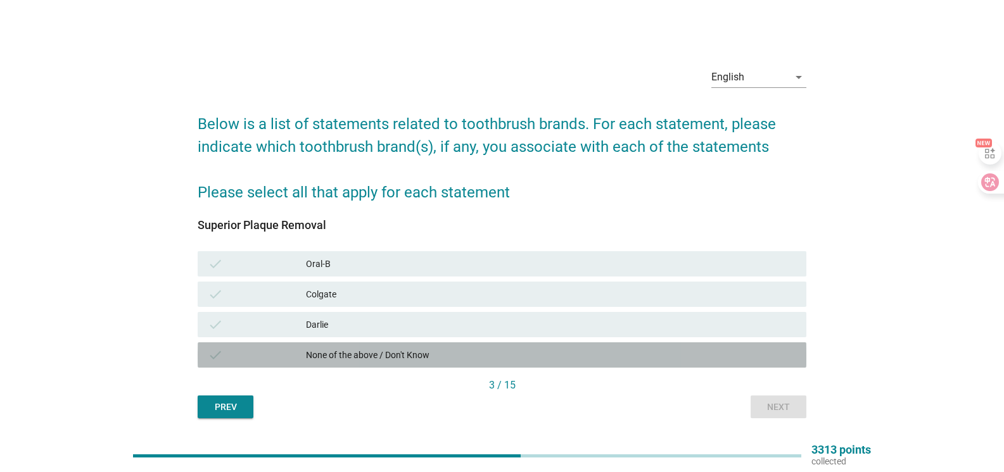
click at [383, 351] on div "None of the above / Don't Know" at bounding box center [551, 355] width 490 height 15
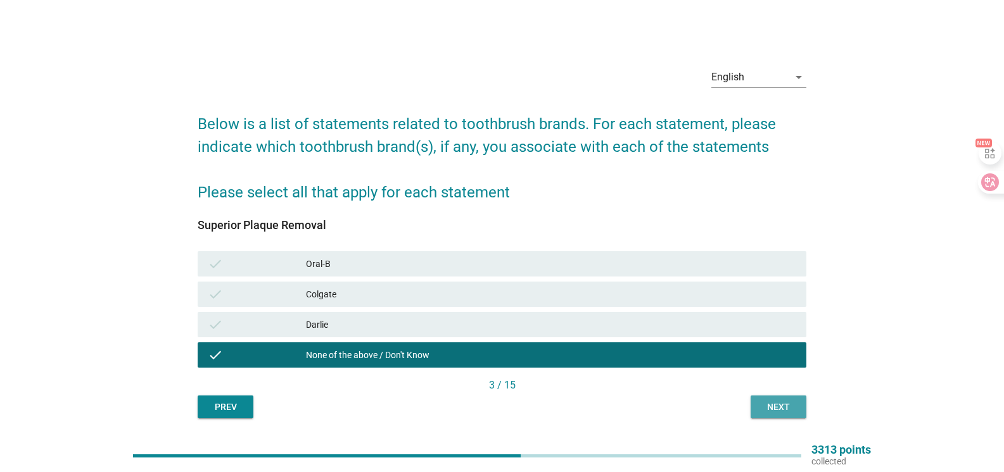
click at [781, 398] on button "Next" at bounding box center [778, 407] width 56 height 23
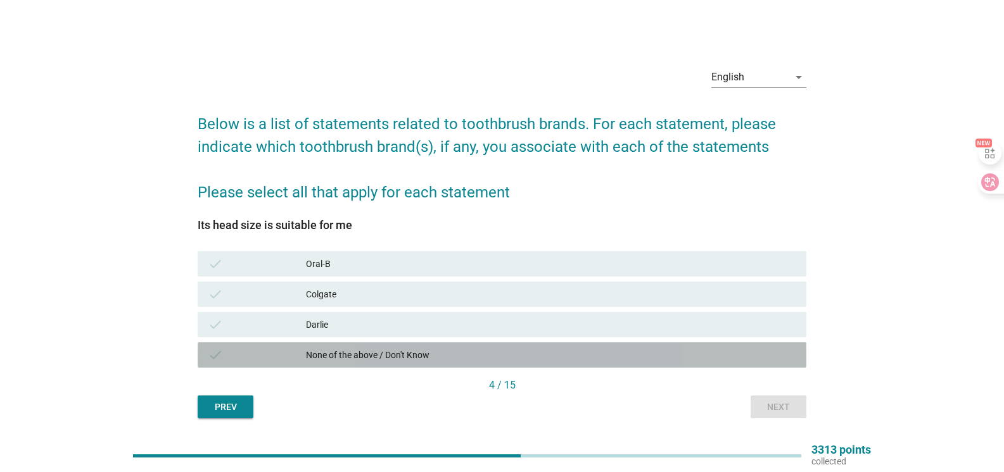
click at [474, 351] on div "None of the above / Don't Know" at bounding box center [551, 355] width 490 height 15
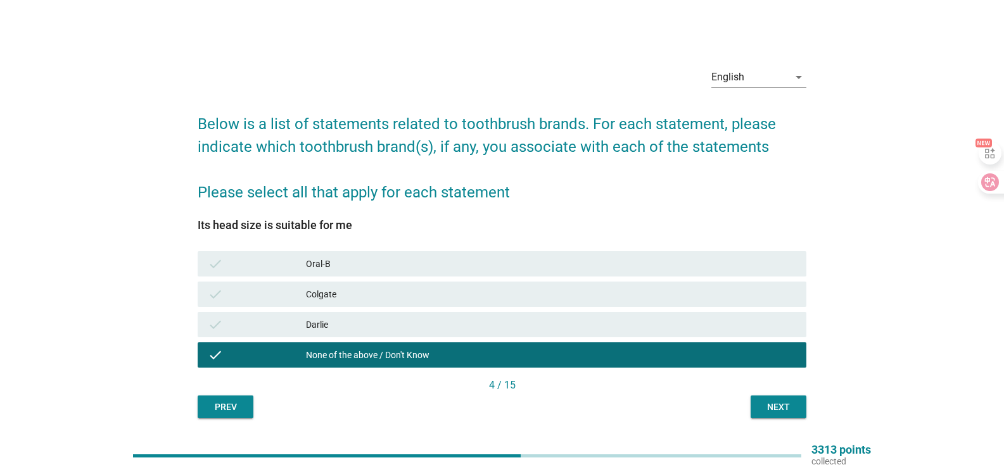
click at [760, 403] on div "Next" at bounding box center [777, 407] width 35 height 13
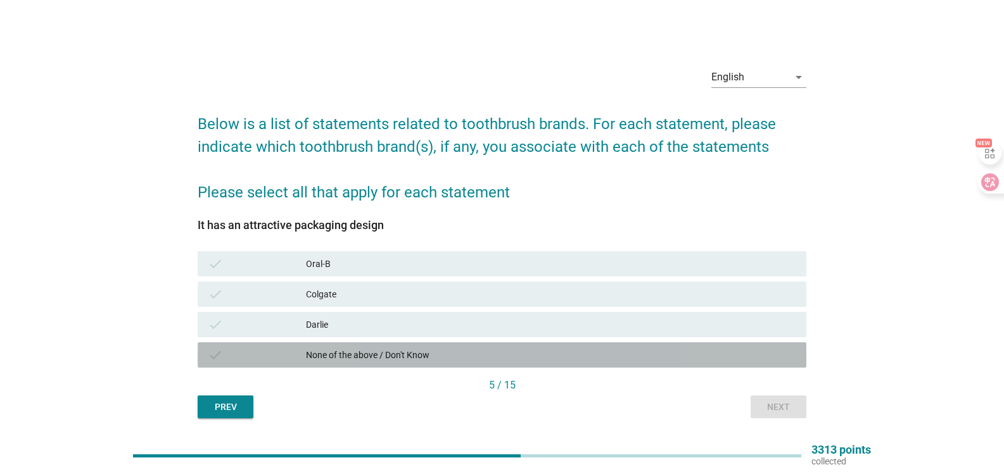
click at [391, 347] on div "check None of the above / Don't Know" at bounding box center [502, 355] width 608 height 25
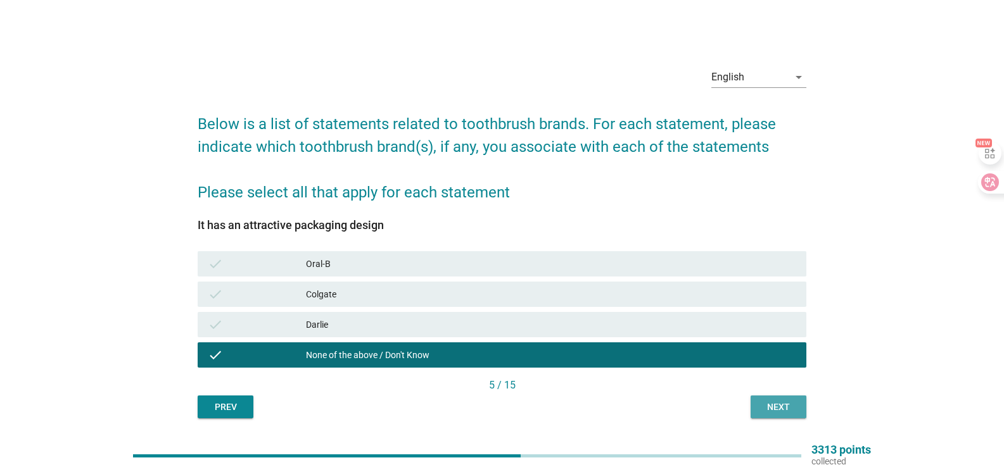
click at [776, 406] on div "Next" at bounding box center [777, 407] width 35 height 13
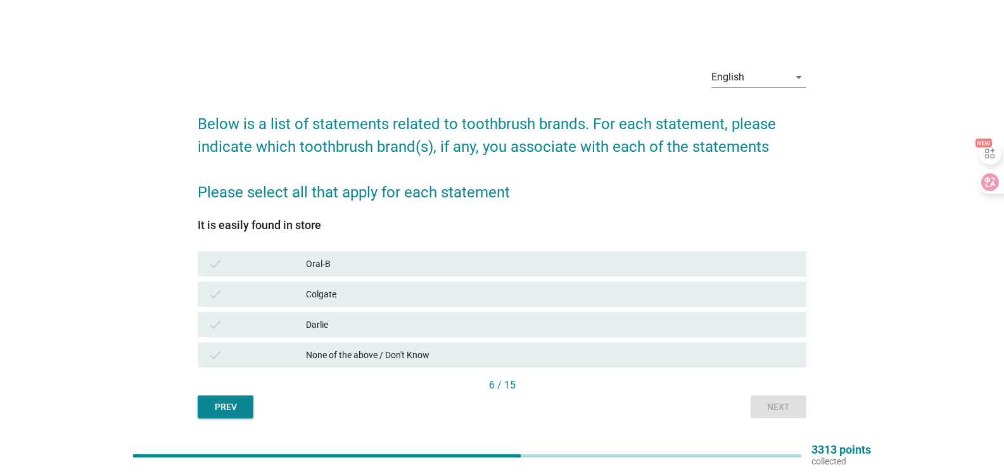
click at [356, 318] on div "Darlie" at bounding box center [551, 324] width 490 height 15
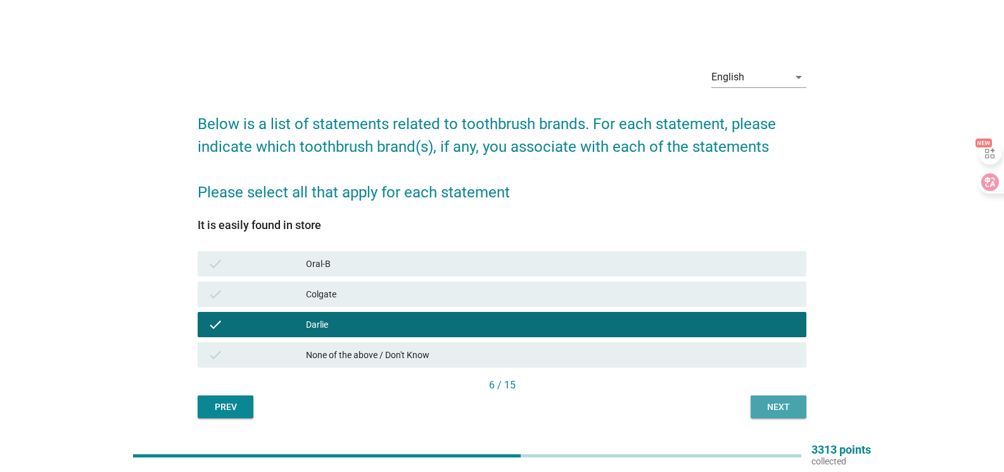
click at [784, 412] on div "Next" at bounding box center [777, 407] width 35 height 13
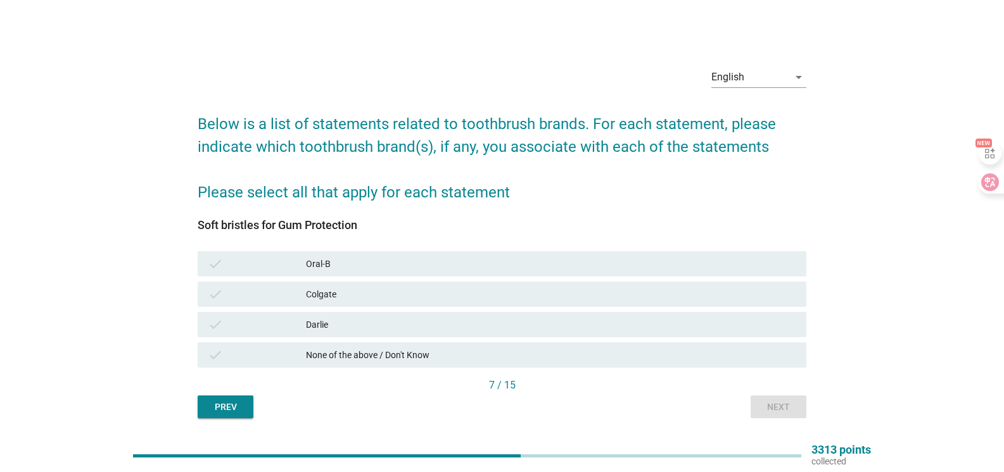
click at [455, 335] on div "check [PERSON_NAME]" at bounding box center [502, 324] width 608 height 25
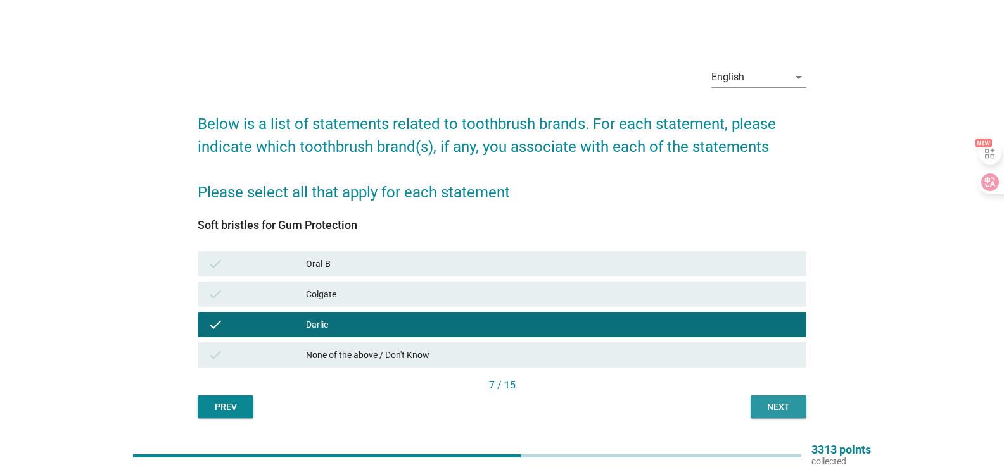
click at [778, 408] on div "Next" at bounding box center [777, 407] width 35 height 13
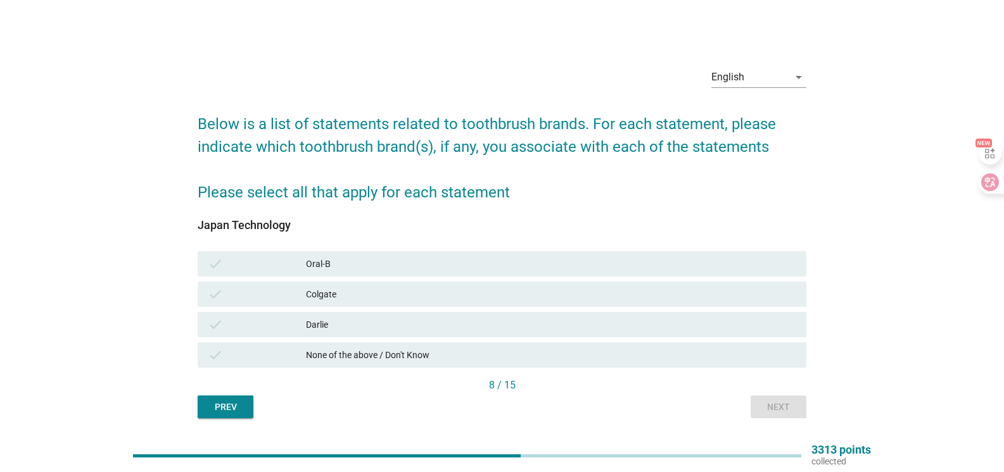
click at [421, 324] on div "Darlie" at bounding box center [551, 324] width 490 height 15
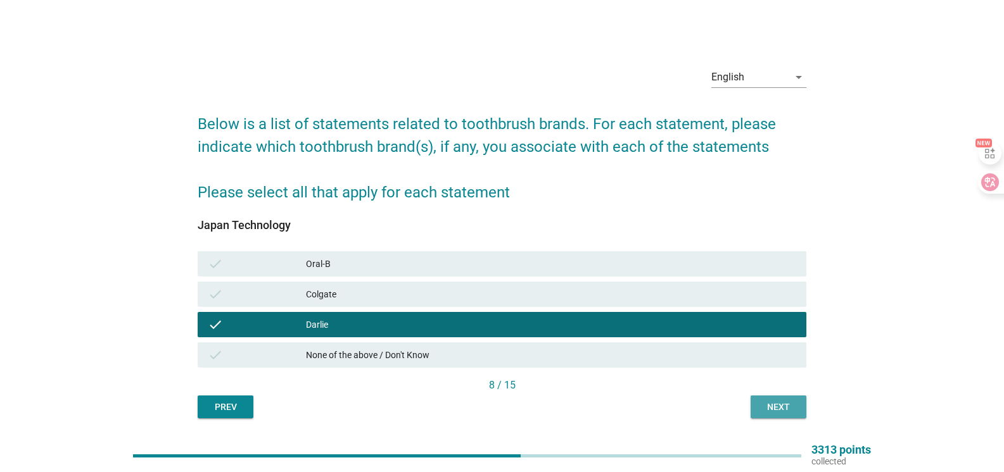
click at [776, 412] on div "Next" at bounding box center [777, 407] width 35 height 13
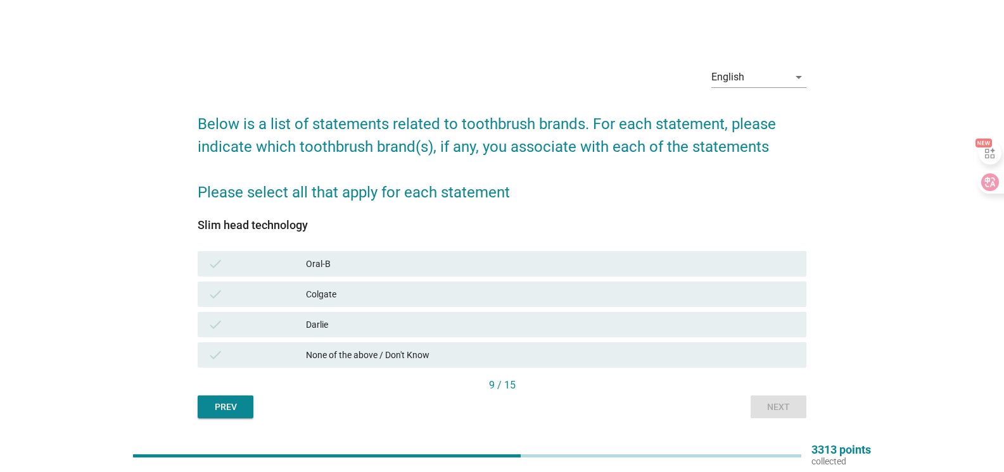
click at [510, 340] on div "check None of the above / Don't Know" at bounding box center [502, 355] width 614 height 30
click at [508, 350] on div "None of the above / Don't Know" at bounding box center [551, 355] width 490 height 15
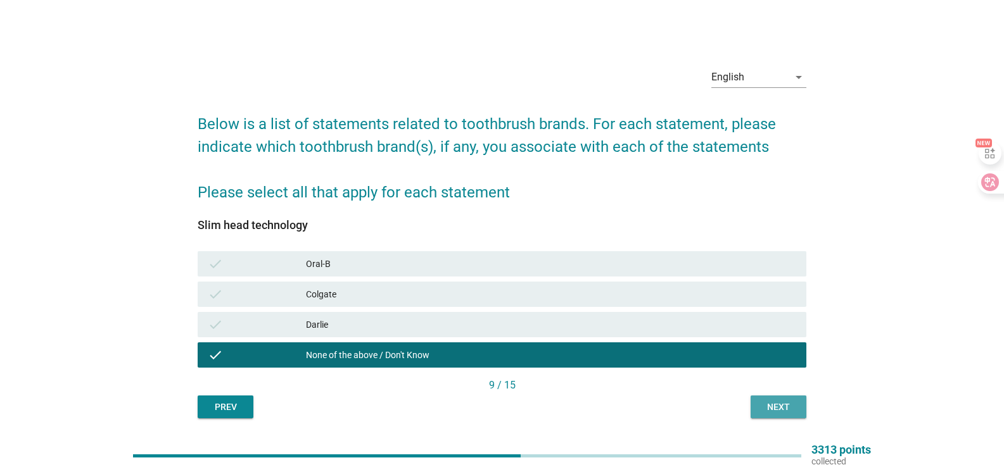
click at [803, 405] on button "Next" at bounding box center [778, 407] width 56 height 23
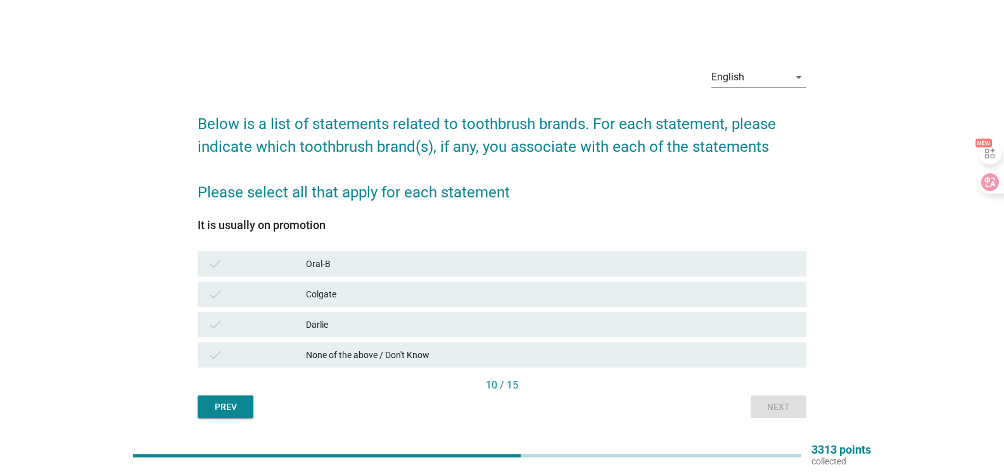
click at [419, 330] on div "Darlie" at bounding box center [551, 324] width 490 height 15
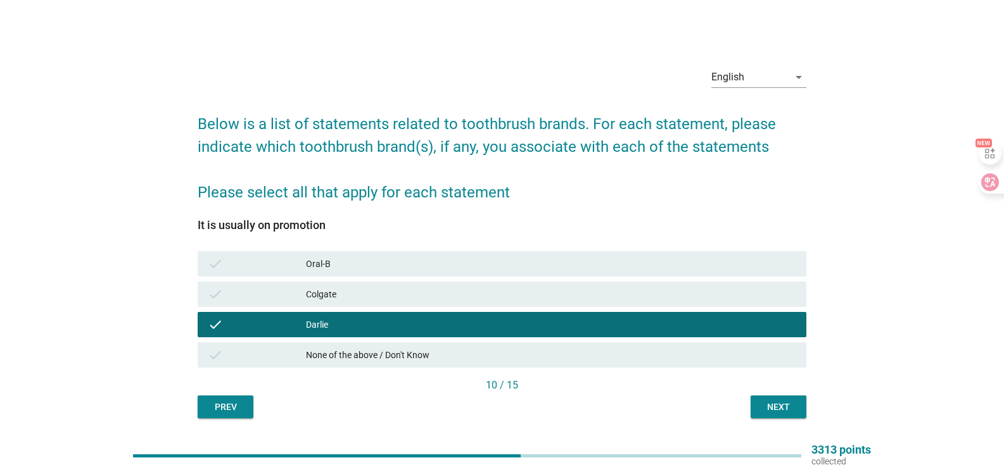
click at [789, 403] on div "Next" at bounding box center [777, 407] width 35 height 13
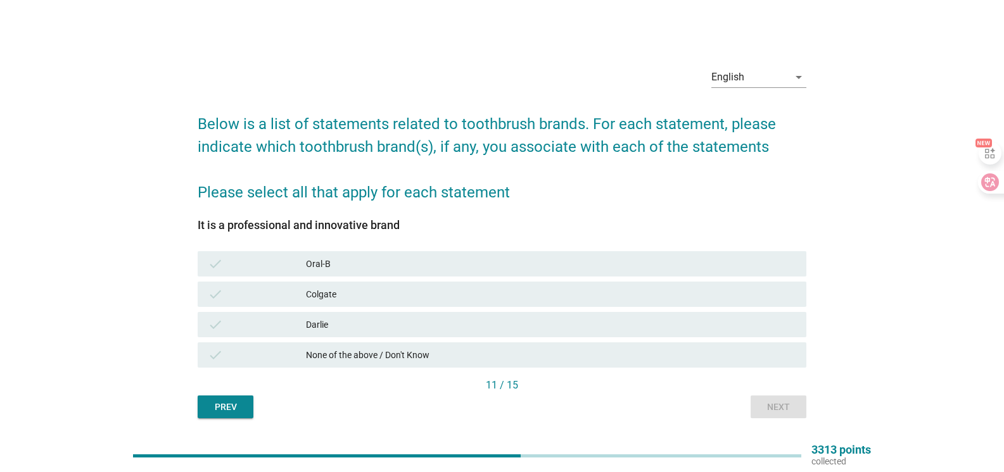
click at [429, 352] on div "None of the above / Don't Know" at bounding box center [551, 355] width 490 height 15
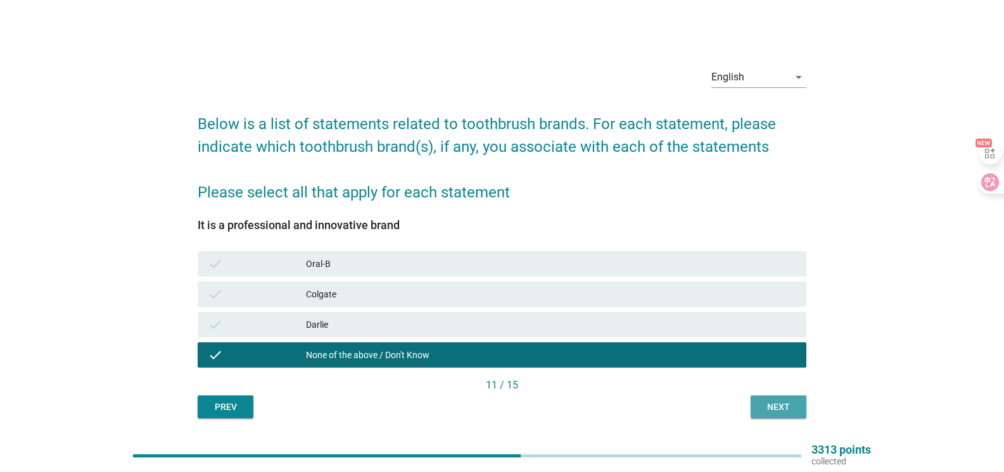
click at [762, 407] on div "Next" at bounding box center [777, 407] width 35 height 13
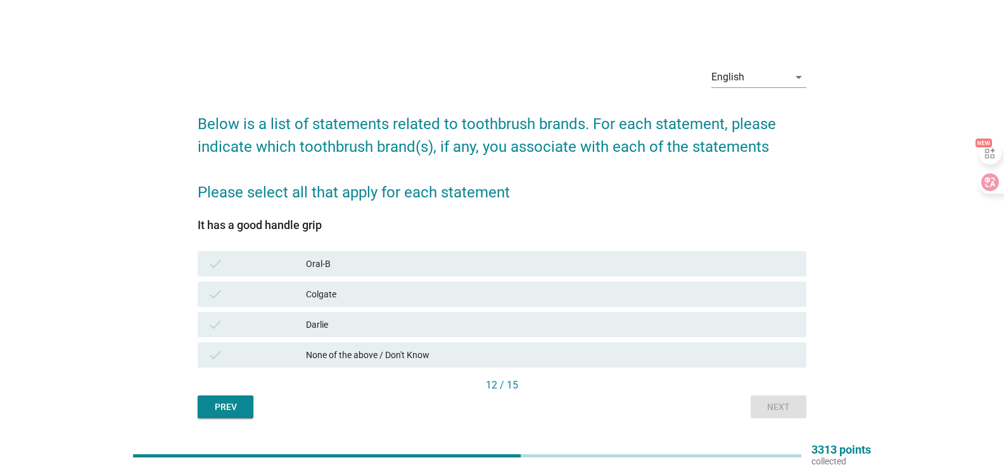
click at [450, 353] on div "None of the above / Don't Know" at bounding box center [551, 355] width 490 height 15
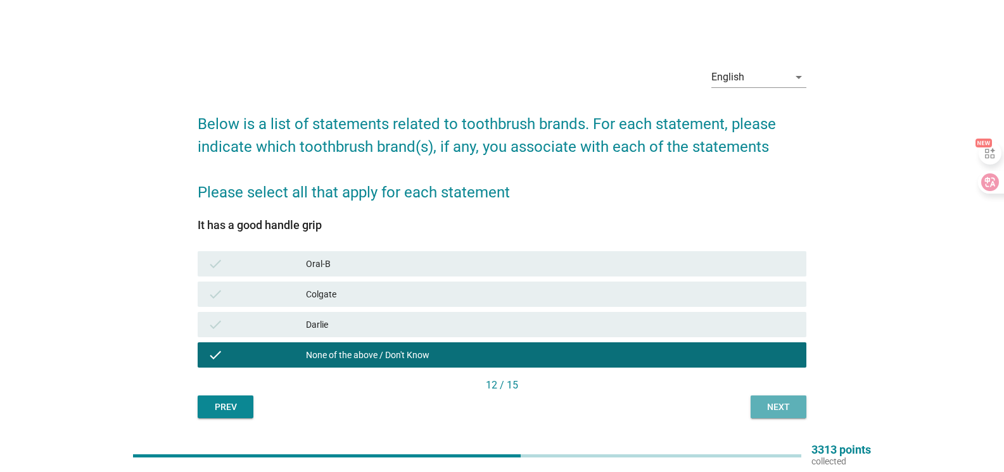
click at [783, 409] on div "Next" at bounding box center [777, 407] width 35 height 13
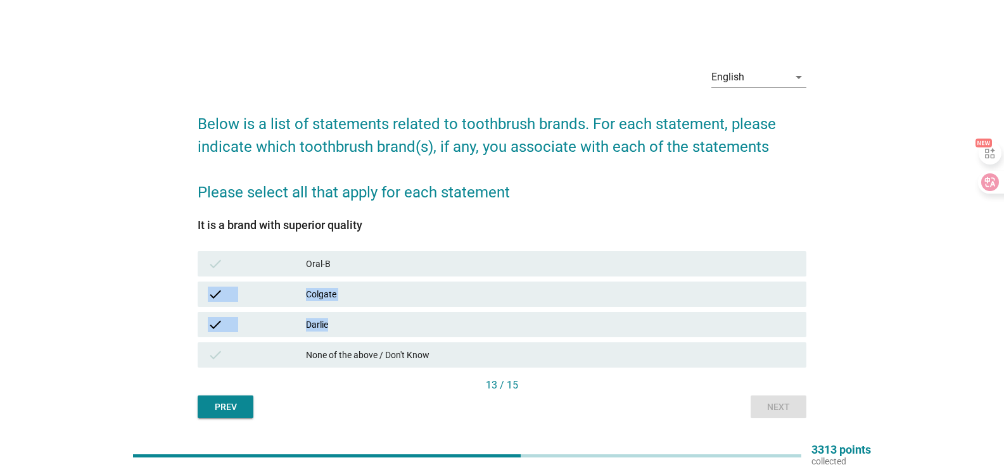
drag, startPoint x: 473, startPoint y: 324, endPoint x: 477, endPoint y: 260, distance: 64.1
click at [477, 260] on div "check Oral-B check Colgate check Darlie check None of the above / Don't Know" at bounding box center [502, 310] width 614 height 122
click at [477, 260] on div "Oral-B" at bounding box center [551, 263] width 490 height 15
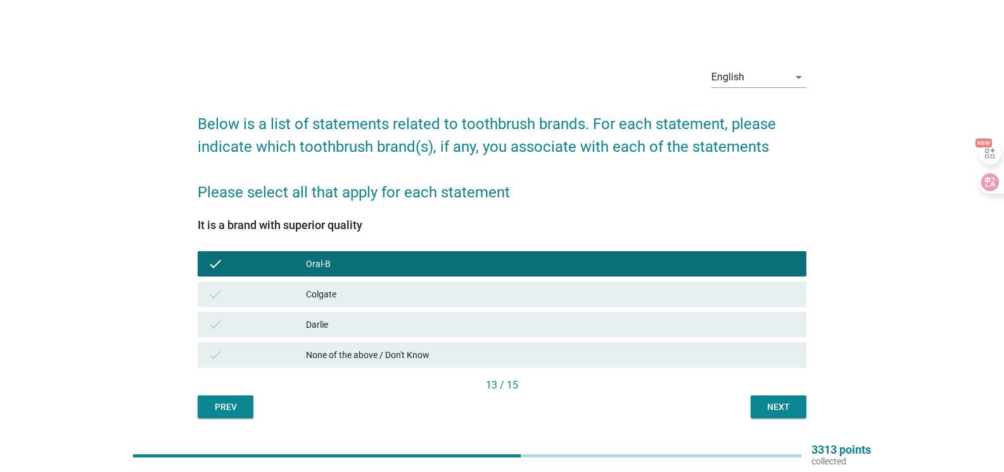
click at [487, 312] on div "check [PERSON_NAME]" at bounding box center [502, 325] width 614 height 30
click at [465, 326] on div "Darlie" at bounding box center [551, 324] width 490 height 15
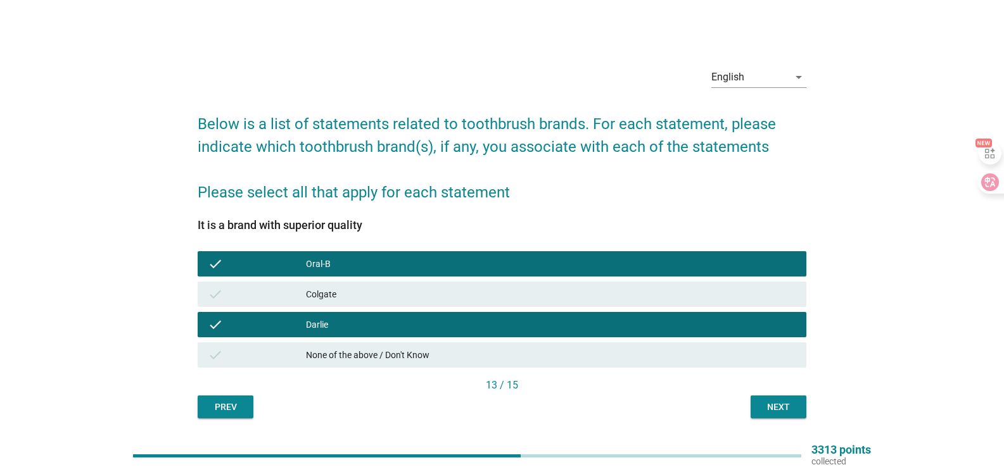
click at [546, 256] on div "check Oral-B" at bounding box center [502, 263] width 608 height 25
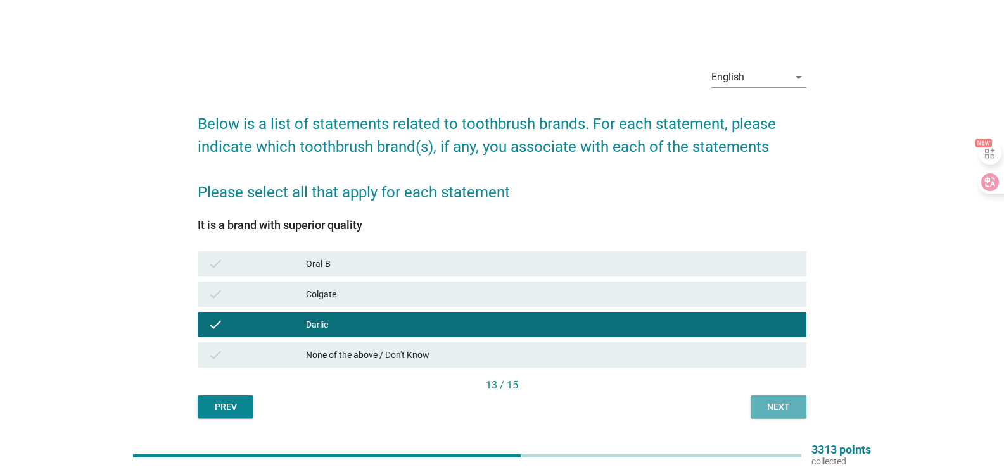
click at [781, 405] on div "Next" at bounding box center [777, 407] width 35 height 13
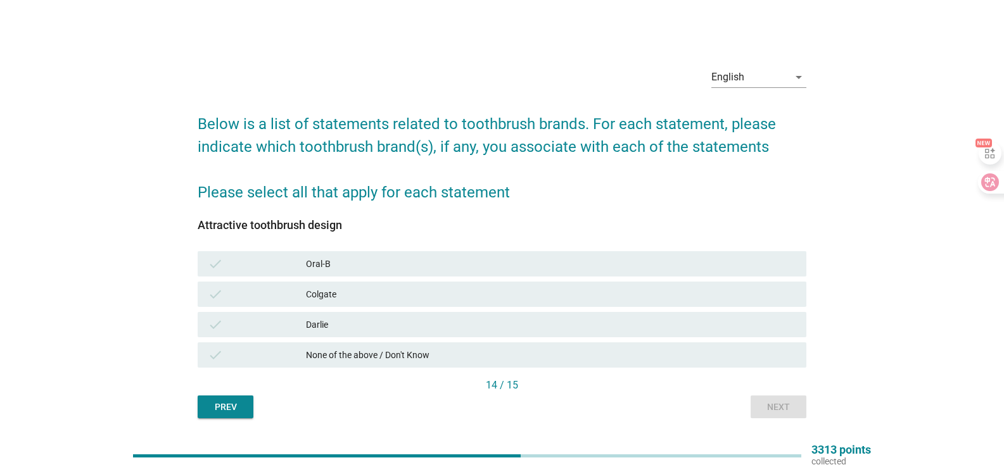
click at [606, 332] on div "check [PERSON_NAME]" at bounding box center [502, 324] width 608 height 25
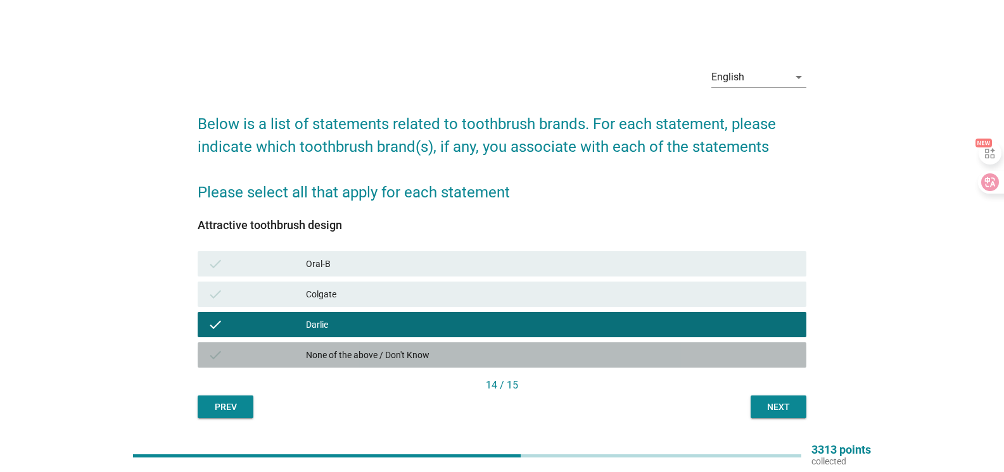
click at [747, 352] on div "None of the above / Don't Know" at bounding box center [551, 355] width 490 height 15
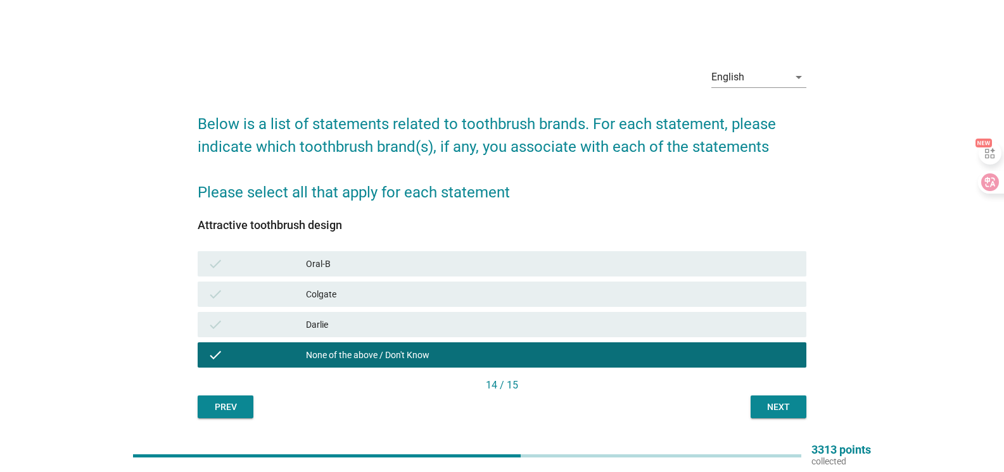
click at [774, 405] on div "Next" at bounding box center [777, 407] width 35 height 13
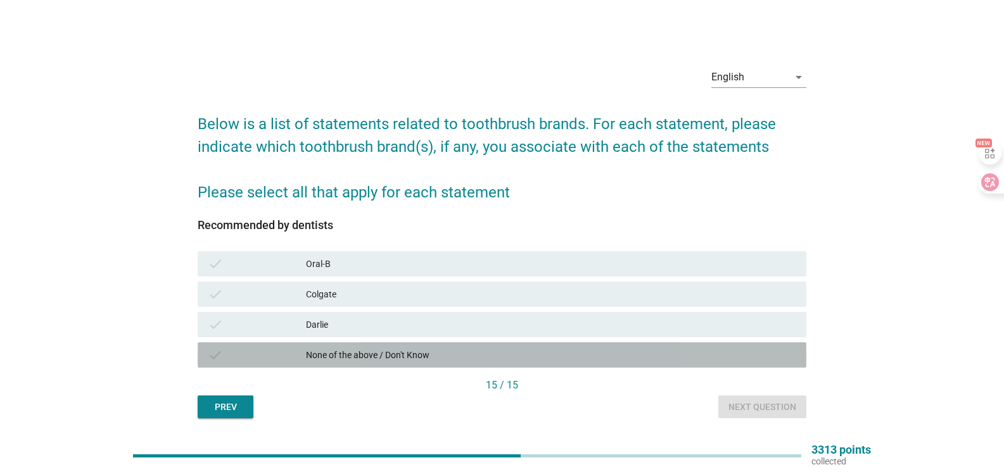
click at [536, 351] on div "None of the above / Don't Know" at bounding box center [551, 355] width 490 height 15
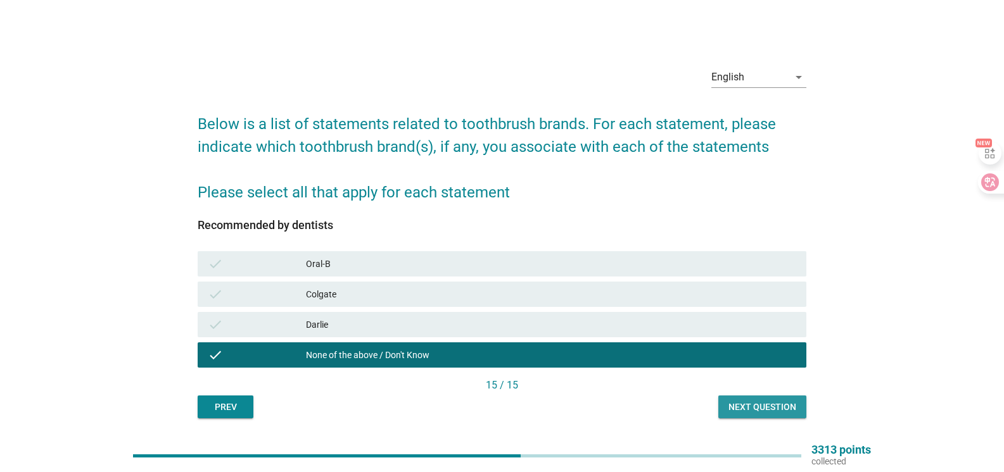
click at [752, 404] on div "Next question" at bounding box center [762, 407] width 68 height 13
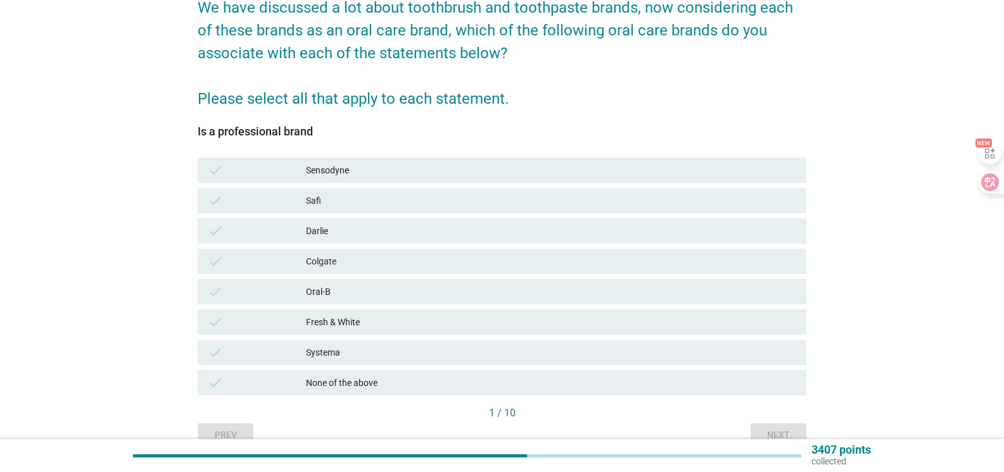
scroll to position [127, 0]
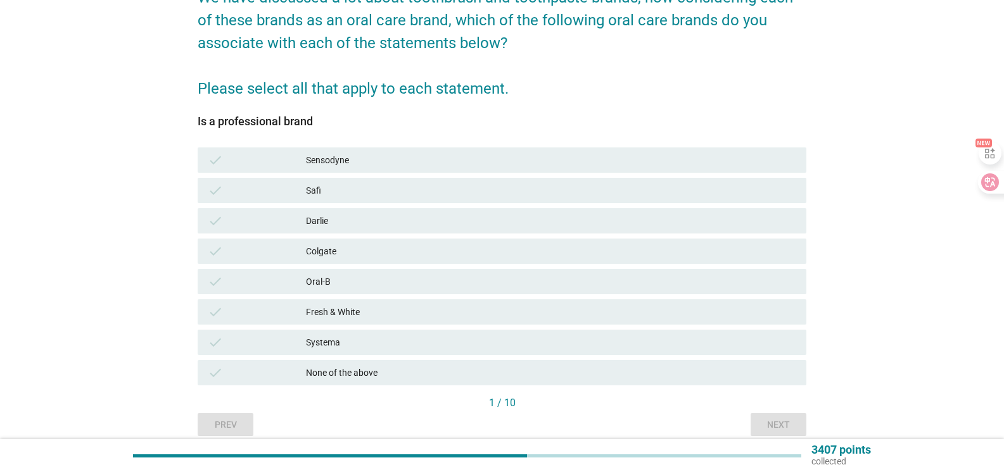
click at [320, 215] on div "Darlie" at bounding box center [551, 220] width 490 height 15
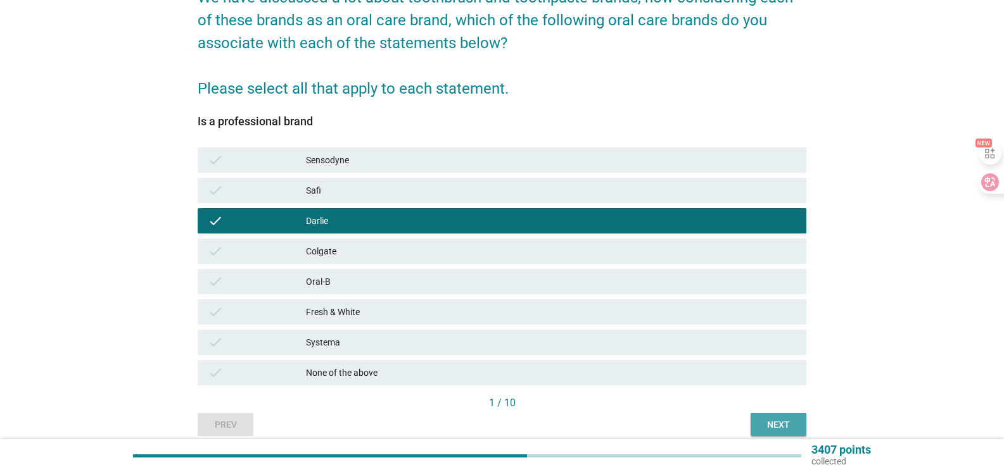
click at [771, 428] on div "Next" at bounding box center [777, 425] width 35 height 13
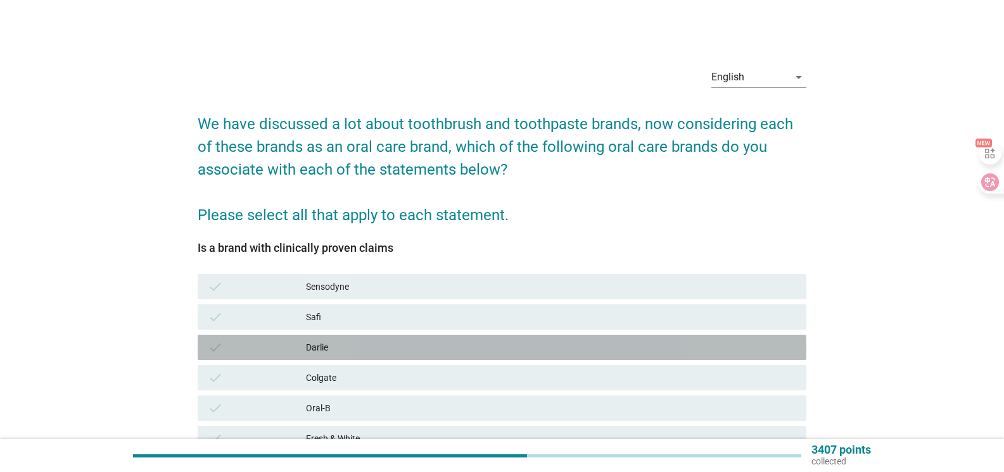
click at [408, 348] on div "Darlie" at bounding box center [551, 347] width 490 height 15
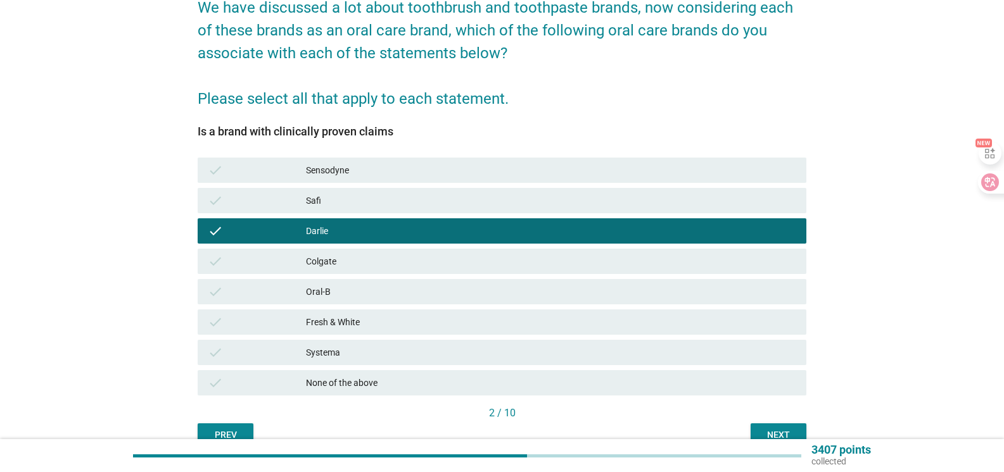
scroll to position [180, 0]
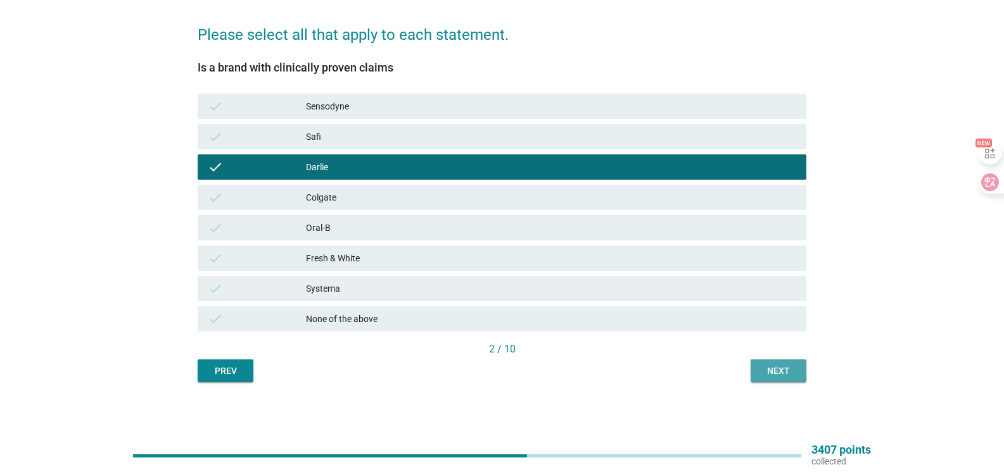
click at [781, 367] on div "Next" at bounding box center [777, 371] width 35 height 13
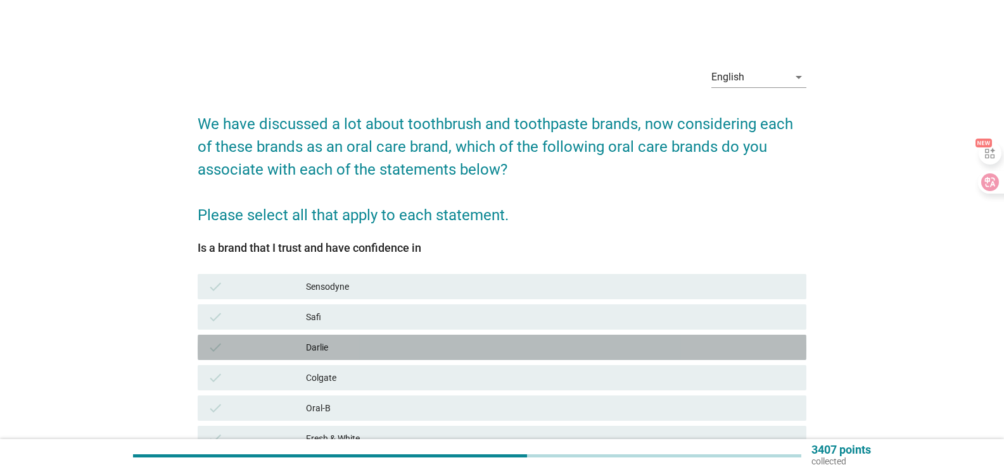
click at [378, 356] on div "check [PERSON_NAME]" at bounding box center [502, 347] width 608 height 25
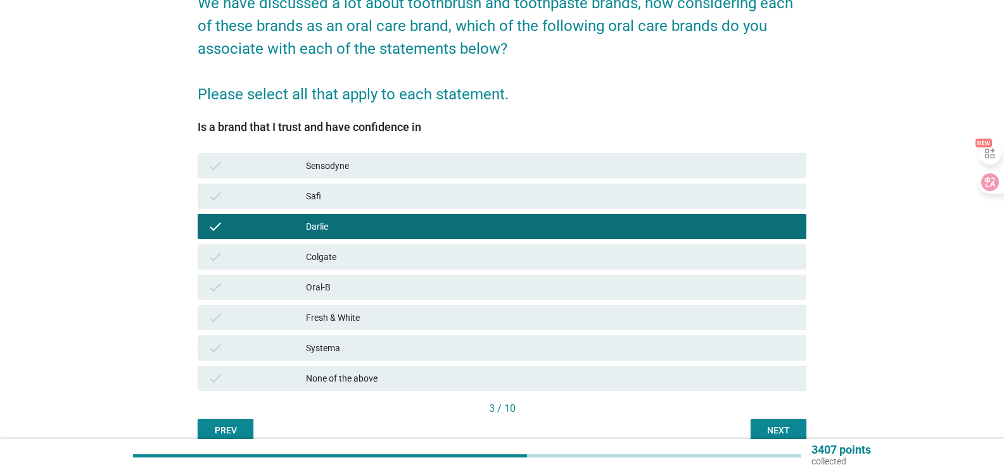
scroll to position [127, 0]
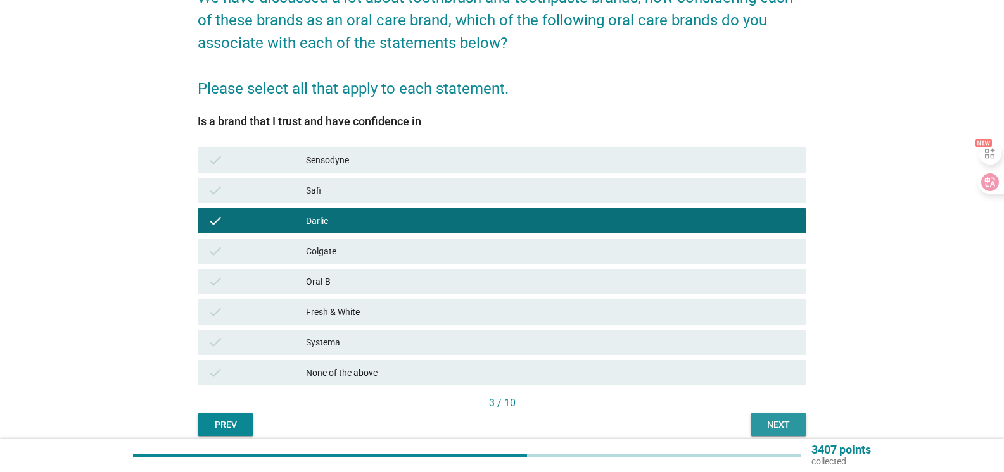
click at [776, 422] on div "Next" at bounding box center [777, 425] width 35 height 13
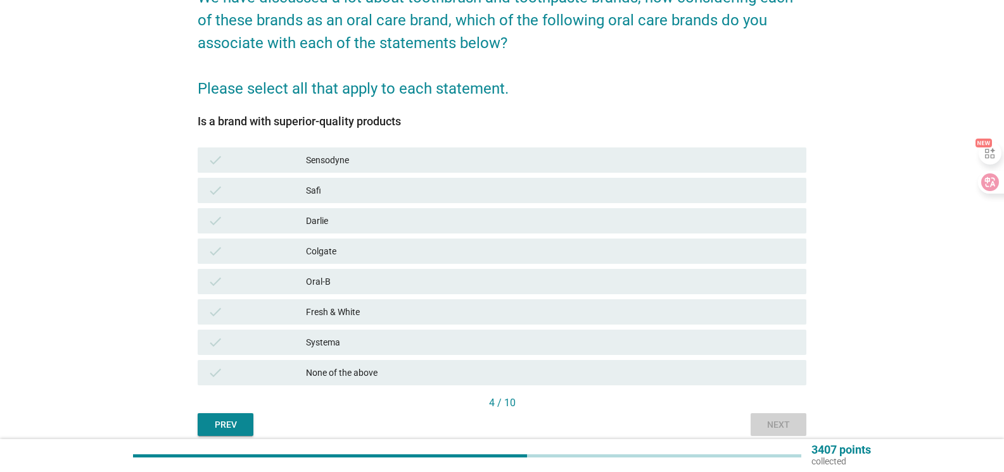
scroll to position [0, 0]
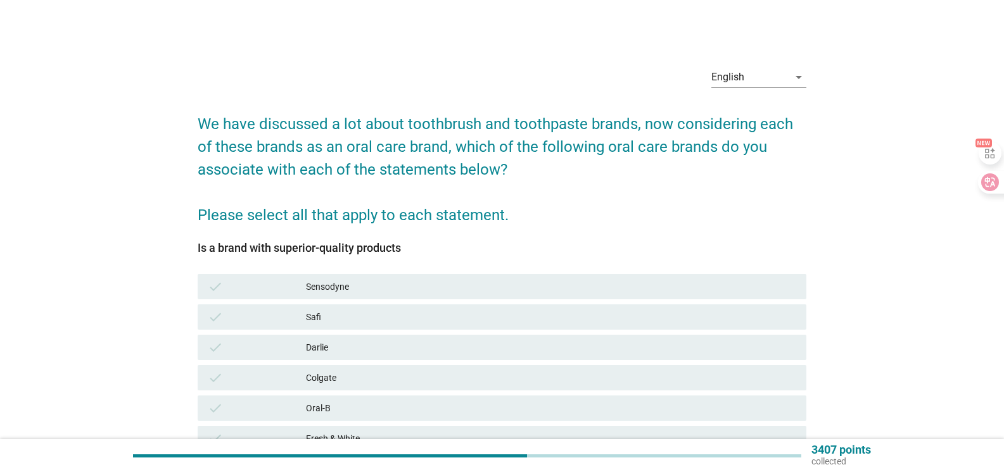
click at [362, 350] on div "Darlie" at bounding box center [551, 347] width 490 height 15
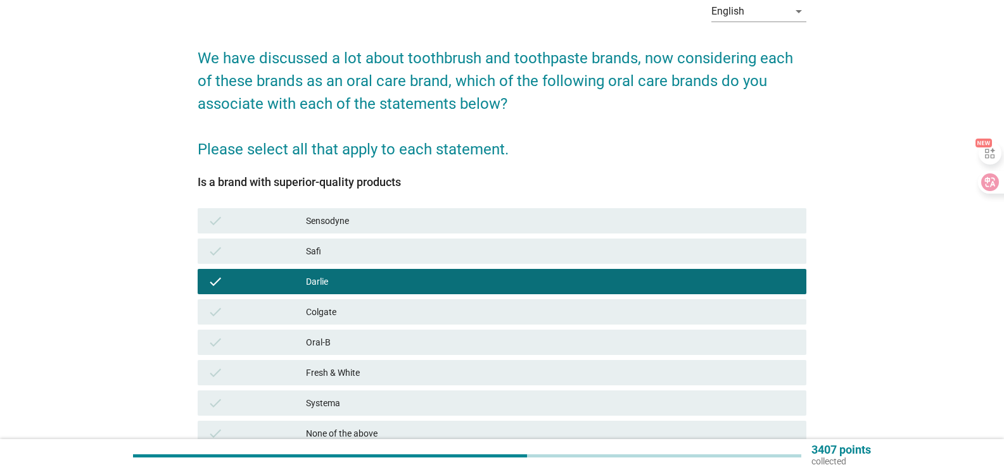
scroll to position [127, 0]
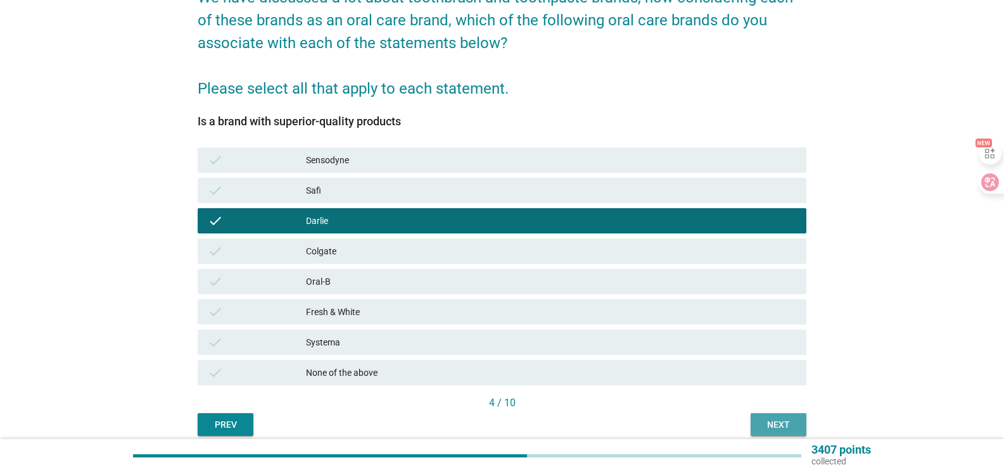
click at [771, 425] on div "Next" at bounding box center [777, 425] width 35 height 13
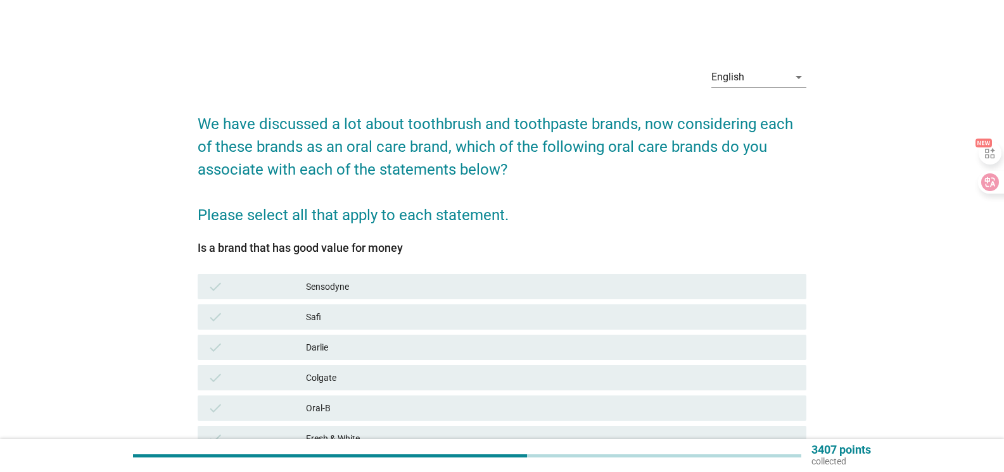
click at [395, 339] on div "check [PERSON_NAME]" at bounding box center [502, 347] width 608 height 25
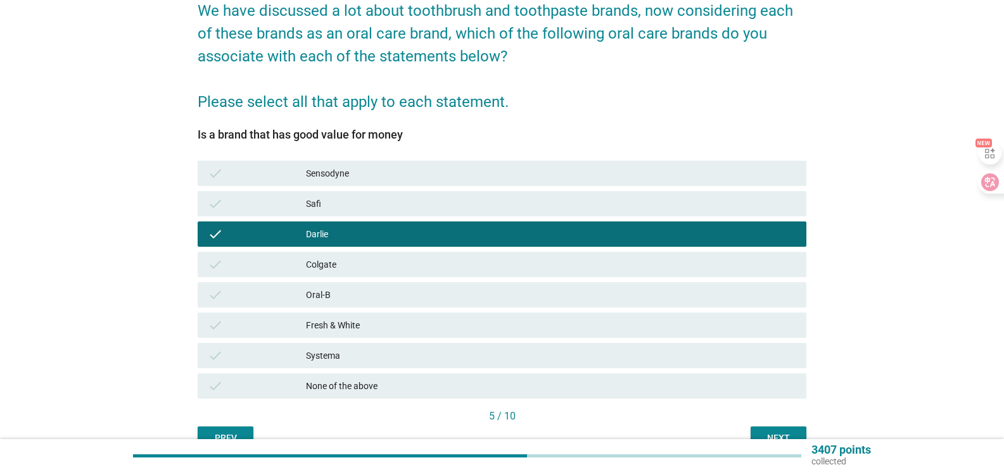
scroll to position [127, 0]
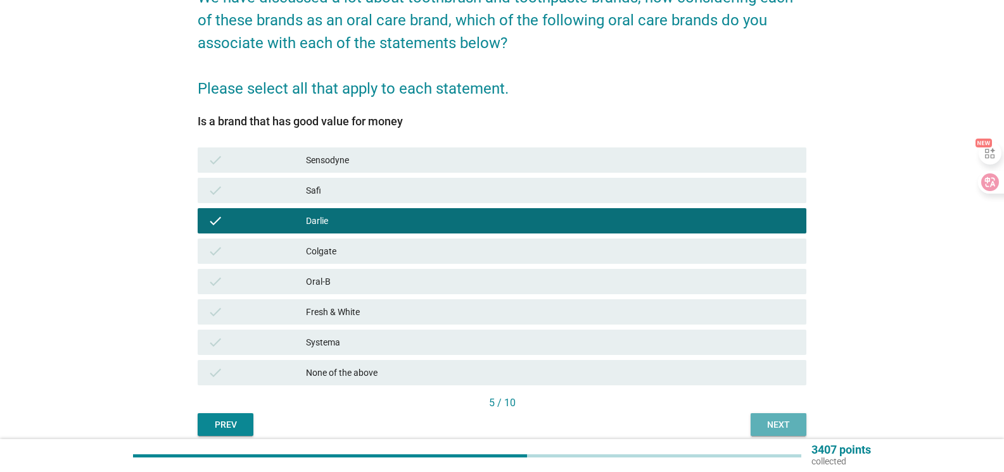
drag, startPoint x: 791, startPoint y: 421, endPoint x: 784, endPoint y: 418, distance: 8.2
click at [790, 421] on div "Next" at bounding box center [777, 425] width 35 height 13
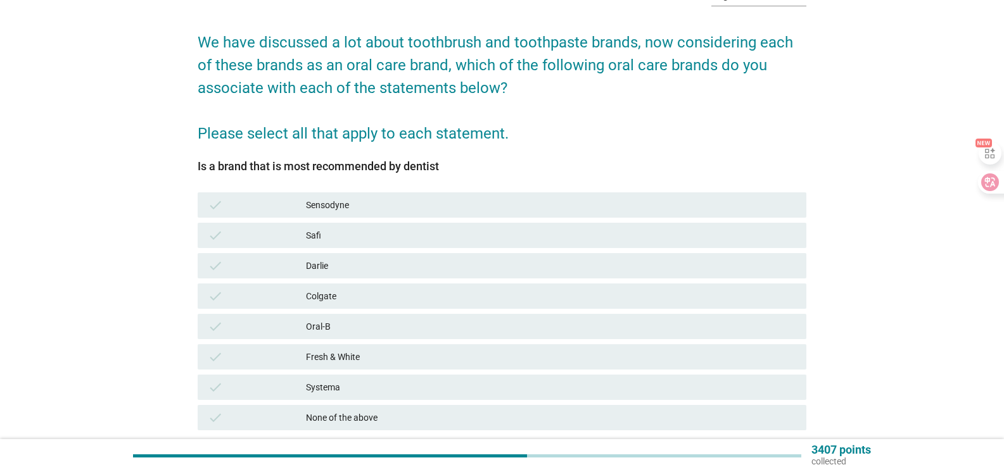
scroll to position [180, 0]
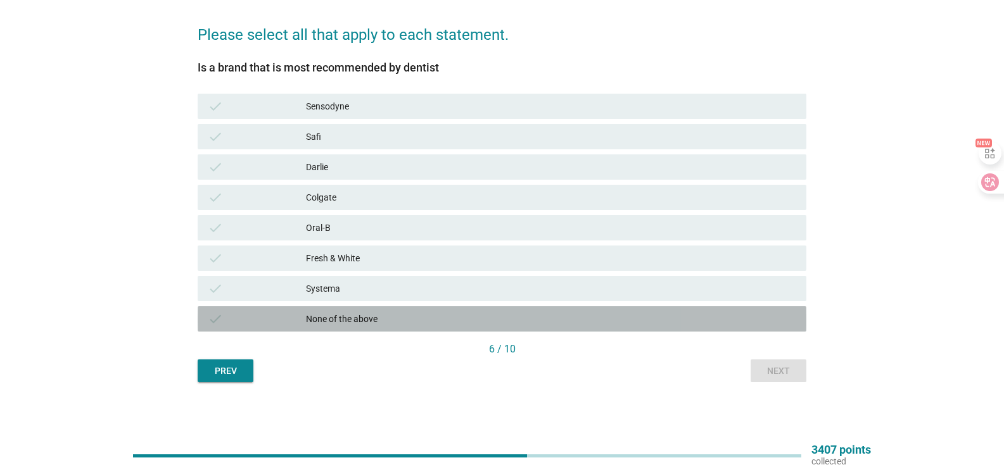
click at [400, 323] on div "None of the above" at bounding box center [551, 319] width 490 height 15
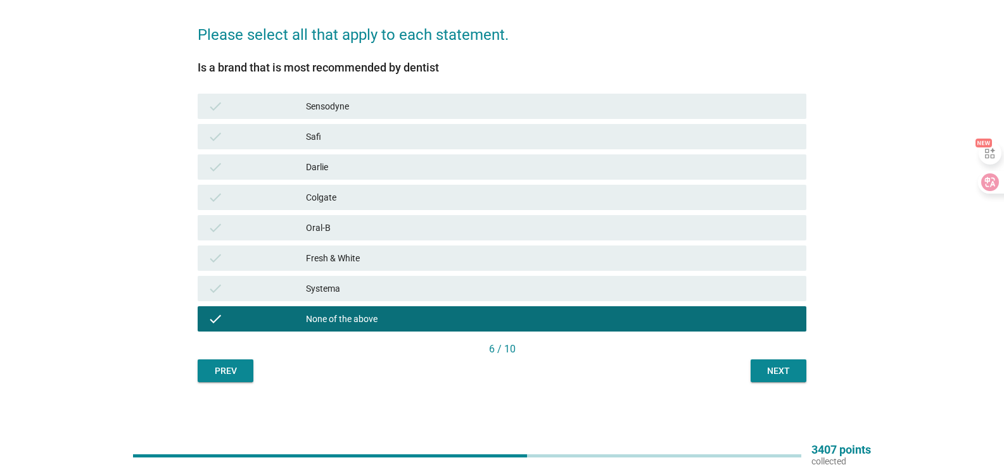
click at [401, 323] on div "None of the above" at bounding box center [551, 319] width 490 height 15
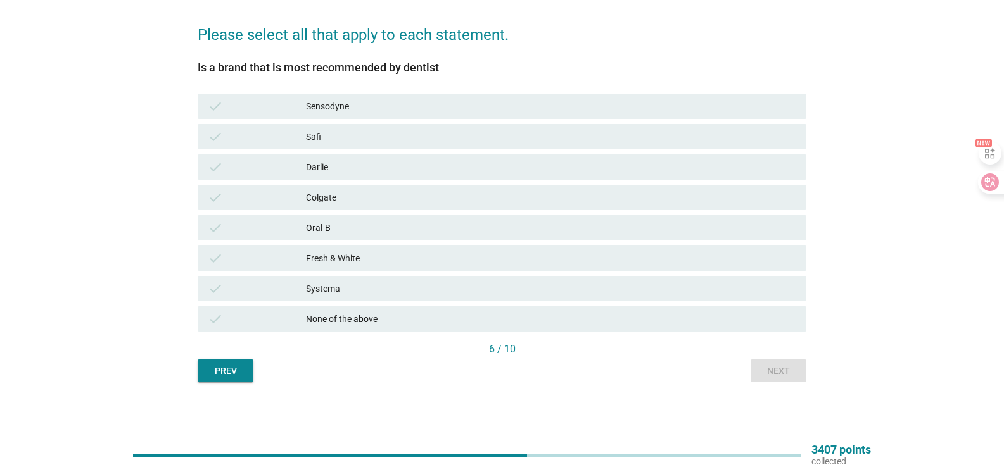
click at [362, 220] on div "Oral-B" at bounding box center [551, 227] width 490 height 15
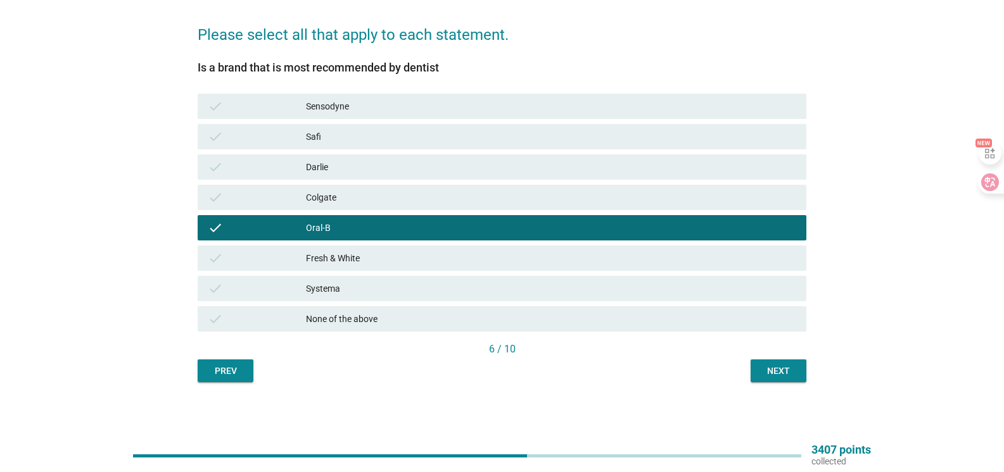
click at [777, 368] on div "Next" at bounding box center [777, 371] width 35 height 13
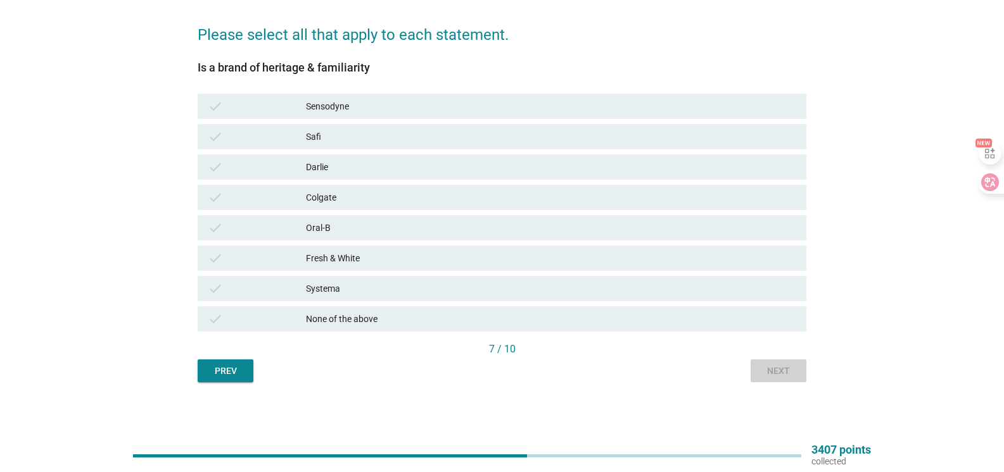
scroll to position [0, 0]
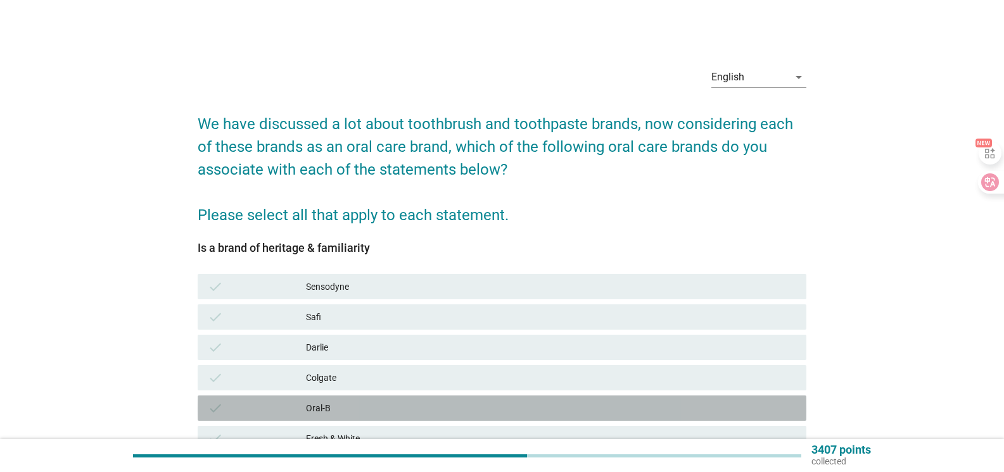
click at [432, 401] on div "Oral-B" at bounding box center [551, 408] width 490 height 15
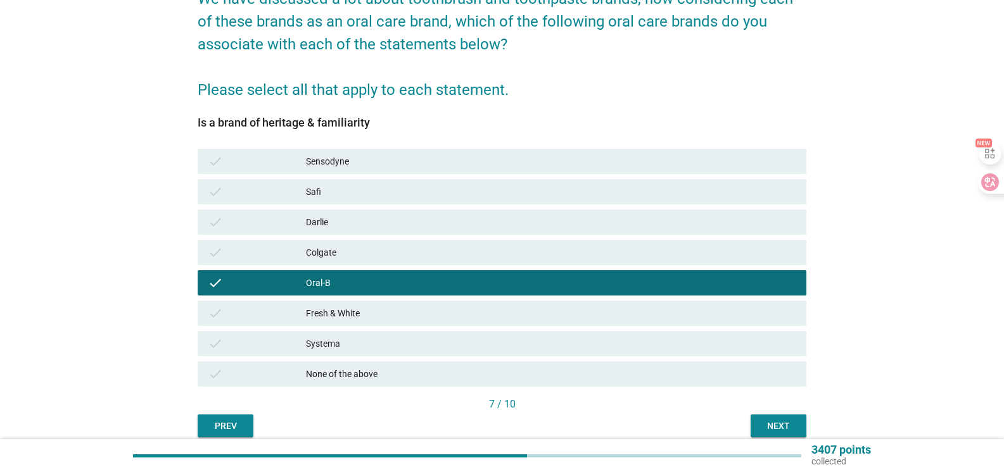
scroll to position [127, 0]
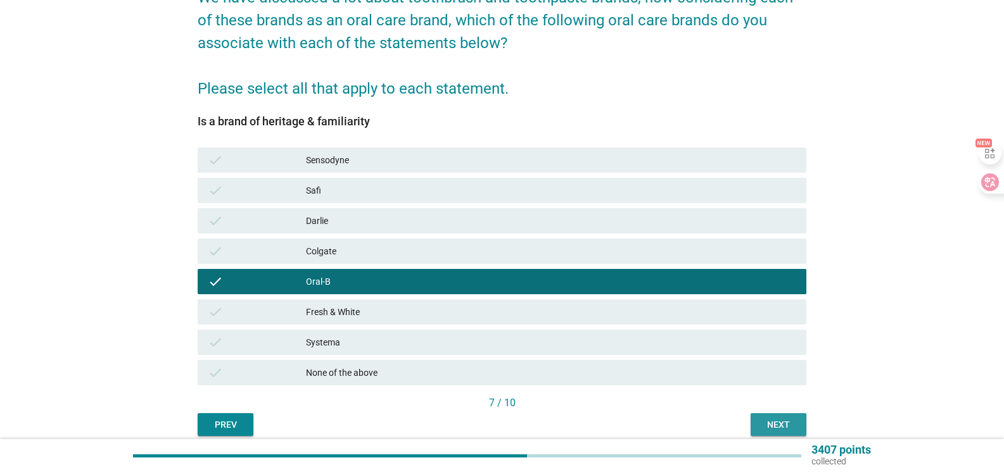
click at [776, 430] on div "Next" at bounding box center [777, 425] width 35 height 13
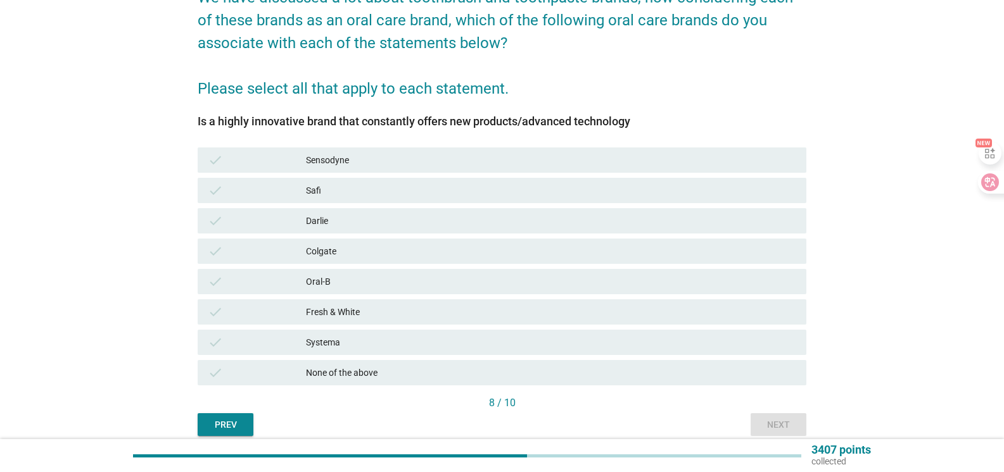
click at [364, 273] on div "check Oral-B" at bounding box center [502, 281] width 608 height 25
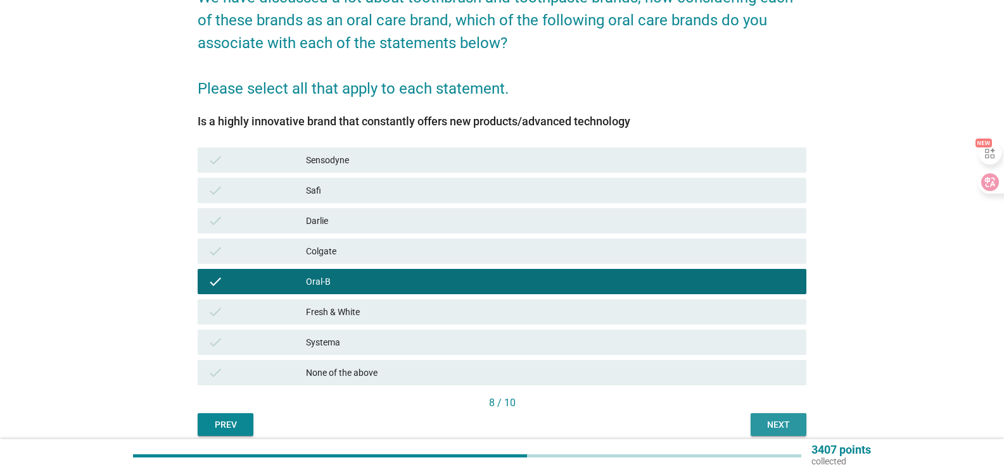
click at [764, 421] on div "Next" at bounding box center [777, 425] width 35 height 13
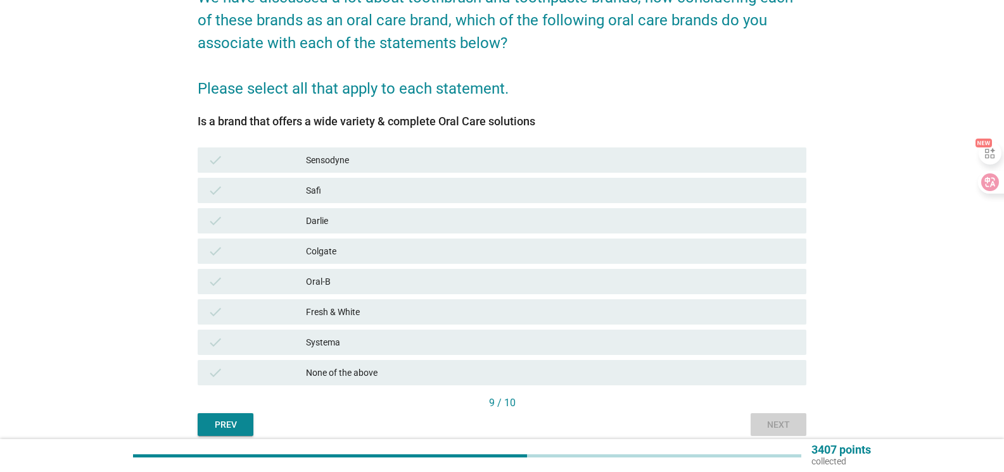
scroll to position [0, 0]
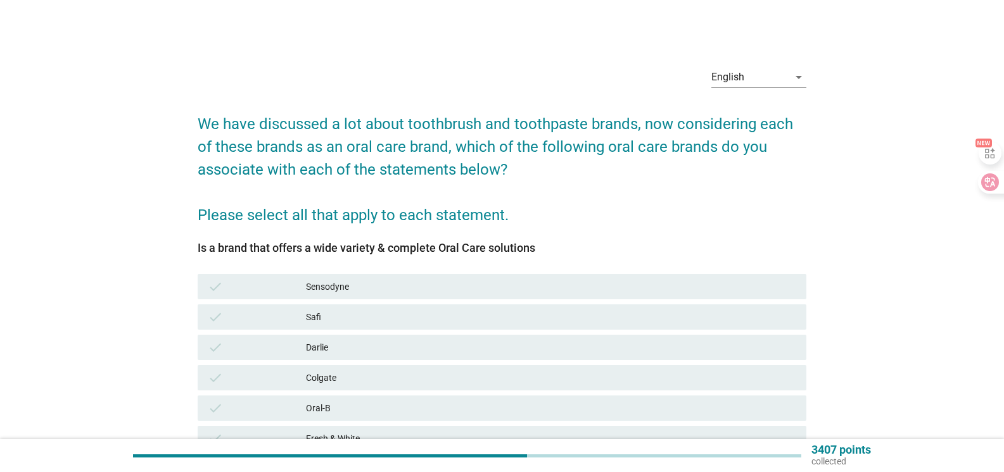
click at [355, 407] on div "Oral-B" at bounding box center [551, 408] width 490 height 15
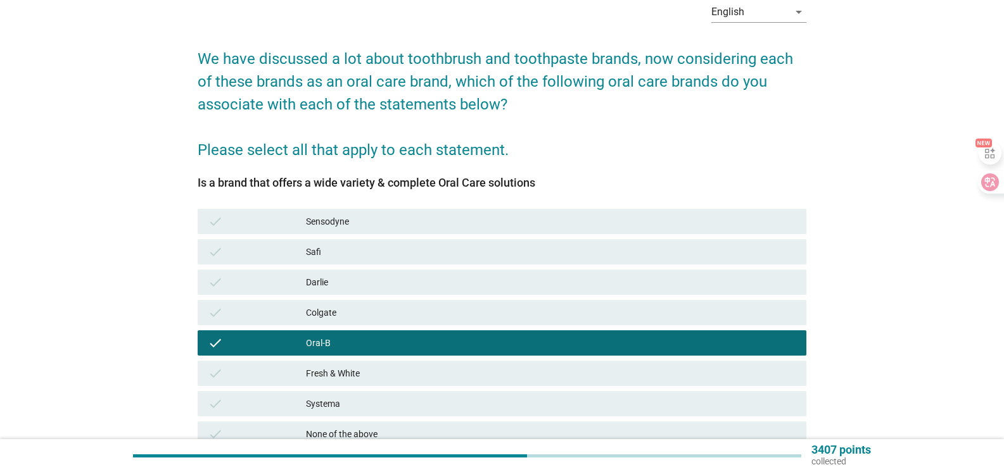
scroll to position [127, 0]
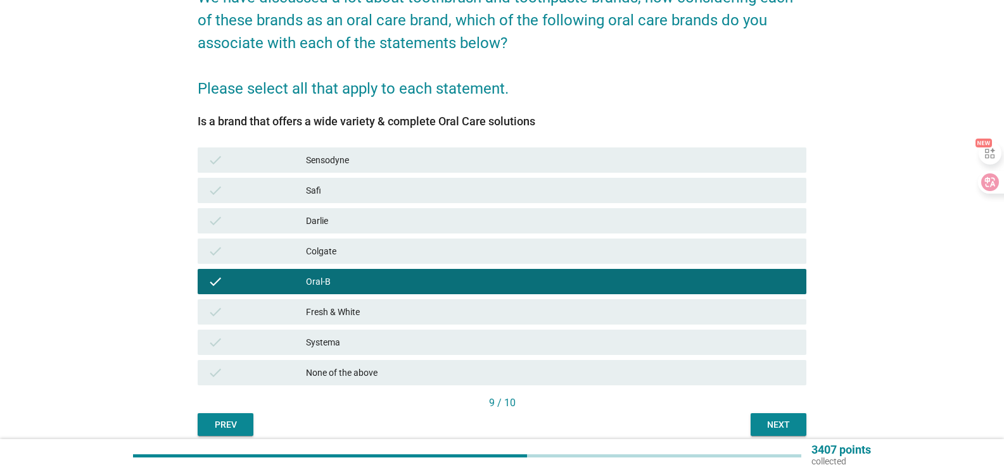
click at [769, 417] on button "Next" at bounding box center [778, 424] width 56 height 23
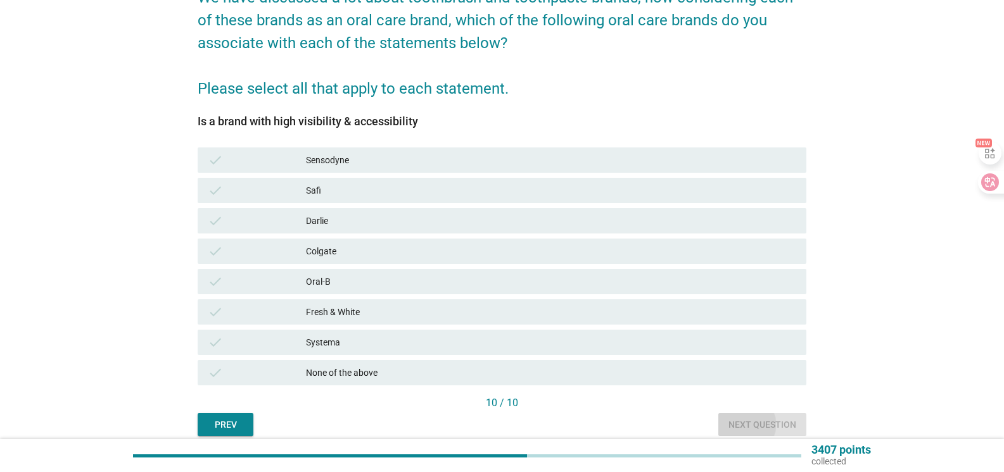
scroll to position [0, 0]
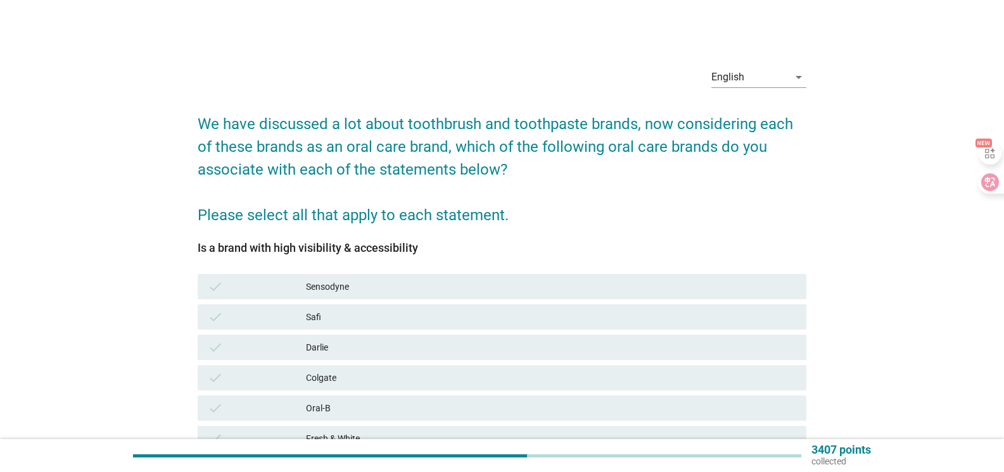
click at [394, 405] on div "Oral-B" at bounding box center [551, 408] width 490 height 15
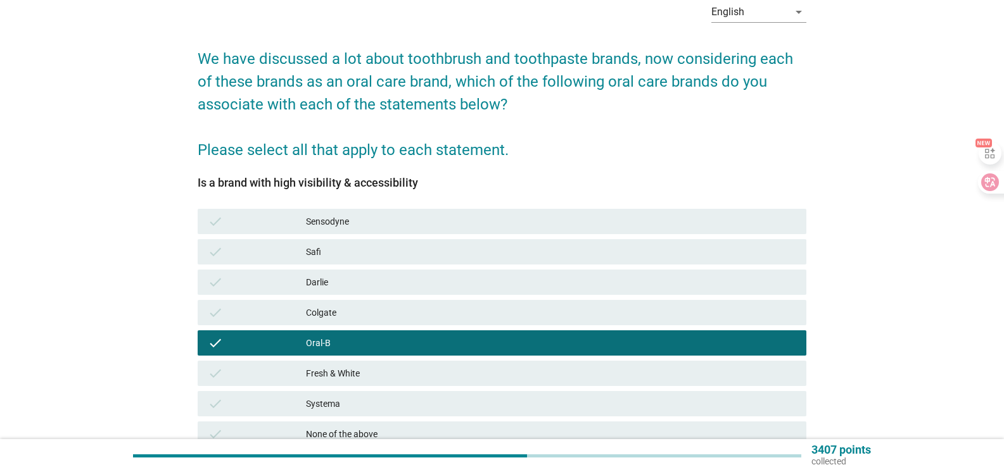
scroll to position [180, 0]
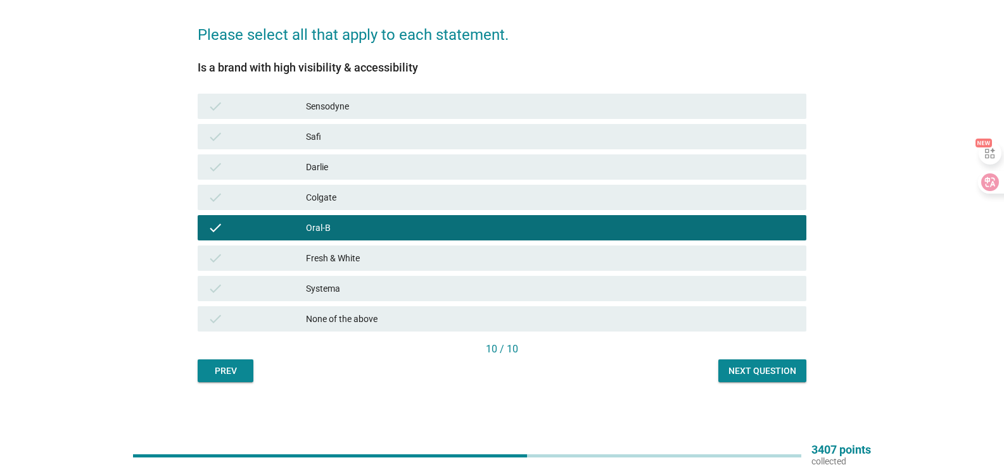
click at [760, 369] on div "Next question" at bounding box center [762, 371] width 68 height 13
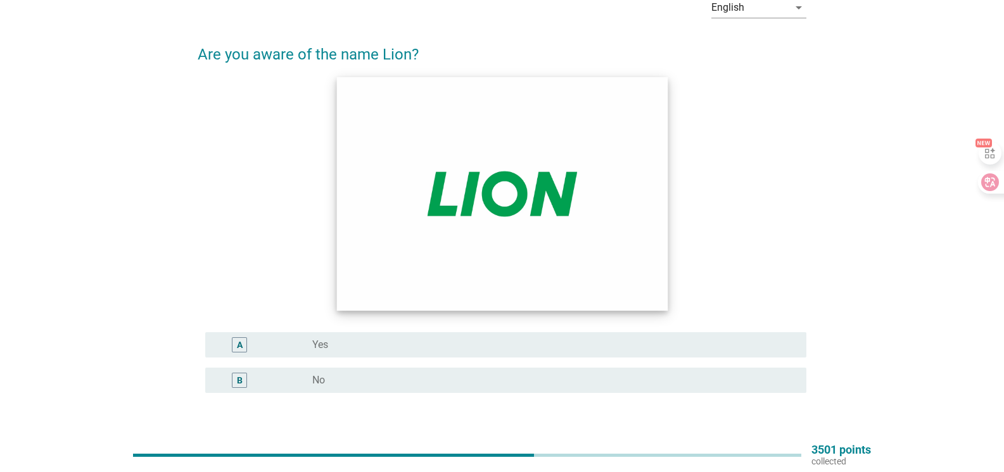
scroll to position [127, 0]
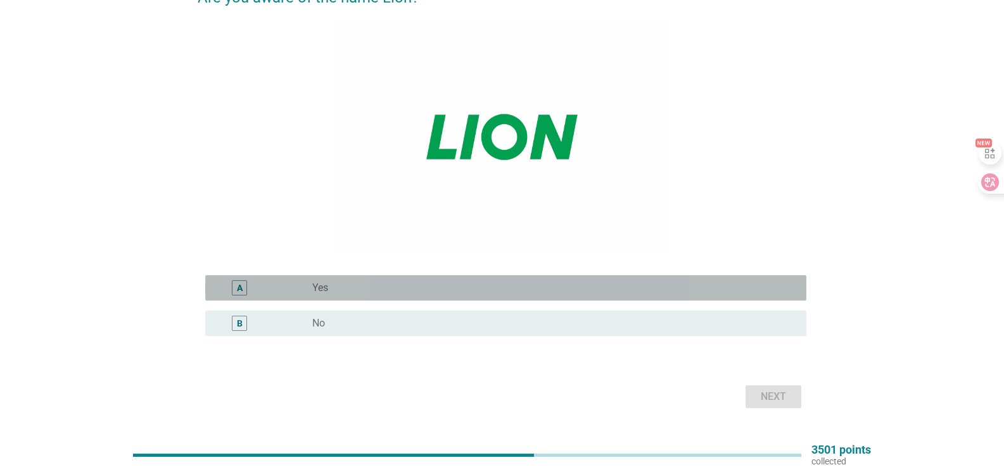
click at [392, 285] on div "radio_button_unchecked Yes" at bounding box center [549, 288] width 474 height 13
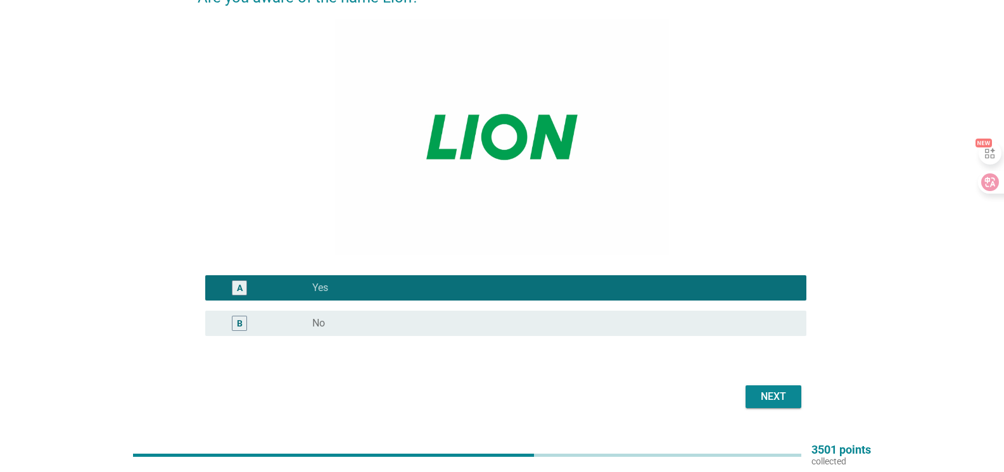
click at [762, 389] on div "Next" at bounding box center [772, 396] width 35 height 15
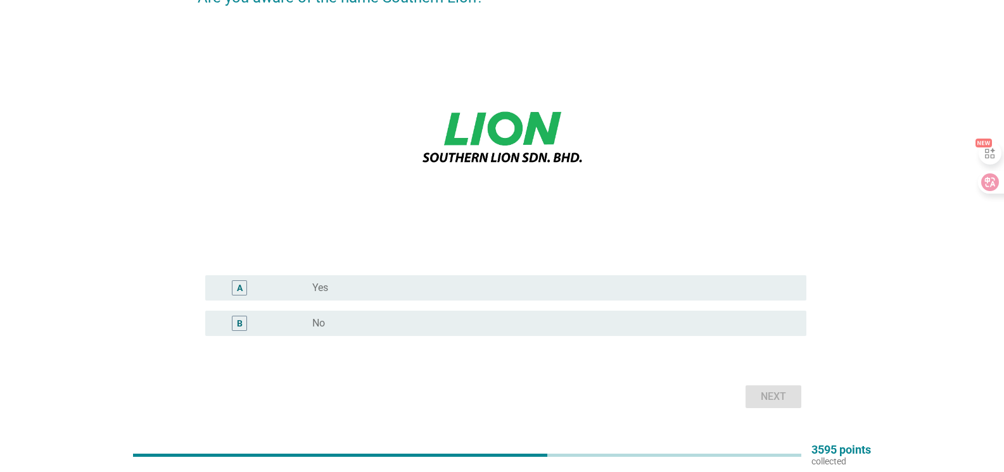
click at [397, 327] on div "radio_button_unchecked No" at bounding box center [549, 323] width 474 height 13
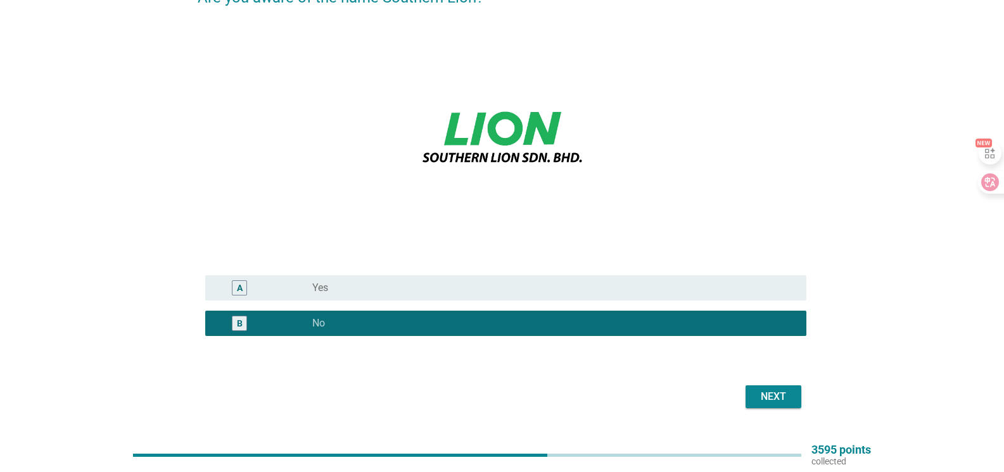
click at [772, 394] on div "Next" at bounding box center [772, 396] width 35 height 15
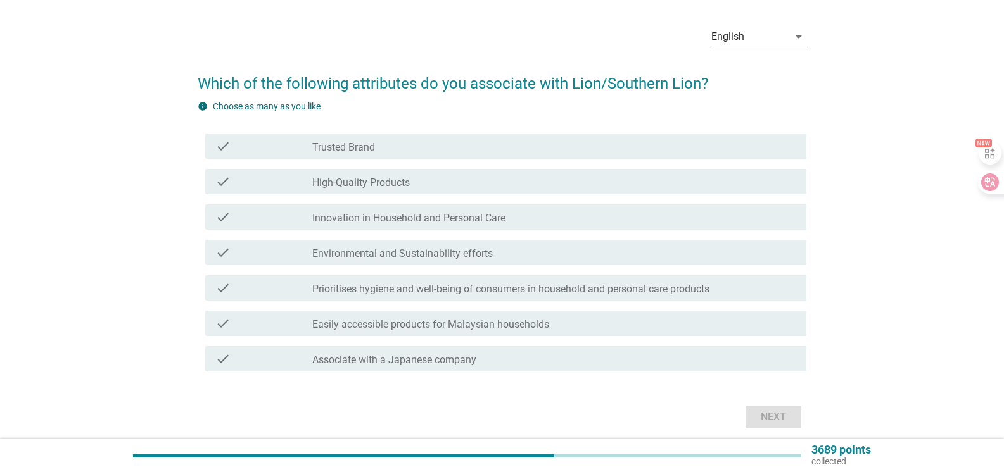
scroll to position [91, 0]
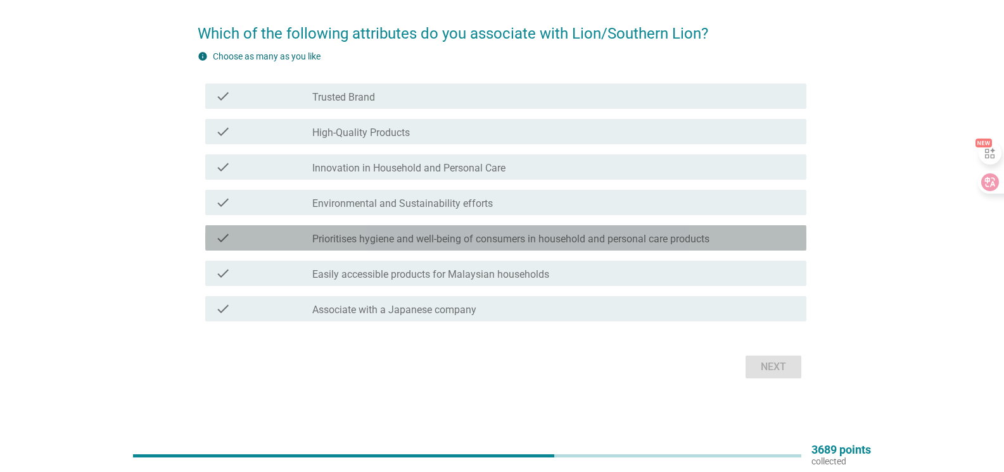
click at [496, 238] on label "Prioritises hygiene and well-being of consumers in household and personal care …" at bounding box center [510, 239] width 397 height 13
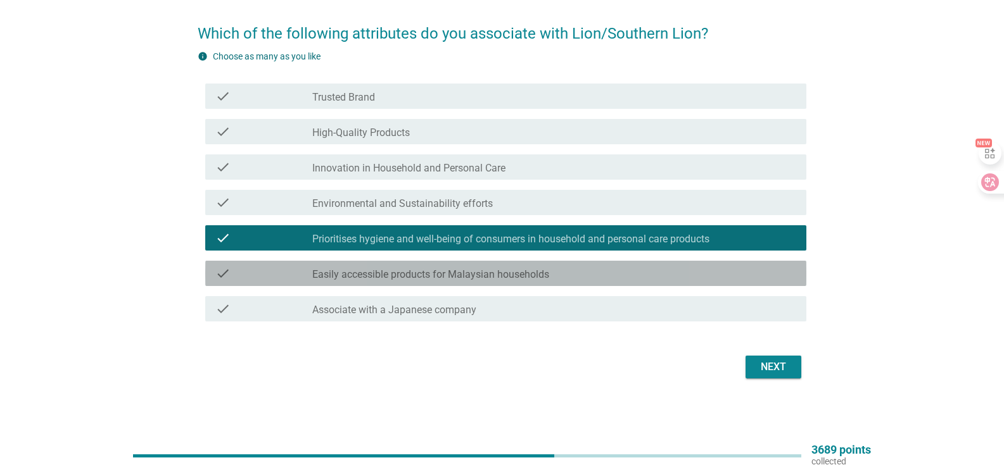
click at [611, 272] on div "check_box_outline_blank Easily accessible products for Malaysian households" at bounding box center [554, 273] width 484 height 15
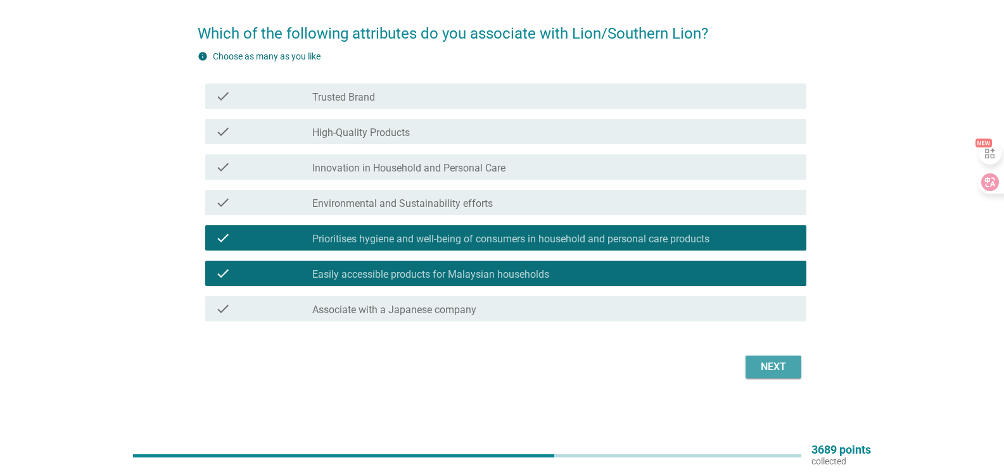
click at [764, 364] on div "Next" at bounding box center [772, 367] width 35 height 15
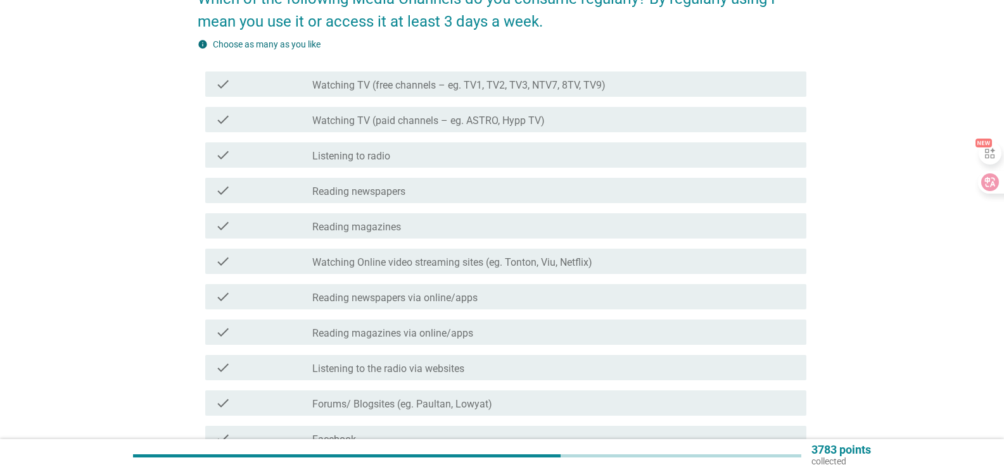
scroll to position [127, 0]
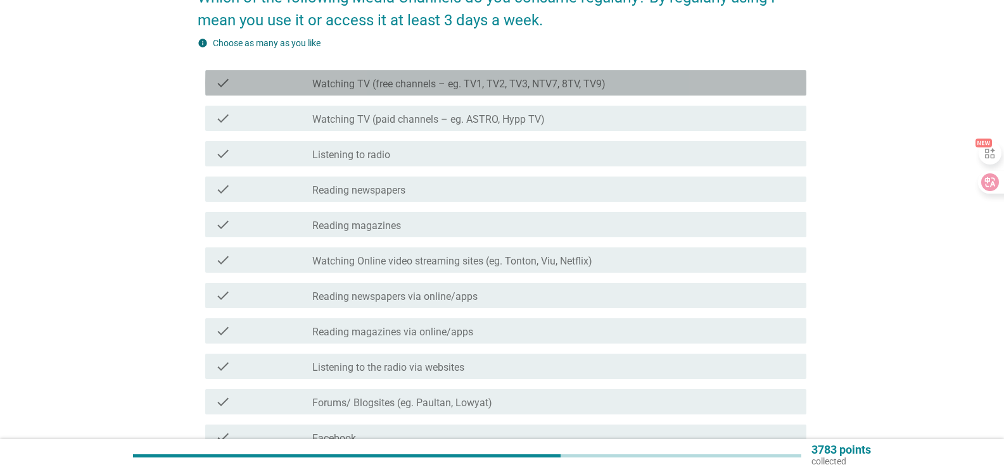
click at [500, 91] on div "check check_box_outline_blank Watching TV (free channels – eg. TV1, TV2, TV3, N…" at bounding box center [505, 82] width 601 height 25
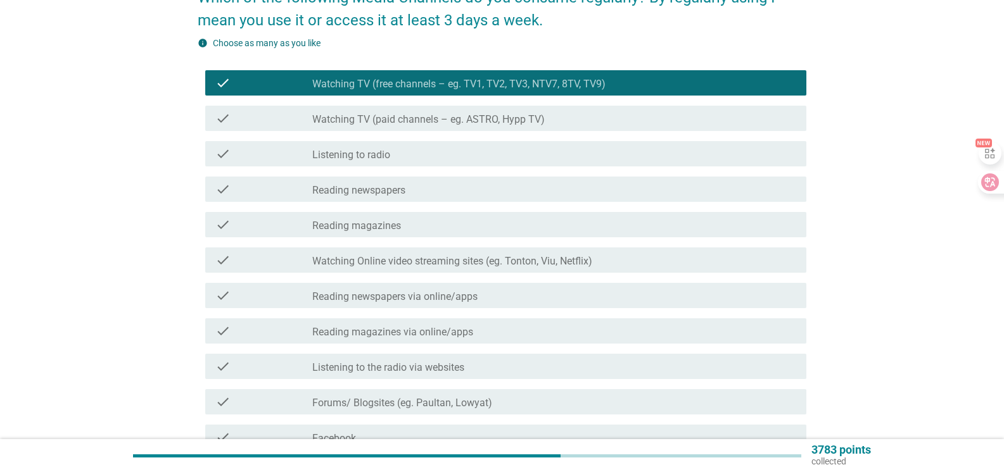
click at [502, 141] on div "check check_box_outline_blank Listening to radio" at bounding box center [505, 153] width 601 height 25
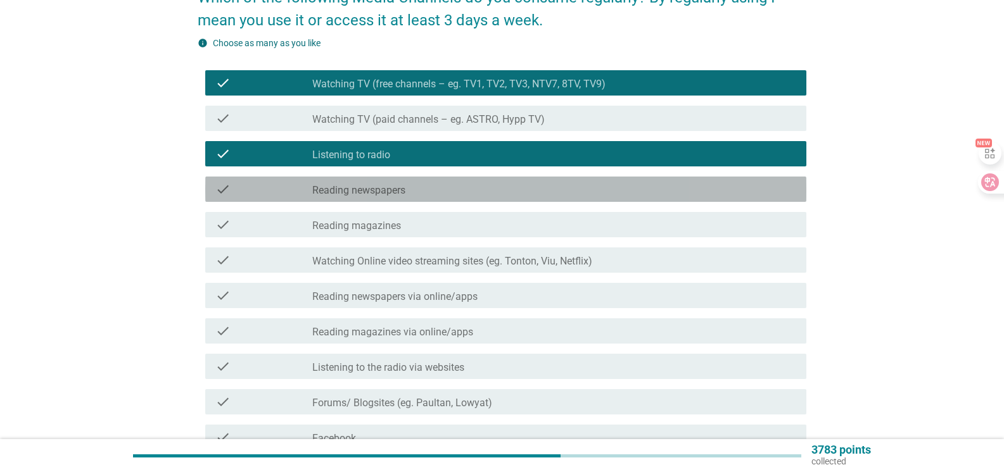
click at [497, 179] on div "check check_box_outline_blank Reading newspapers" at bounding box center [505, 189] width 601 height 25
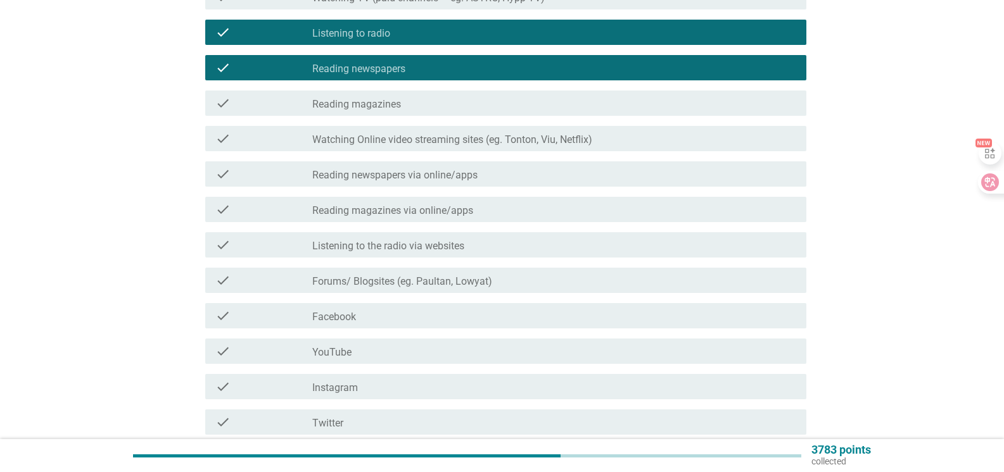
scroll to position [253, 0]
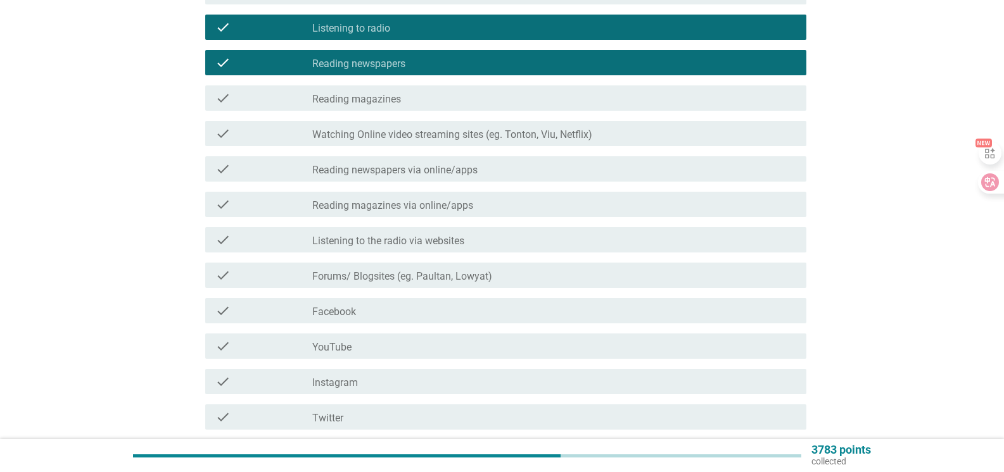
click at [492, 205] on div "check_box_outline_blank Reading magazines via online/apps" at bounding box center [554, 204] width 484 height 15
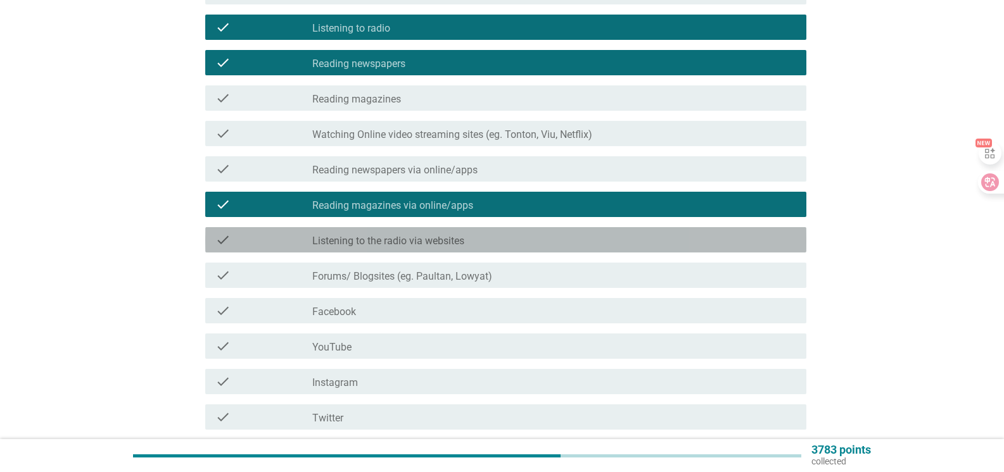
click at [506, 239] on div "check_box_outline_blank Listening to the radio via websites" at bounding box center [554, 239] width 484 height 15
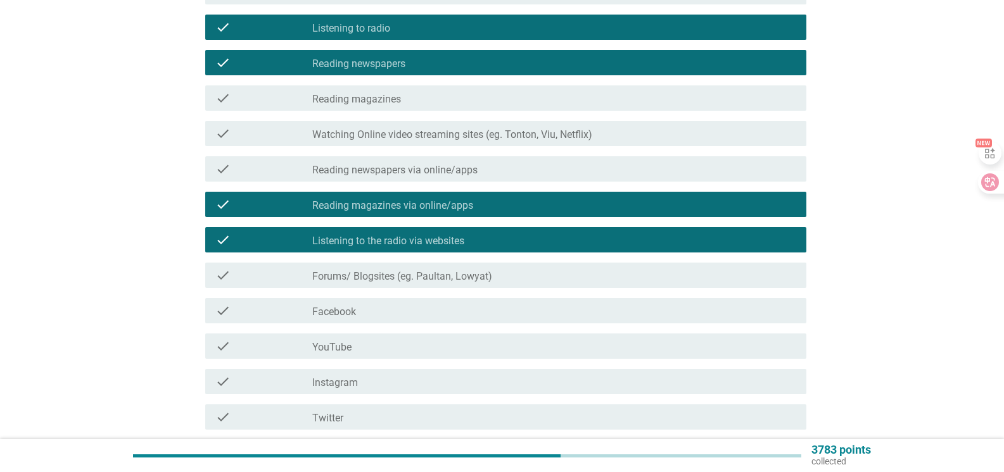
click at [480, 249] on div "check check_box_outline_blank Listening to the radio via websites" at bounding box center [505, 239] width 601 height 25
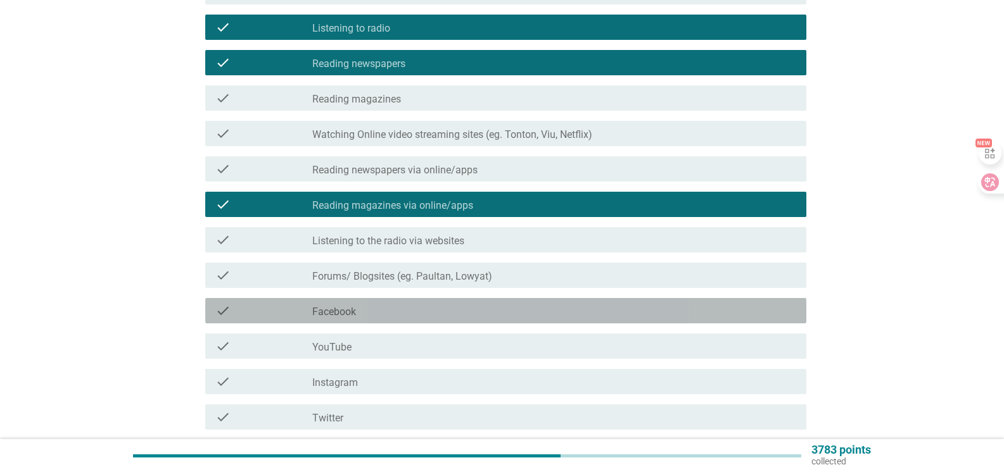
click at [475, 310] on div "check_box_outline_blank Facebook" at bounding box center [554, 310] width 484 height 15
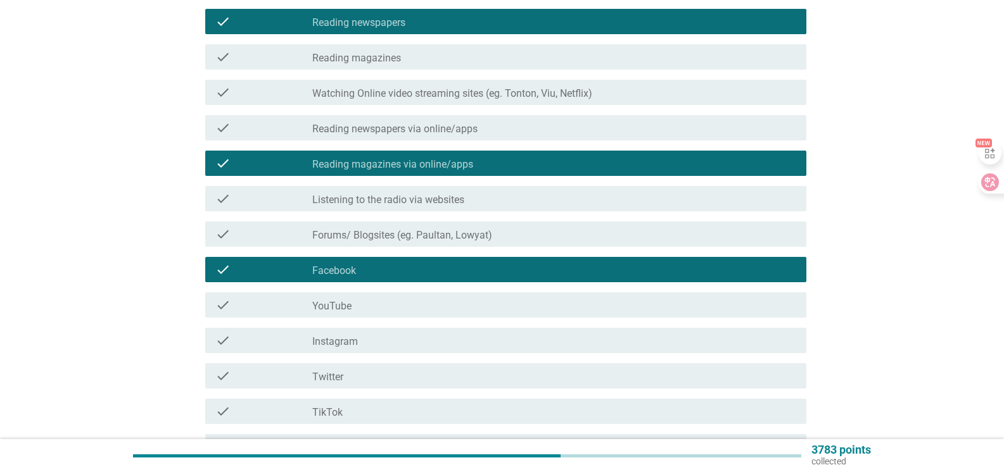
scroll to position [317, 0]
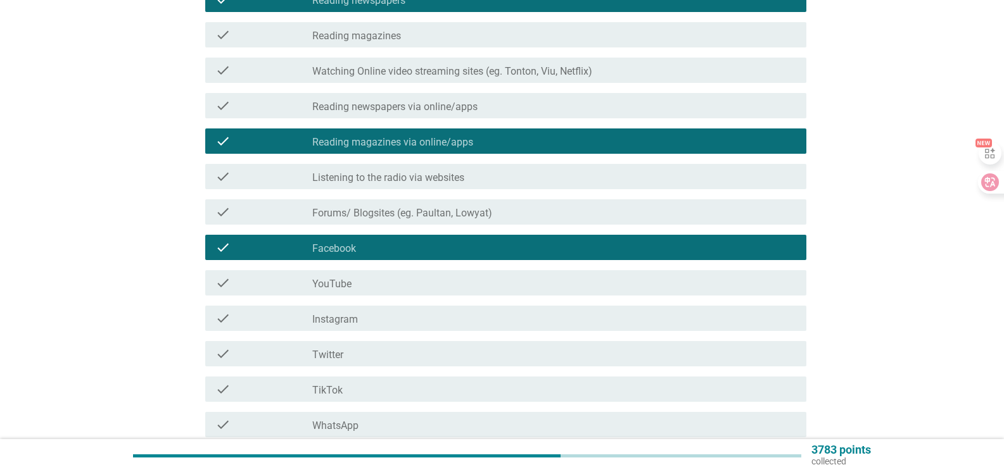
click at [397, 395] on div "check_box_outline_blank TikTok" at bounding box center [554, 389] width 484 height 15
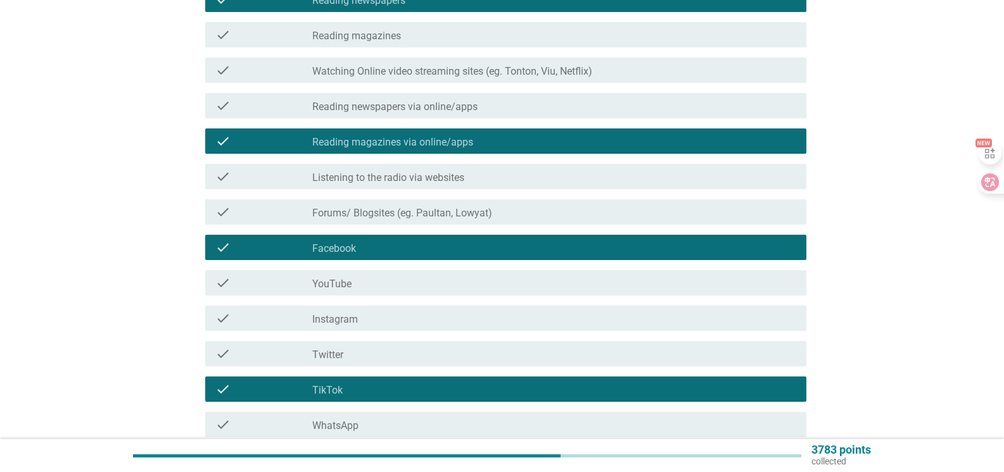
click at [405, 426] on div "check_box_outline_blank WhatsApp" at bounding box center [554, 424] width 484 height 15
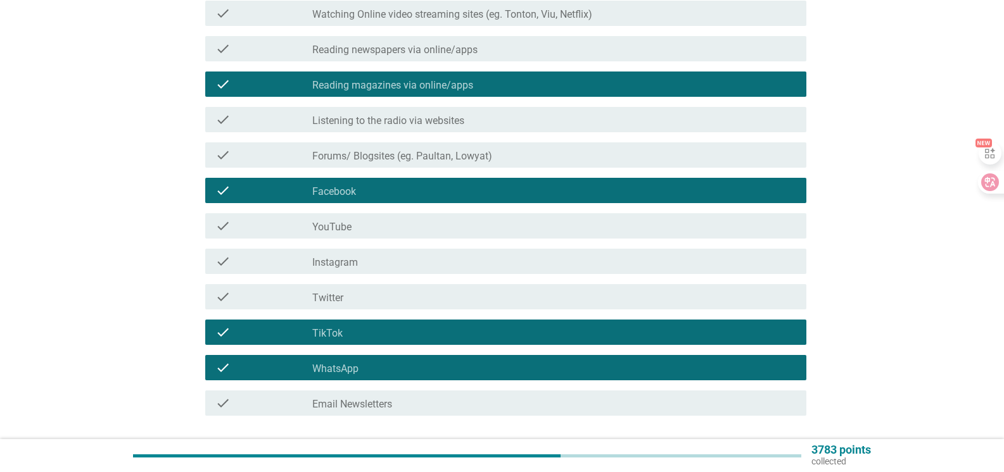
scroll to position [468, 0]
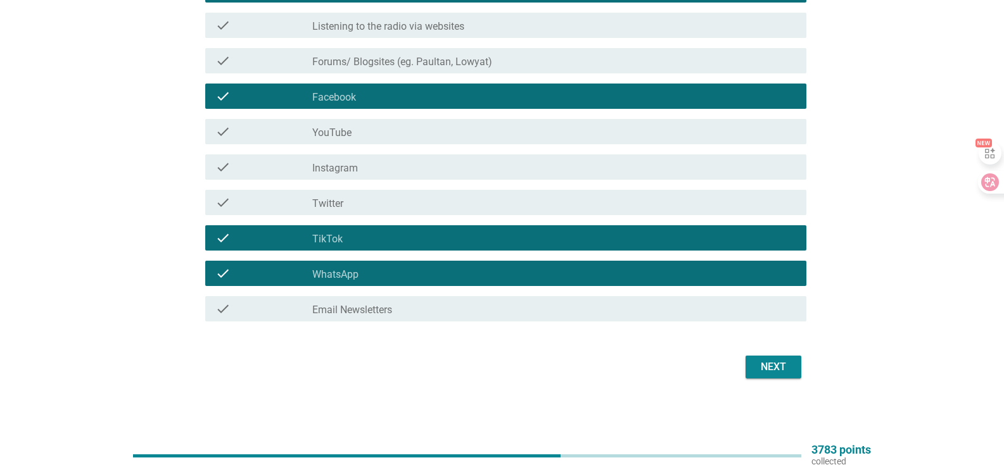
click at [768, 368] on div "Next" at bounding box center [772, 367] width 35 height 15
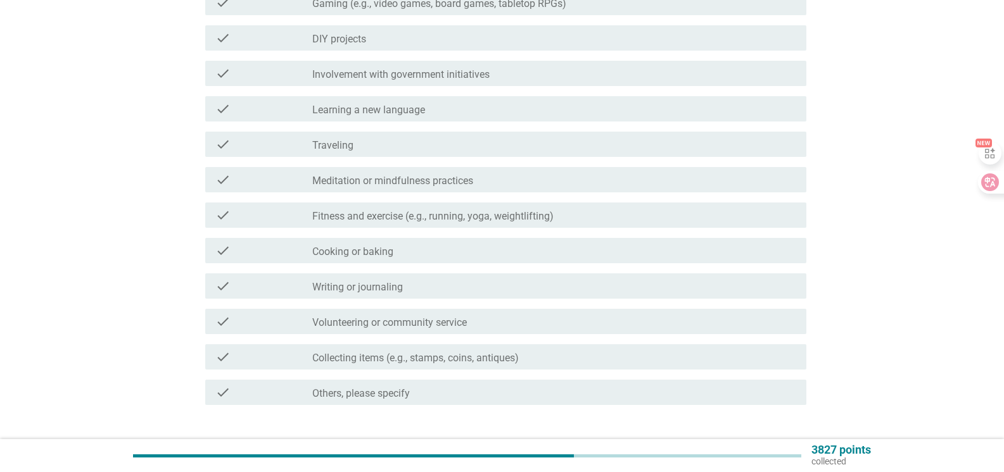
scroll to position [0, 0]
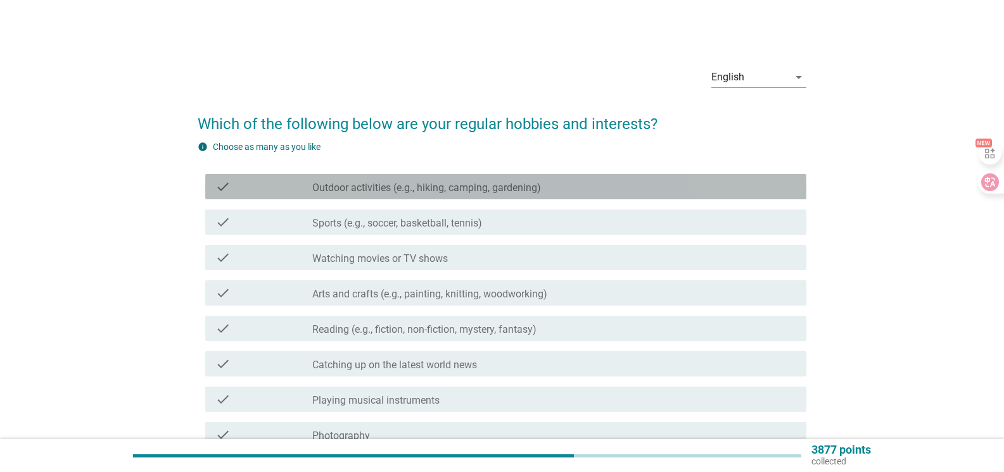
click at [475, 193] on label "Outdoor activities (e.g., hiking, camping, gardening)" at bounding box center [426, 188] width 229 height 13
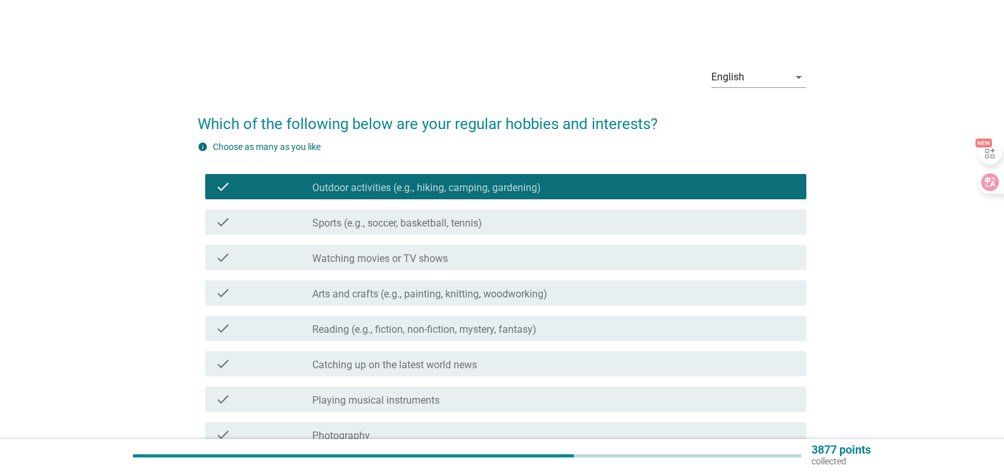
click at [470, 224] on label "Sports (e.g., soccer, basketball, tennis)" at bounding box center [397, 223] width 170 height 13
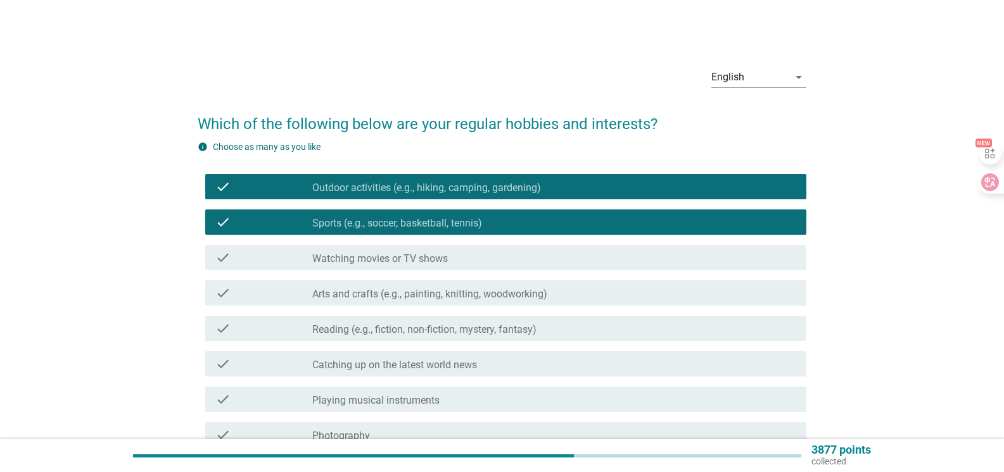
click at [465, 258] on div "check_box_outline_blank Watching movies or TV shows" at bounding box center [554, 257] width 484 height 15
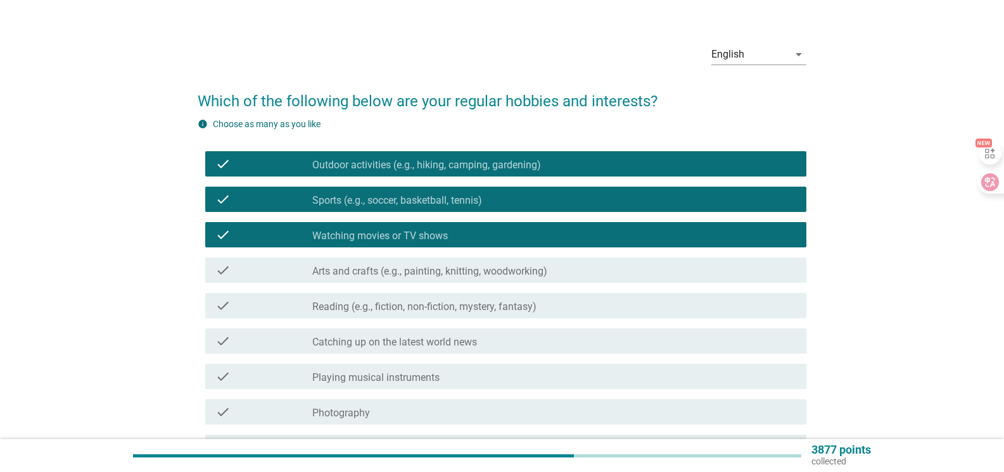
scroll to position [63, 0]
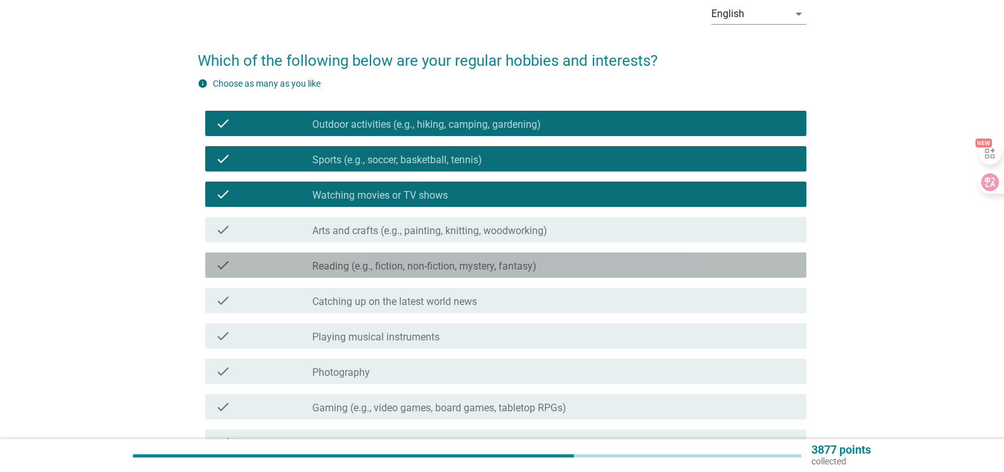
click at [463, 267] on label "Reading (e.g., fiction, non-fiction, mystery, fantasy)" at bounding box center [424, 266] width 224 height 13
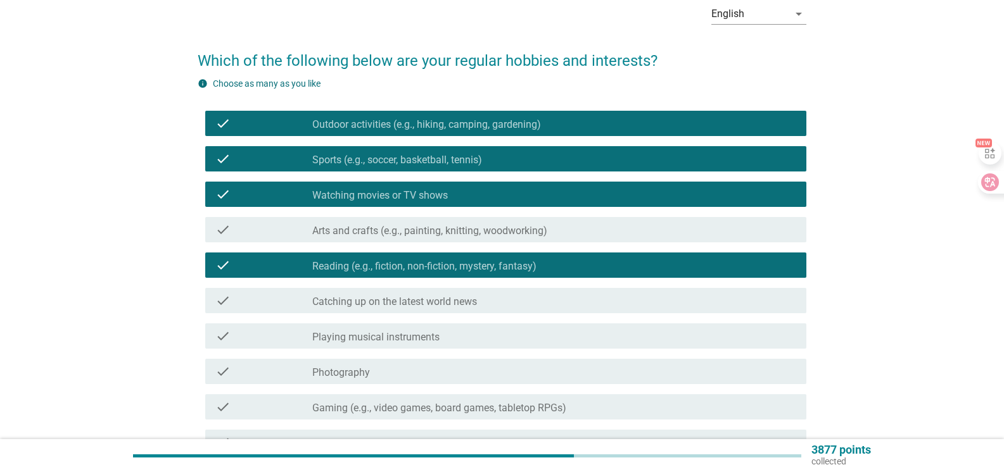
click at [466, 303] on label "Catching up on the latest world news" at bounding box center [394, 302] width 165 height 13
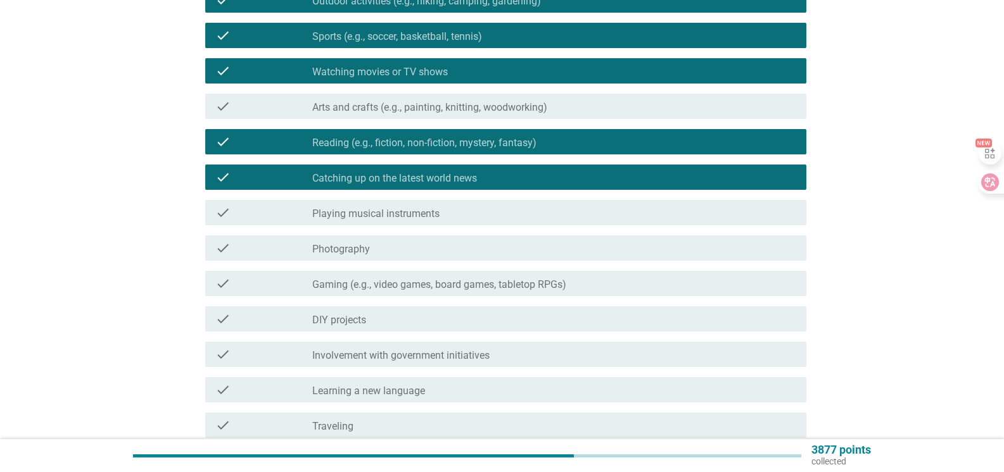
scroll to position [190, 0]
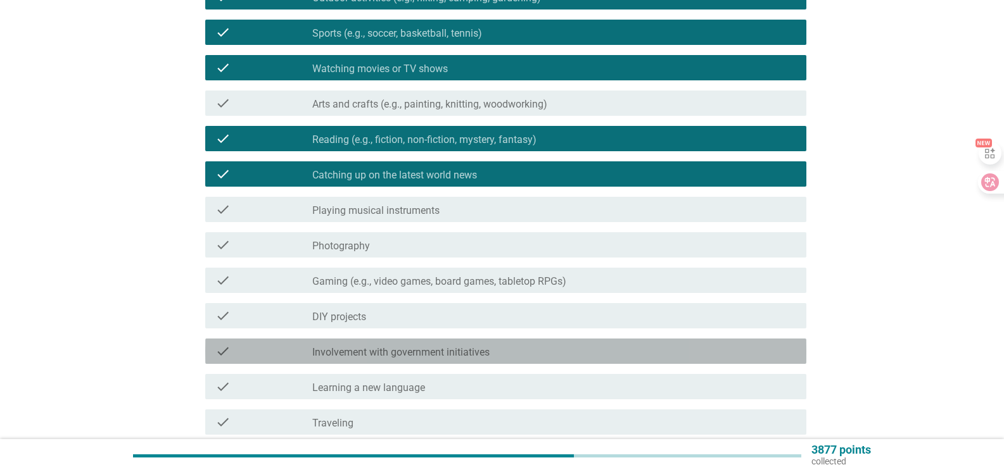
click at [465, 352] on label "Involvement with government initiatives" at bounding box center [400, 352] width 177 height 13
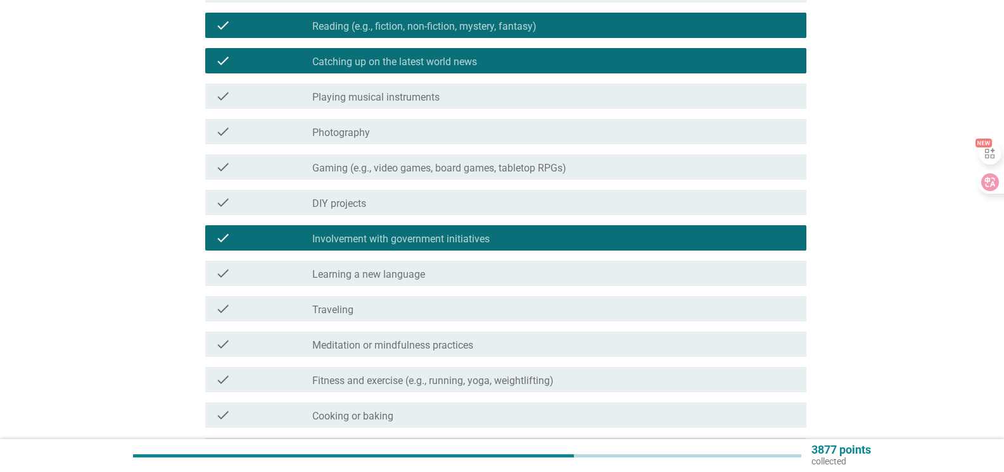
scroll to position [317, 0]
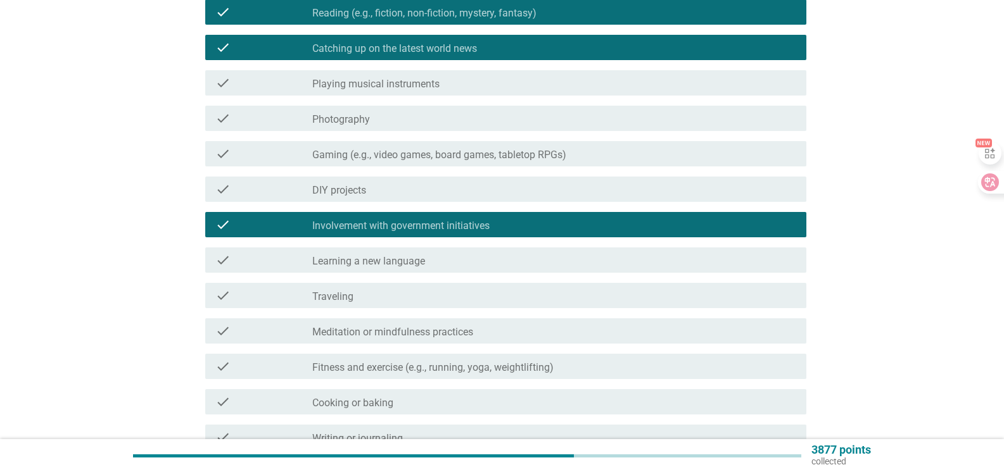
click at [456, 294] on div "check_box_outline_blank Traveling" at bounding box center [554, 295] width 484 height 15
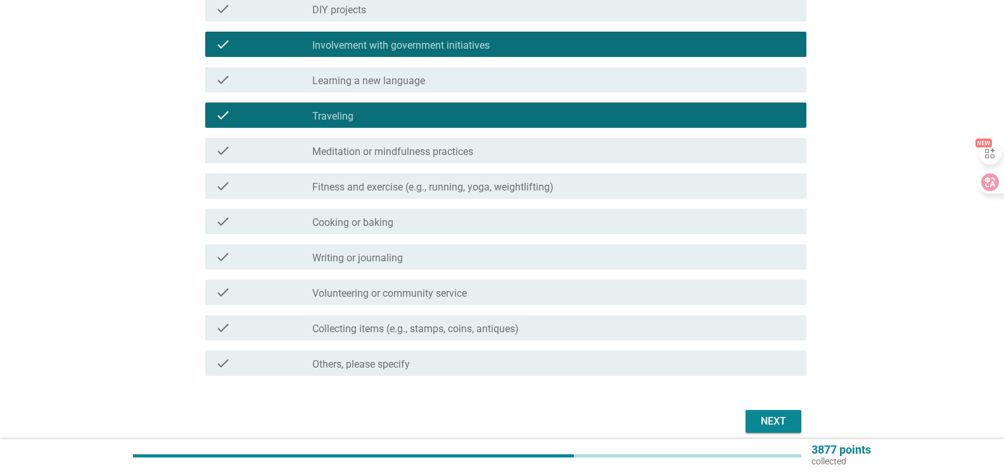
scroll to position [551, 0]
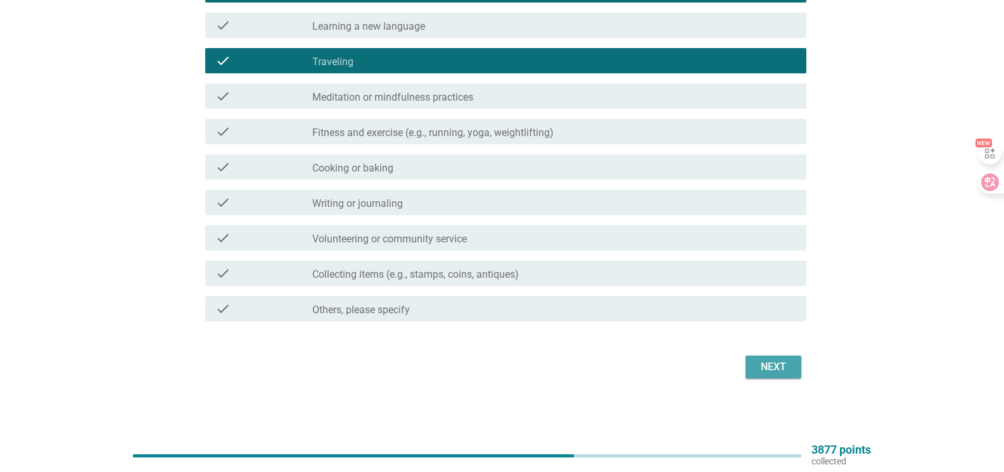
click at [772, 362] on div "Next" at bounding box center [772, 367] width 35 height 15
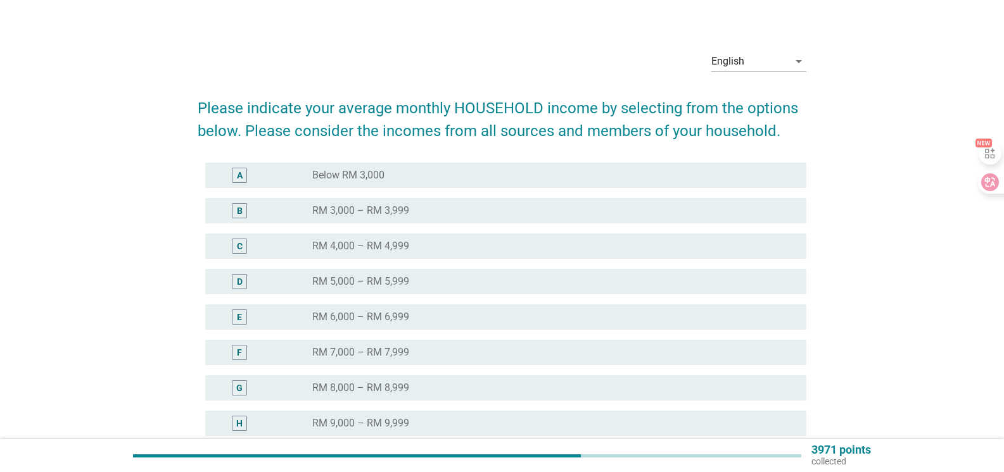
scroll to position [0, 0]
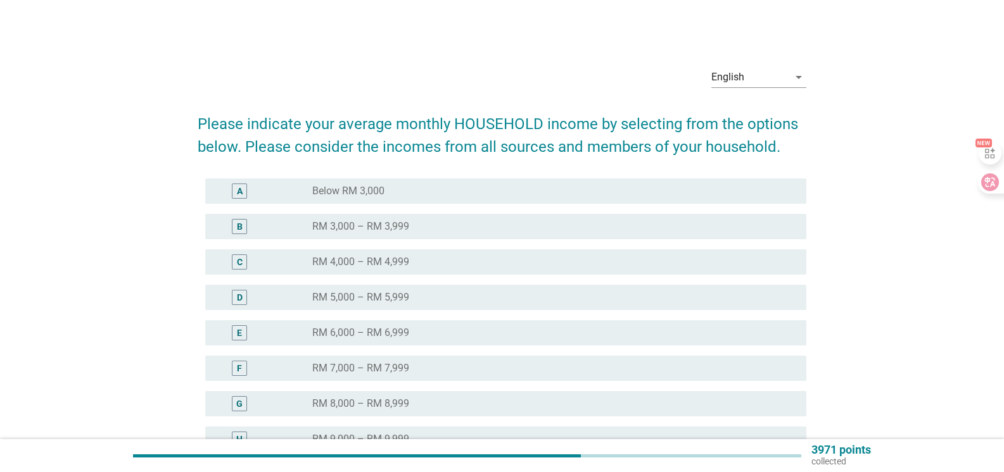
click at [432, 257] on div "radio_button_unchecked RM 4,000 – RM 4,999" at bounding box center [549, 262] width 474 height 13
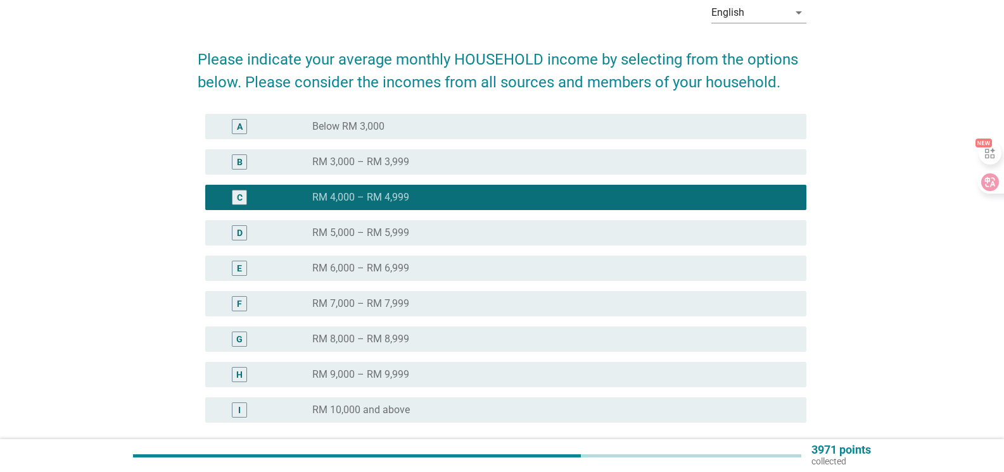
scroll to position [127, 0]
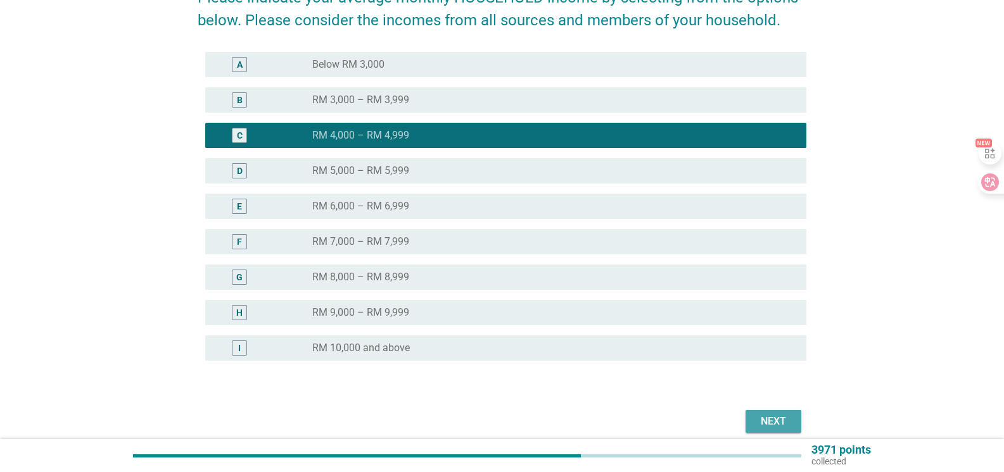
click at [778, 420] on div "Next" at bounding box center [772, 421] width 35 height 15
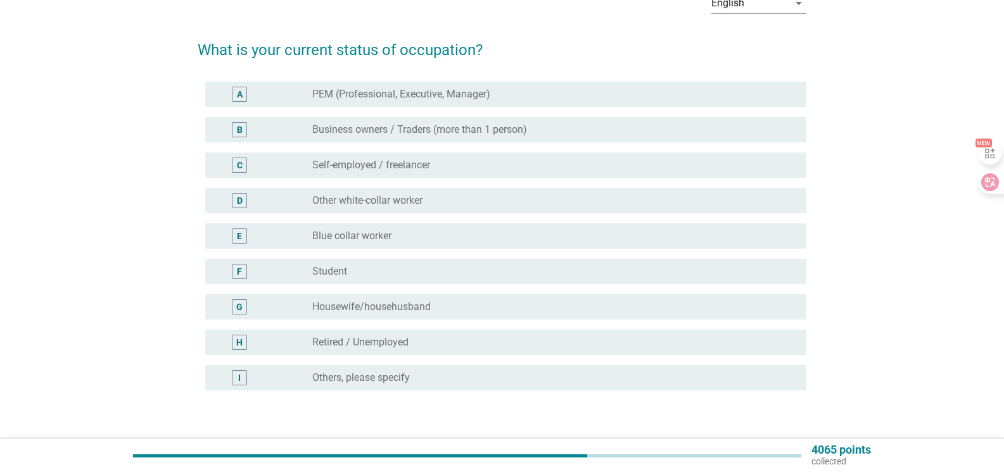
scroll to position [158, 0]
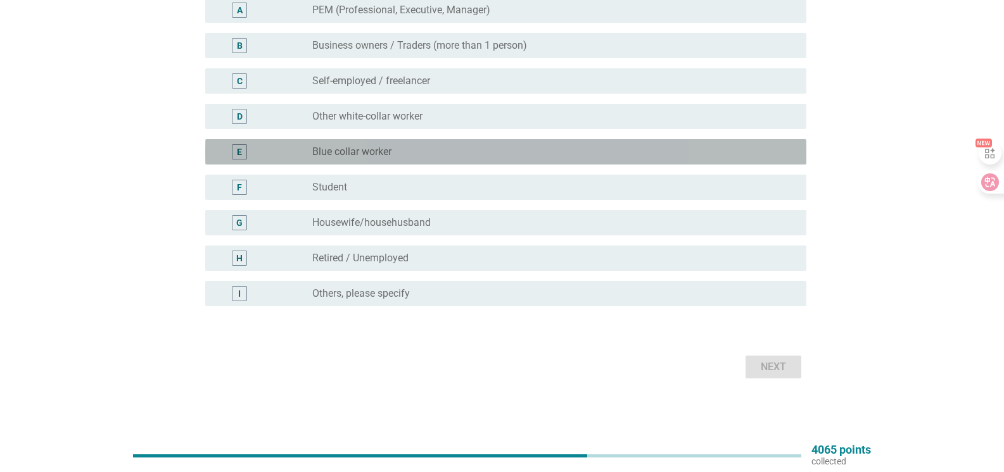
click at [406, 154] on div "radio_button_unchecked Blue collar worker" at bounding box center [549, 152] width 474 height 13
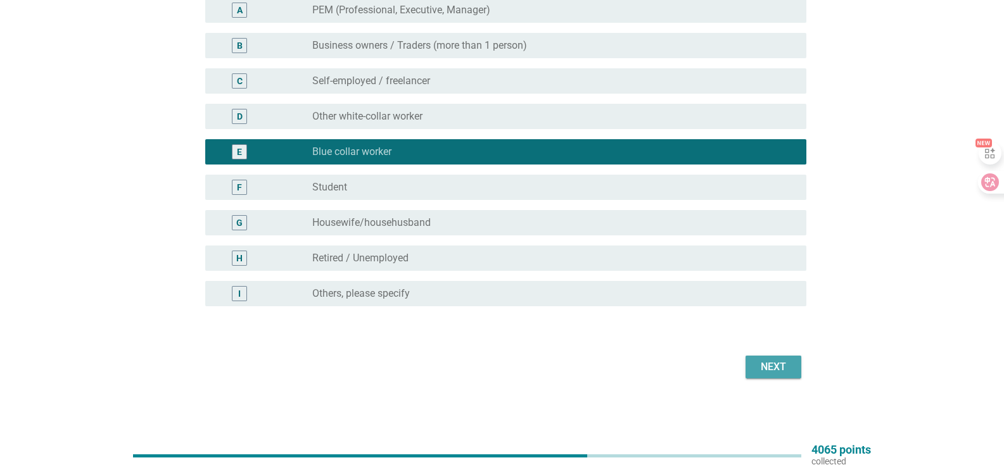
click at [764, 371] on div "Next" at bounding box center [772, 367] width 35 height 15
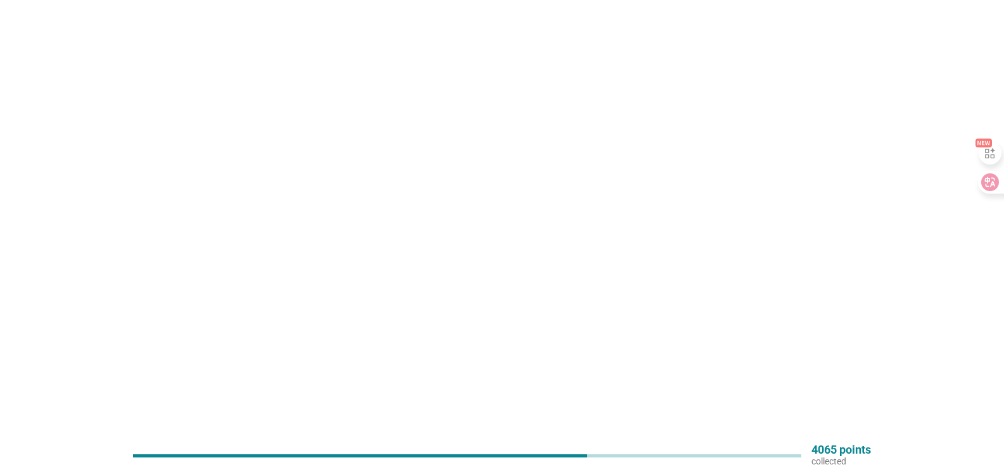
scroll to position [0, 0]
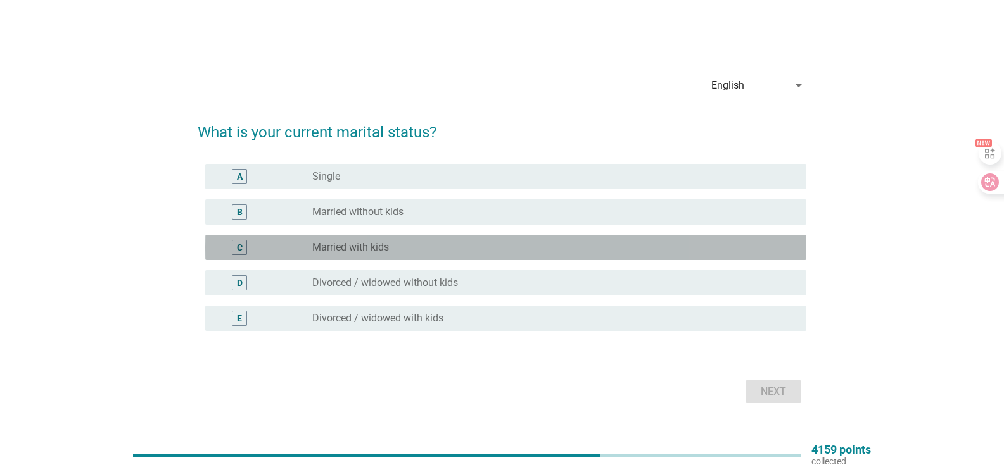
click at [394, 242] on div "radio_button_unchecked Married with kids" at bounding box center [549, 247] width 474 height 13
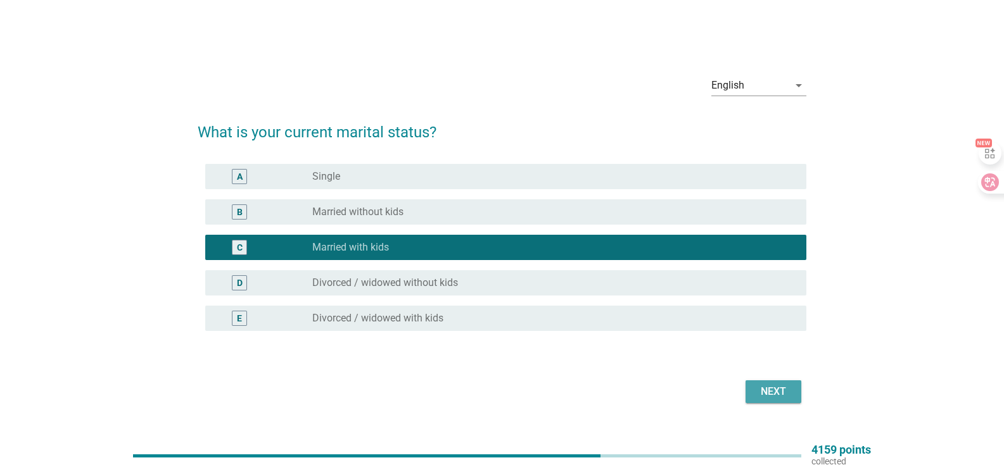
click at [762, 393] on div "Next" at bounding box center [772, 391] width 35 height 15
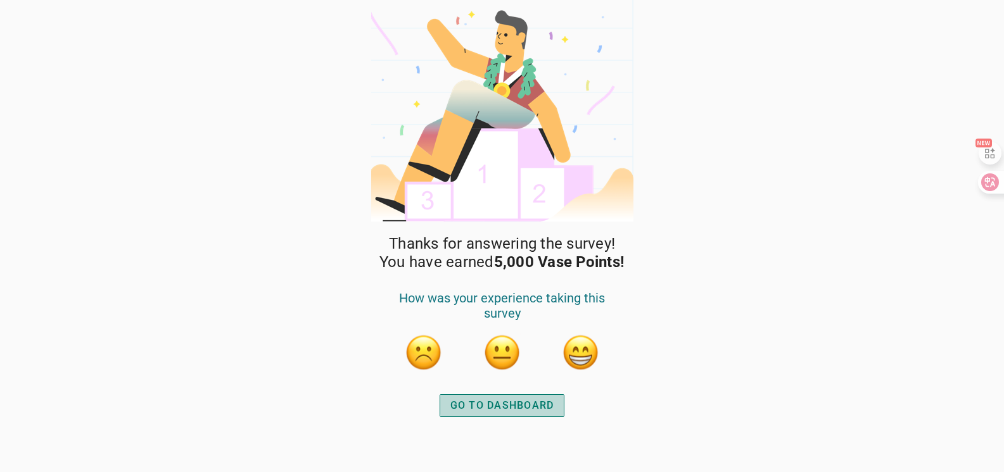
click at [534, 406] on div "GO TO DASHBOARD" at bounding box center [502, 405] width 104 height 15
